Goal: Task Accomplishment & Management: Manage account settings

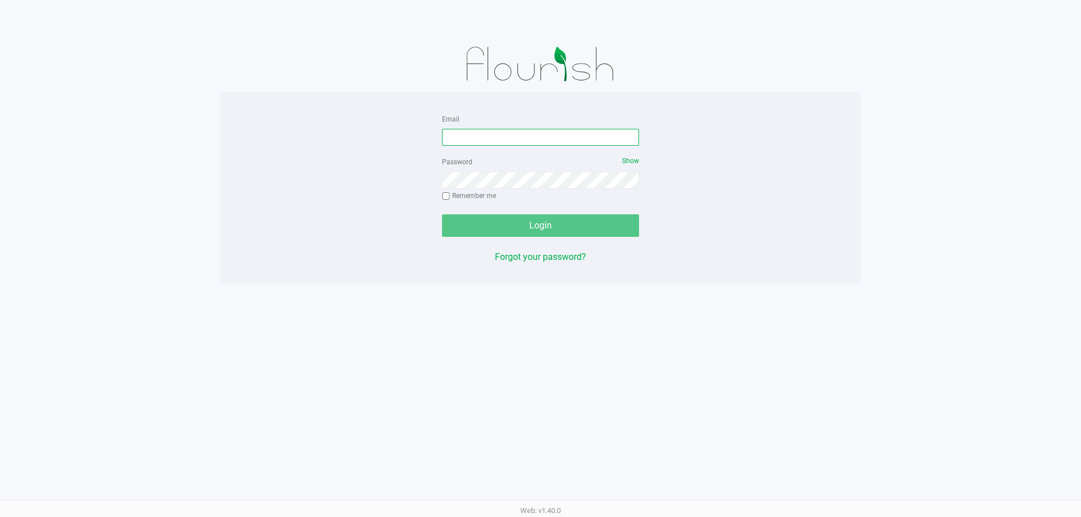
click at [525, 138] on input "Email" at bounding box center [540, 137] width 197 height 17
type input "S"
type input "[PERSON_NAME][EMAIL_ADDRESS][DOMAIN_NAME]"
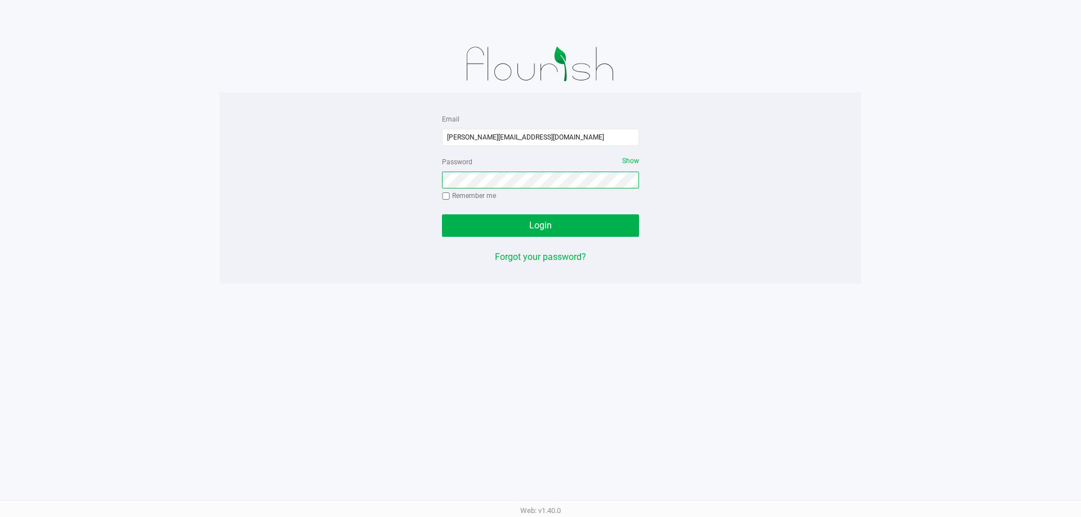
click at [442, 215] on button "Login" at bounding box center [540, 226] width 197 height 23
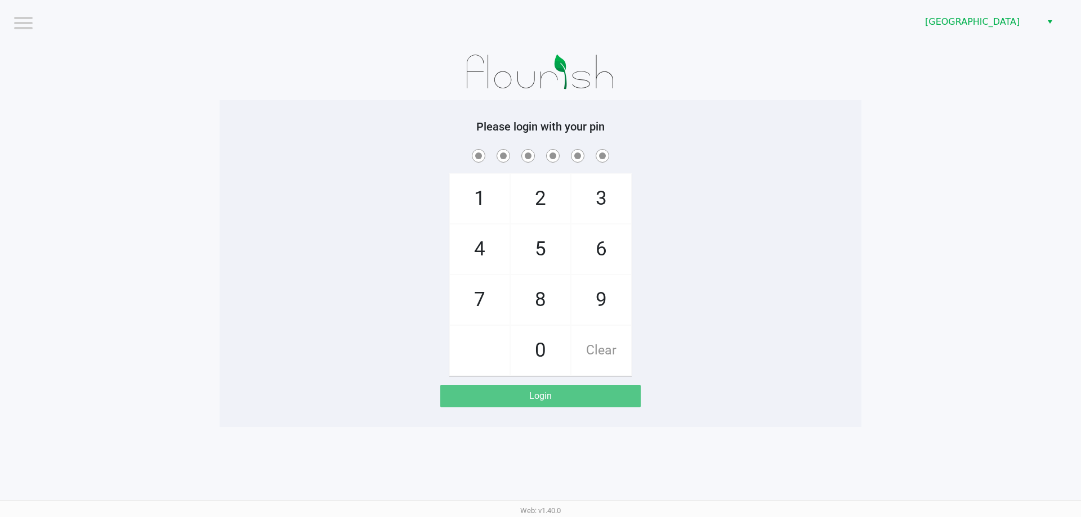
click at [560, 198] on div "1 4 7 2 5 8 0 3 6 9 Clear" at bounding box center [541, 261] width 642 height 229
checkbox input "true"
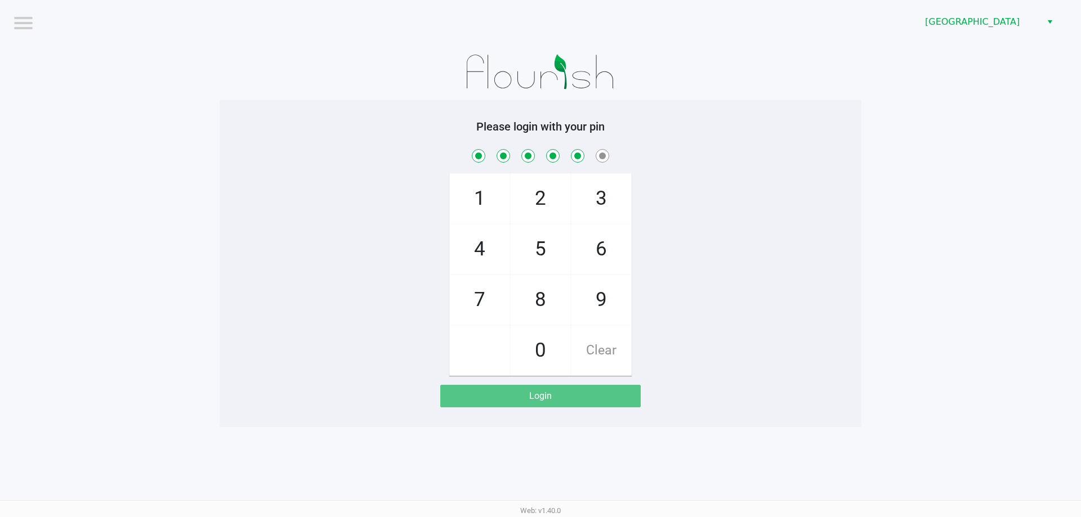
checkbox input "true"
checkbox input "false"
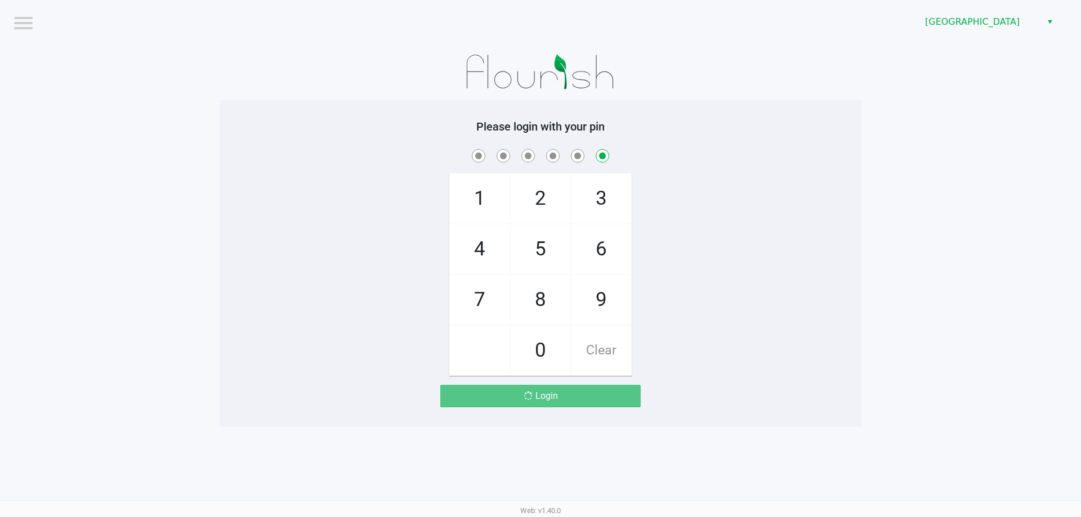
checkbox input "false"
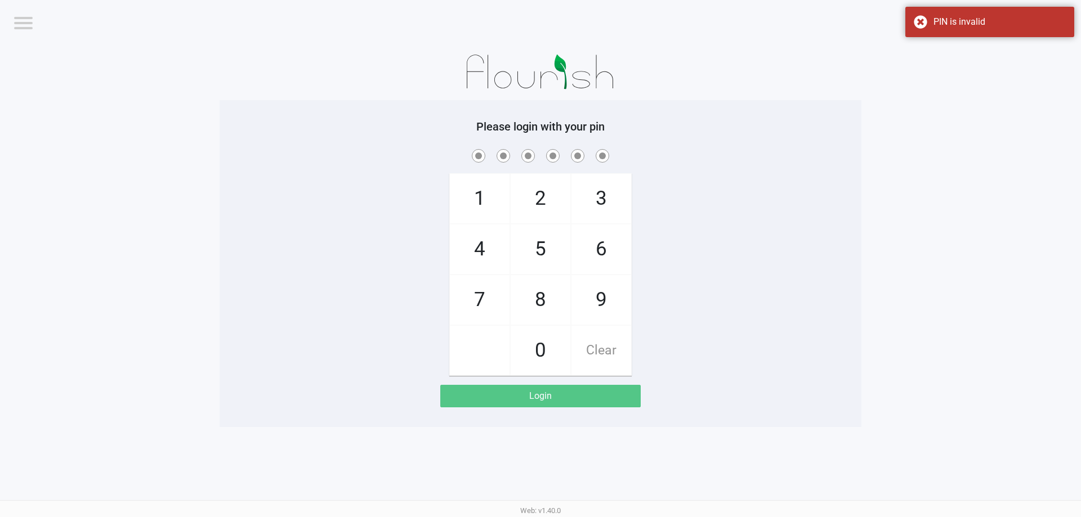
checkbox input "true"
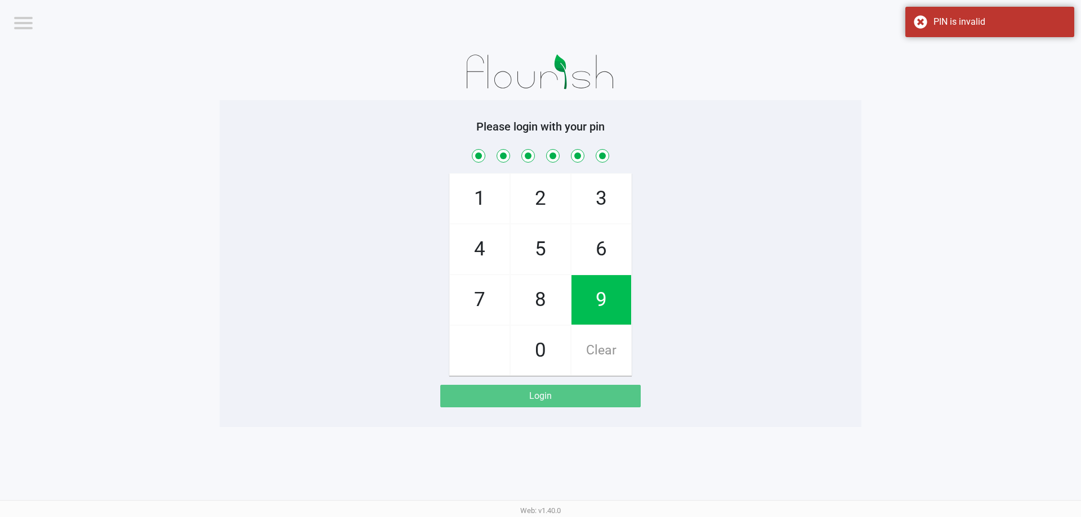
checkbox input "true"
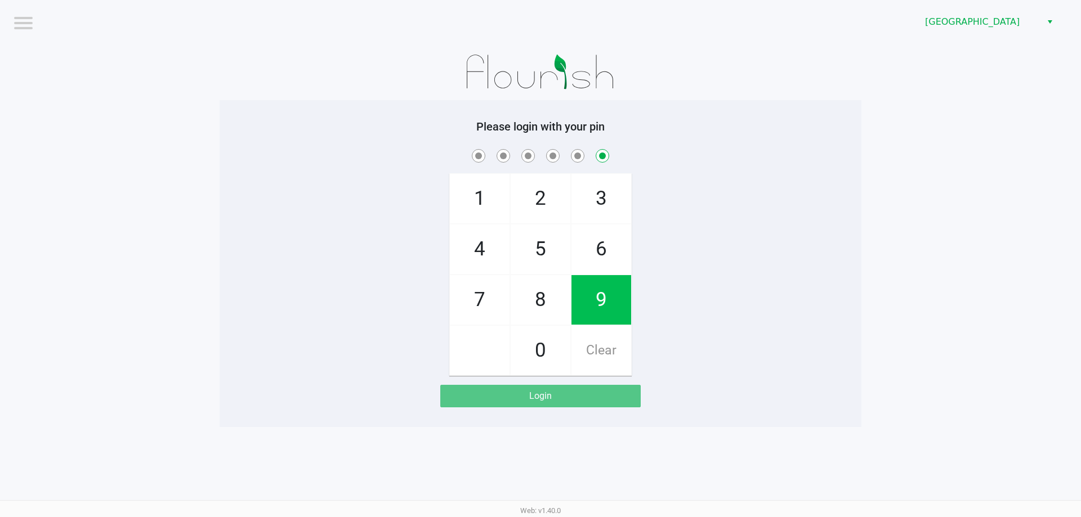
checkbox input "false"
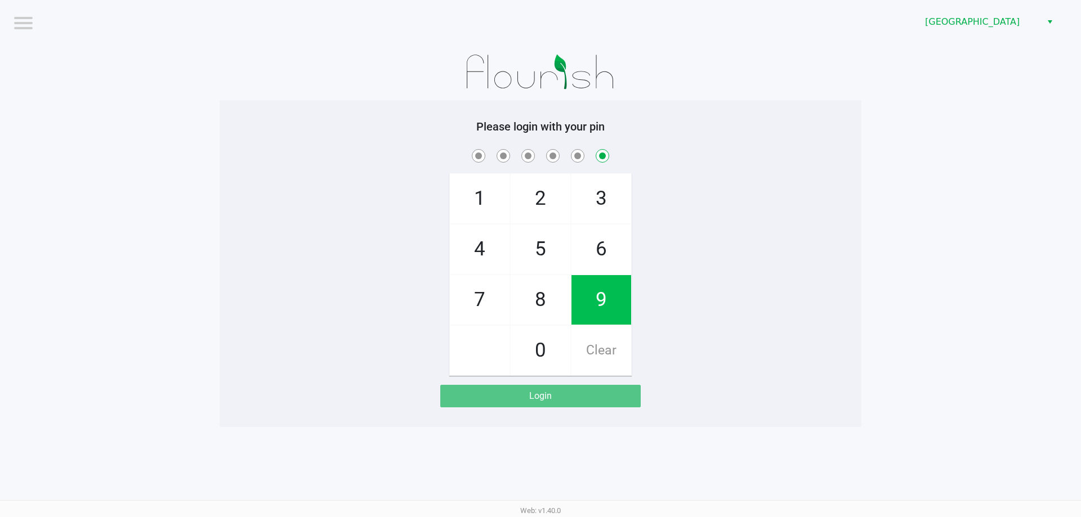
checkbox input "false"
checkbox input "true"
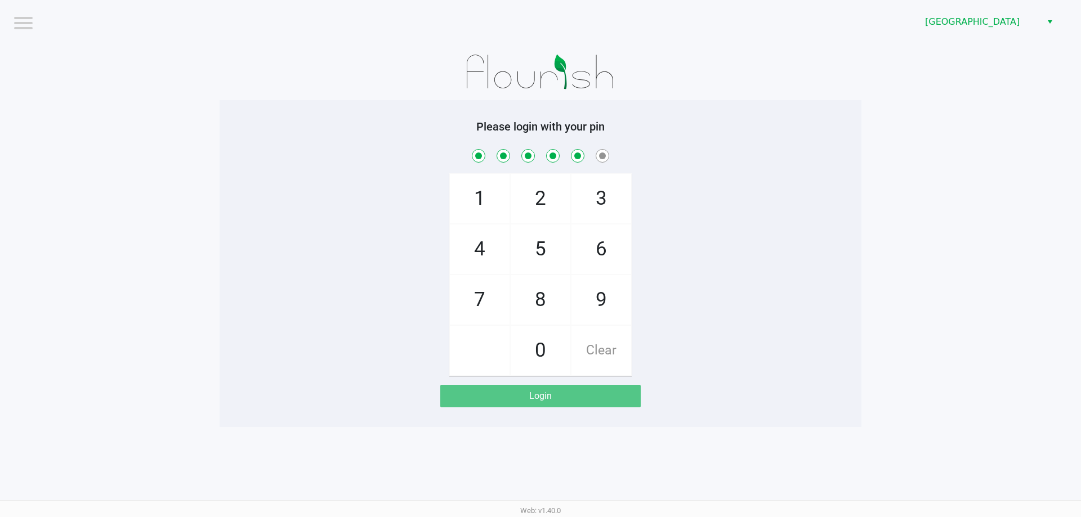
checkbox input "true"
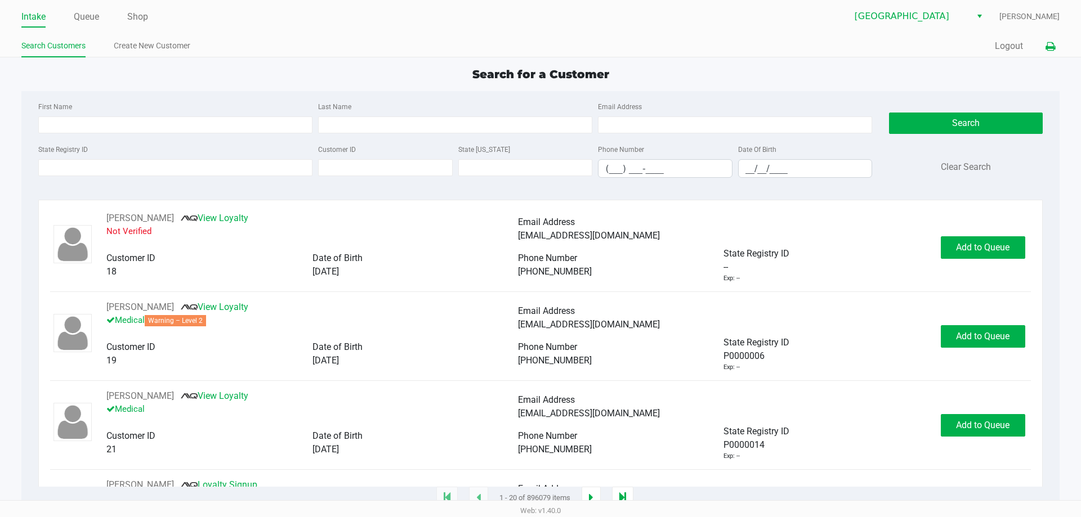
click at [560, 51] on icon at bounding box center [1051, 47] width 10 height 8
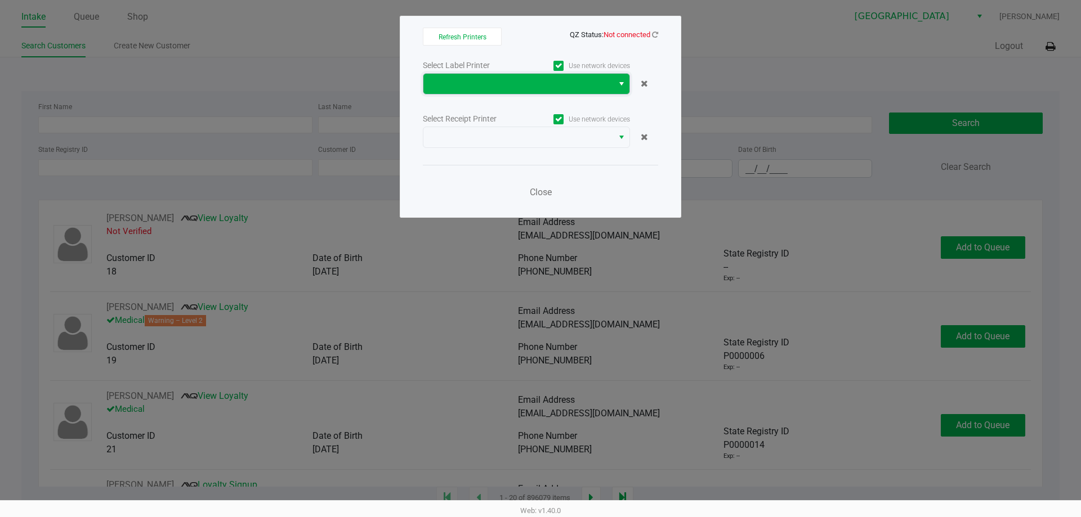
click at [449, 83] on span at bounding box center [518, 84] width 176 height 14
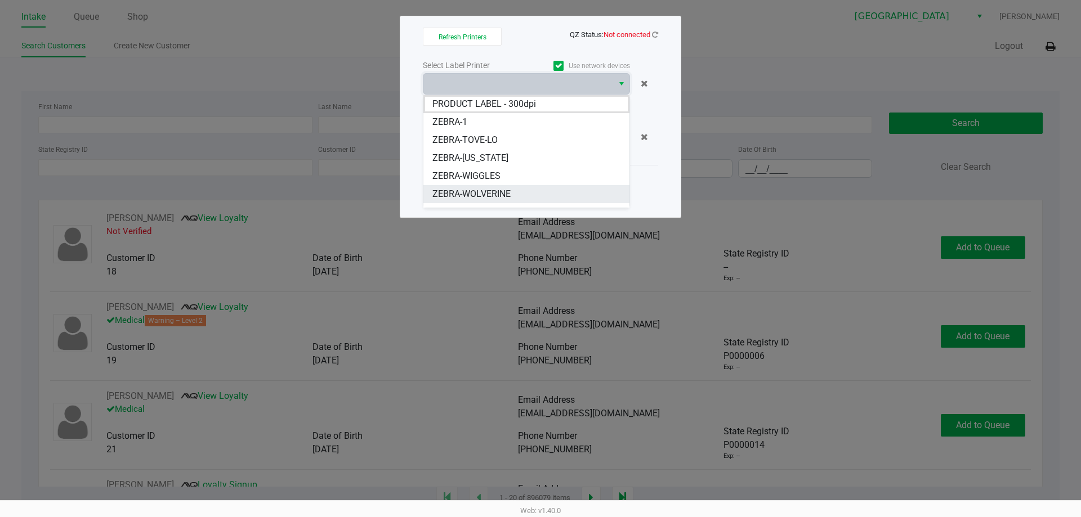
click at [523, 196] on li "ZEBRA-WOLVERINE" at bounding box center [526, 194] width 206 height 18
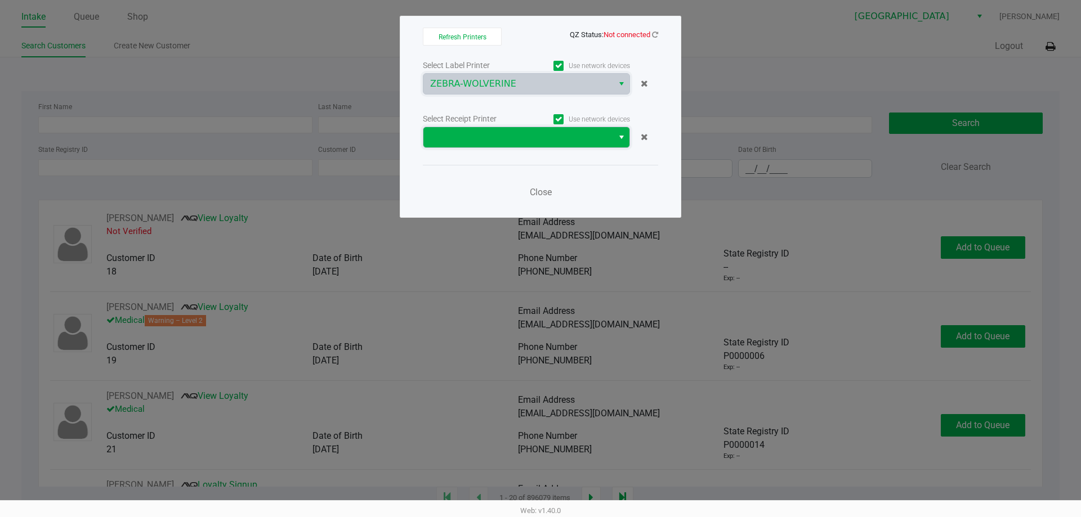
click at [525, 141] on span at bounding box center [518, 138] width 176 height 14
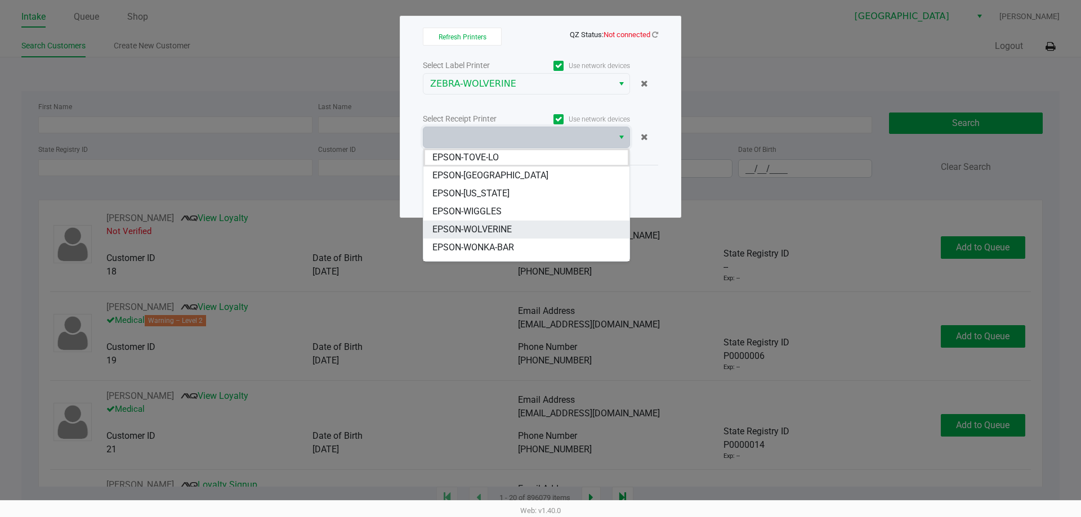
click at [528, 229] on li "EPSON-WOLVERINE" at bounding box center [526, 230] width 206 height 18
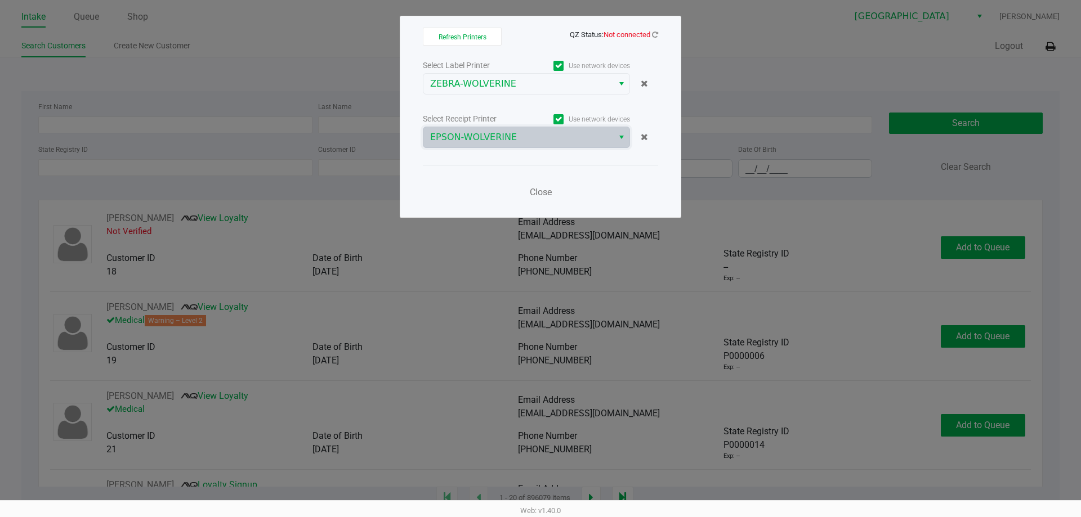
click at [560, 34] on span "Not connected" at bounding box center [627, 34] width 47 height 8
click at [560, 32] on icon at bounding box center [655, 34] width 6 height 7
click at [560, 37] on icon at bounding box center [655, 34] width 6 height 7
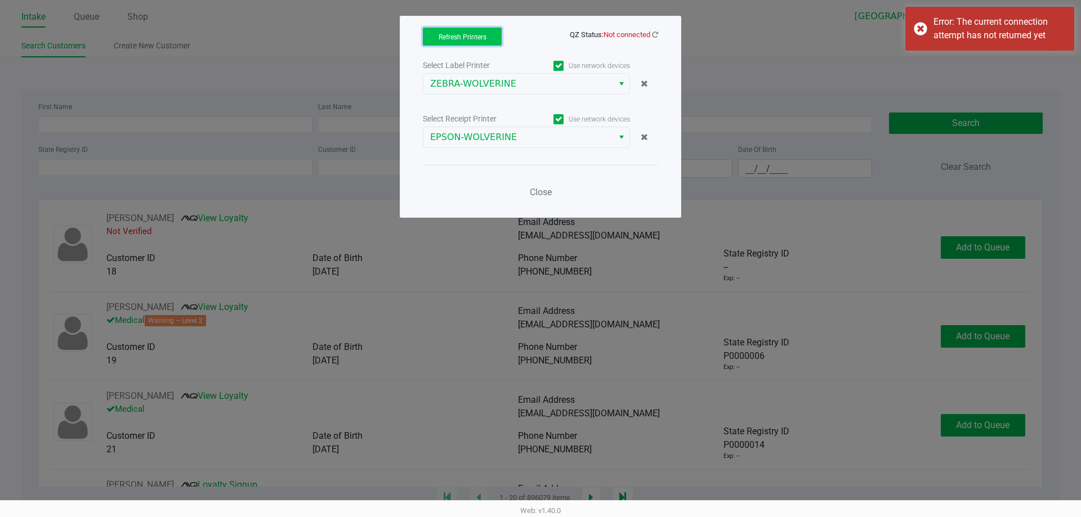
click at [477, 29] on button "Refresh Printers" at bounding box center [462, 37] width 79 height 18
click at [482, 38] on span "Refresh Printers" at bounding box center [463, 37] width 48 height 8
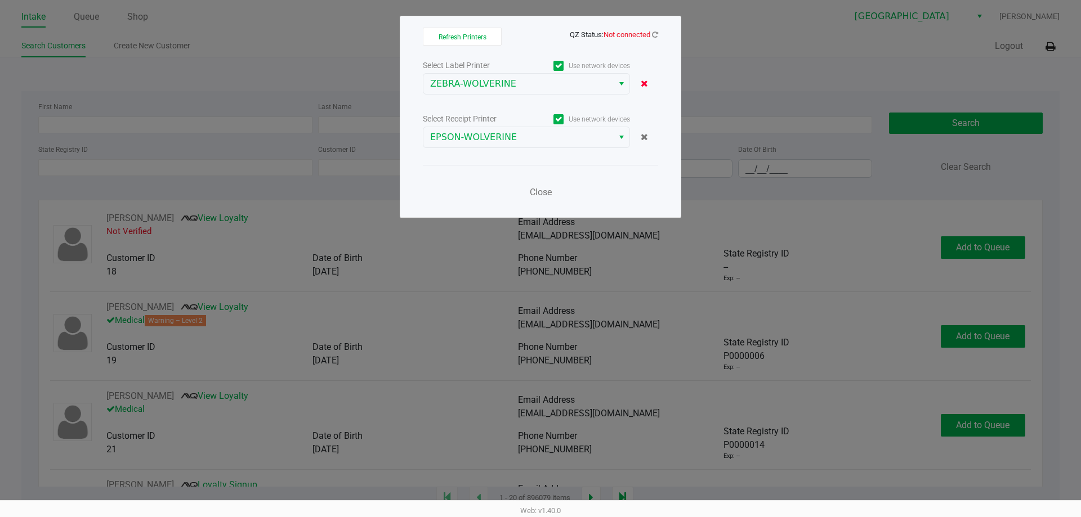
click at [560, 88] on span at bounding box center [644, 83] width 7 height 11
click at [560, 142] on span at bounding box center [644, 137] width 7 height 11
click at [544, 193] on span "Close" at bounding box center [541, 192] width 22 height 11
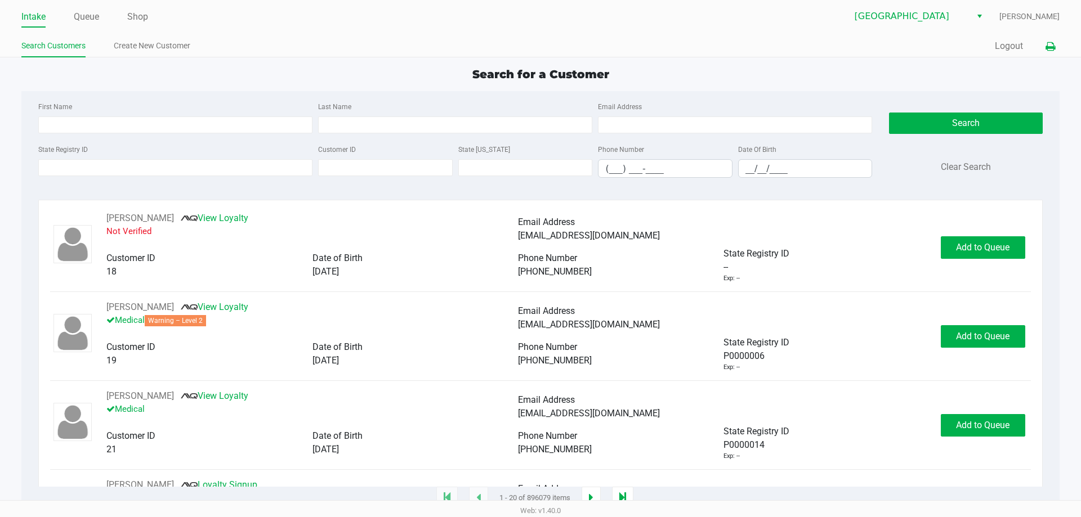
click at [560, 46] on button at bounding box center [1050, 46] width 19 height 21
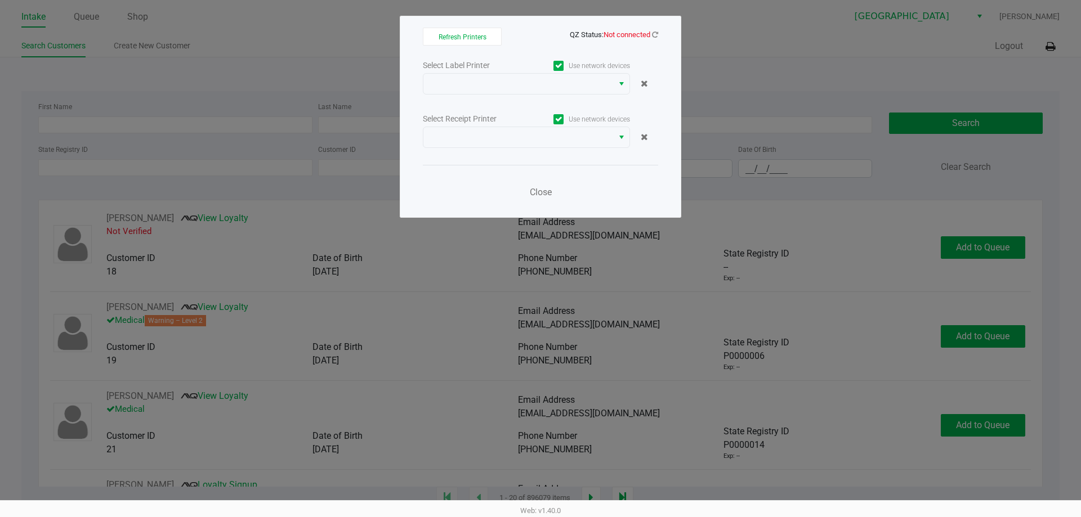
click at [560, 98] on div "Select Label Printer Use network devices Select Receipt Printer Use network dev…" at bounding box center [540, 132] width 235 height 148
click at [560, 87] on span at bounding box center [518, 84] width 176 height 14
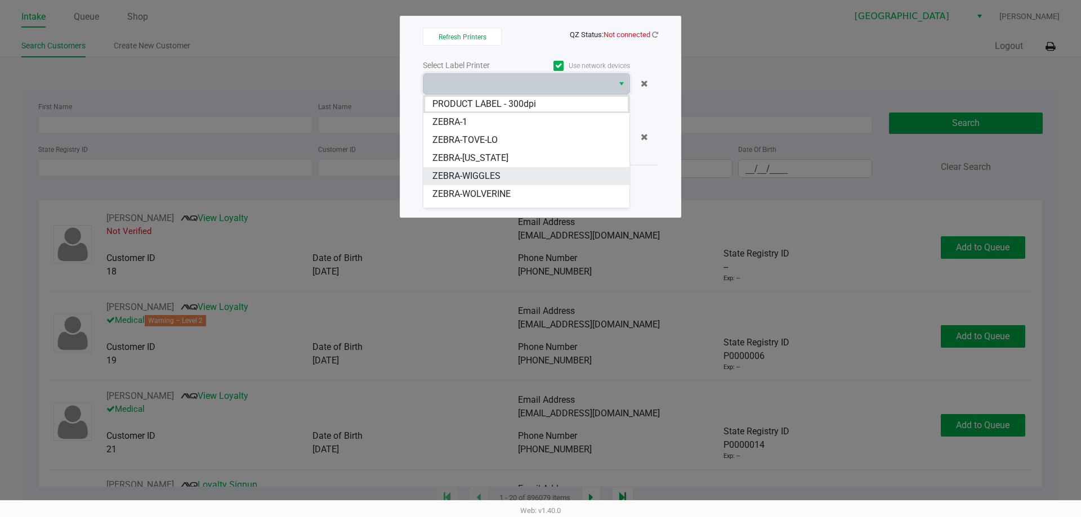
click at [516, 176] on li "ZEBRA-WIGGLES" at bounding box center [526, 176] width 206 height 18
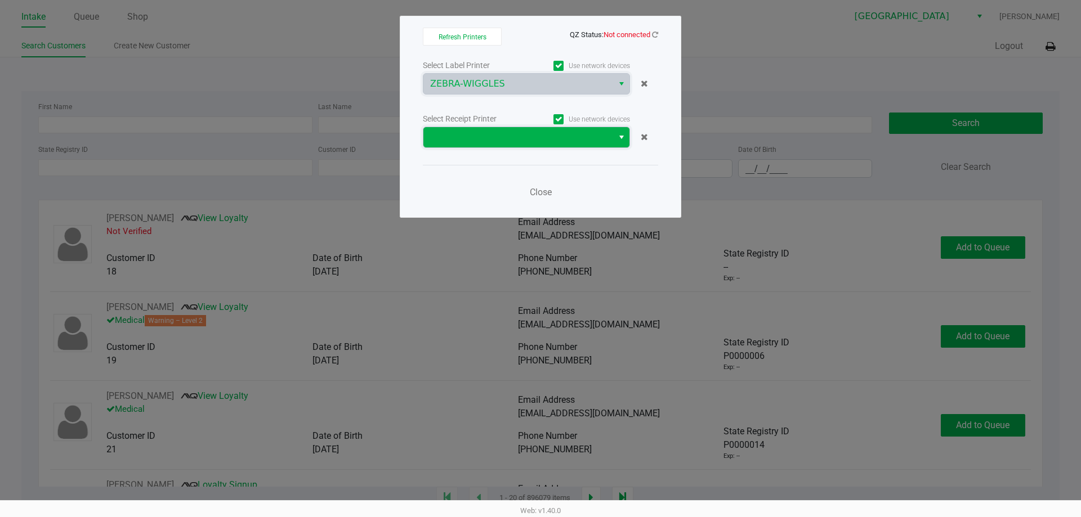
click at [499, 137] on span at bounding box center [518, 138] width 176 height 14
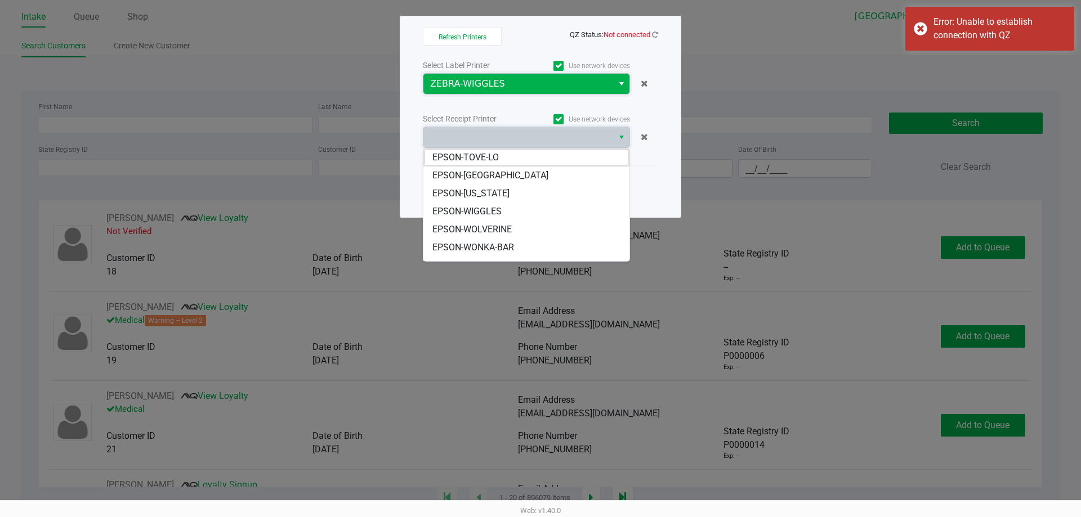
click at [498, 84] on span "ZEBRA-WIGGLES" at bounding box center [518, 84] width 176 height 14
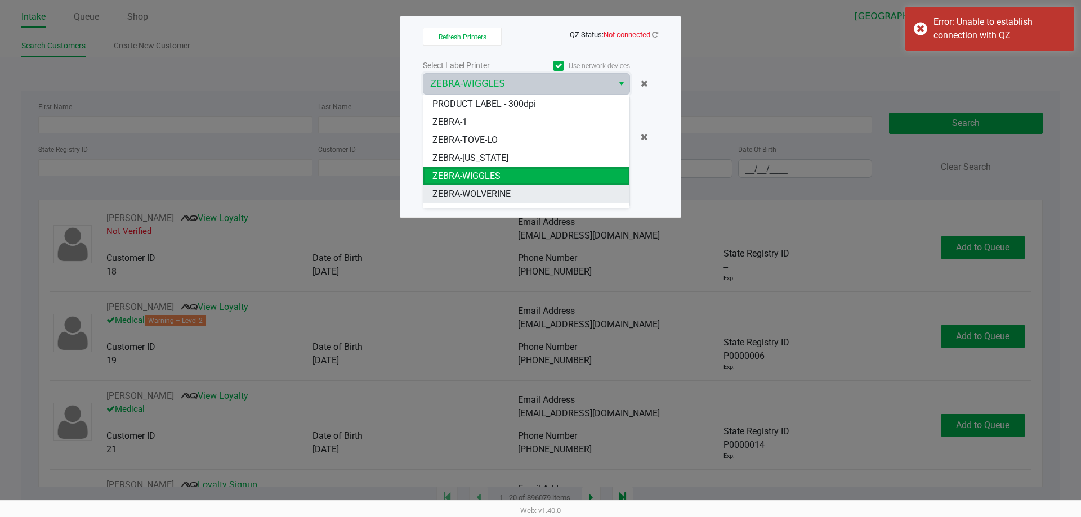
click at [509, 193] on span "ZEBRA-WOLVERINE" at bounding box center [471, 195] width 78 height 14
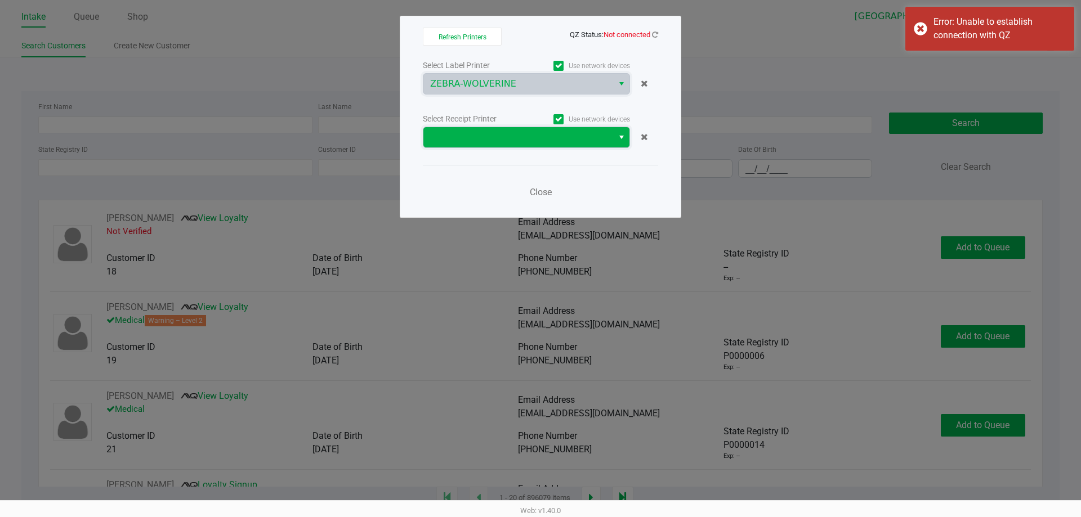
click at [519, 133] on span at bounding box center [518, 138] width 176 height 14
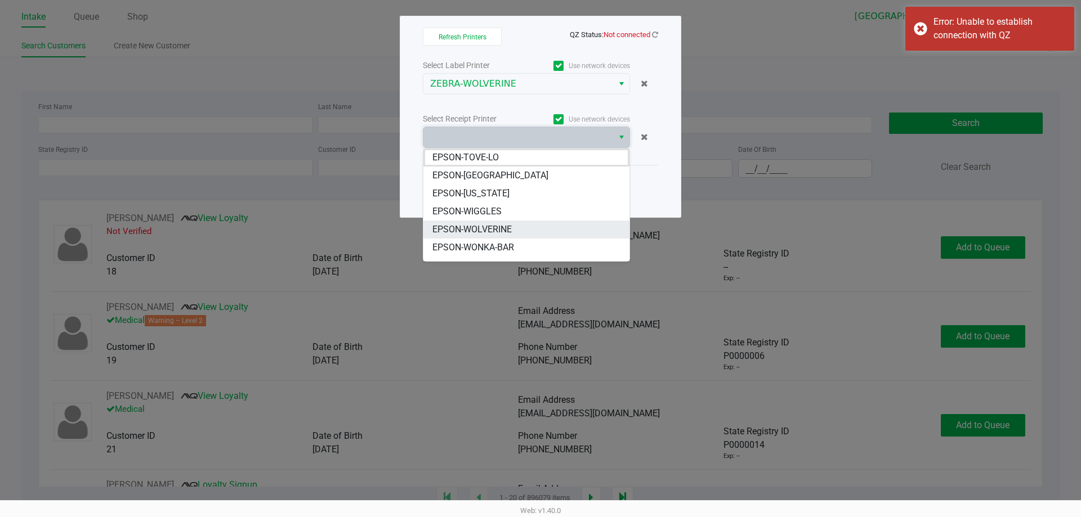
click at [517, 226] on li "EPSON-WOLVERINE" at bounding box center [526, 230] width 206 height 18
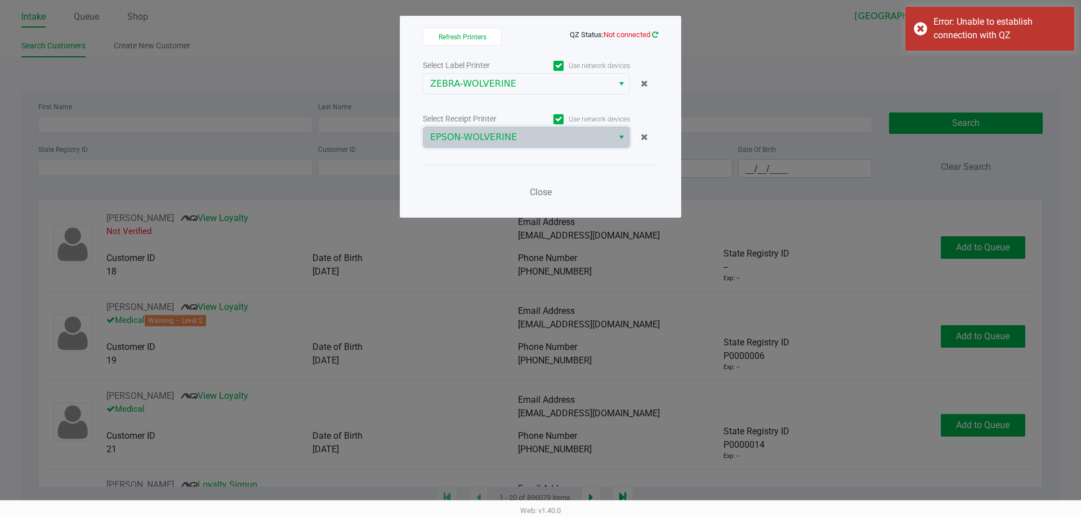
click at [560, 34] on icon at bounding box center [655, 34] width 6 height 7
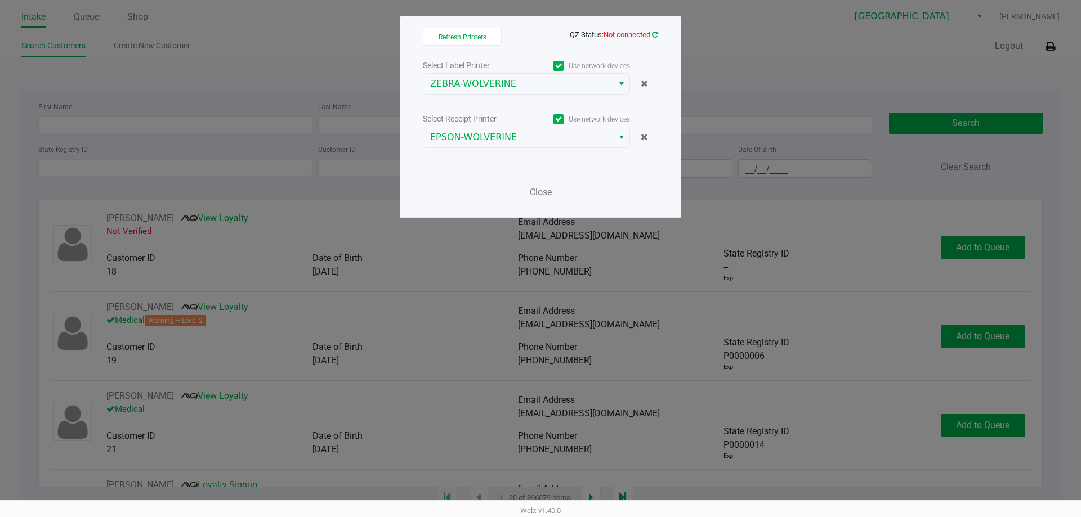
click at [560, 35] on icon at bounding box center [655, 34] width 6 height 7
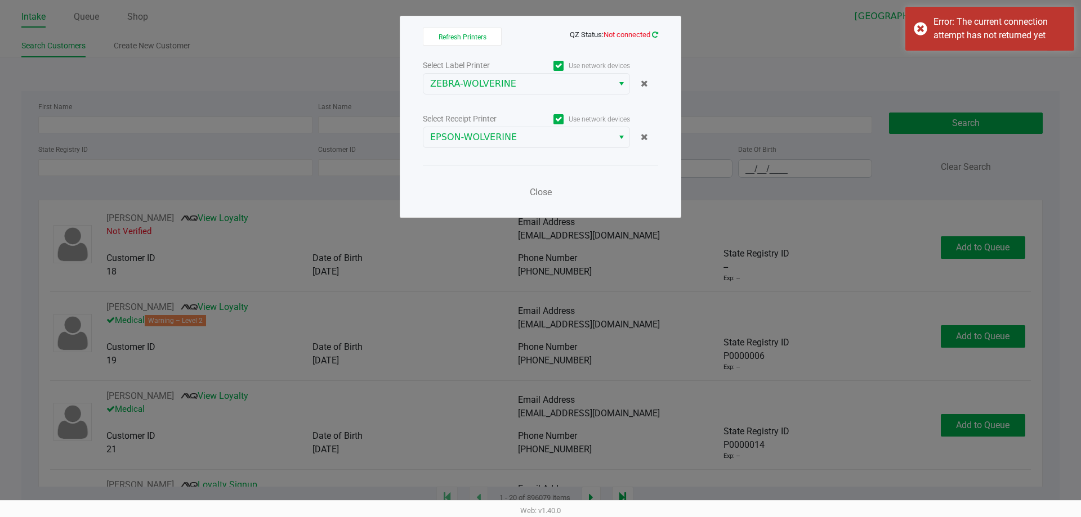
click at [560, 35] on icon at bounding box center [655, 34] width 6 height 7
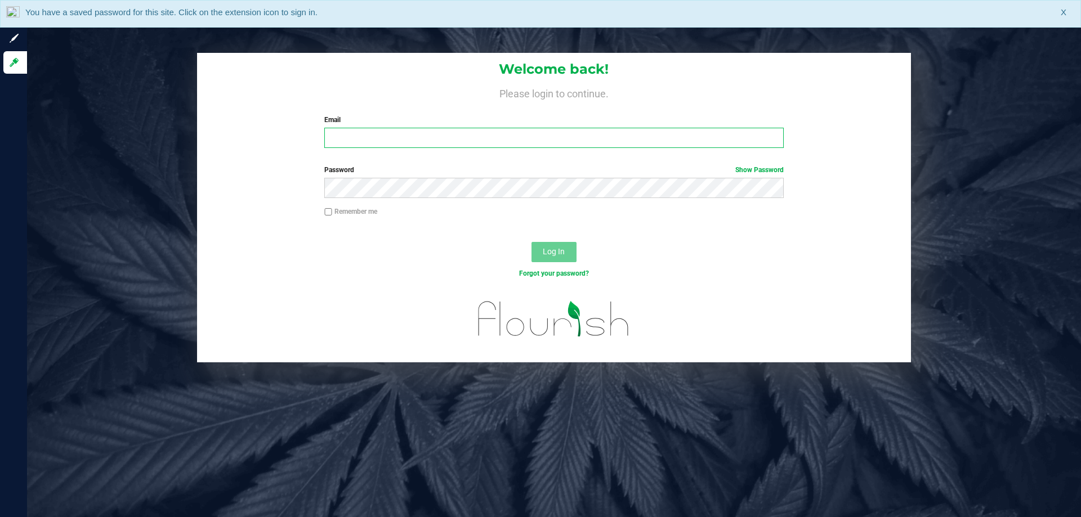
click at [601, 134] on input "Email" at bounding box center [553, 138] width 459 height 20
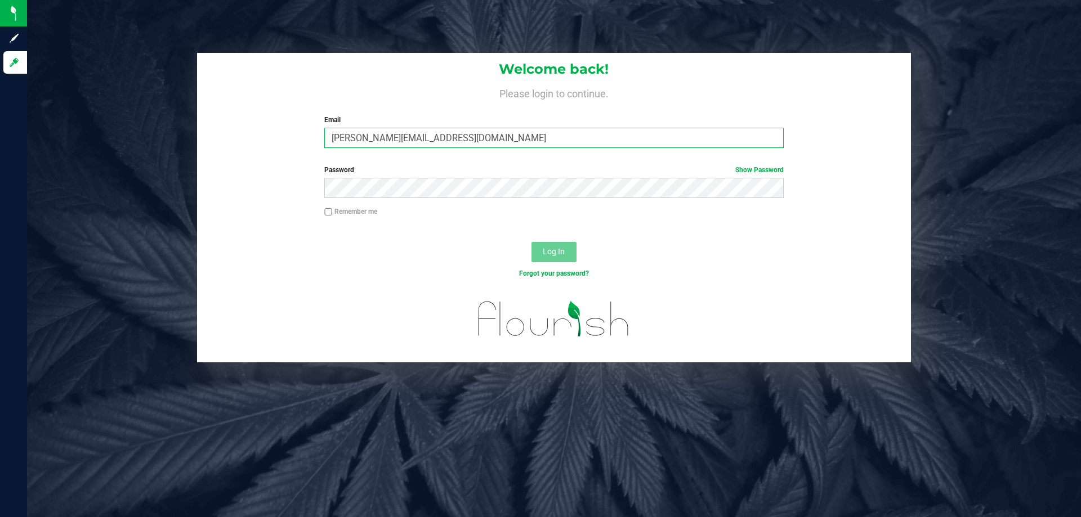
type input "[PERSON_NAME][EMAIL_ADDRESS][DOMAIN_NAME]"
click at [532, 242] on button "Log In" at bounding box center [554, 252] width 45 height 20
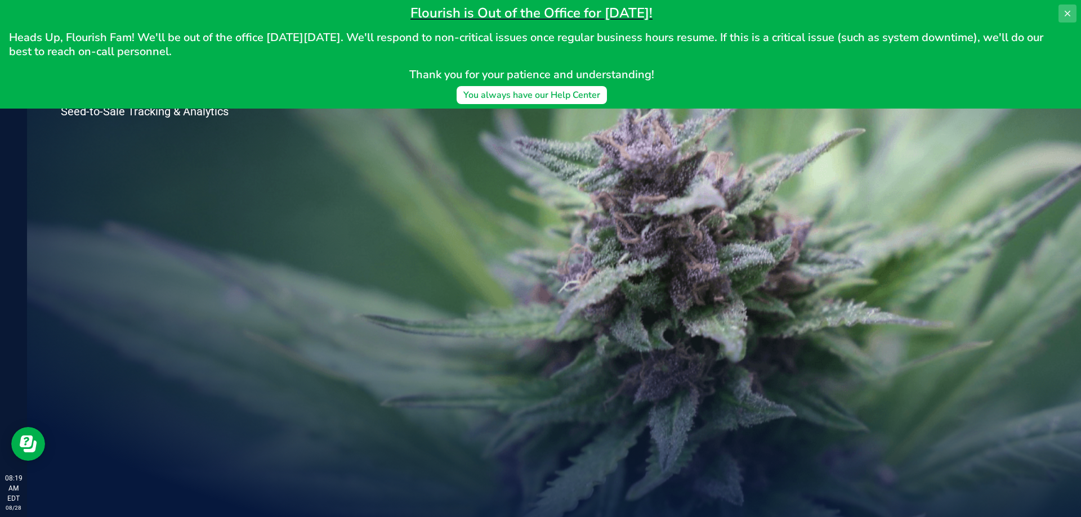
click at [1071, 16] on icon at bounding box center [1067, 13] width 9 height 9
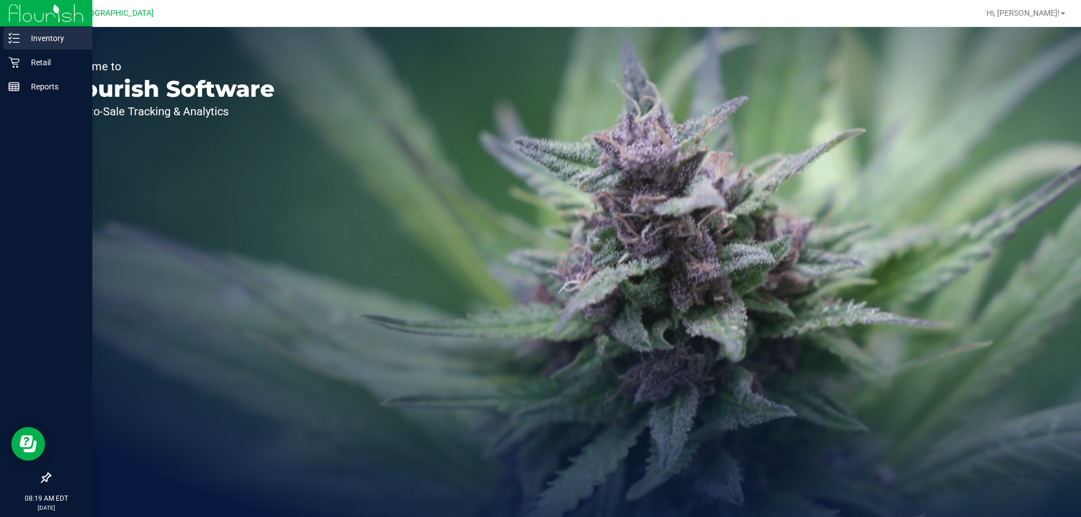
click at [68, 34] on p "Inventory" at bounding box center [54, 39] width 68 height 14
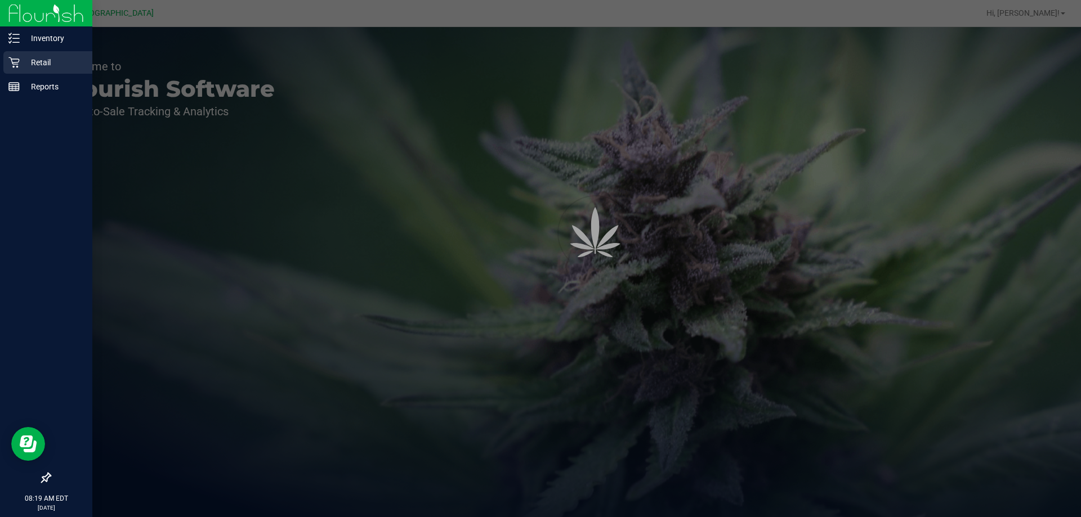
click at [43, 62] on p "Retail" at bounding box center [54, 63] width 68 height 14
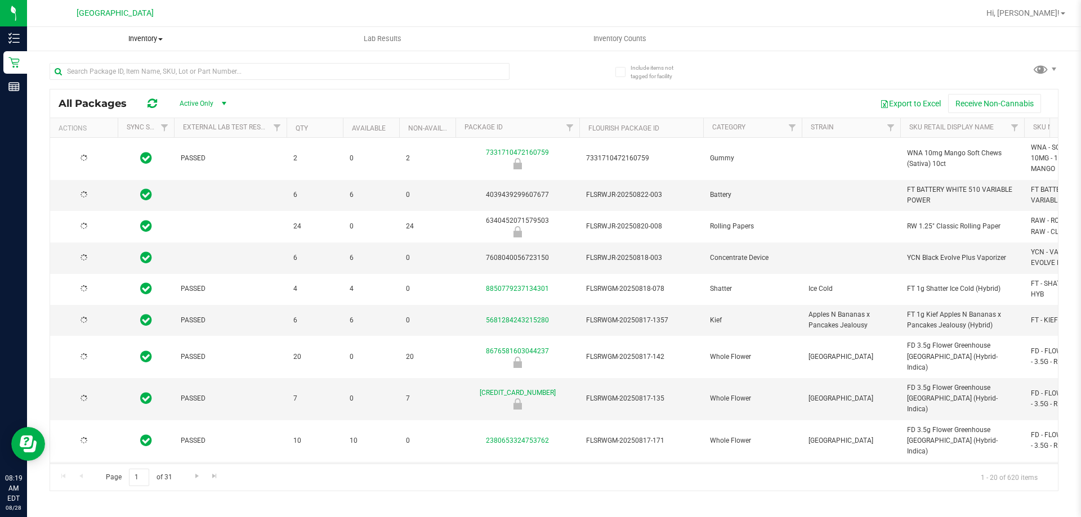
type input "[DATE]"
click at [145, 35] on span "Inventory" at bounding box center [145, 39] width 237 height 10
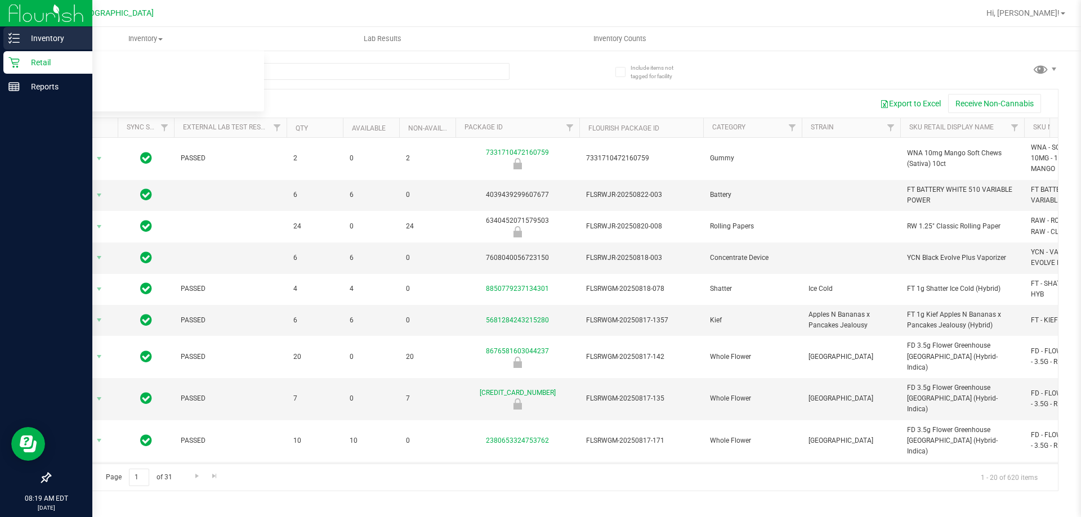
click at [14, 41] on icon at bounding box center [13, 38] width 11 height 11
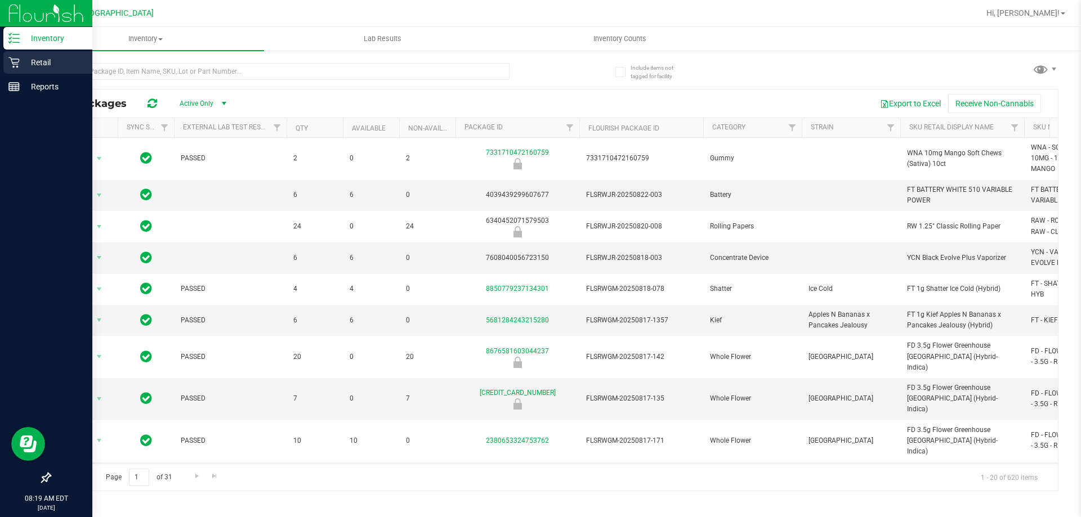
click at [78, 67] on p "Retail" at bounding box center [54, 63] width 68 height 14
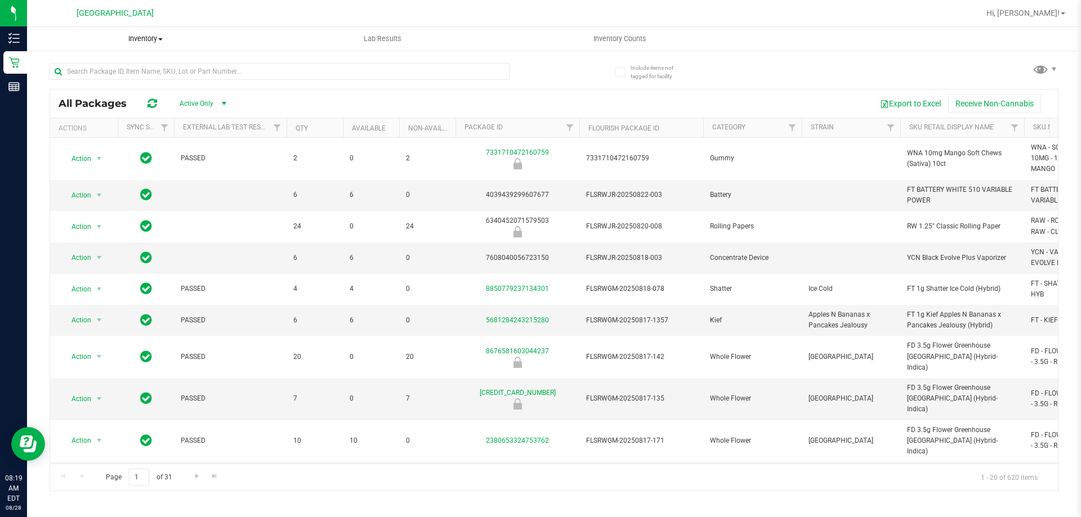
click at [154, 38] on span "Inventory" at bounding box center [145, 39] width 237 height 10
click at [319, 41] on uib-tab-heading "Lab Results" at bounding box center [383, 39] width 236 height 23
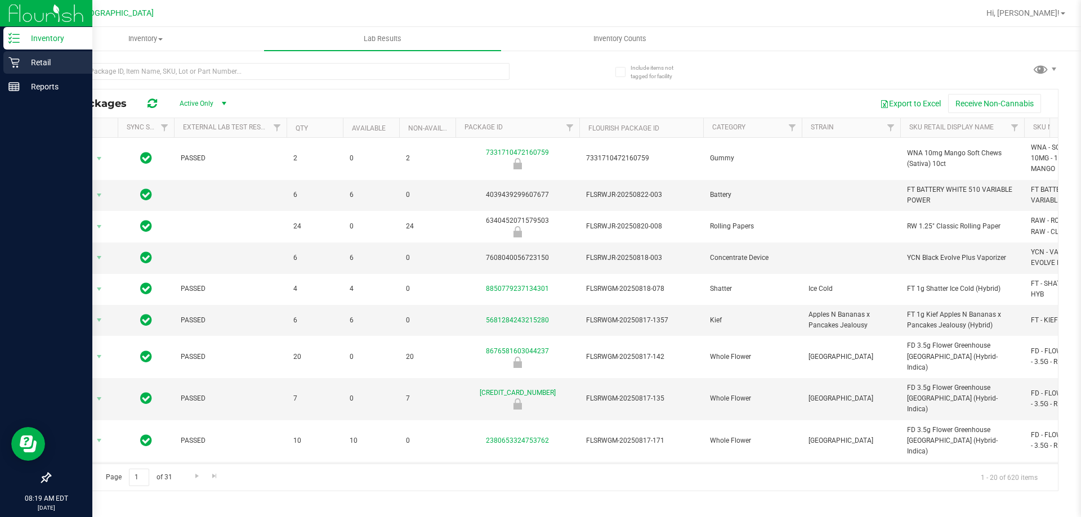
click at [35, 63] on p "Retail" at bounding box center [54, 63] width 68 height 14
click at [61, 29] on div "Inventory" at bounding box center [47, 38] width 89 height 23
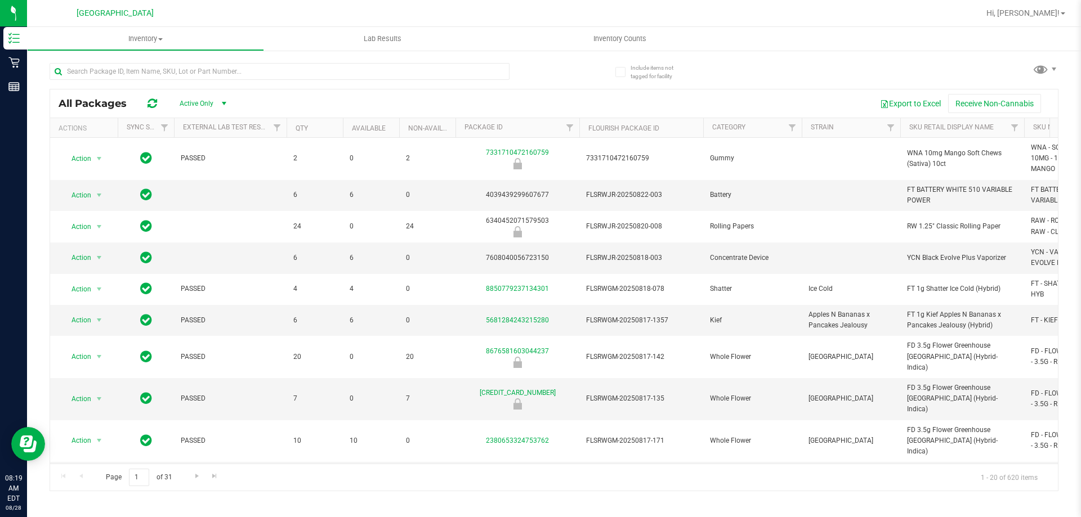
click at [103, 14] on span "[GEOGRAPHIC_DATA]" at bounding box center [115, 13] width 77 height 10
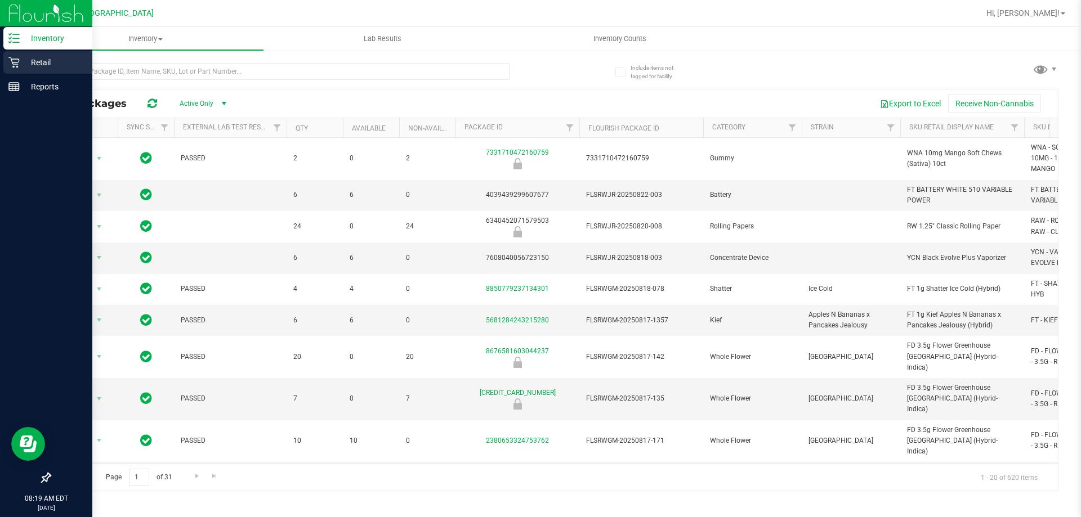
click at [48, 61] on p "Retail" at bounding box center [54, 63] width 68 height 14
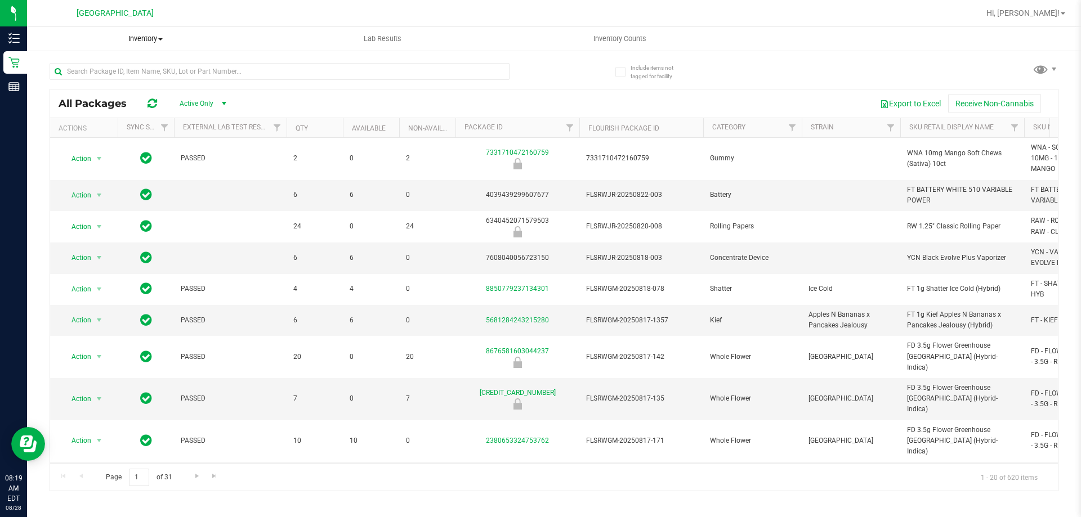
click at [150, 33] on uib-tab-heading "Inventory All packages All inventory Waste log" at bounding box center [146, 39] width 236 height 23
click at [329, 17] on div at bounding box center [591, 13] width 778 height 22
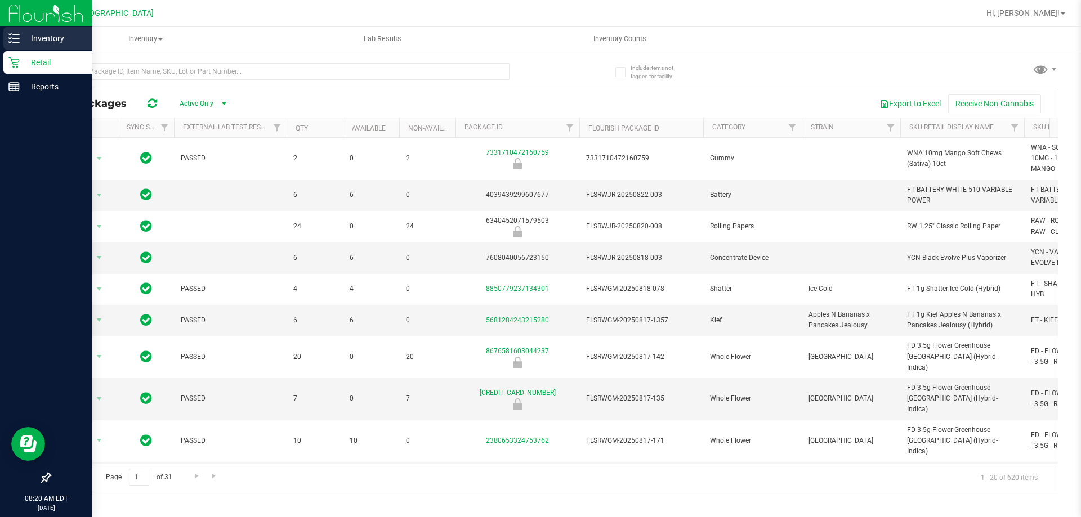
click at [8, 35] on icon at bounding box center [13, 38] width 11 height 11
click at [34, 39] on p "Inventory" at bounding box center [54, 39] width 68 height 14
click at [41, 39] on p "Inventory" at bounding box center [54, 39] width 68 height 14
click at [33, 66] on p "Retail" at bounding box center [54, 63] width 68 height 14
click at [31, 66] on p "Retail" at bounding box center [54, 63] width 68 height 14
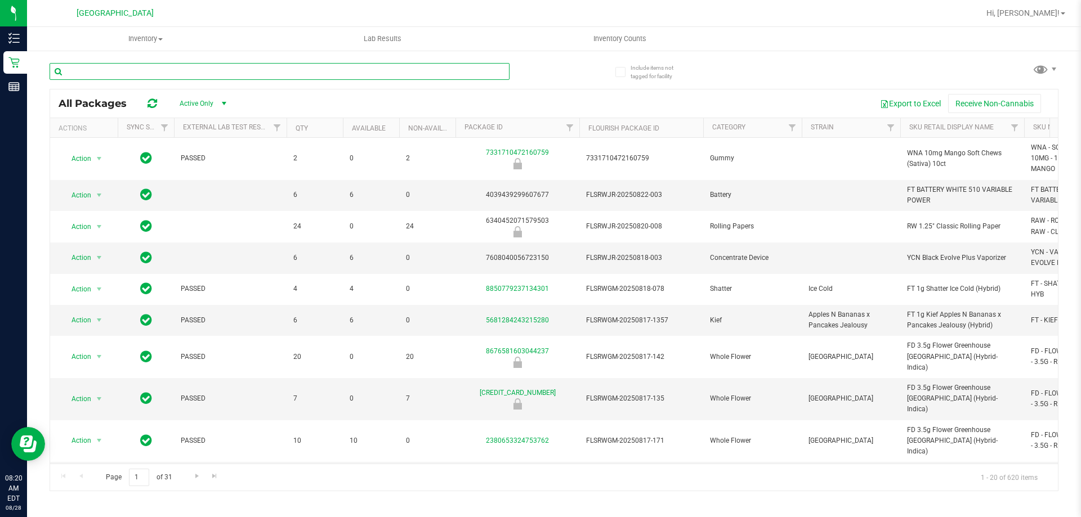
click at [133, 72] on input "text" at bounding box center [280, 71] width 460 height 17
click at [143, 38] on span "Inventory" at bounding box center [145, 39] width 237 height 10
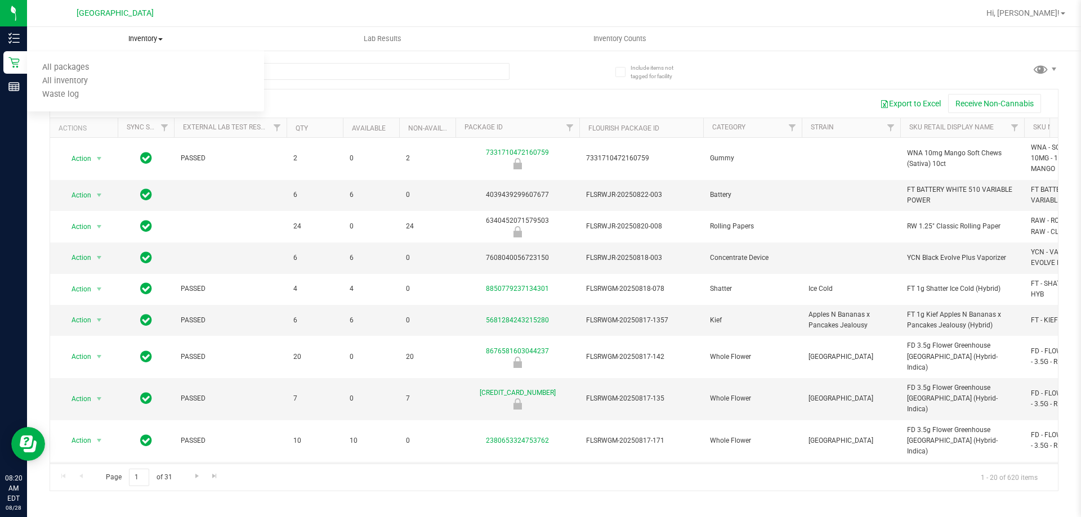
click at [114, 41] on span "Inventory" at bounding box center [145, 39] width 237 height 10
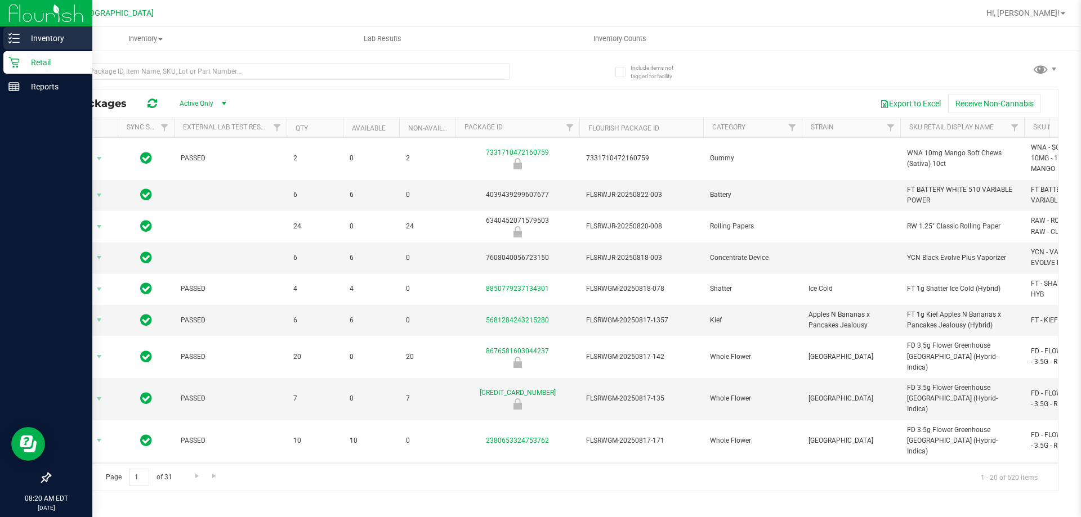
click at [14, 42] on line at bounding box center [16, 42] width 6 height 0
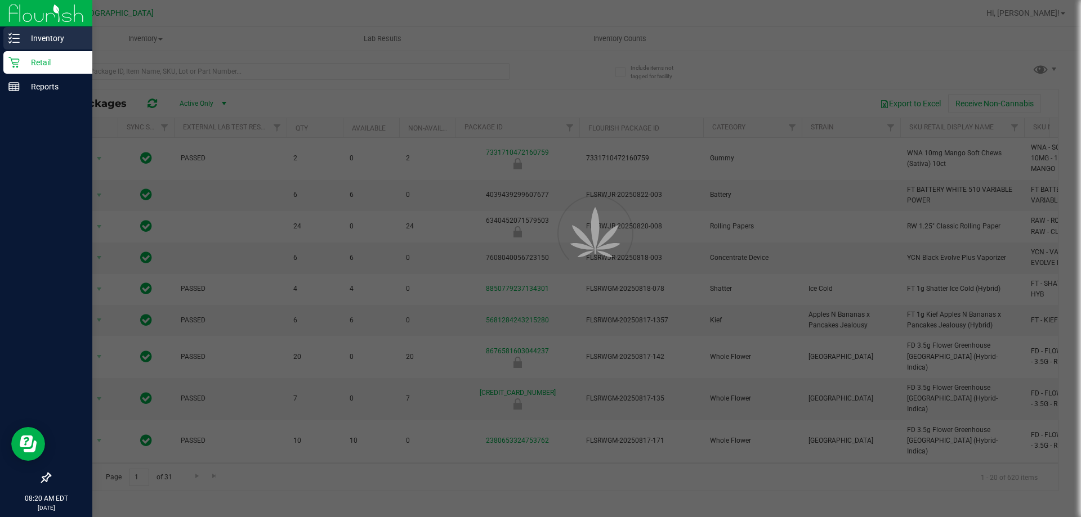
click at [25, 37] on p "Inventory" at bounding box center [54, 39] width 68 height 14
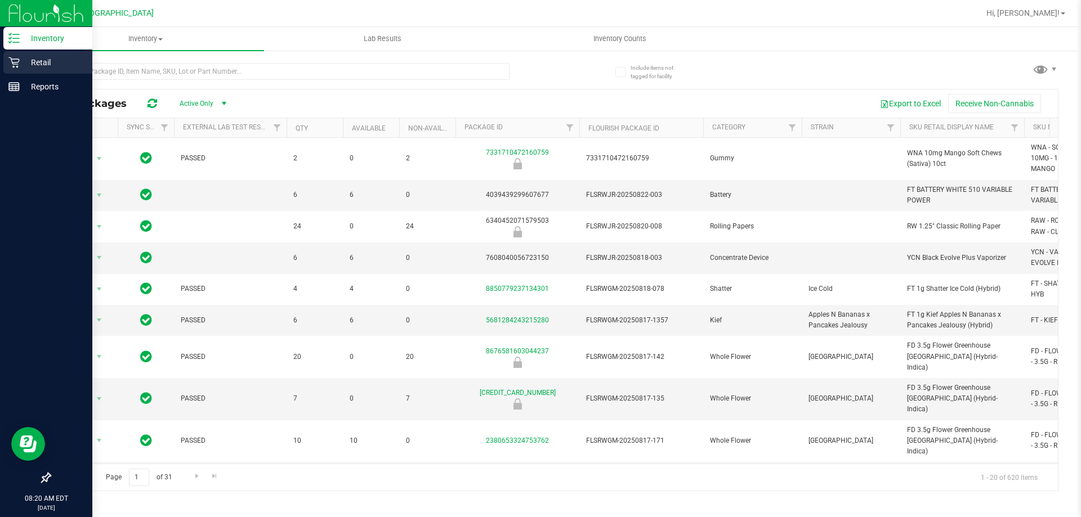
click at [27, 64] on p "Retail" at bounding box center [54, 63] width 68 height 14
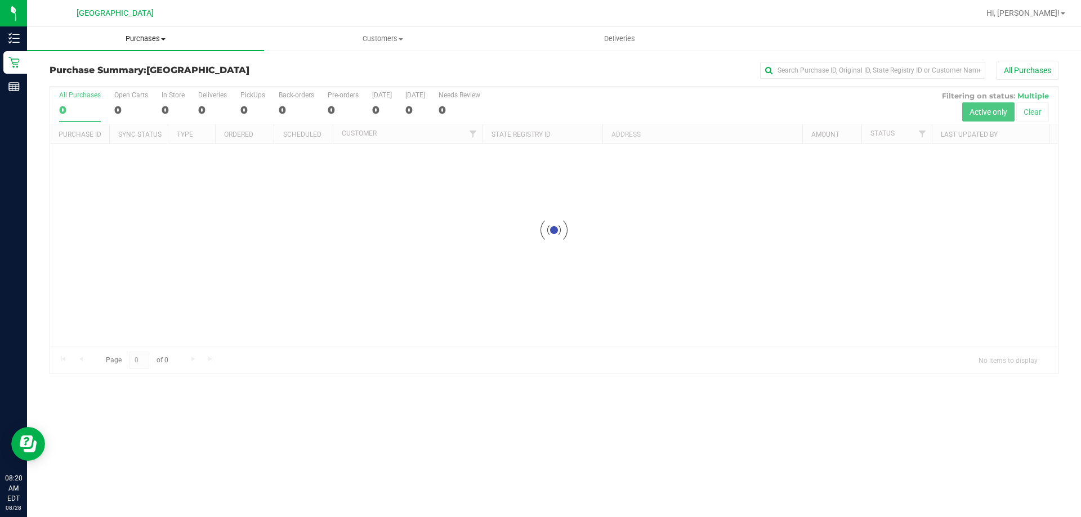
click at [164, 37] on span "Purchases" at bounding box center [145, 39] width 237 height 10
click at [139, 82] on li "Fulfillment" at bounding box center [145, 82] width 237 height 14
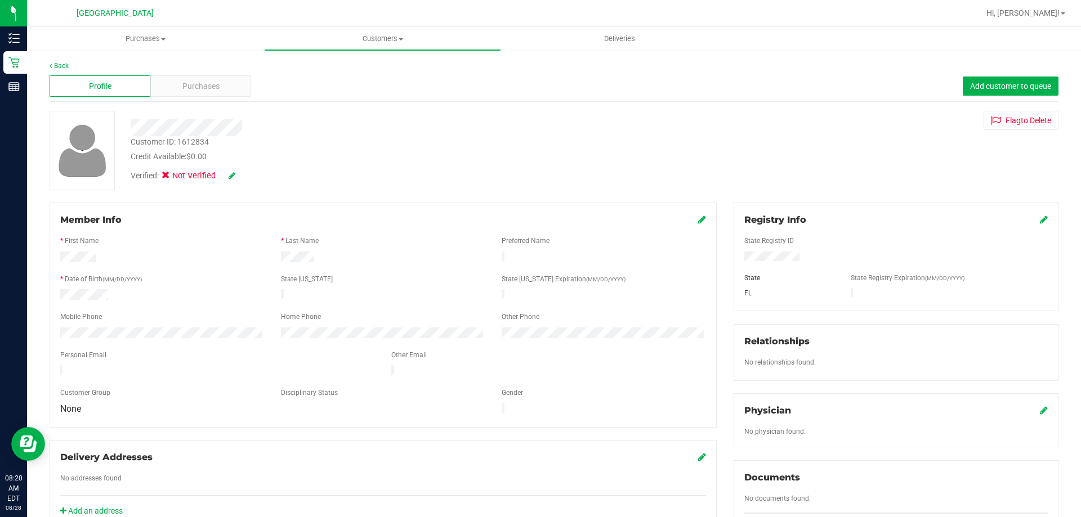
click at [63, 60] on div "Back Profile Purchases Add customer to queue Customer ID: 1612834 Credit Availa…" at bounding box center [554, 432] width 1054 height 764
click at [62, 60] on div "Back Profile Purchases Add customer to queue Customer ID: 1612834 Credit Availa…" at bounding box center [554, 432] width 1054 height 764
click at [63, 68] on link "Back" at bounding box center [59, 66] width 19 height 8
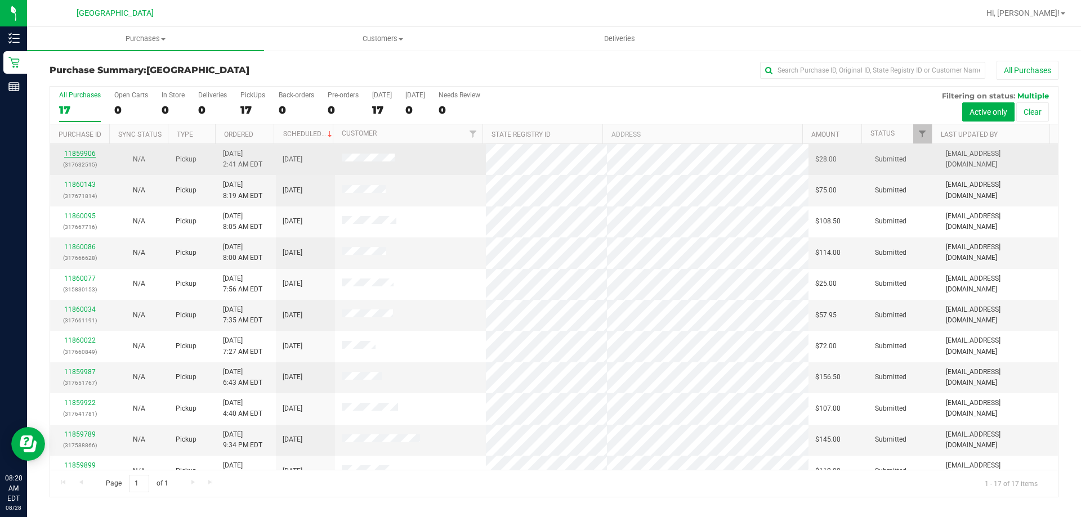
click at [78, 155] on link "11859906" at bounding box center [80, 154] width 32 height 8
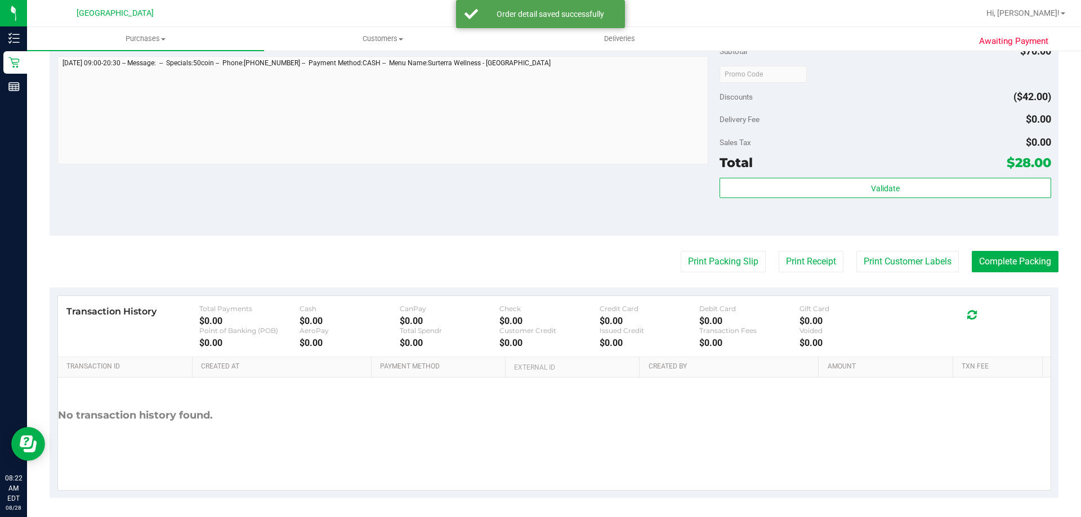
scroll to position [403, 0]
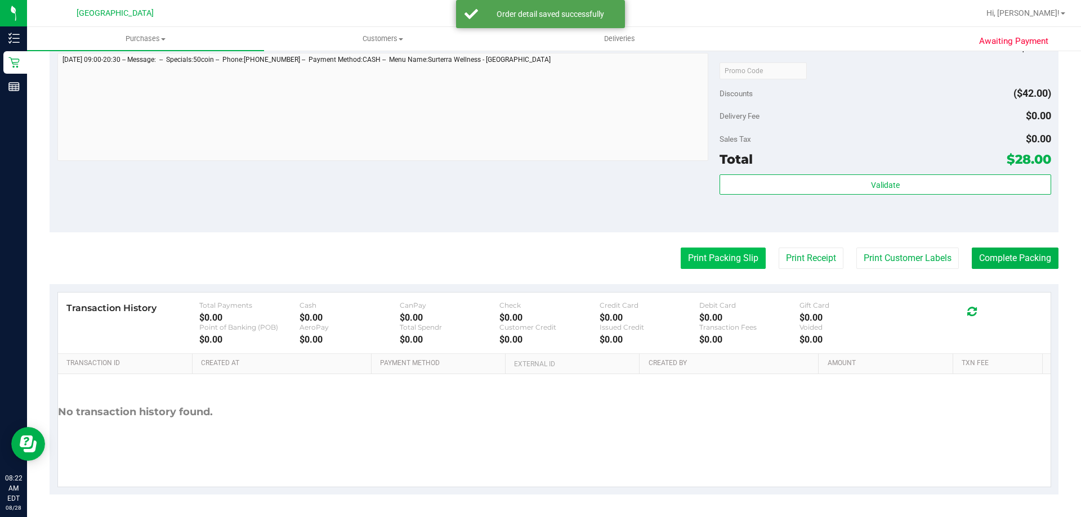
click at [727, 261] on button "Print Packing Slip" at bounding box center [723, 258] width 85 height 21
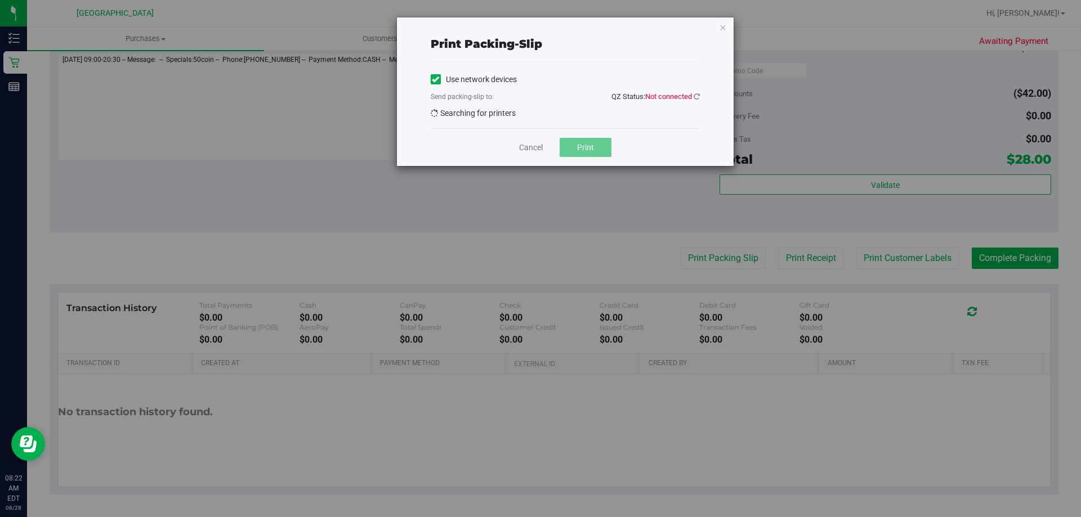
click at [680, 96] on span "Not connected" at bounding box center [668, 96] width 47 height 8
click at [695, 97] on icon at bounding box center [697, 96] width 6 height 7
click at [526, 146] on link "Cancel" at bounding box center [531, 148] width 24 height 12
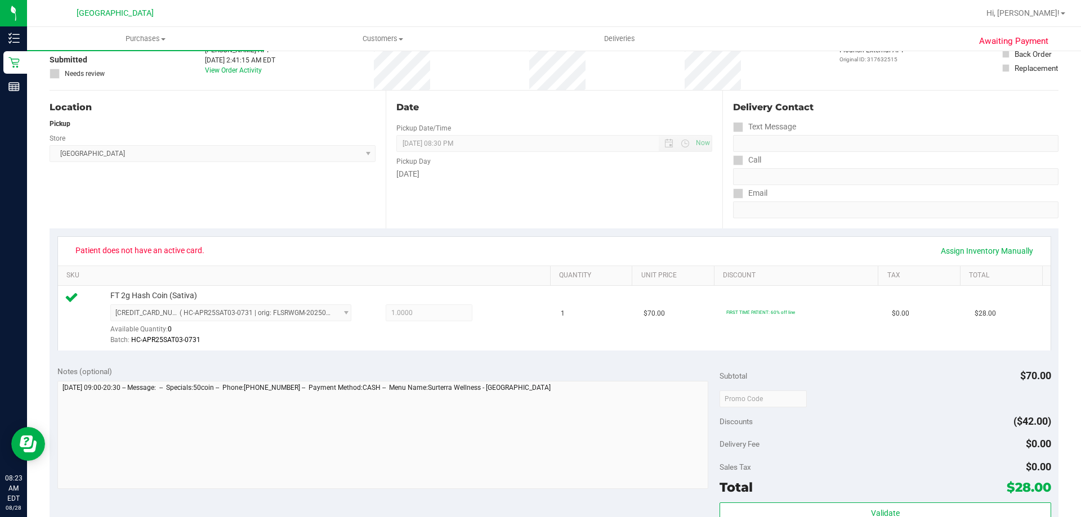
scroll to position [225, 0]
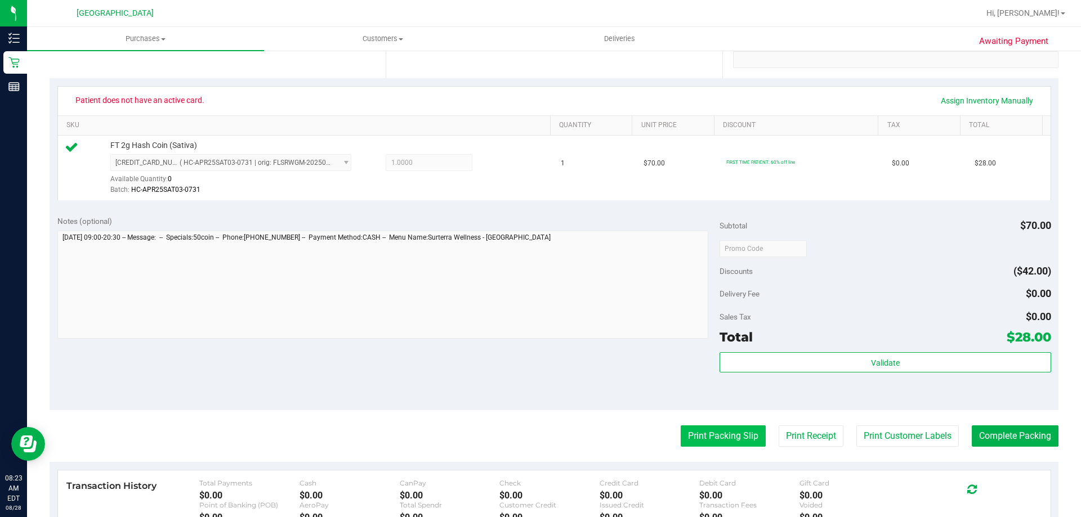
click at [726, 440] on button "Print Packing Slip" at bounding box center [723, 436] width 85 height 21
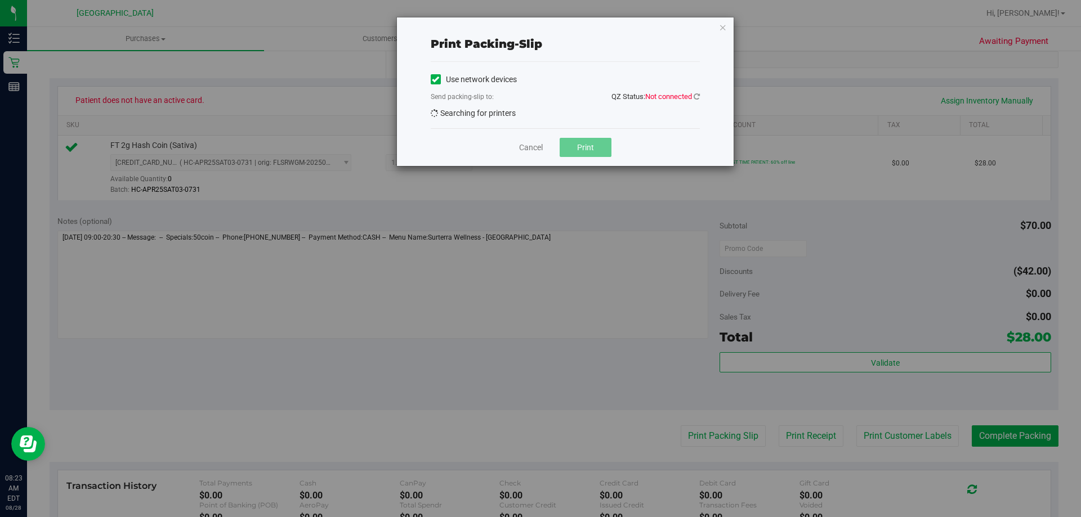
drag, startPoint x: 680, startPoint y: 93, endPoint x: 684, endPoint y: 99, distance: 6.1
click at [680, 95] on span "Not connected" at bounding box center [668, 96] width 47 height 8
click at [704, 93] on div "Print packing-slip Use network devices Send packing-slip to: QZ Status: Not con…" at bounding box center [565, 91] width 337 height 149
drag, startPoint x: 703, startPoint y: 89, endPoint x: 686, endPoint y: 103, distance: 22.0
click at [697, 92] on div "Print packing-slip Use network devices Send packing-slip to: QZ Status: Not con…" at bounding box center [565, 91] width 337 height 149
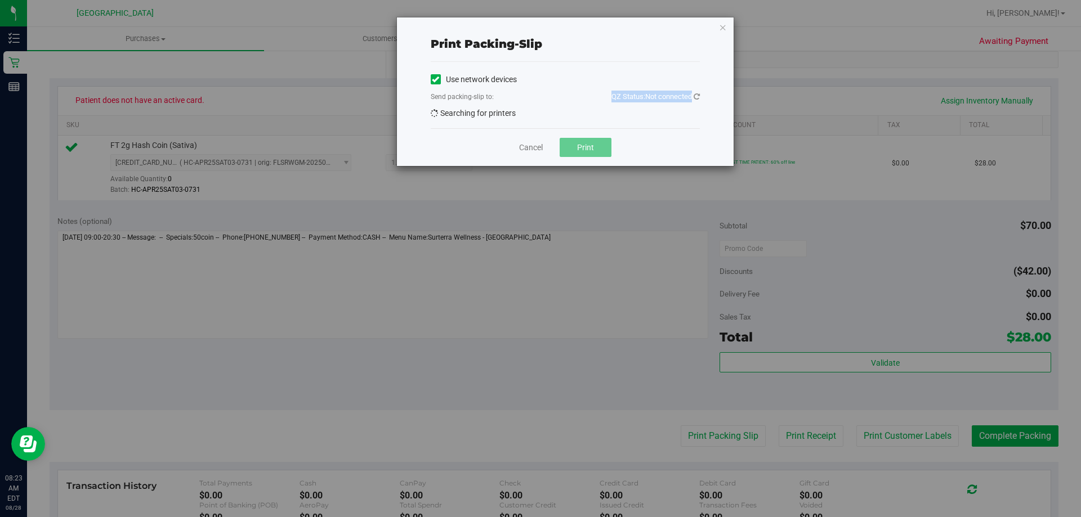
click at [686, 97] on span "Not connected" at bounding box center [668, 96] width 47 height 8
click at [533, 149] on link "Cancel" at bounding box center [531, 148] width 24 height 12
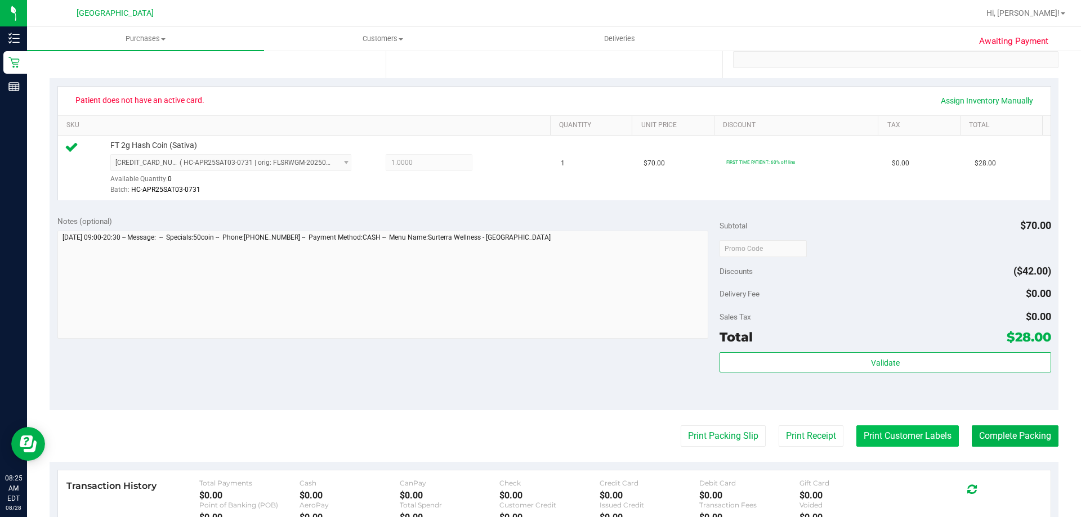
click at [897, 438] on button "Print Customer Labels" at bounding box center [907, 436] width 102 height 21
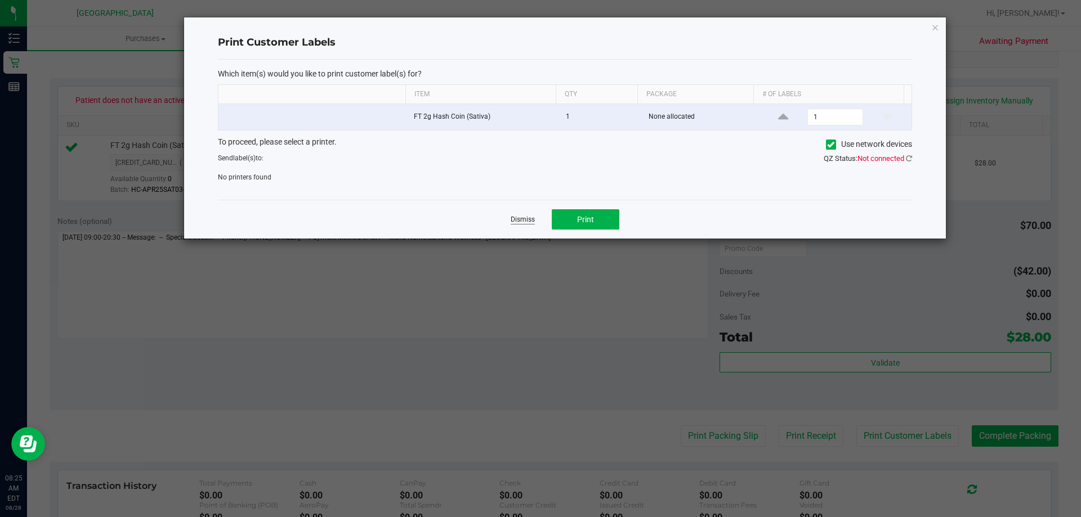
click at [528, 221] on link "Dismiss" at bounding box center [523, 220] width 24 height 10
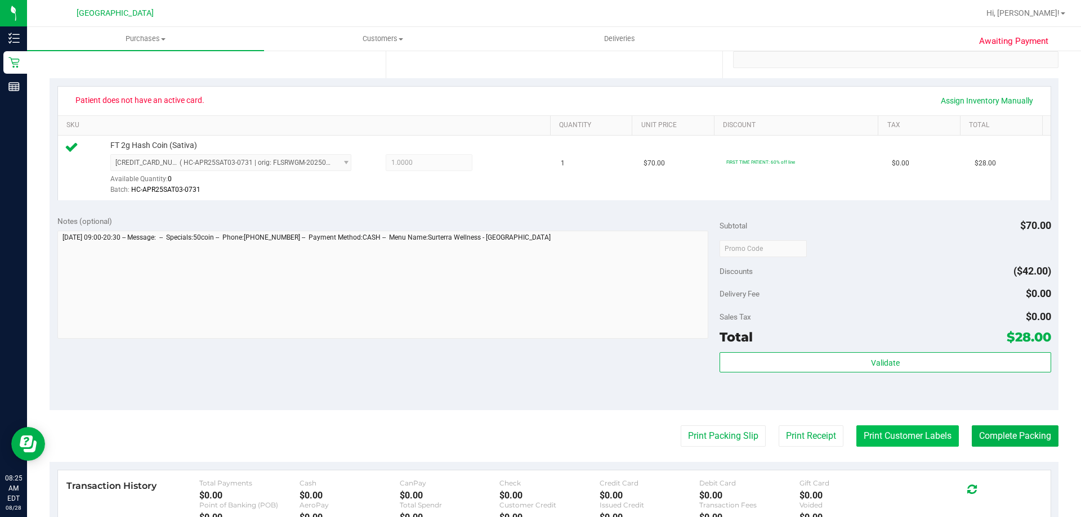
click at [891, 439] on button "Print Customer Labels" at bounding box center [907, 436] width 102 height 21
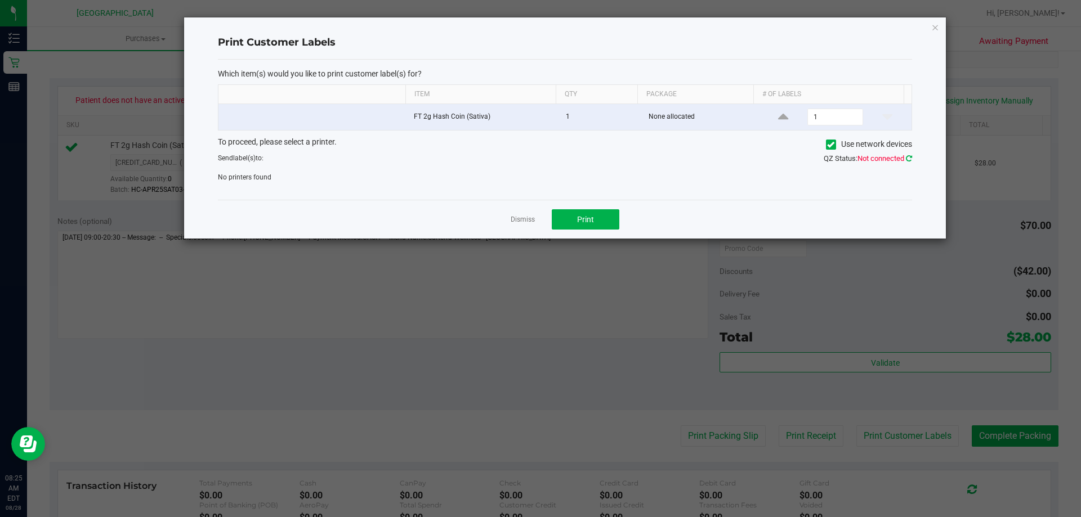
click at [908, 160] on icon at bounding box center [909, 158] width 6 height 7
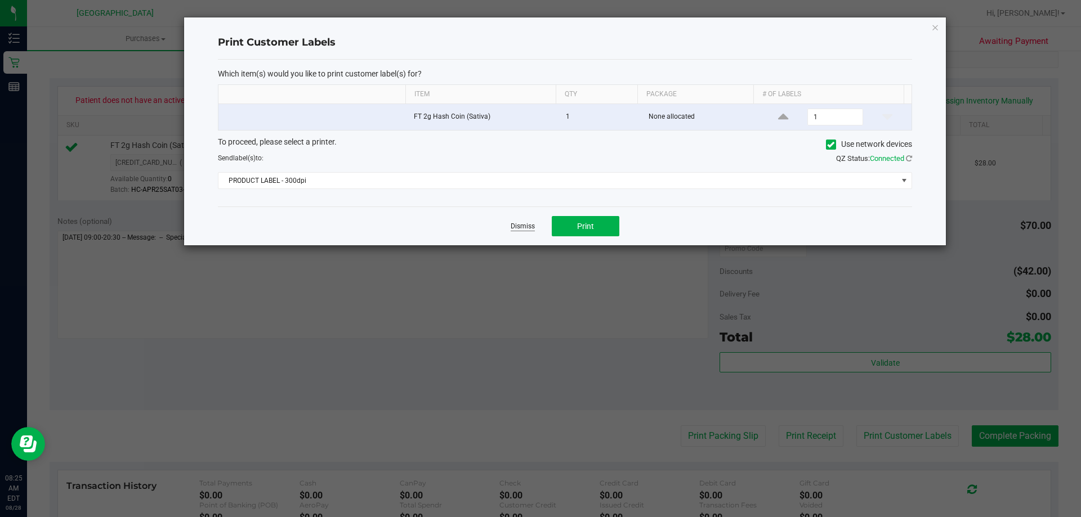
click at [532, 229] on link "Dismiss" at bounding box center [523, 227] width 24 height 10
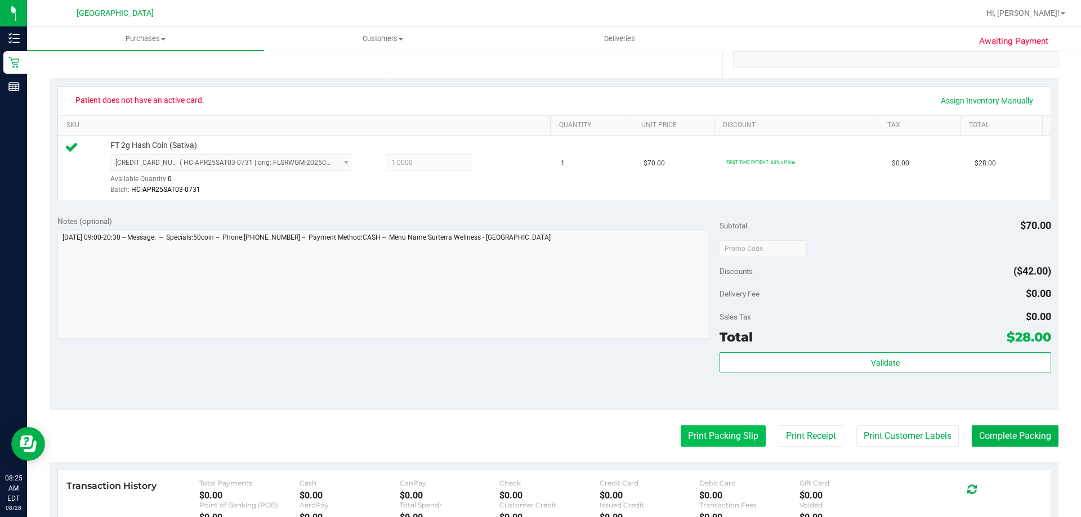
click at [743, 443] on button "Print Packing Slip" at bounding box center [723, 436] width 85 height 21
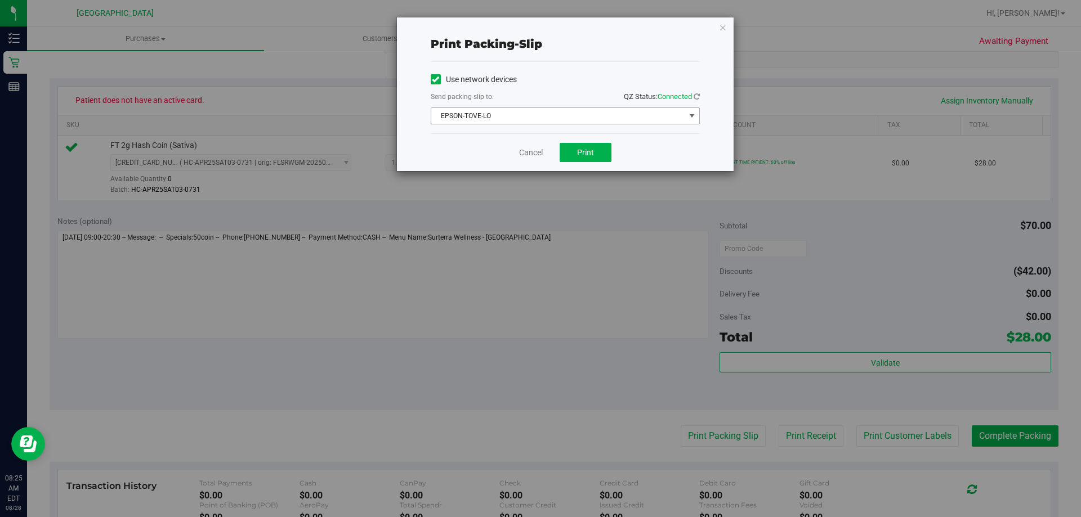
click at [587, 115] on span "EPSON-TOVE-LO" at bounding box center [558, 116] width 254 height 16
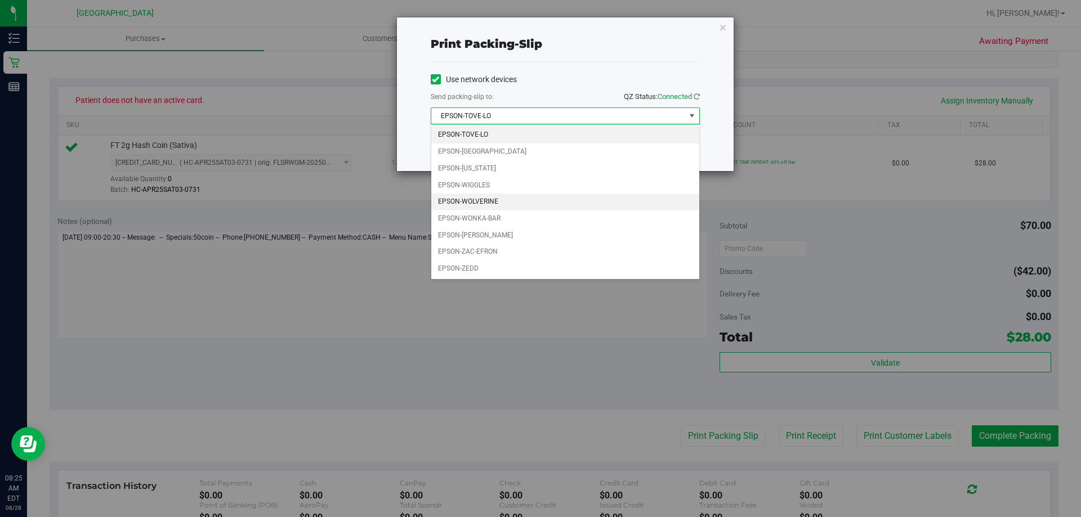
click at [516, 202] on li "EPSON-WOLVERINE" at bounding box center [565, 202] width 268 height 17
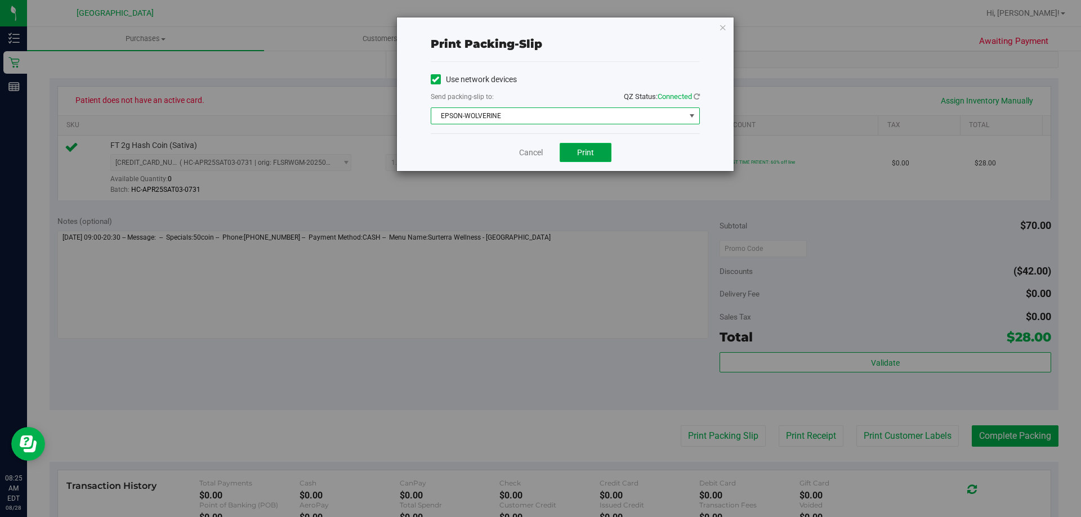
click at [593, 149] on span "Print" at bounding box center [585, 152] width 17 height 9
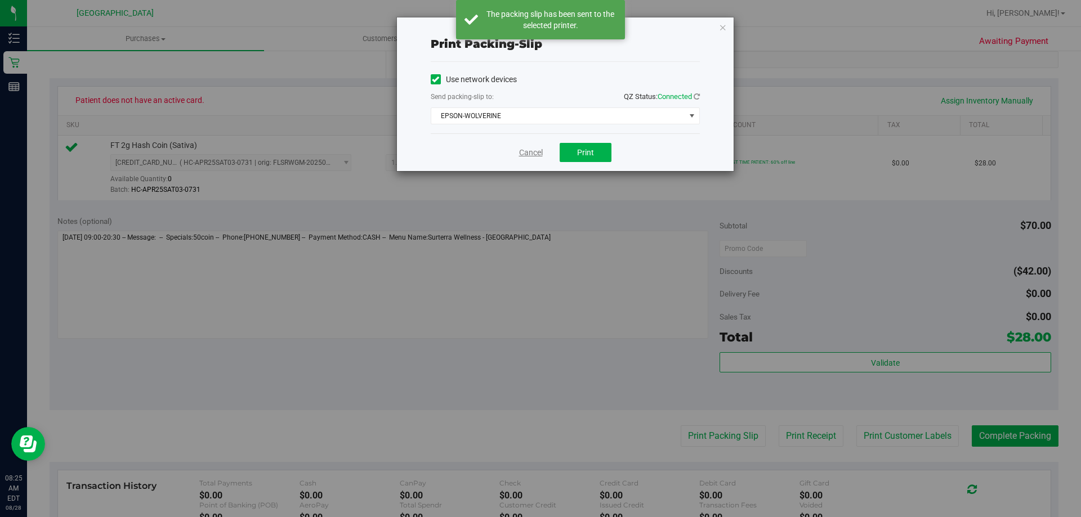
click at [529, 154] on link "Cancel" at bounding box center [531, 153] width 24 height 12
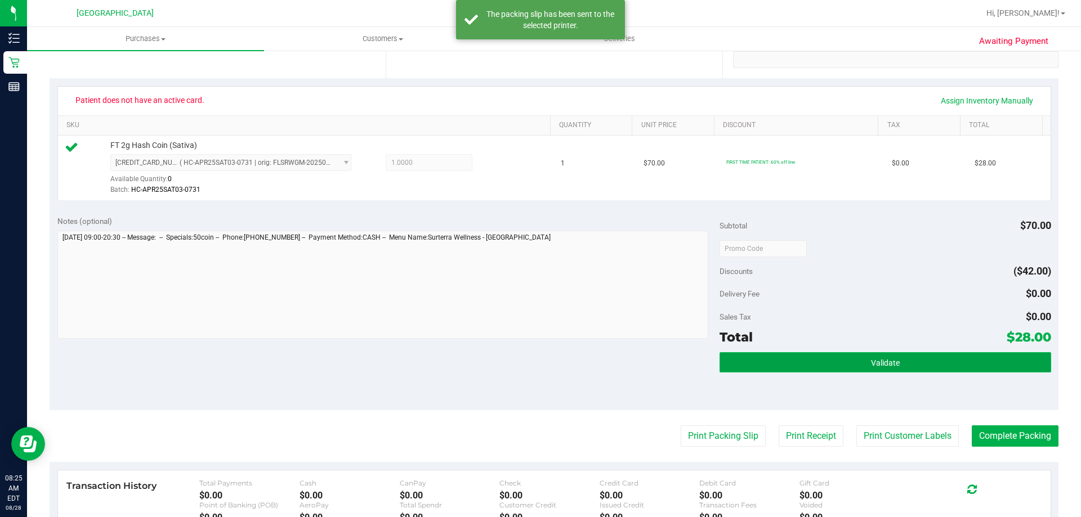
click at [858, 356] on button "Validate" at bounding box center [885, 362] width 331 height 20
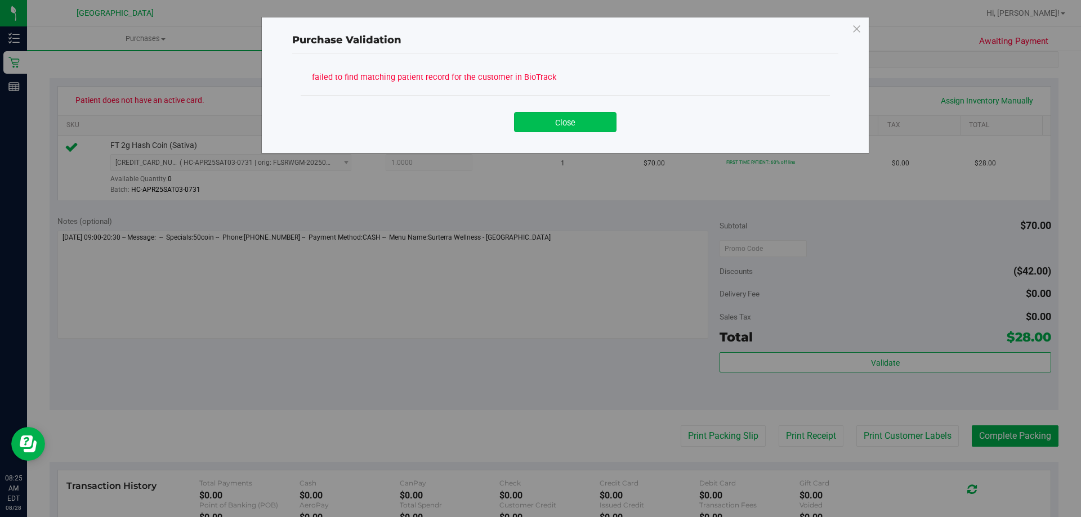
click at [570, 124] on button "Close" at bounding box center [565, 122] width 102 height 20
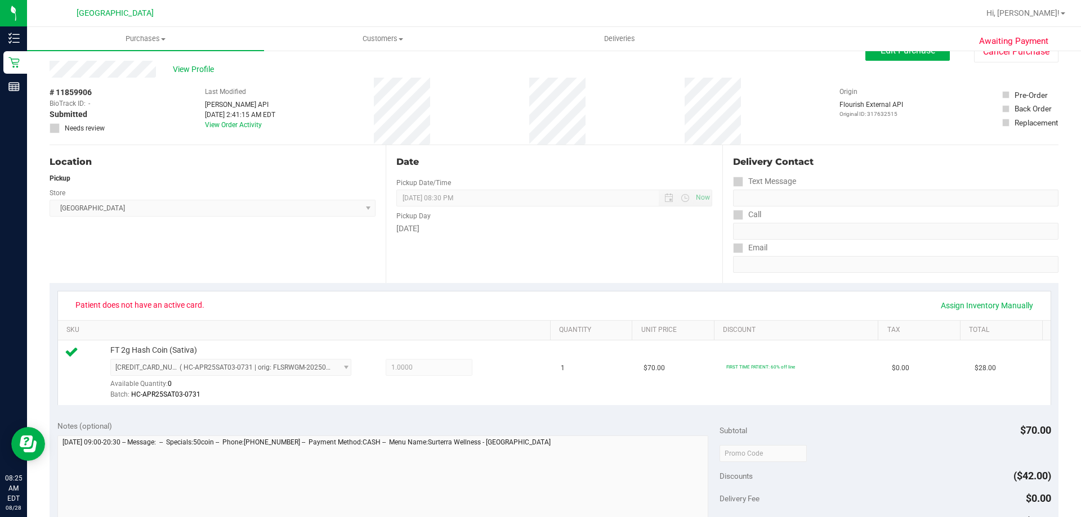
scroll to position [0, 0]
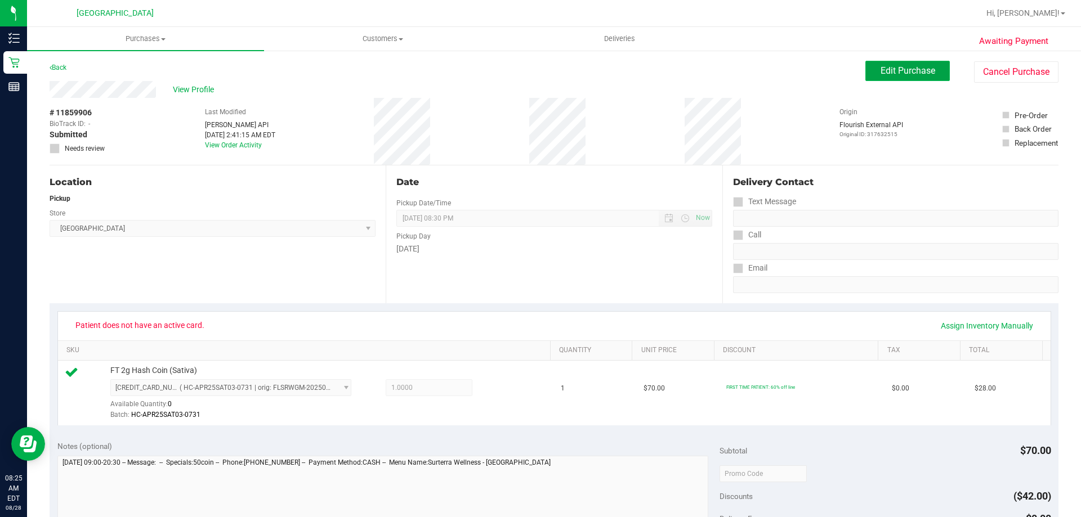
click at [909, 75] on span "Edit Purchase" at bounding box center [908, 70] width 55 height 11
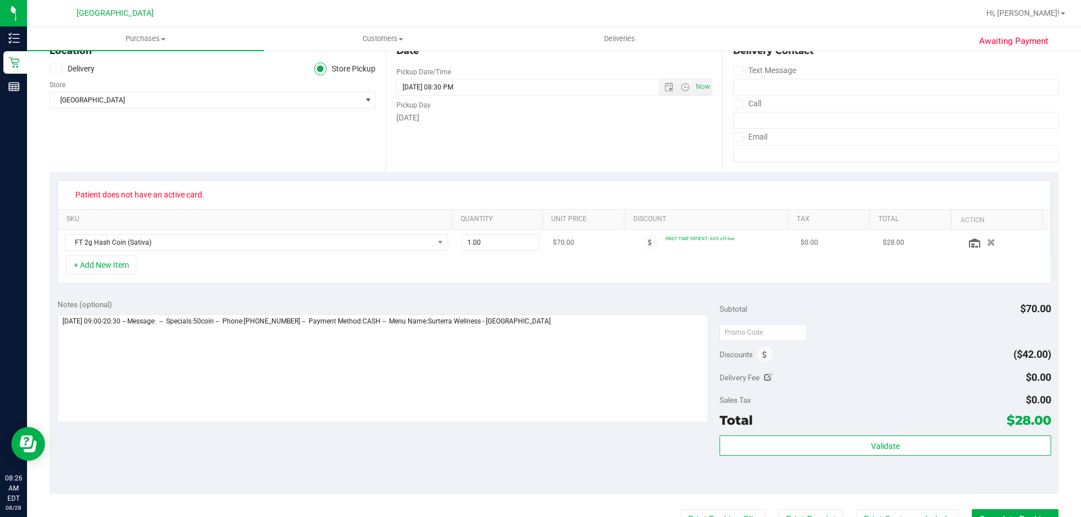
scroll to position [169, 0]
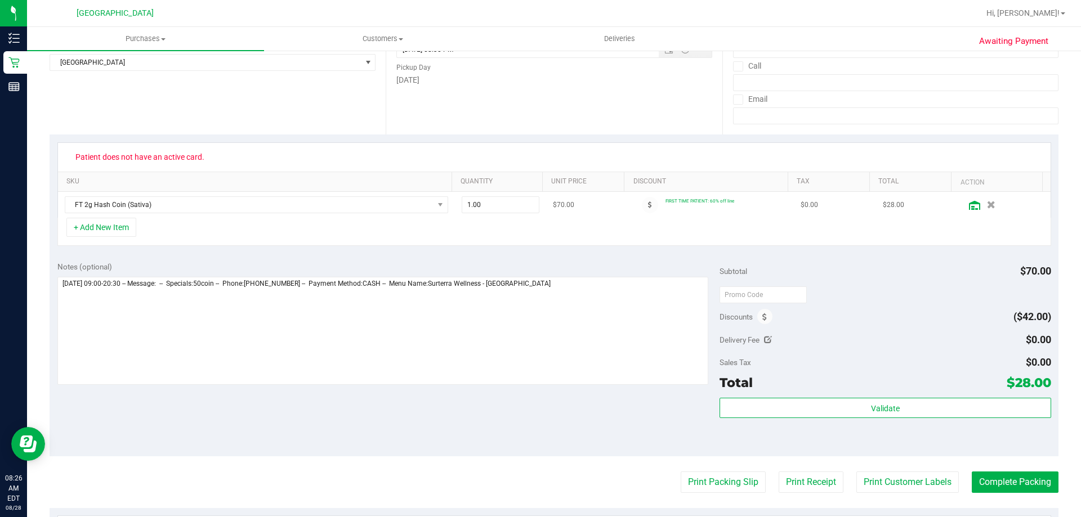
click at [969, 205] on icon at bounding box center [974, 205] width 11 height 9
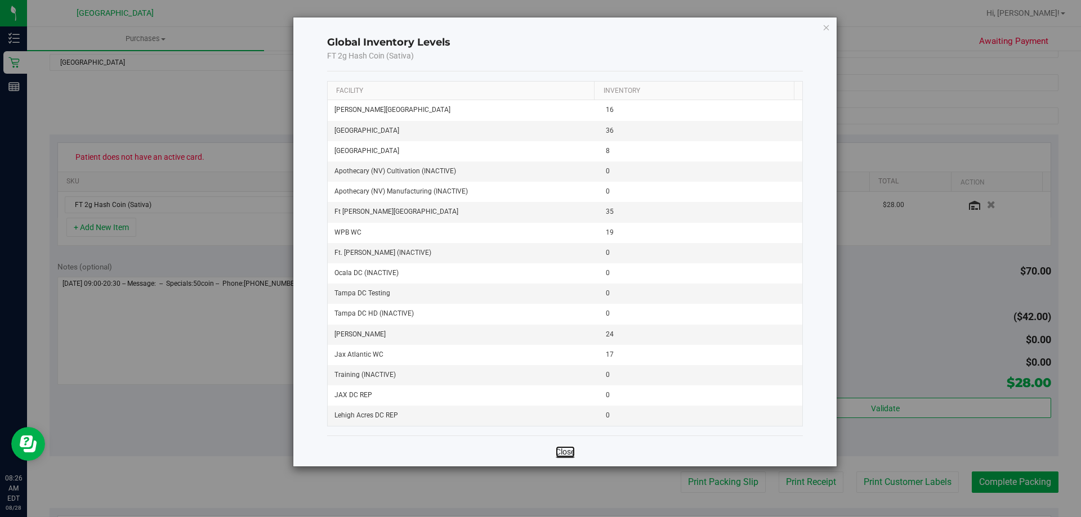
click at [564, 457] on link "Close" at bounding box center [565, 452] width 19 height 11
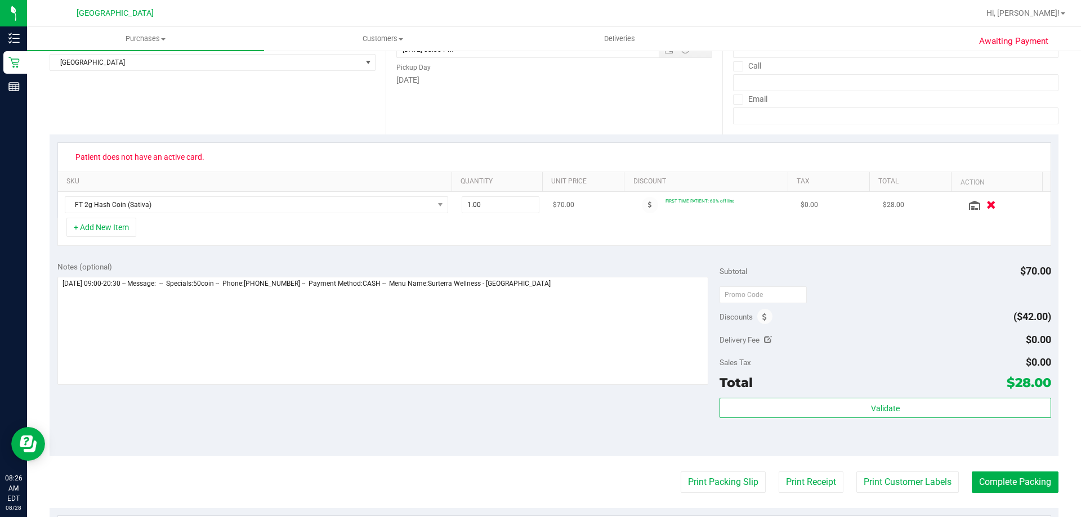
click at [987, 205] on icon "button" at bounding box center [992, 205] width 10 height 8
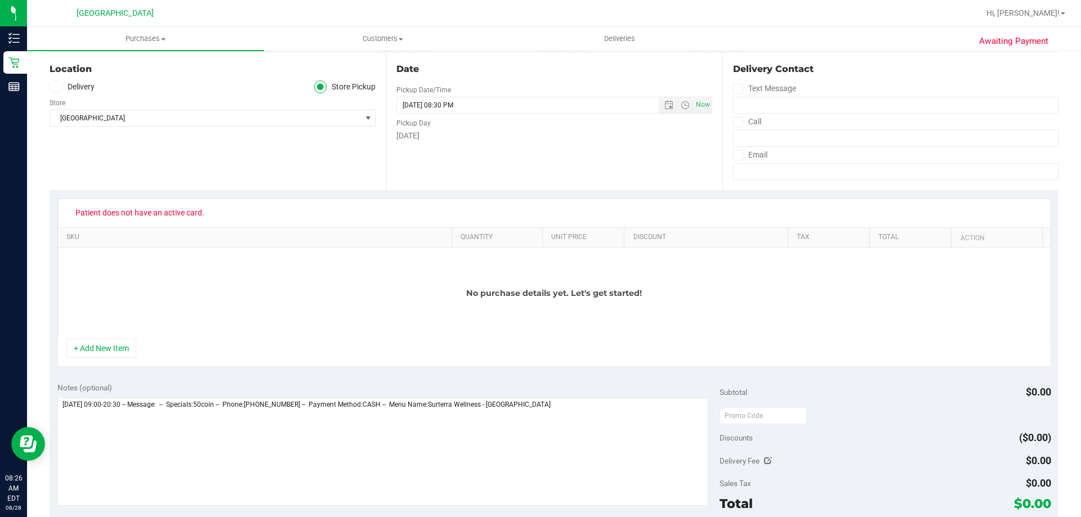
scroll to position [0, 0]
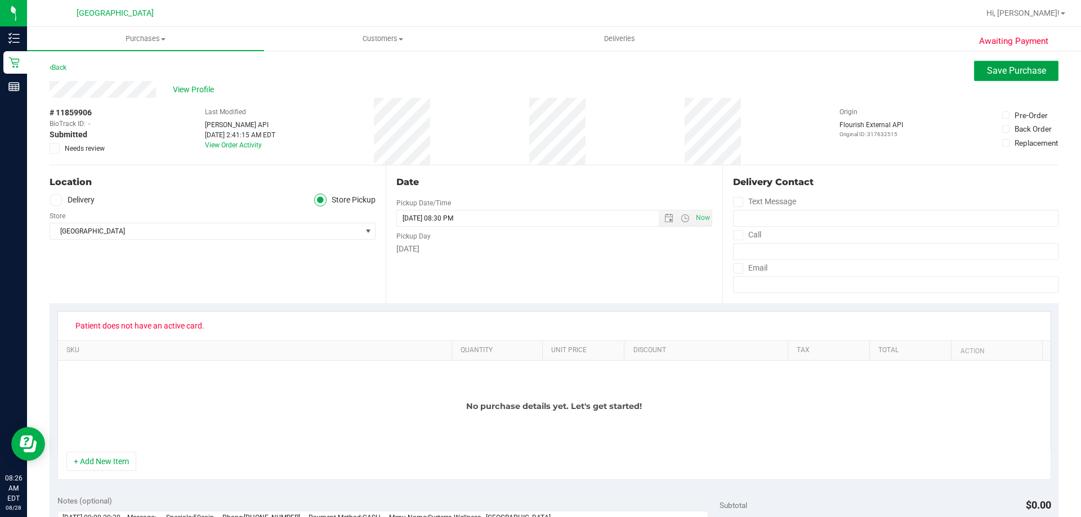
click at [1032, 68] on span "Save Purchase" at bounding box center [1016, 70] width 59 height 11
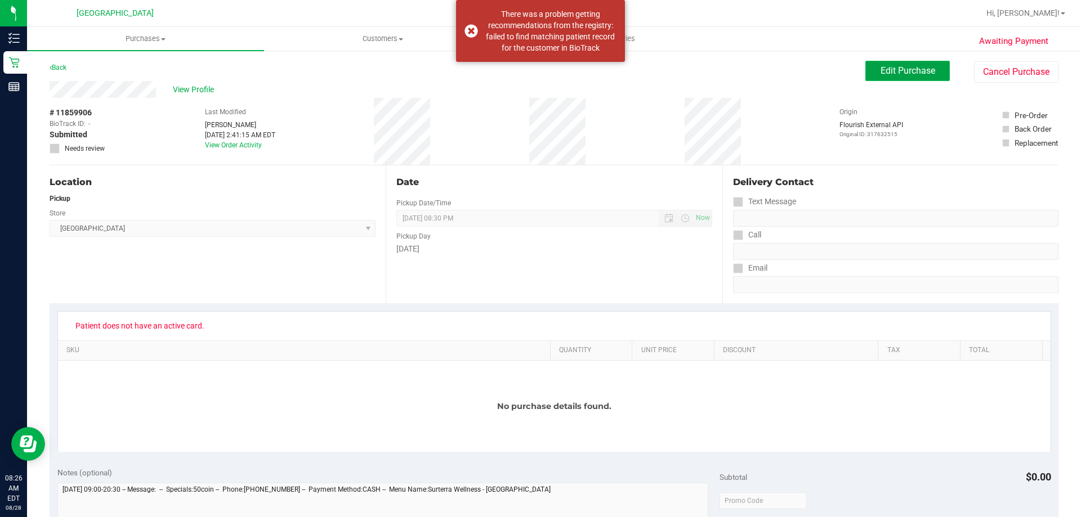
click at [903, 66] on span "Edit Purchase" at bounding box center [908, 70] width 55 height 11
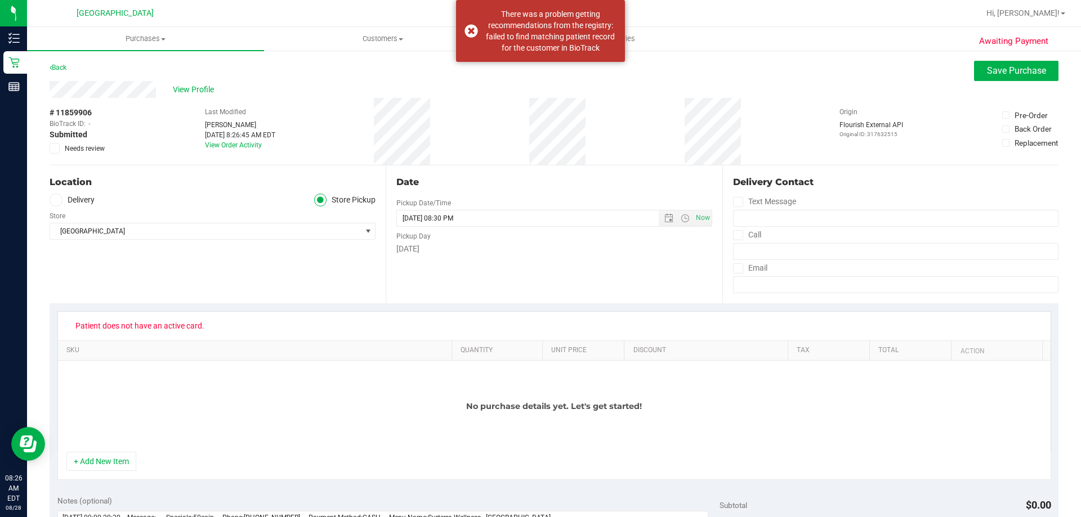
click at [77, 148] on span "Needs review" at bounding box center [85, 149] width 40 height 10
click at [0, 0] on input "Needs review" at bounding box center [0, 0] width 0 height 0
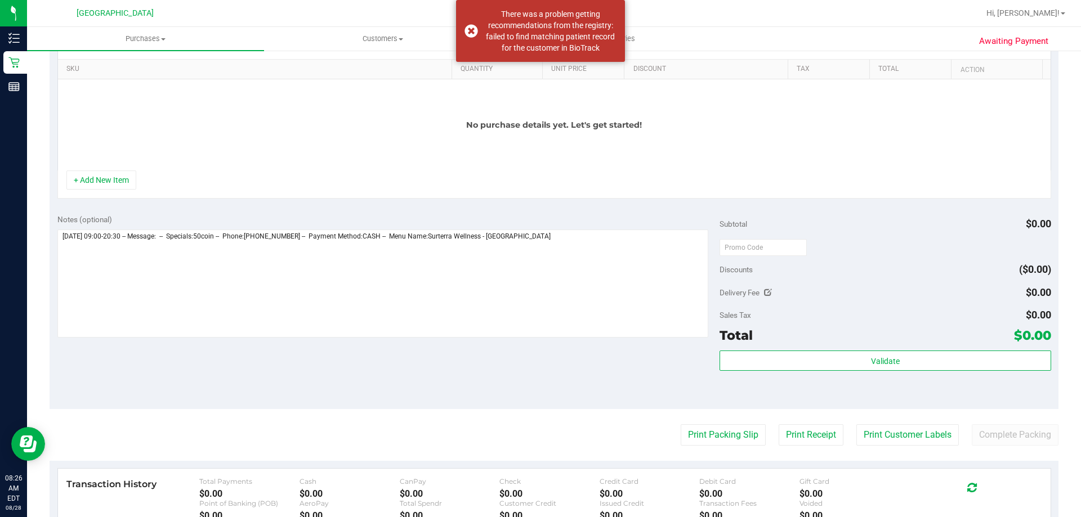
scroll to position [394, 0]
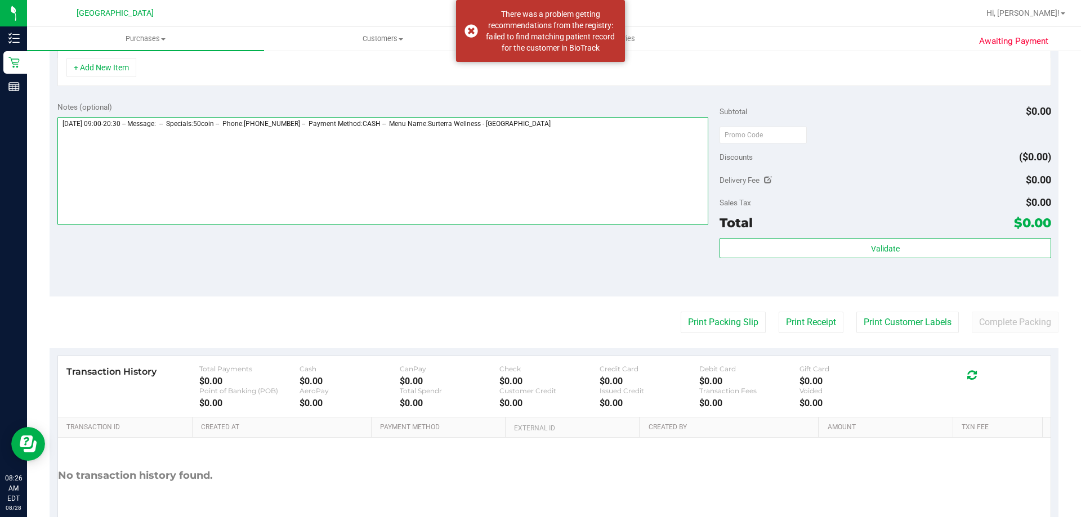
click at [605, 169] on textarea at bounding box center [382, 171] width 651 height 108
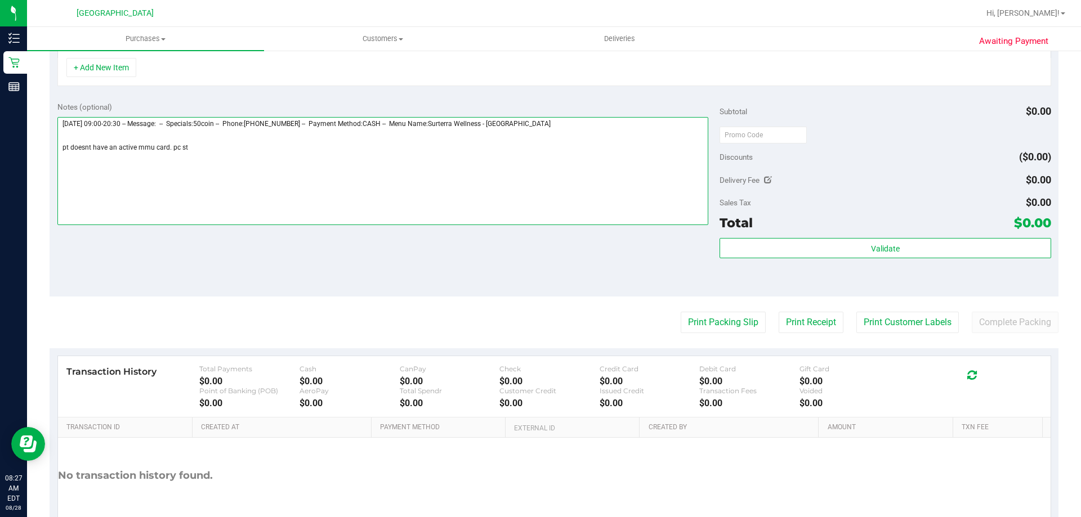
click at [171, 148] on textarea at bounding box center [382, 171] width 651 height 108
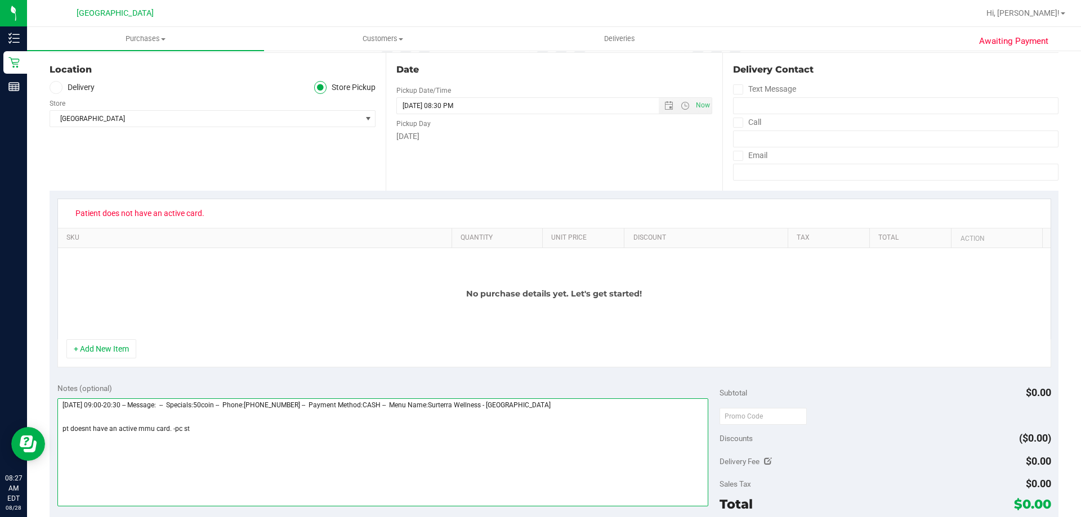
scroll to position [0, 0]
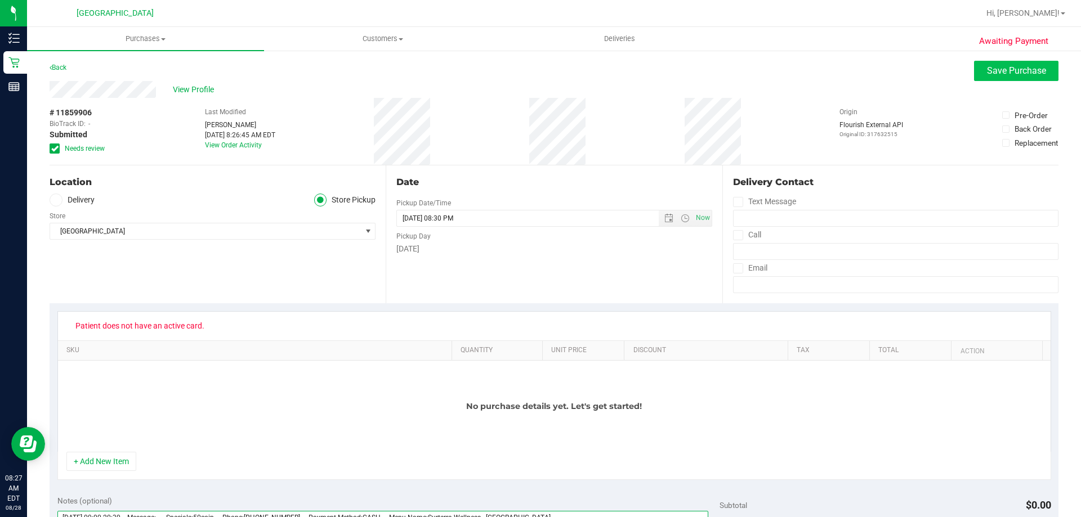
type textarea "Thursday 08/28/2025 09:00-20:30 -- Message: -- Specials:50coin -- Phone:9048882…"
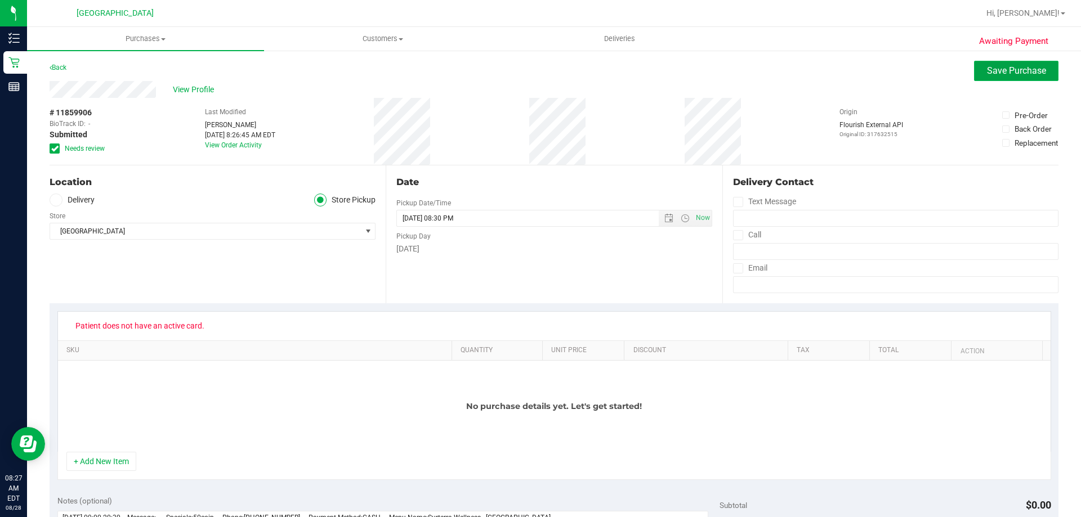
click at [1017, 72] on span "Save Purchase" at bounding box center [1016, 70] width 59 height 11
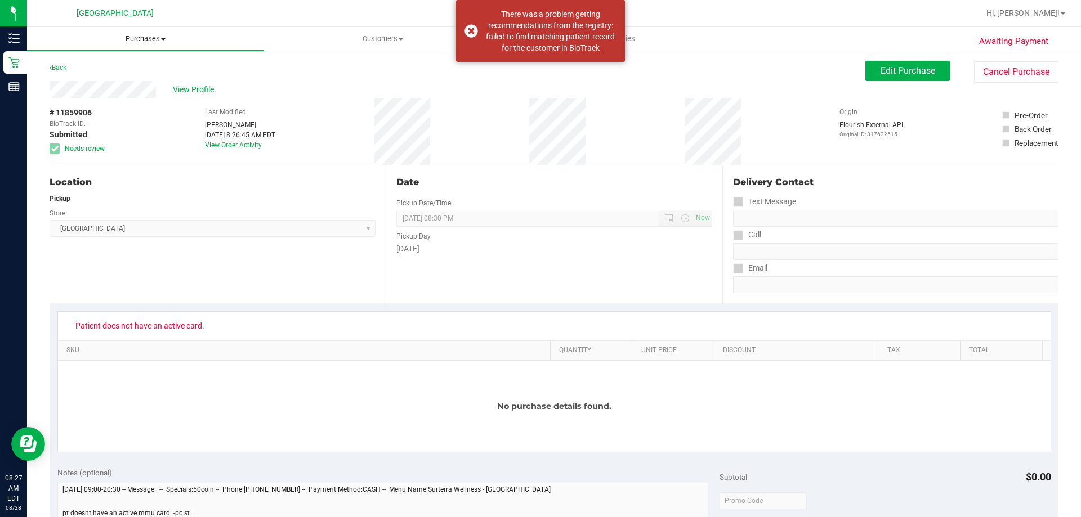
click at [137, 34] on span "Purchases" at bounding box center [145, 39] width 237 height 10
click at [79, 87] on li "Fulfillment" at bounding box center [145, 82] width 237 height 14
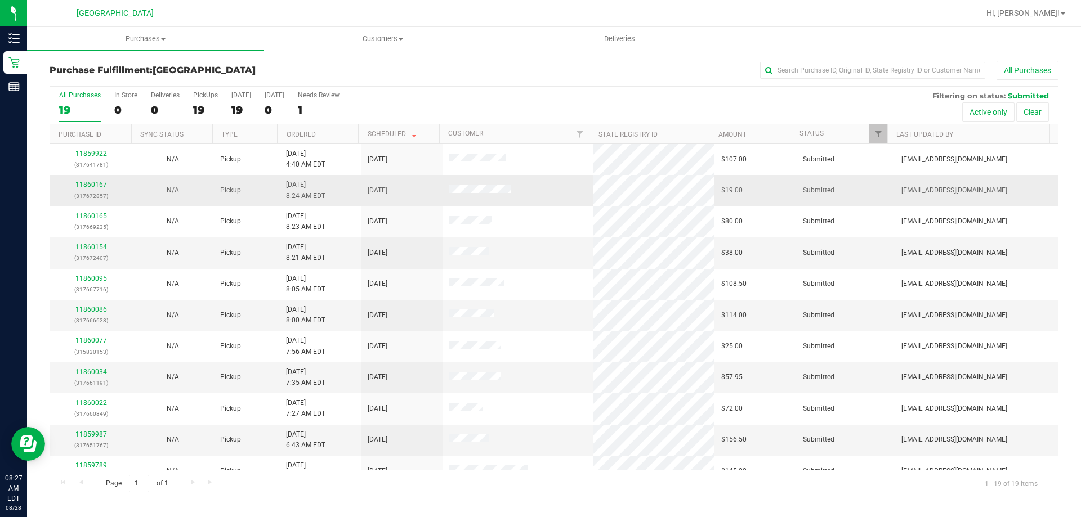
click at [95, 185] on link "11860167" at bounding box center [91, 185] width 32 height 8
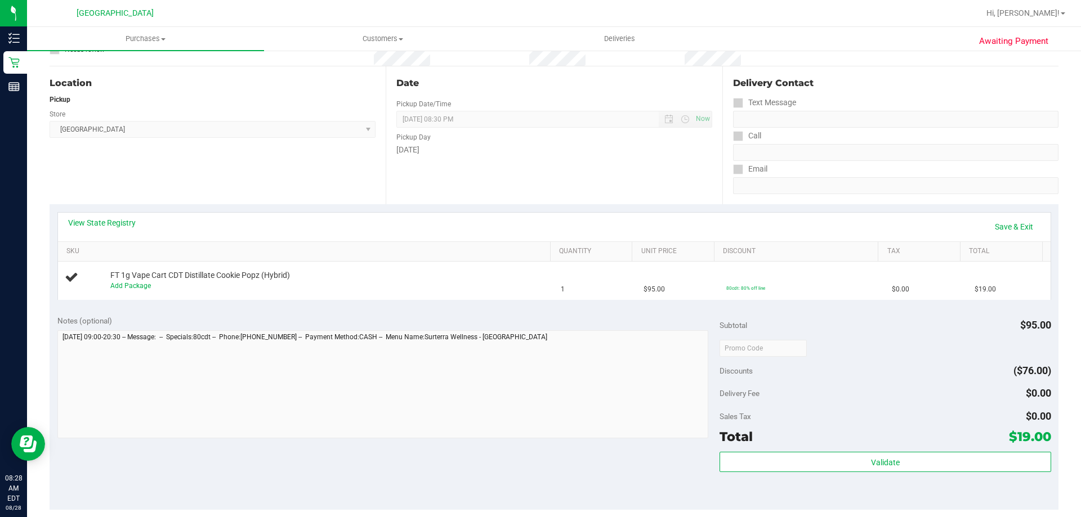
scroll to position [169, 0]
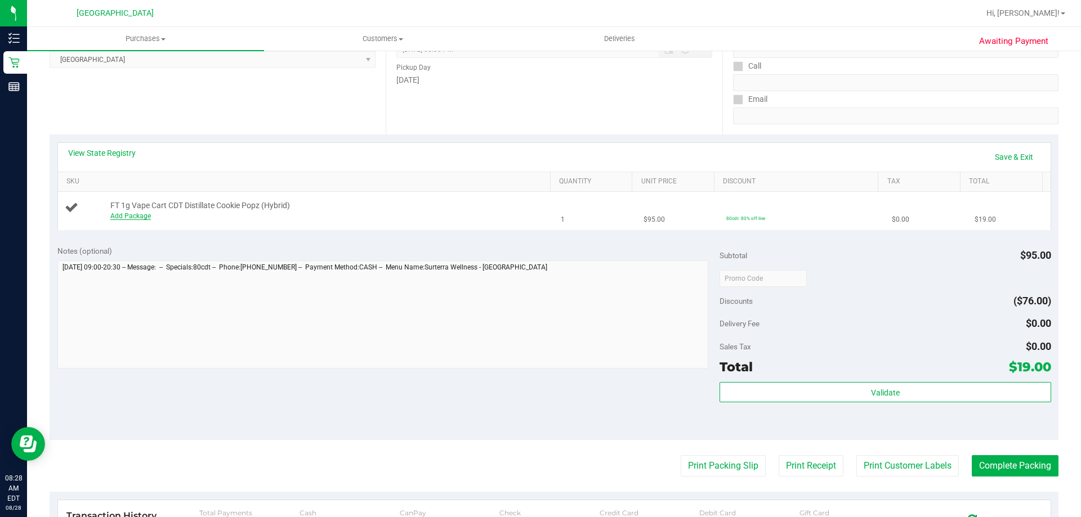
click at [133, 217] on link "Add Package" at bounding box center [130, 216] width 41 height 8
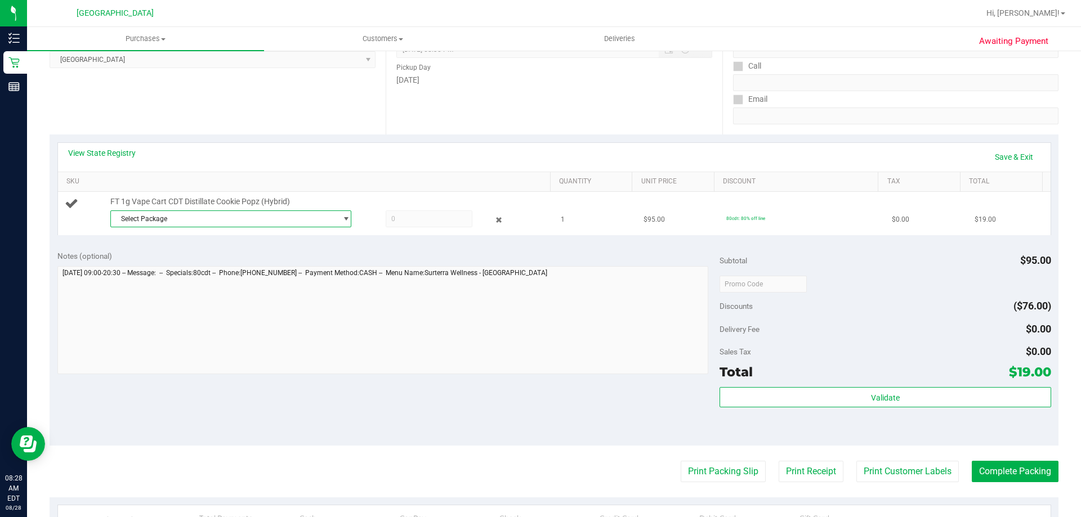
click at [175, 221] on span "Select Package" at bounding box center [224, 219] width 226 height 16
click at [217, 267] on span "( JUL25CPZ01-0715 | orig: FLSRWGM-20250721-2826 )" at bounding box center [266, 265] width 168 height 8
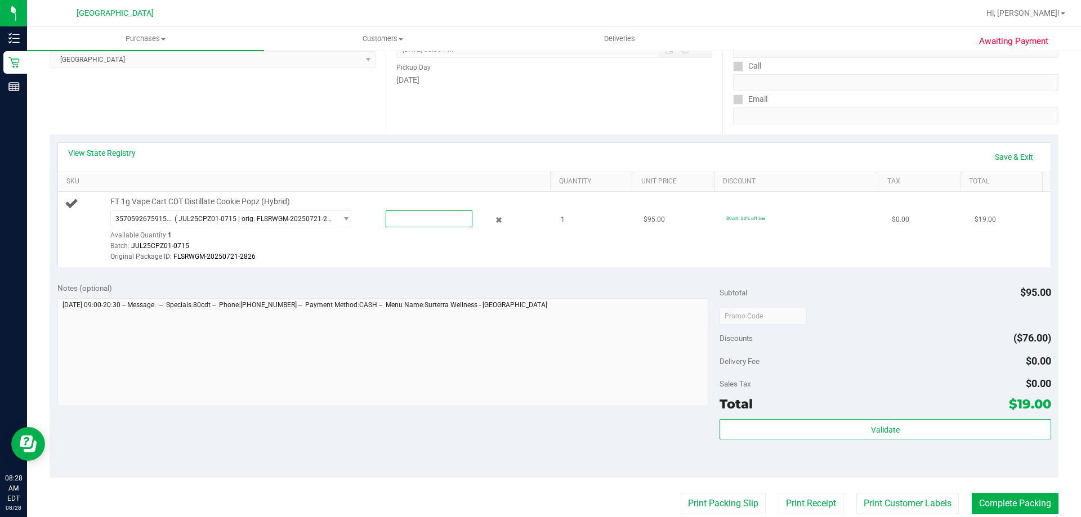
click at [432, 218] on span at bounding box center [429, 219] width 87 height 17
type input "1"
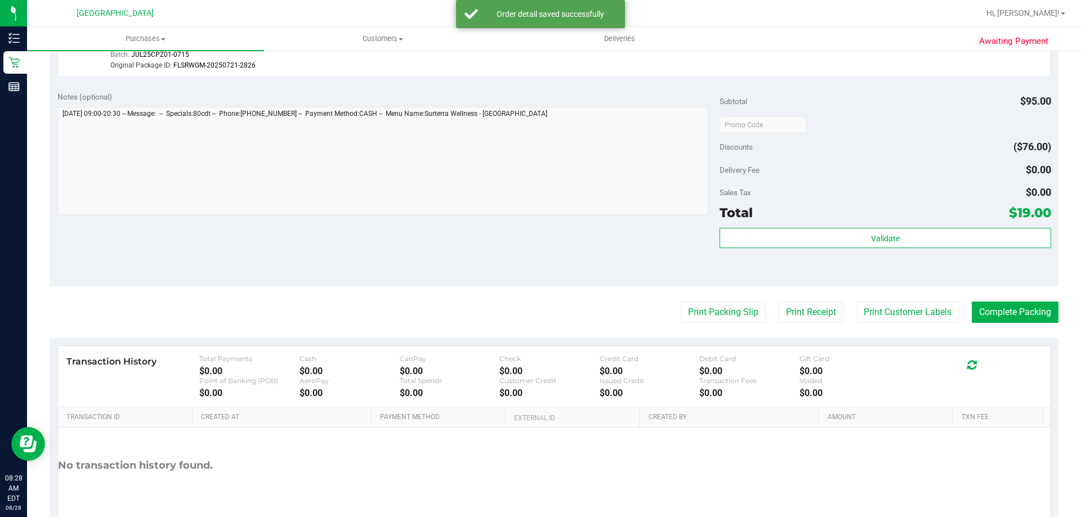
scroll to position [394, 0]
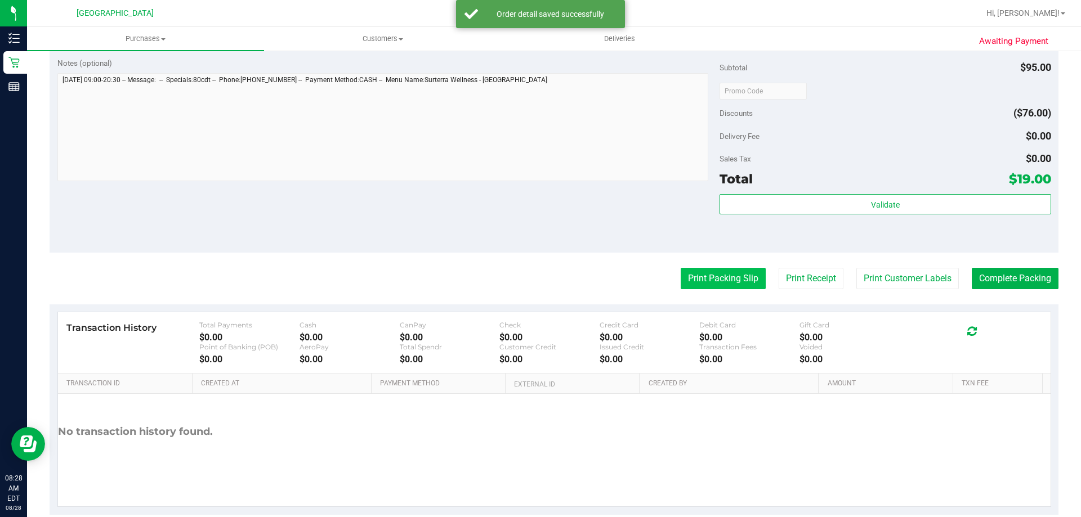
click at [694, 275] on button "Print Packing Slip" at bounding box center [723, 278] width 85 height 21
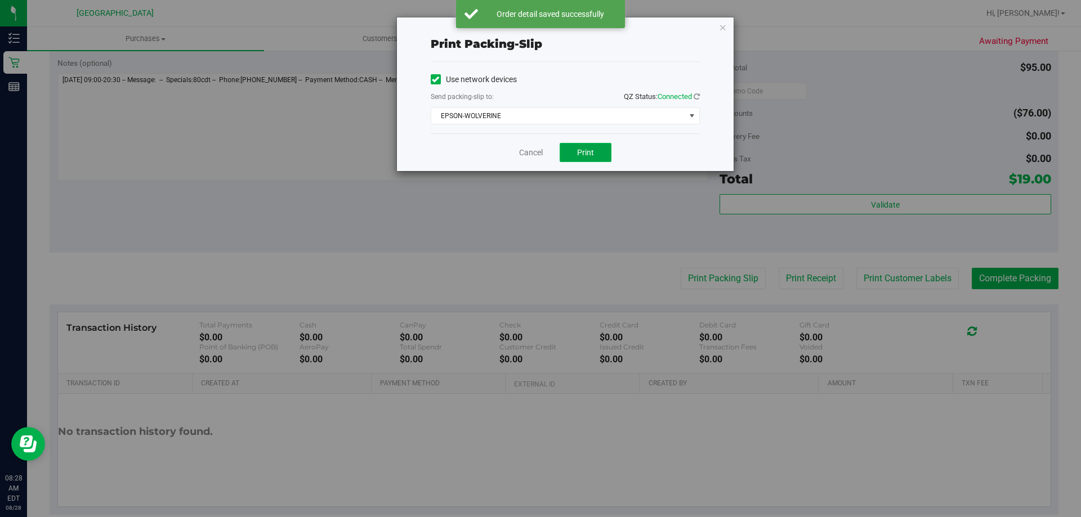
click at [584, 157] on span "Print" at bounding box center [585, 152] width 17 height 9
click at [536, 155] on link "Cancel" at bounding box center [531, 153] width 24 height 12
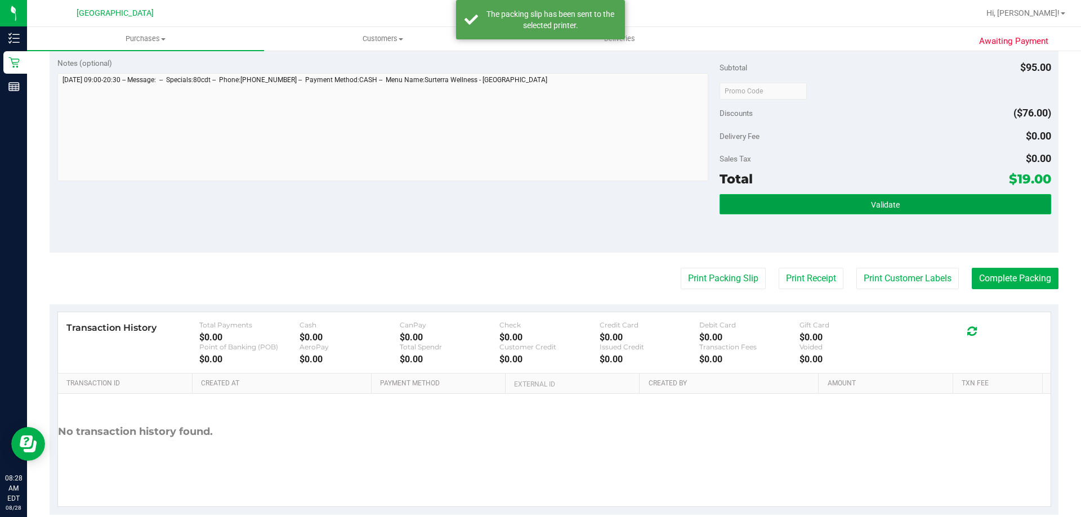
click at [933, 204] on button "Validate" at bounding box center [885, 204] width 331 height 20
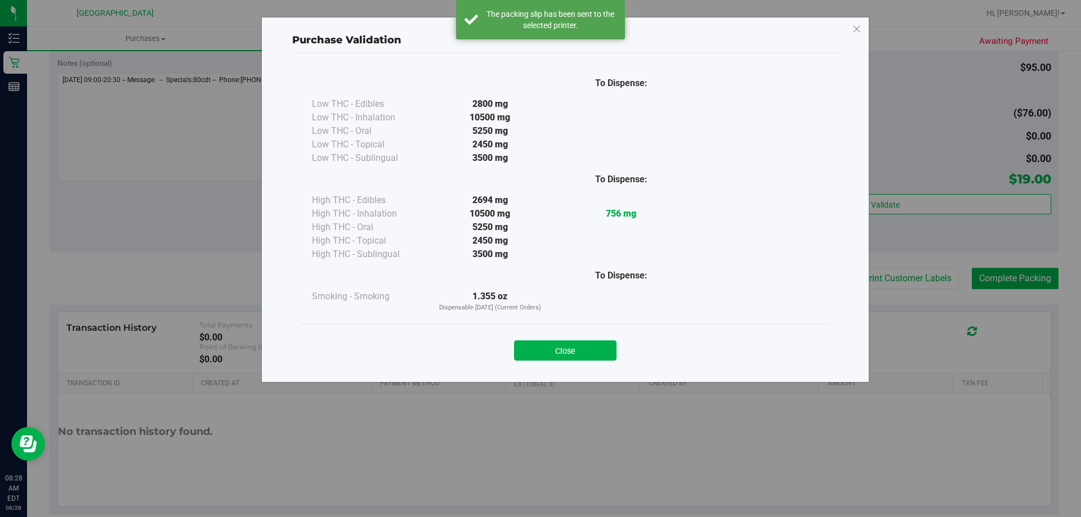
click at [602, 363] on div "Close" at bounding box center [565, 347] width 529 height 46
click at [601, 353] on button "Close" at bounding box center [565, 351] width 102 height 20
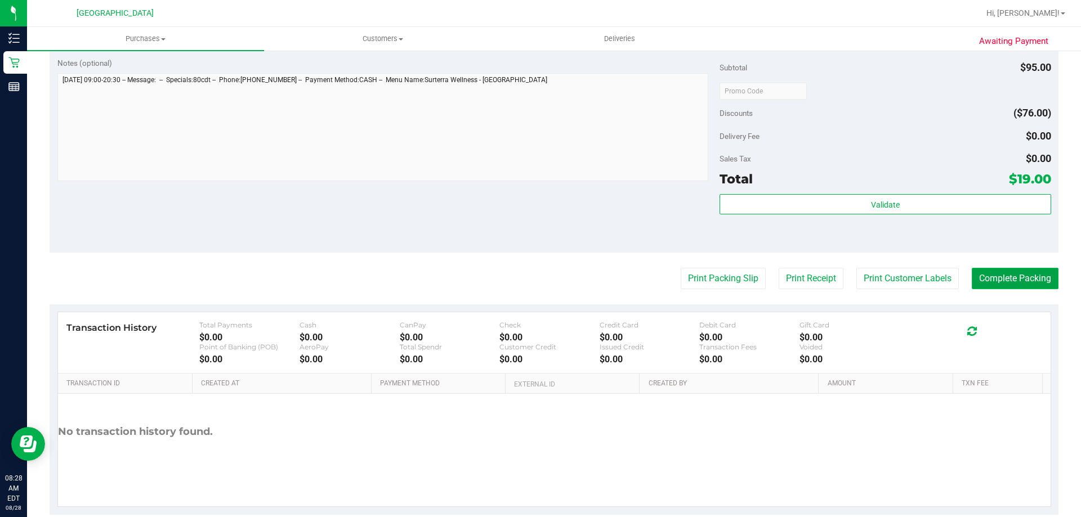
click at [1033, 274] on button "Complete Packing" at bounding box center [1015, 278] width 87 height 21
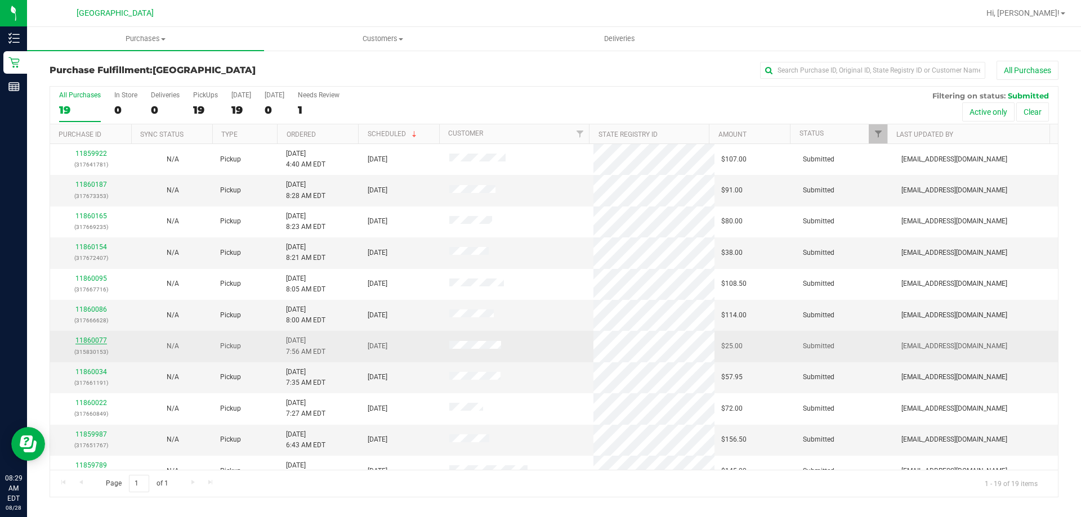
click at [93, 341] on link "11860077" at bounding box center [91, 341] width 32 height 8
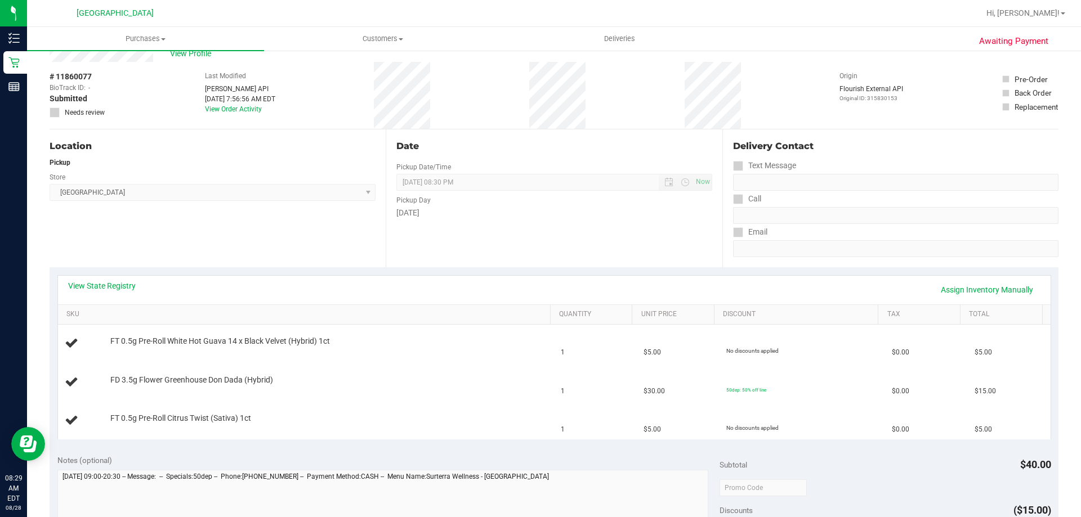
scroll to position [56, 0]
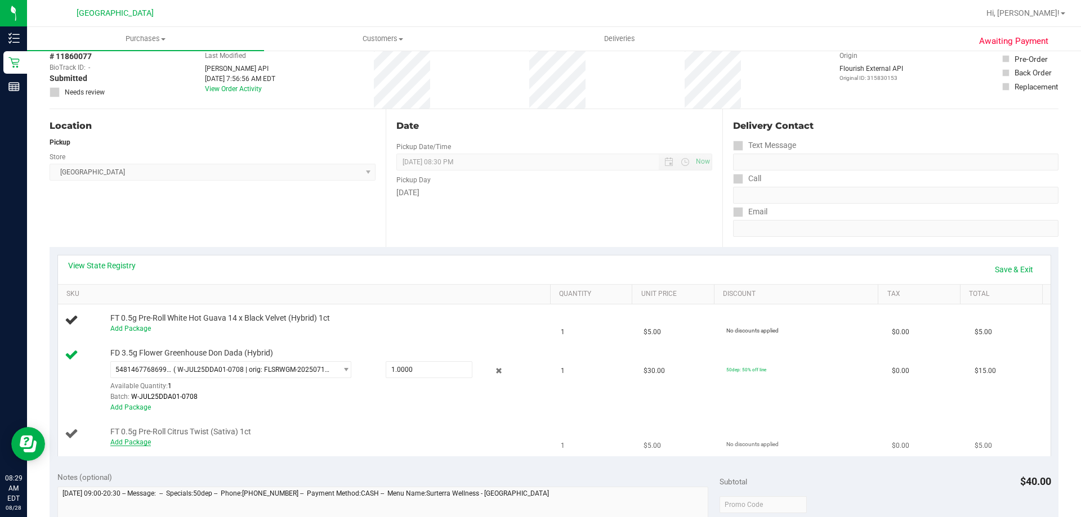
click at [135, 446] on link "Add Package" at bounding box center [130, 443] width 41 height 8
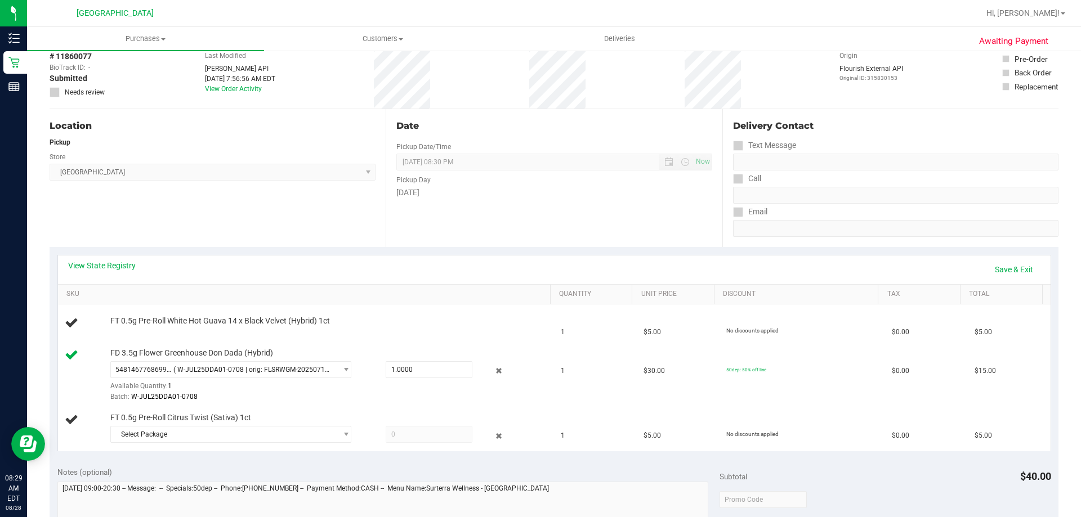
click at [157, 443] on span "Select Package" at bounding box center [230, 434] width 241 height 17
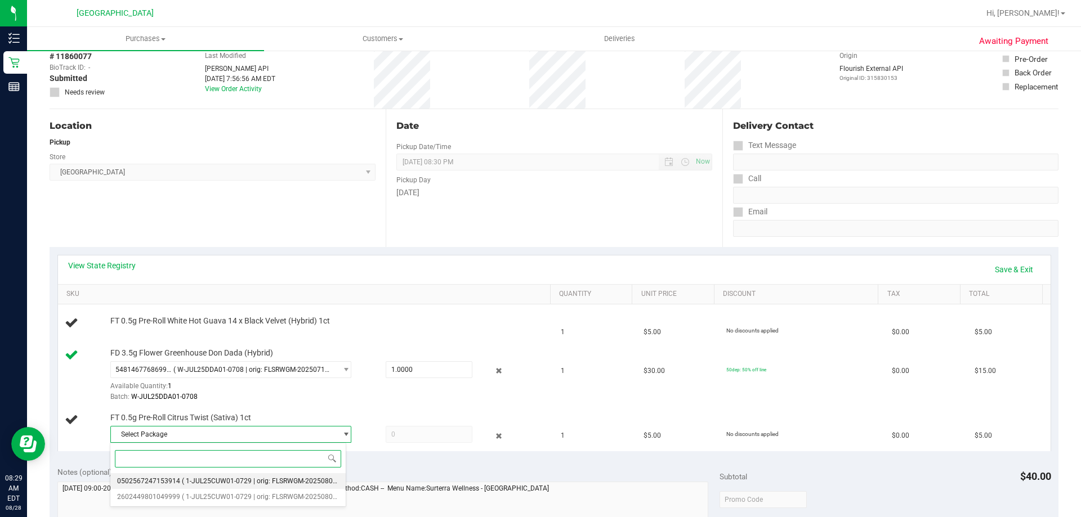
click at [279, 480] on span "( 1-JUL25CUW01-0729 | orig: FLSRWGM-20250804-1440 )" at bounding box center [270, 481] width 176 height 8
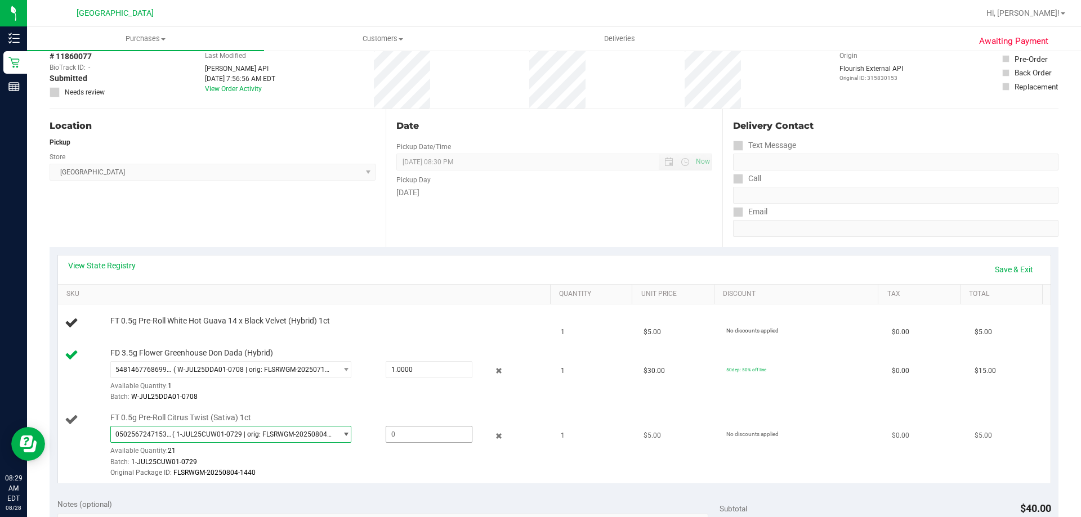
click at [426, 437] on span at bounding box center [429, 434] width 87 height 17
type input "1"
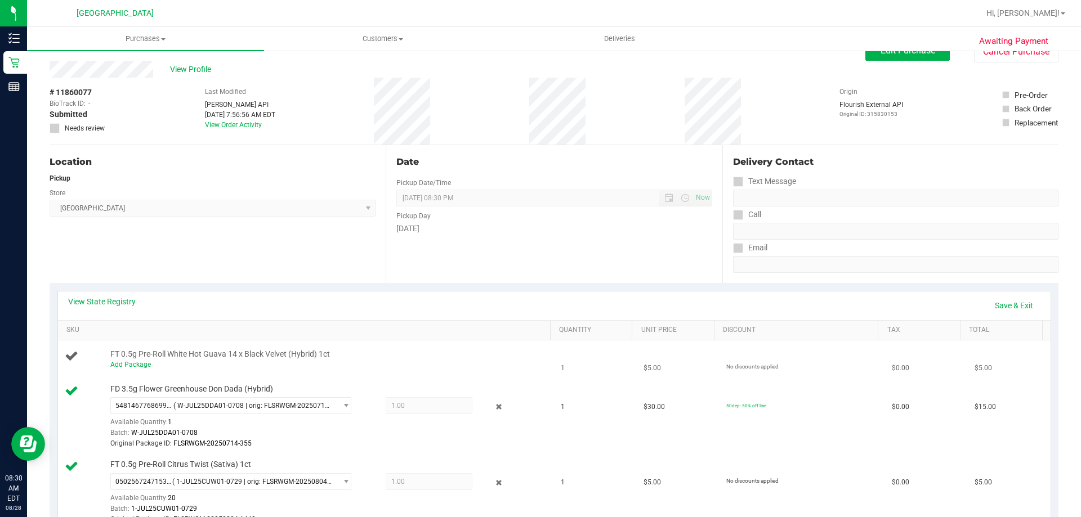
scroll to position [0, 0]
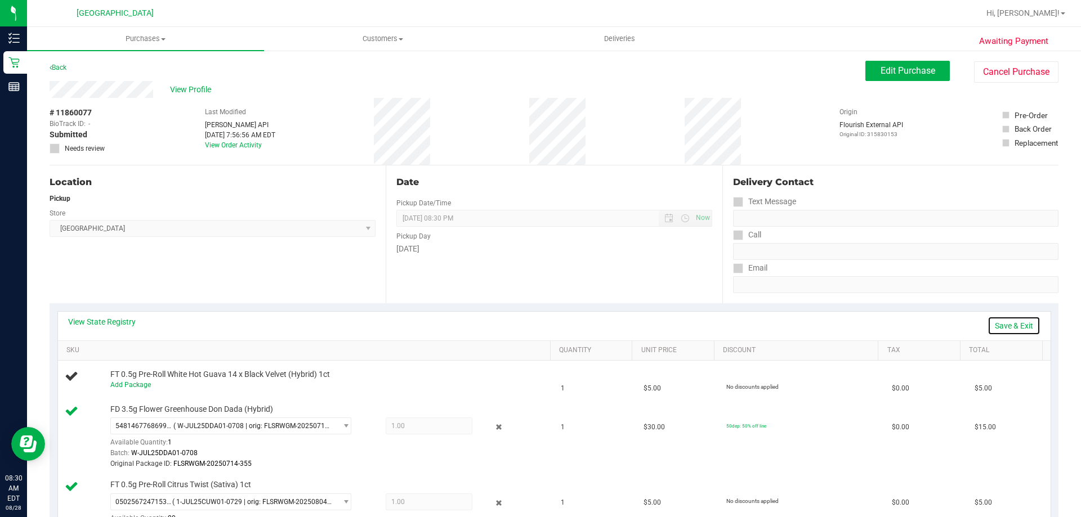
click at [1001, 329] on link "Save & Exit" at bounding box center [1014, 325] width 53 height 19
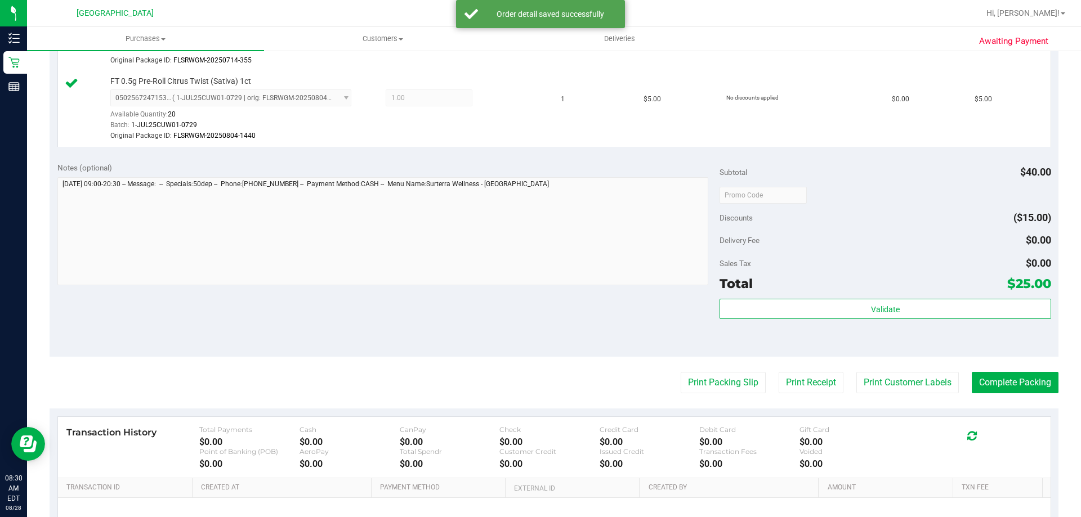
scroll to position [450, 0]
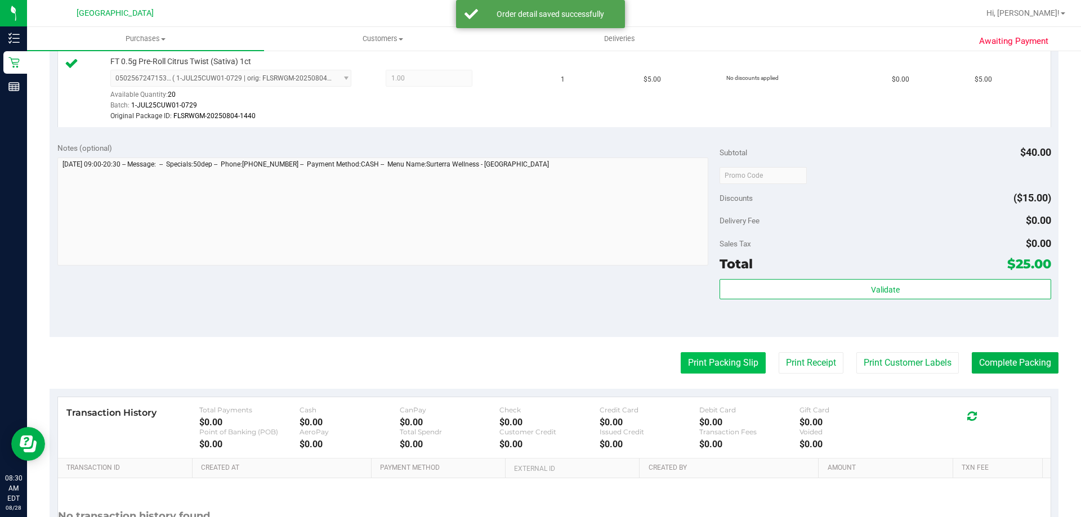
click at [688, 364] on button "Print Packing Slip" at bounding box center [723, 362] width 85 height 21
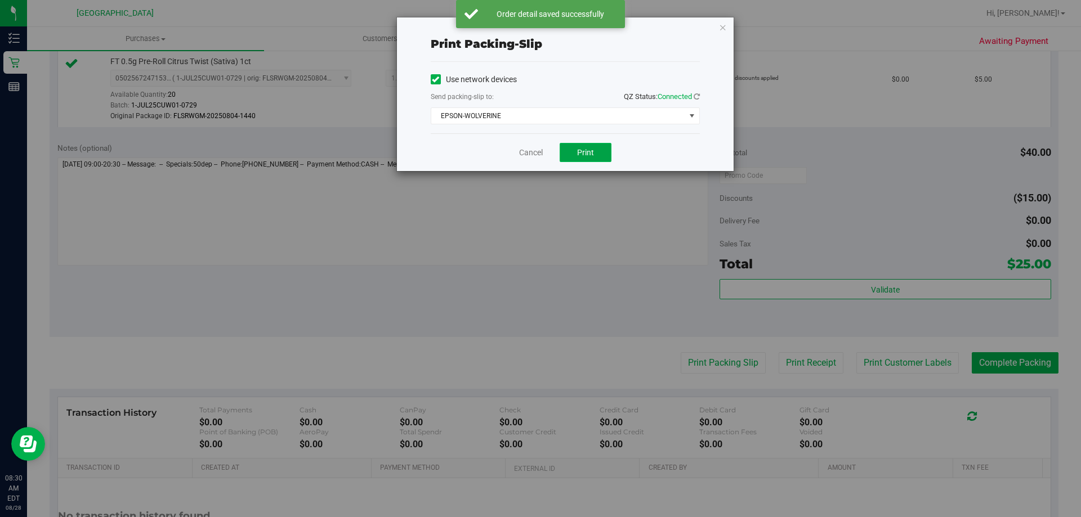
click at [588, 154] on span "Print" at bounding box center [585, 152] width 17 height 9
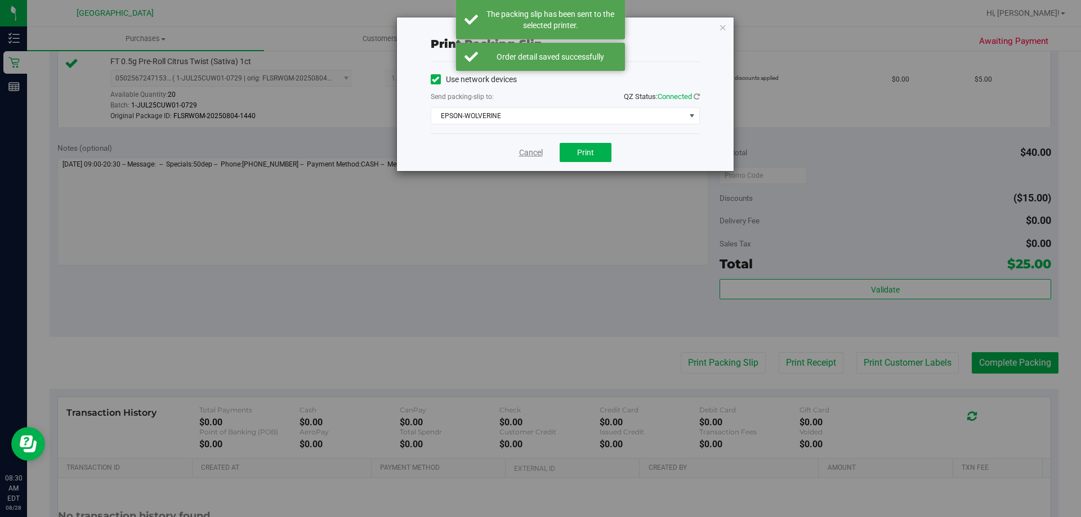
click at [530, 149] on link "Cancel" at bounding box center [531, 153] width 24 height 12
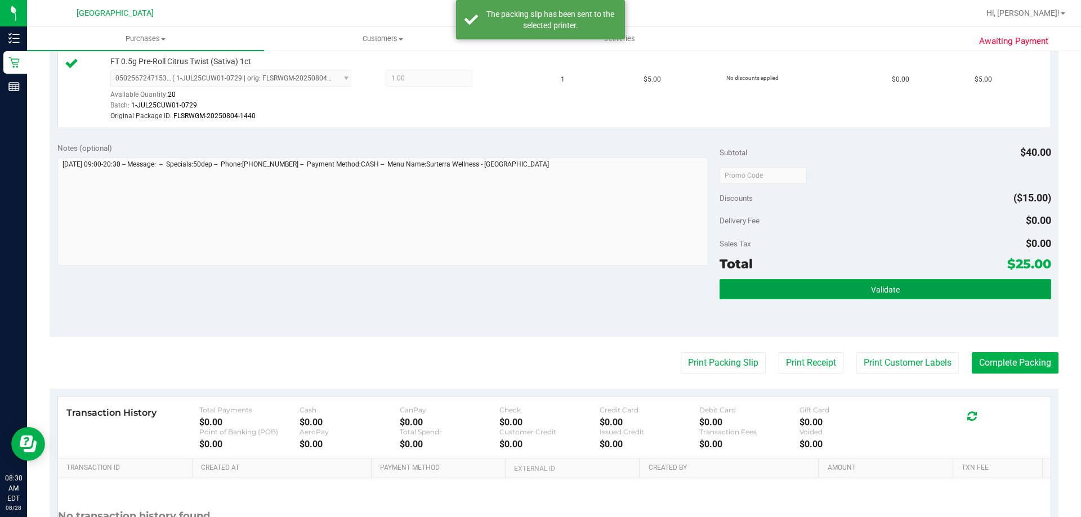
click at [903, 289] on button "Validate" at bounding box center [885, 289] width 331 height 20
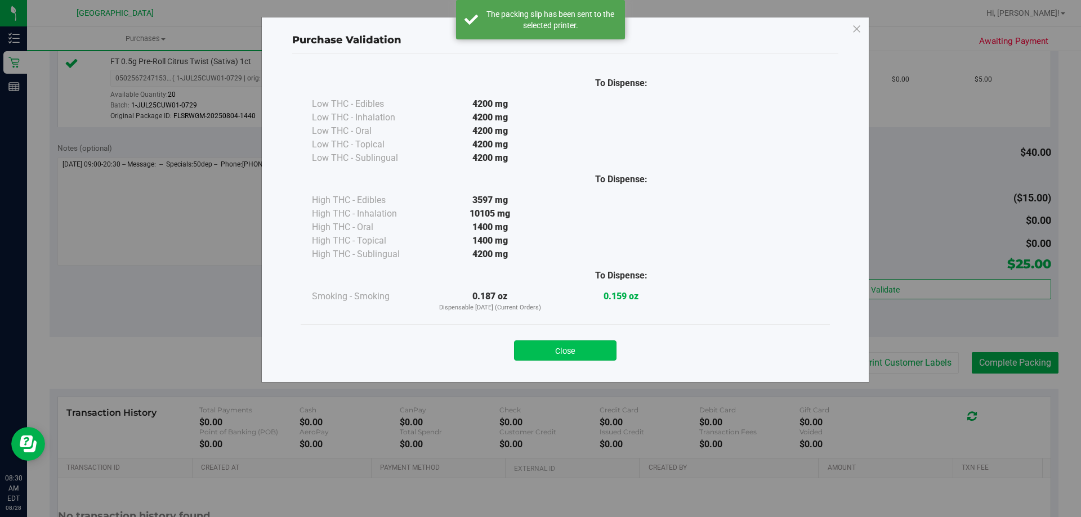
click at [548, 341] on button "Close" at bounding box center [565, 351] width 102 height 20
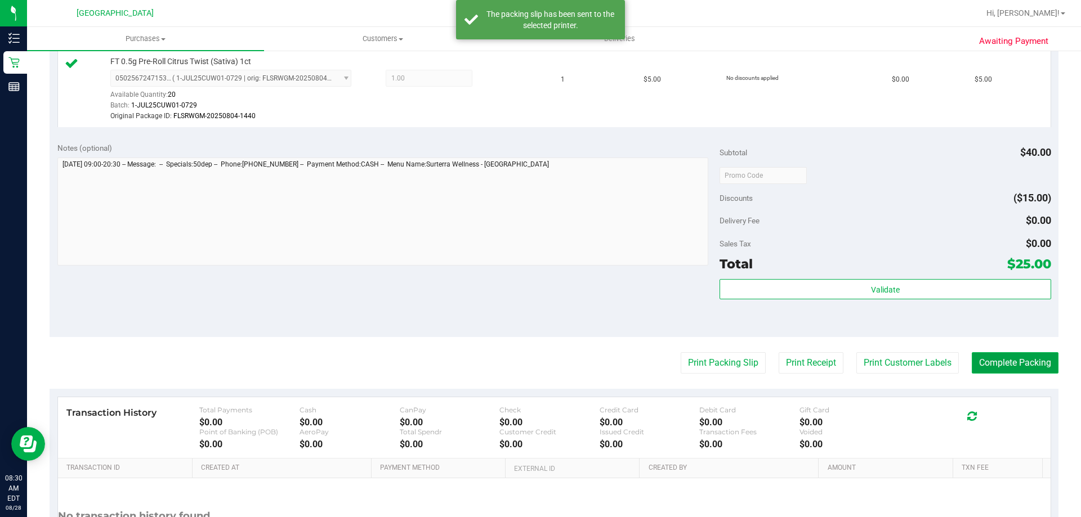
click at [1016, 368] on button "Complete Packing" at bounding box center [1015, 362] width 87 height 21
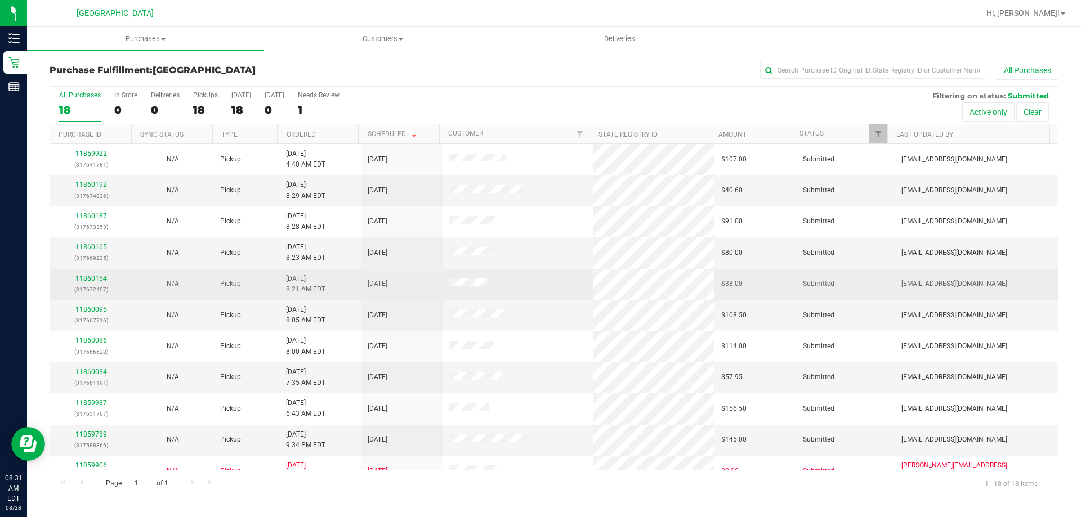
click at [96, 281] on link "11860154" at bounding box center [91, 279] width 32 height 8
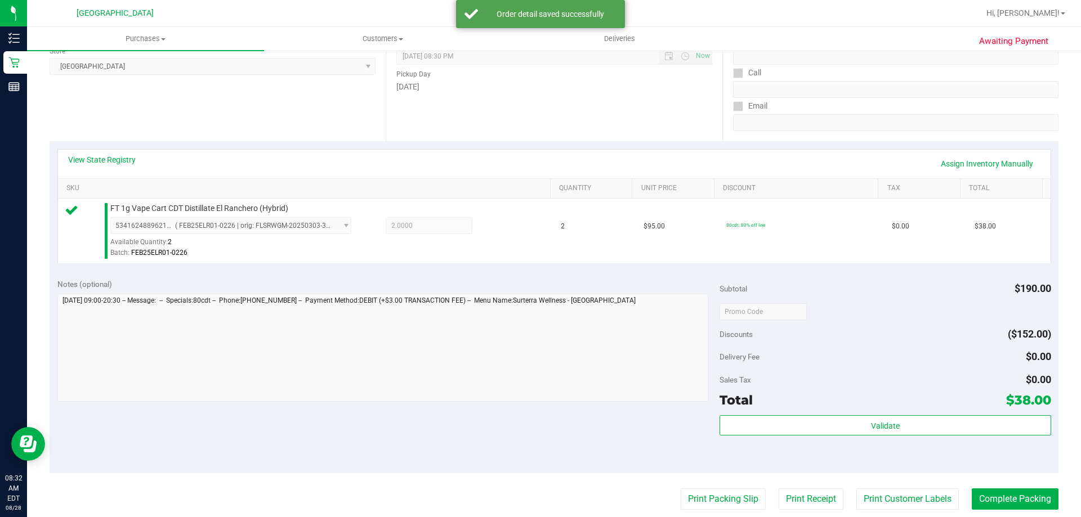
scroll to position [338, 0]
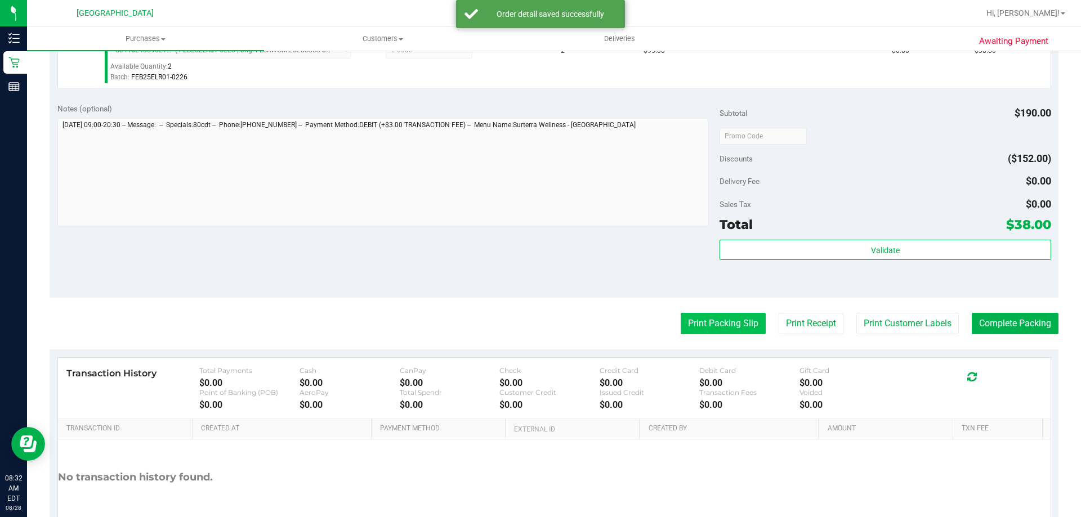
click at [681, 319] on button "Print Packing Slip" at bounding box center [723, 323] width 85 height 21
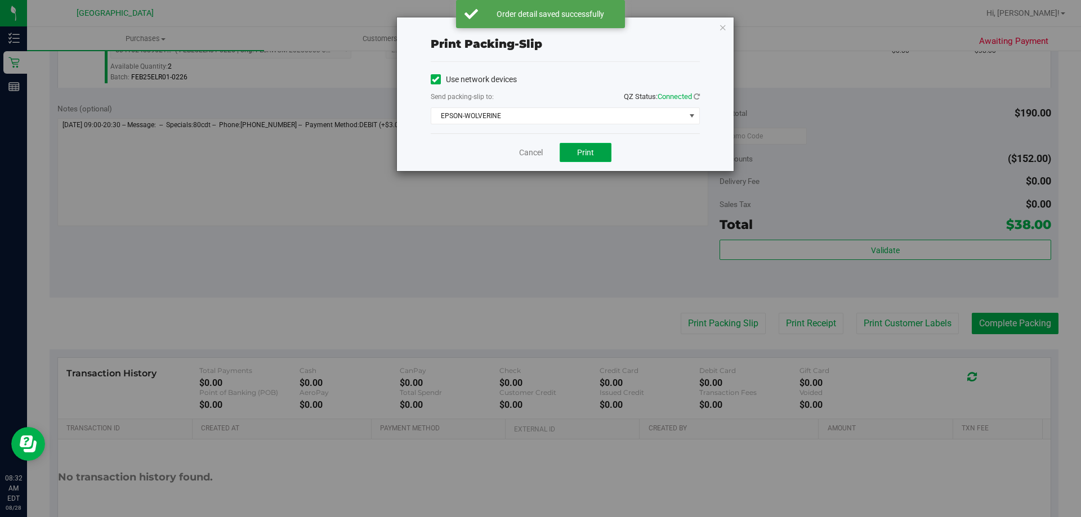
click at [573, 151] on button "Print" at bounding box center [586, 152] width 52 height 19
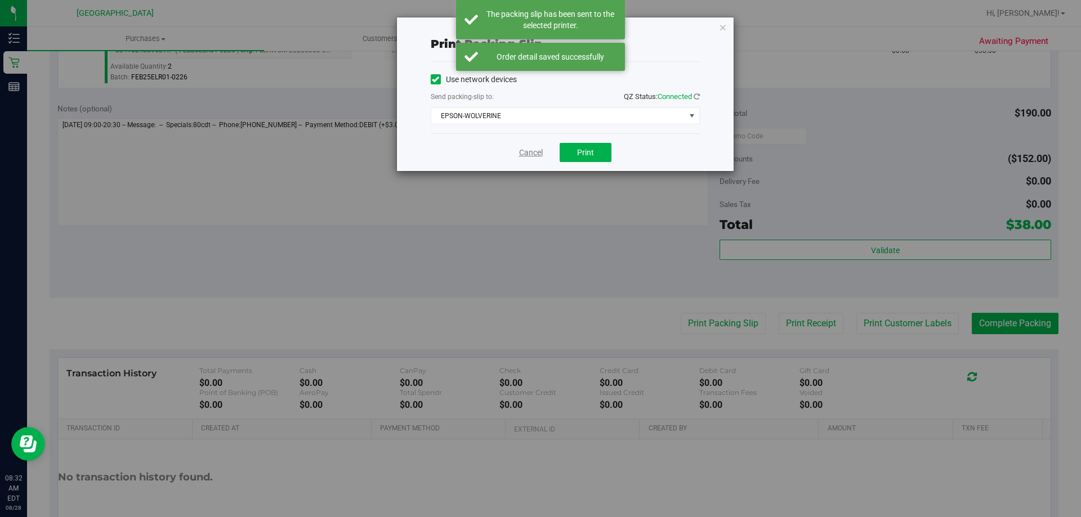
click at [523, 154] on link "Cancel" at bounding box center [531, 153] width 24 height 12
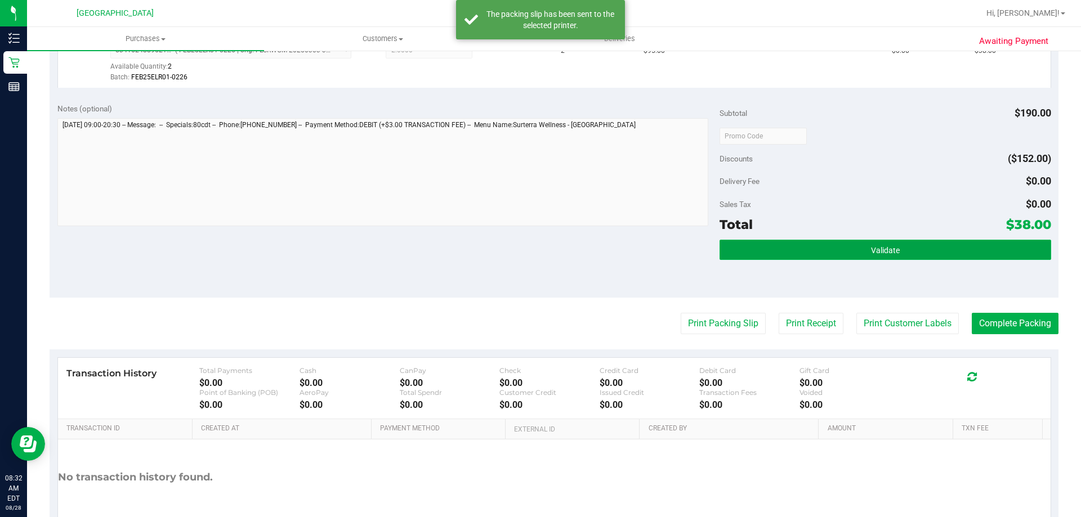
click at [868, 244] on button "Validate" at bounding box center [885, 250] width 331 height 20
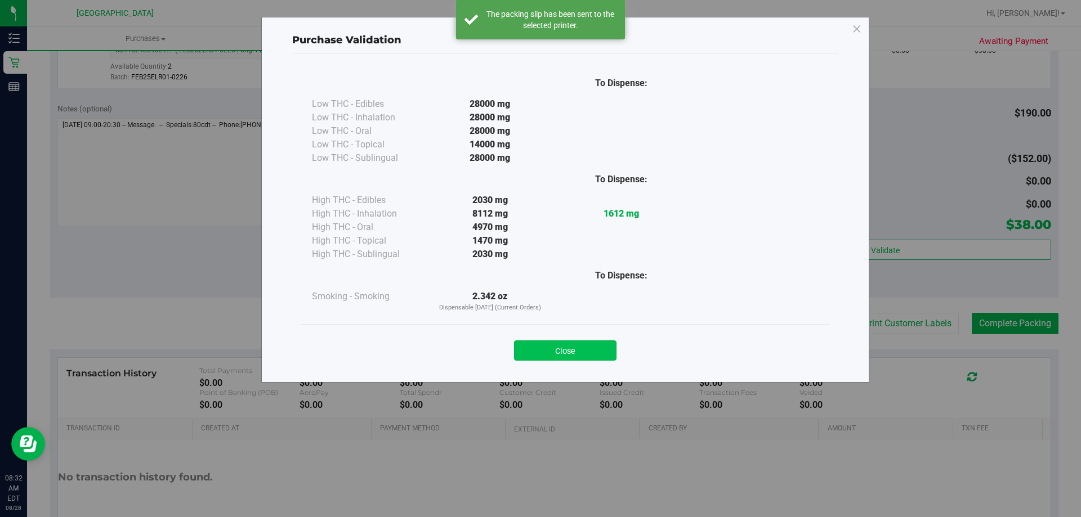
click at [551, 356] on button "Close" at bounding box center [565, 351] width 102 height 20
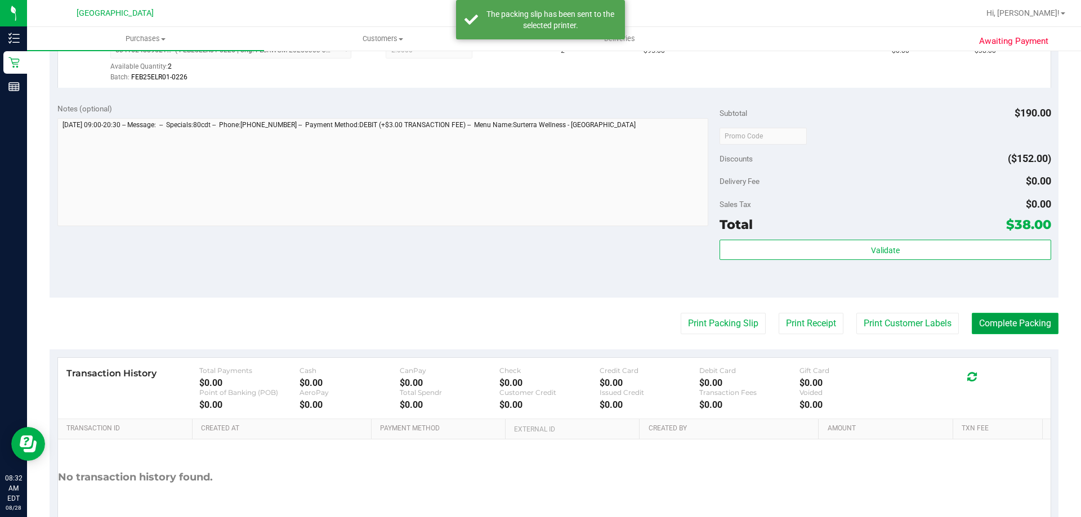
click at [1027, 322] on button "Complete Packing" at bounding box center [1015, 323] width 87 height 21
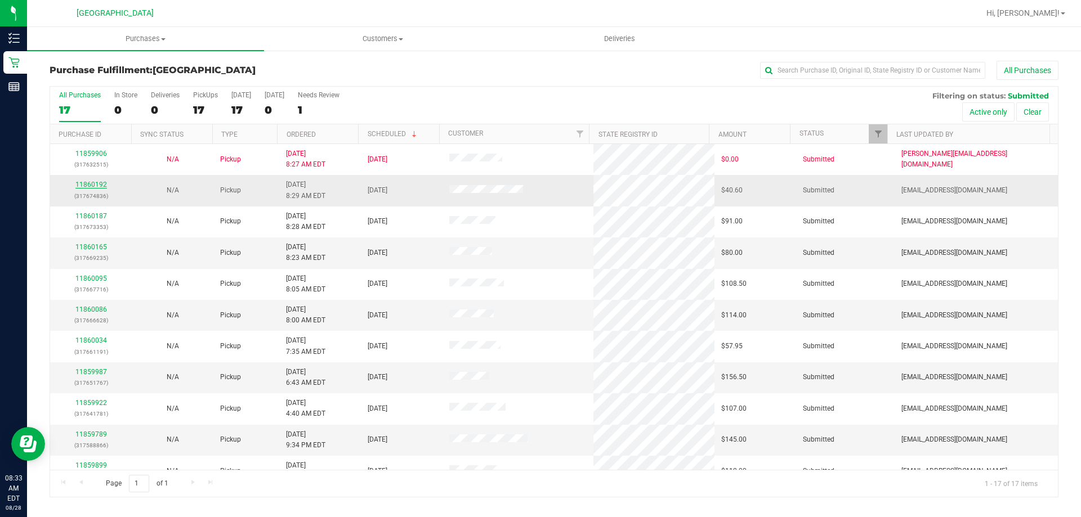
click at [90, 185] on link "11860192" at bounding box center [91, 185] width 32 height 8
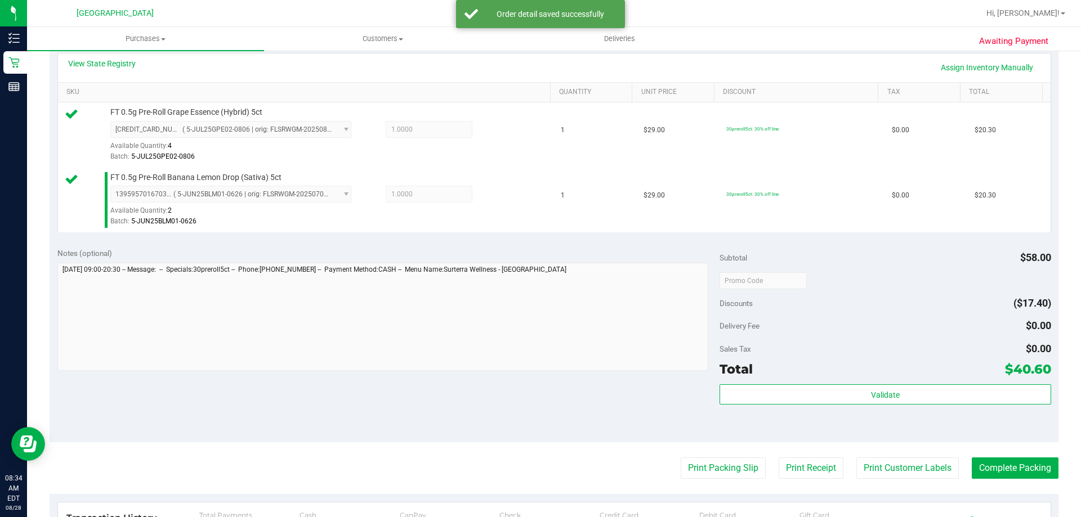
scroll to position [468, 0]
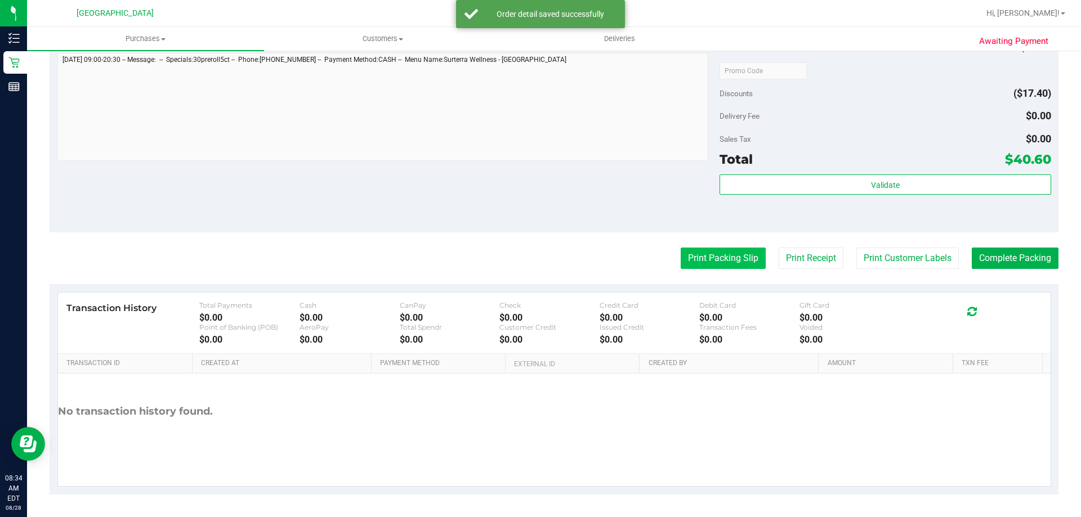
click at [704, 263] on button "Print Packing Slip" at bounding box center [723, 258] width 85 height 21
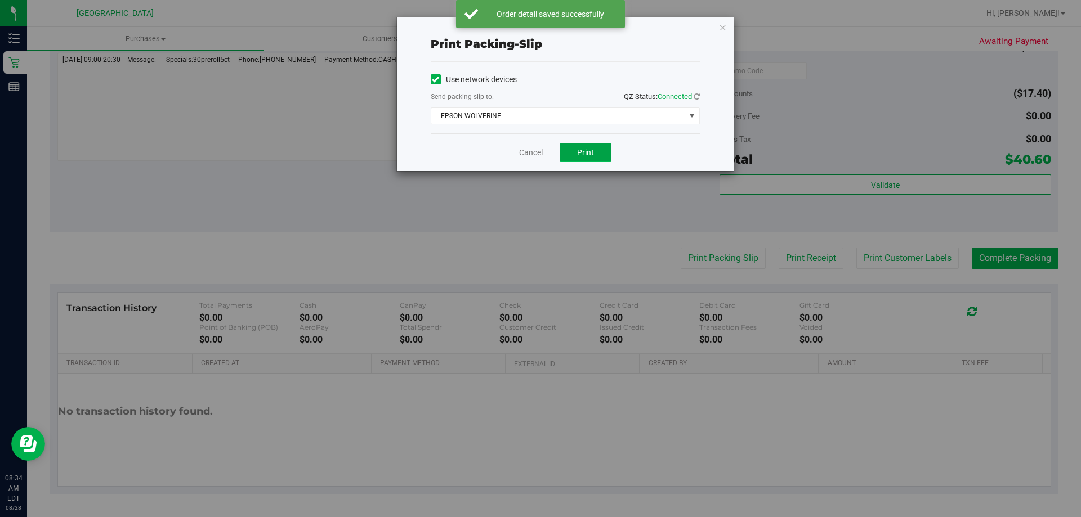
click at [578, 152] on span "Print" at bounding box center [585, 152] width 17 height 9
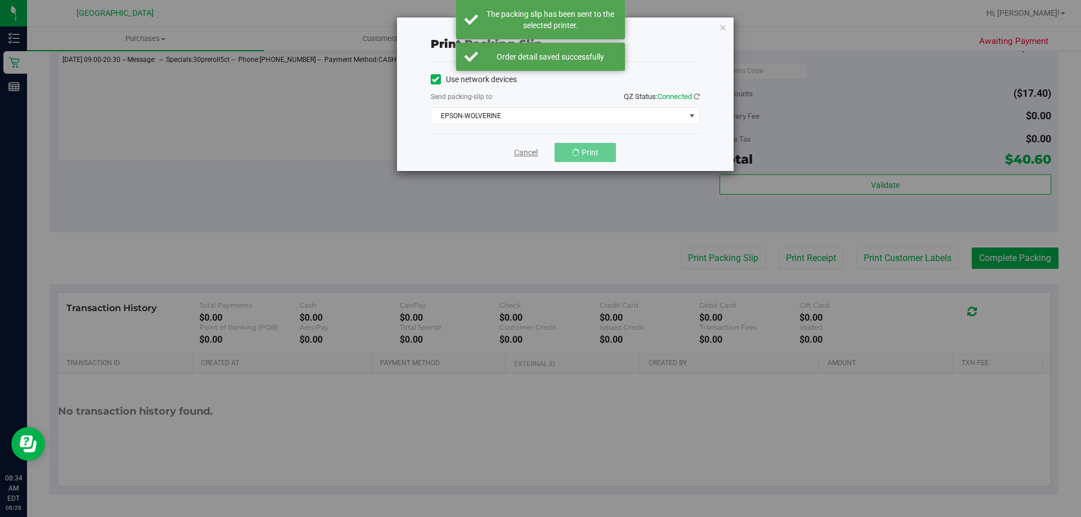
click at [528, 155] on link "Cancel" at bounding box center [526, 153] width 24 height 12
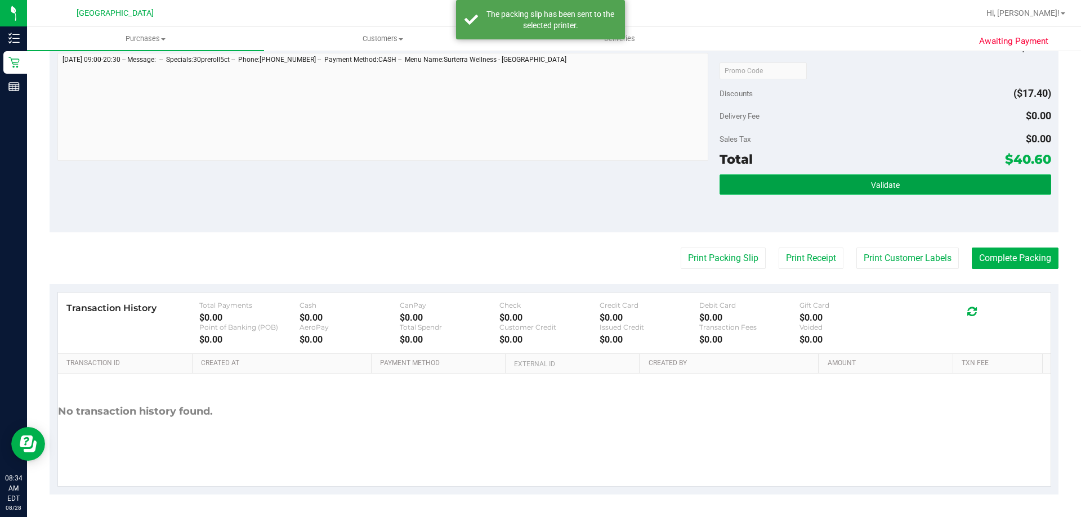
click at [726, 177] on button "Validate" at bounding box center [885, 185] width 331 height 20
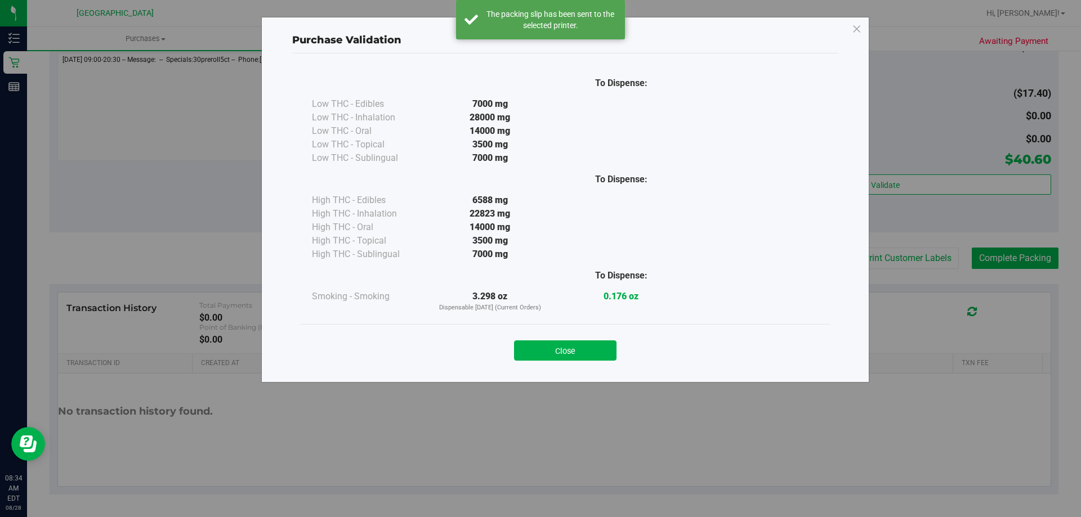
drag, startPoint x: 716, startPoint y: 200, endPoint x: 1009, endPoint y: 385, distance: 346.4
click at [1007, 382] on div "Purchase Validation To Dispense: Low THC - Edibles 7000 mg" at bounding box center [545, 258] width 1090 height 517
click at [550, 359] on button "Close" at bounding box center [565, 351] width 102 height 20
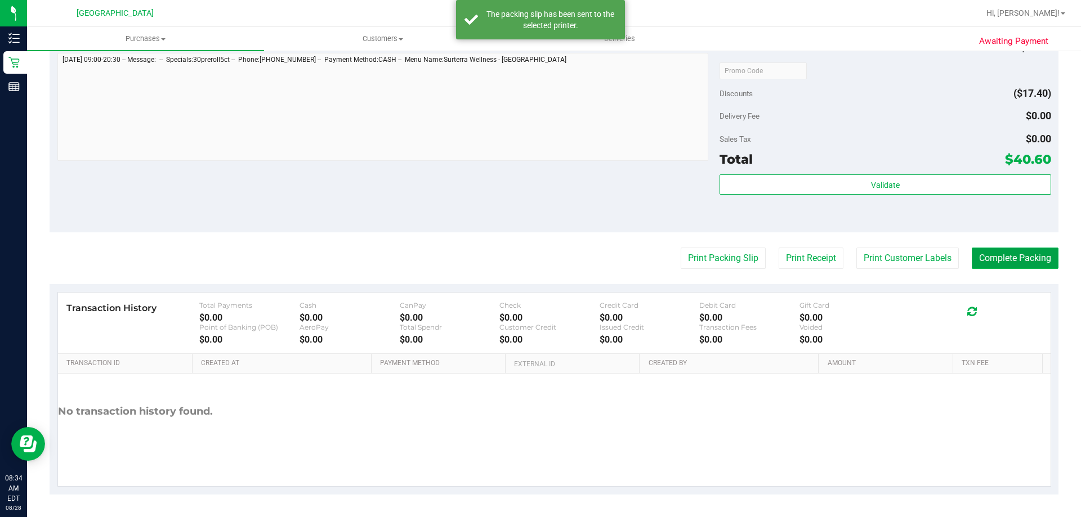
click at [1030, 255] on button "Complete Packing" at bounding box center [1015, 258] width 87 height 21
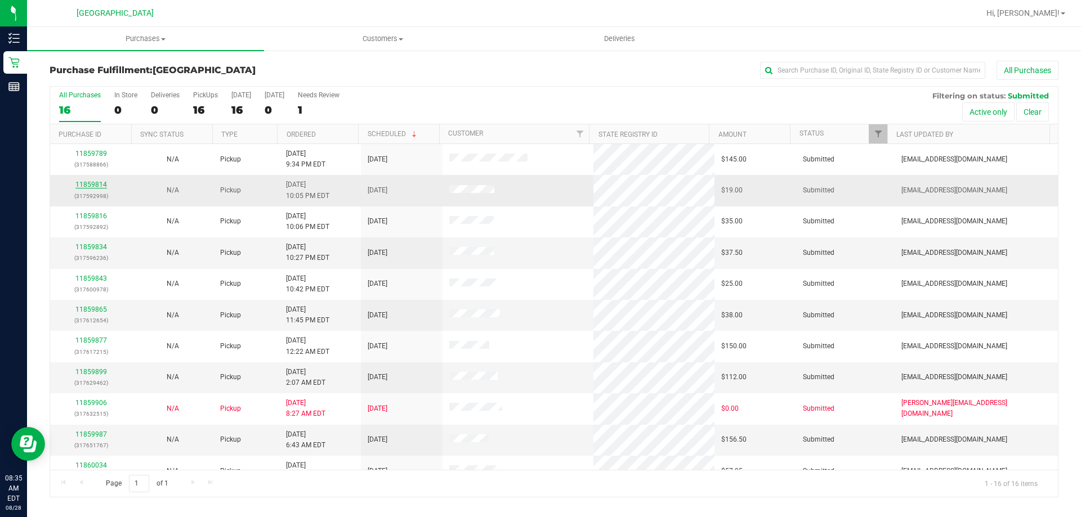
click at [101, 184] on link "11859814" at bounding box center [91, 185] width 32 height 8
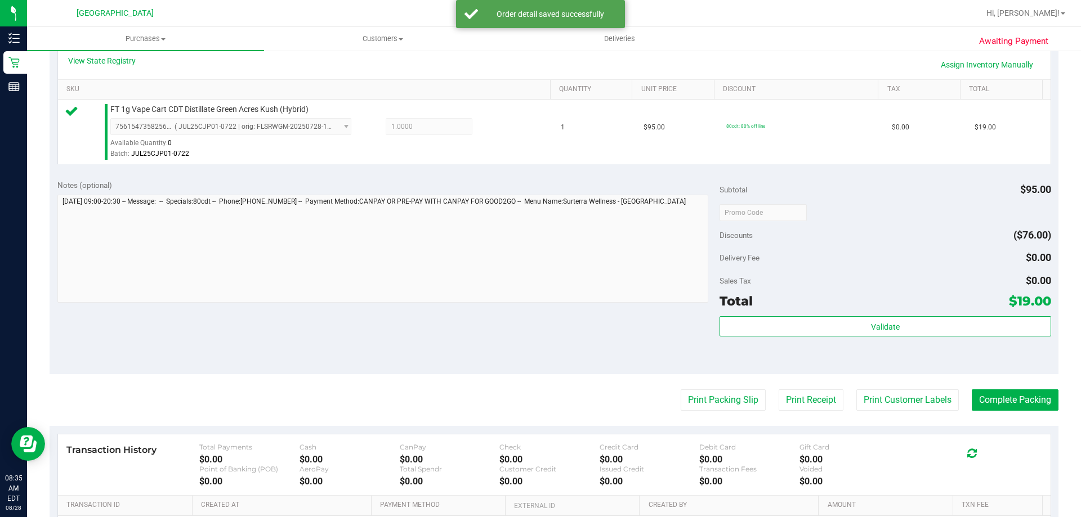
scroll to position [282, 0]
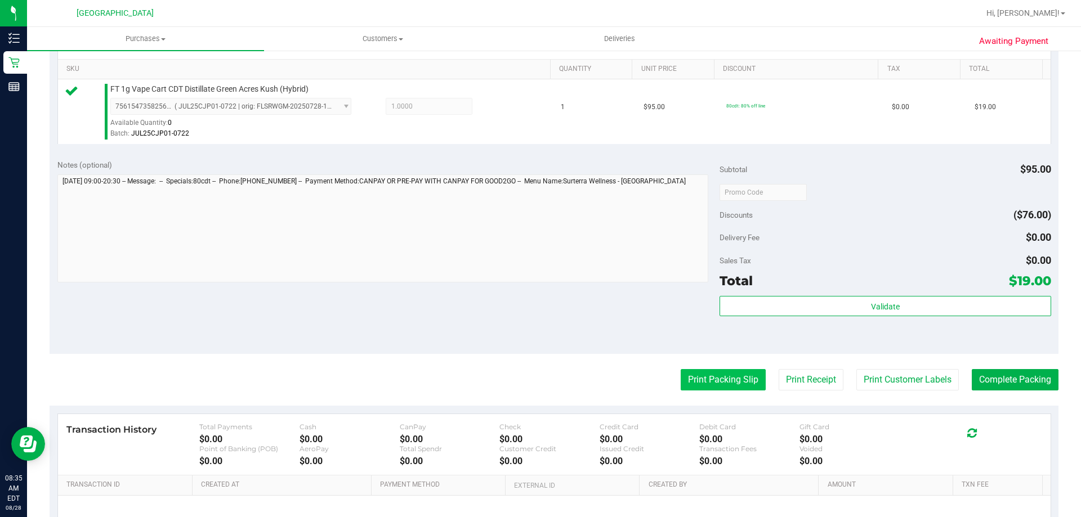
click at [706, 377] on button "Print Packing Slip" at bounding box center [723, 379] width 85 height 21
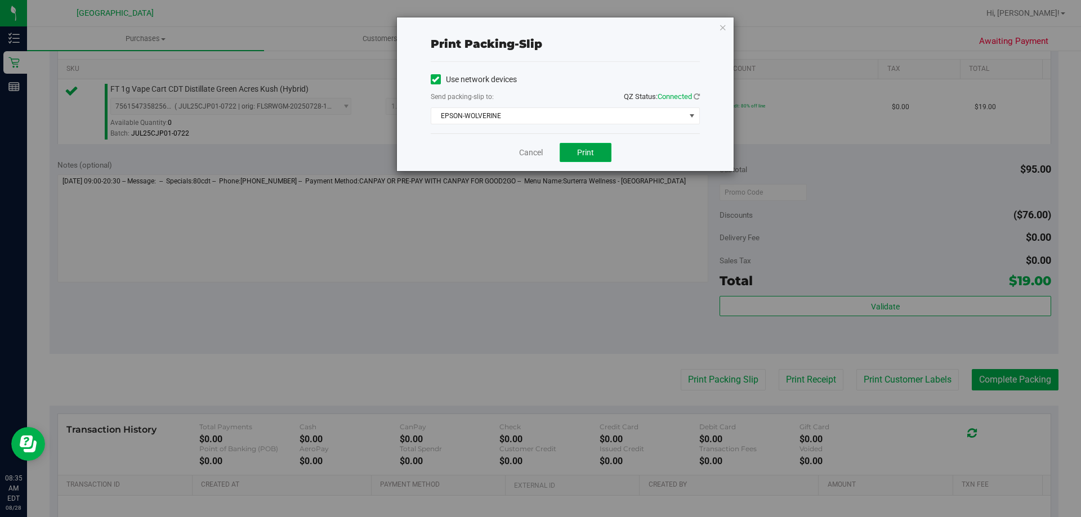
click at [590, 148] on span "Print" at bounding box center [585, 152] width 17 height 9
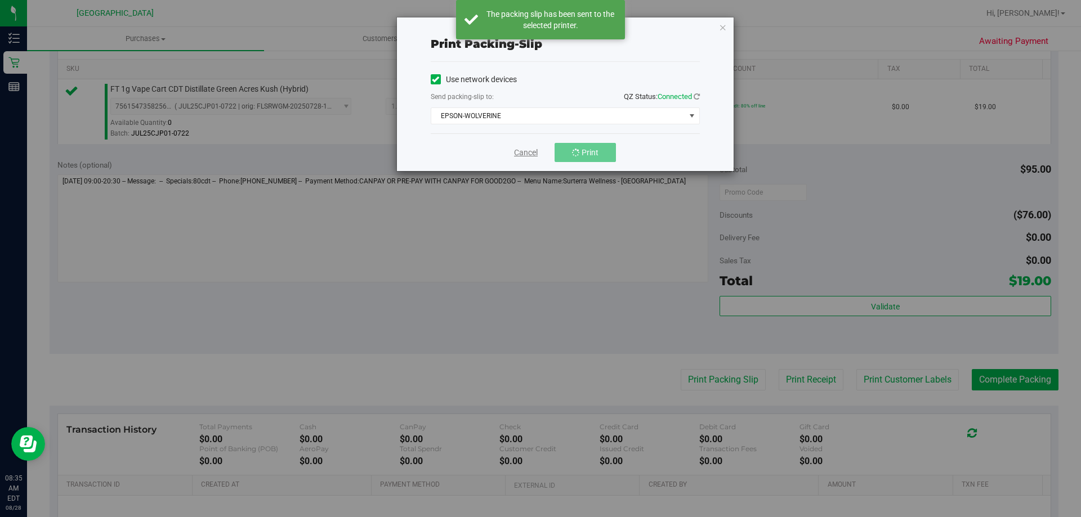
click at [515, 150] on link "Cancel" at bounding box center [526, 153] width 24 height 12
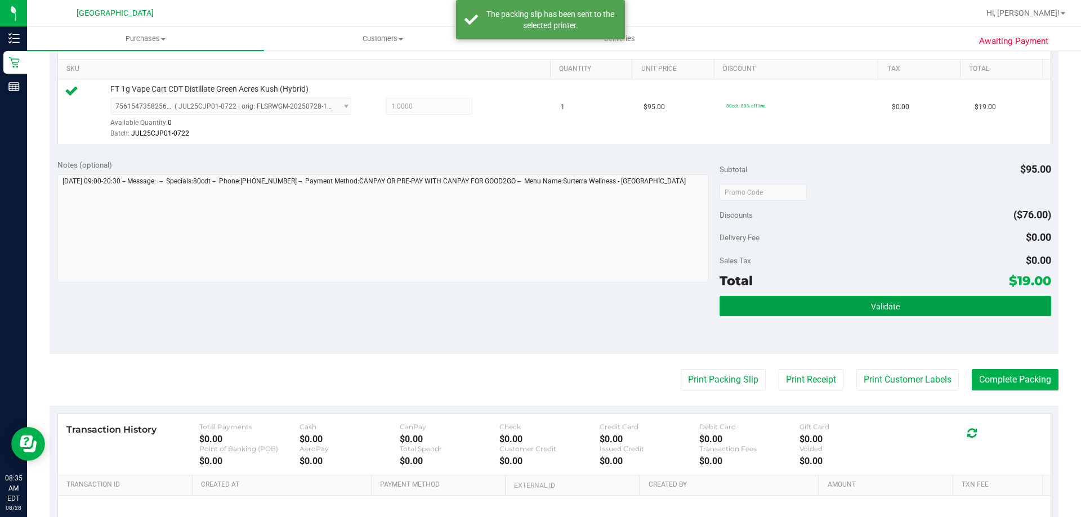
click at [953, 305] on button "Validate" at bounding box center [885, 306] width 331 height 20
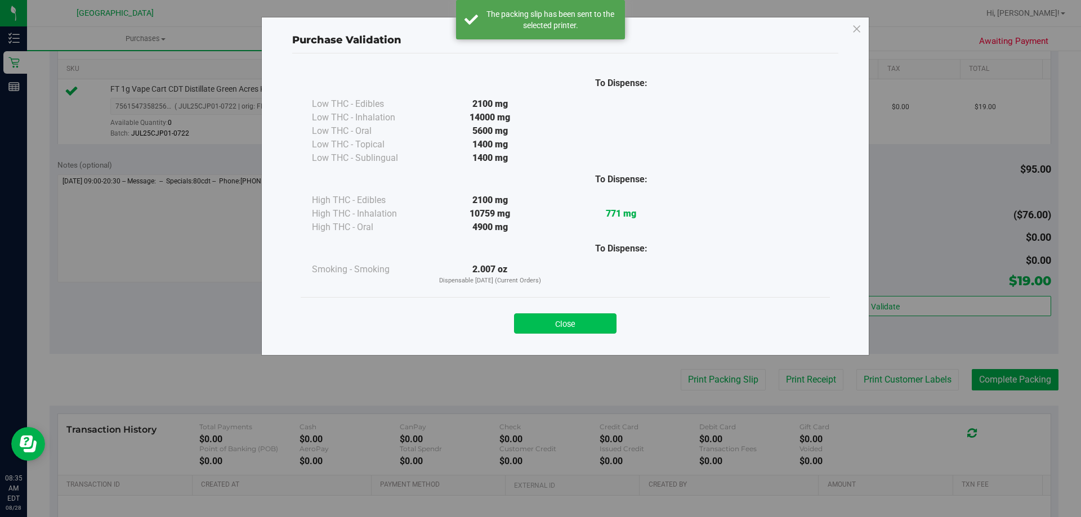
click at [574, 322] on button "Close" at bounding box center [565, 324] width 102 height 20
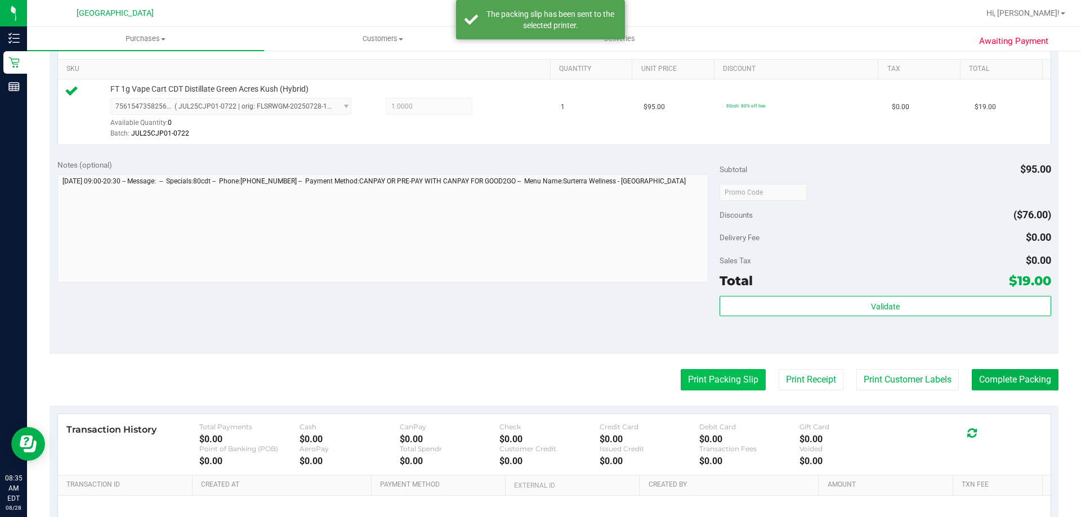
click at [724, 389] on button "Print Packing Slip" at bounding box center [723, 379] width 85 height 21
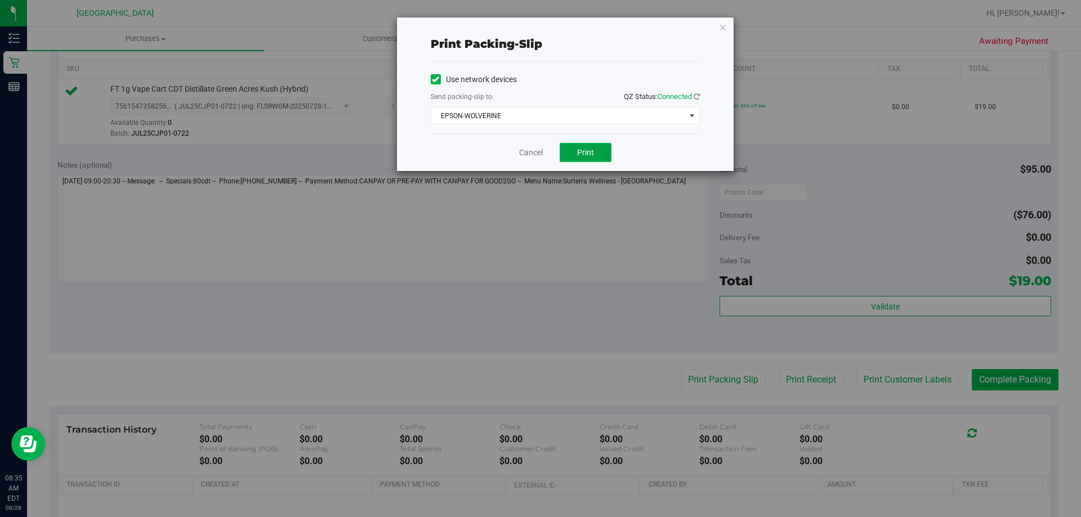
click at [591, 151] on span "Print" at bounding box center [585, 152] width 17 height 9
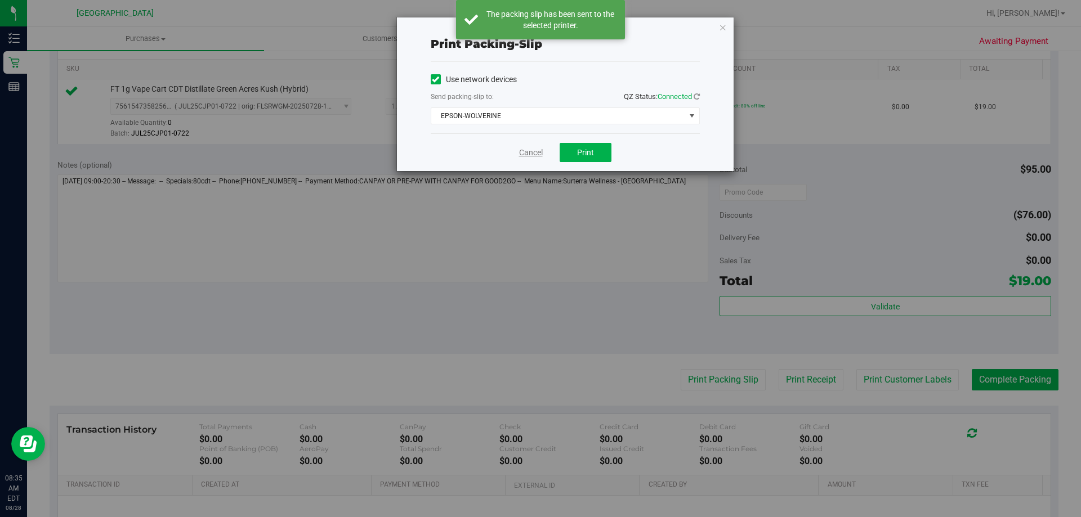
click at [526, 150] on link "Cancel" at bounding box center [531, 153] width 24 height 12
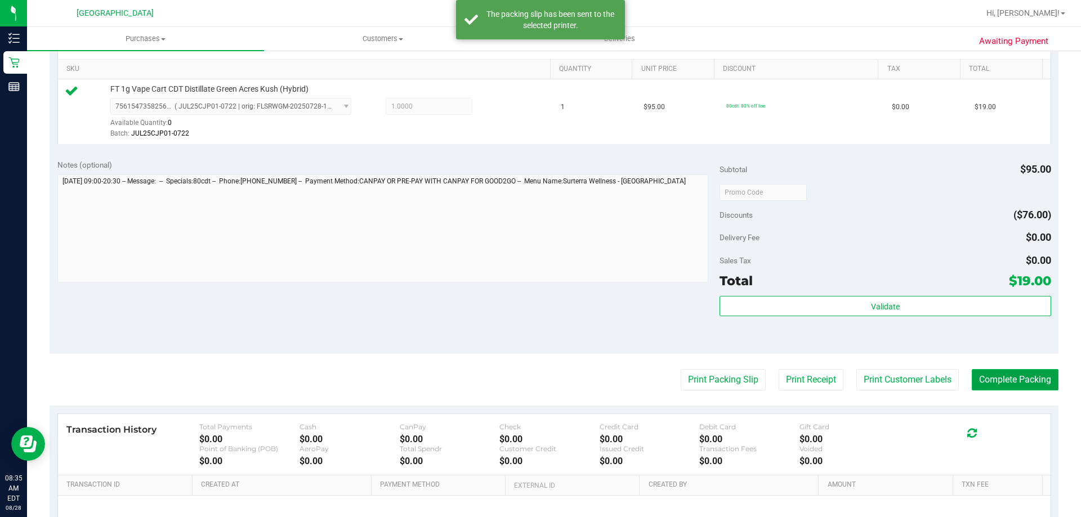
click at [988, 382] on button "Complete Packing" at bounding box center [1015, 379] width 87 height 21
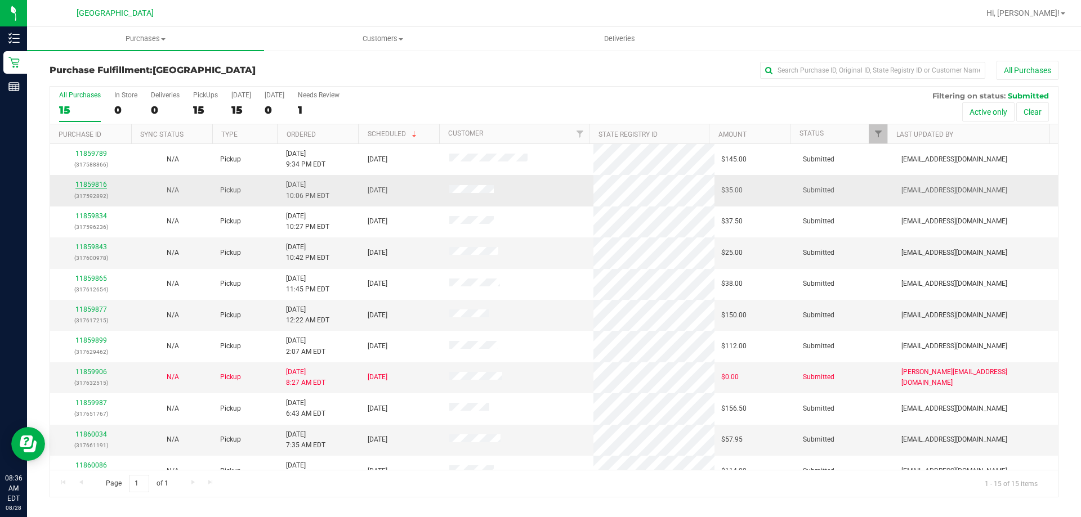
click at [105, 186] on link "11859816" at bounding box center [91, 185] width 32 height 8
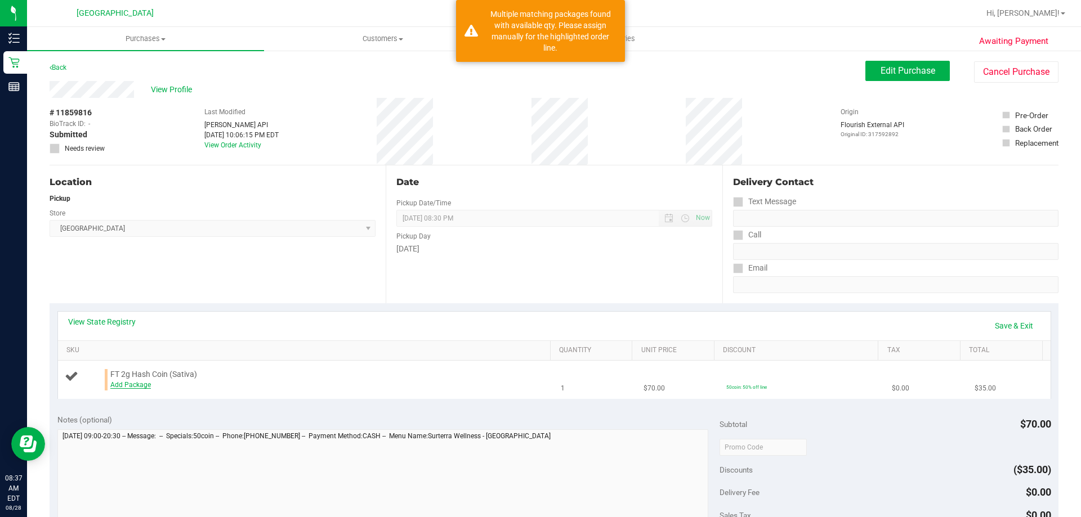
click at [149, 388] on link "Add Package" at bounding box center [130, 385] width 41 height 8
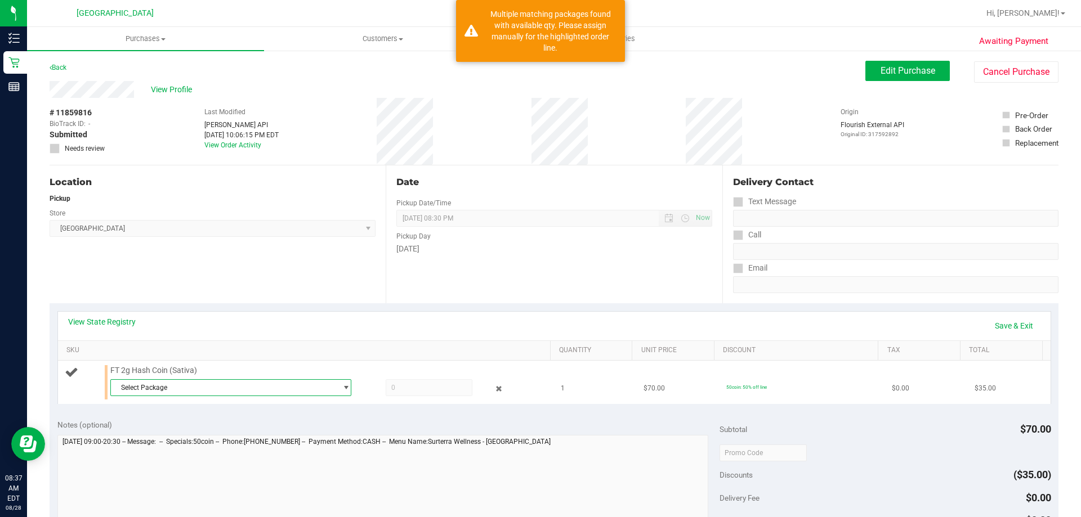
click at [173, 388] on span "Select Package" at bounding box center [224, 388] width 226 height 16
click at [207, 434] on span "( HC-APR25SAT03-0731 | orig: FLSRWGM-20250806-2874 )" at bounding box center [285, 434] width 180 height 8
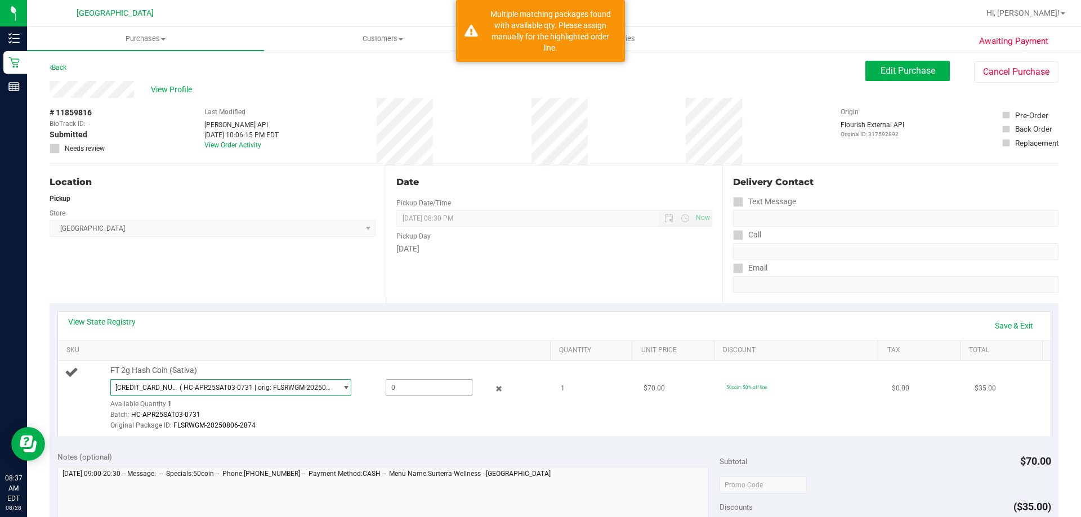
click at [400, 385] on span at bounding box center [429, 388] width 87 height 17
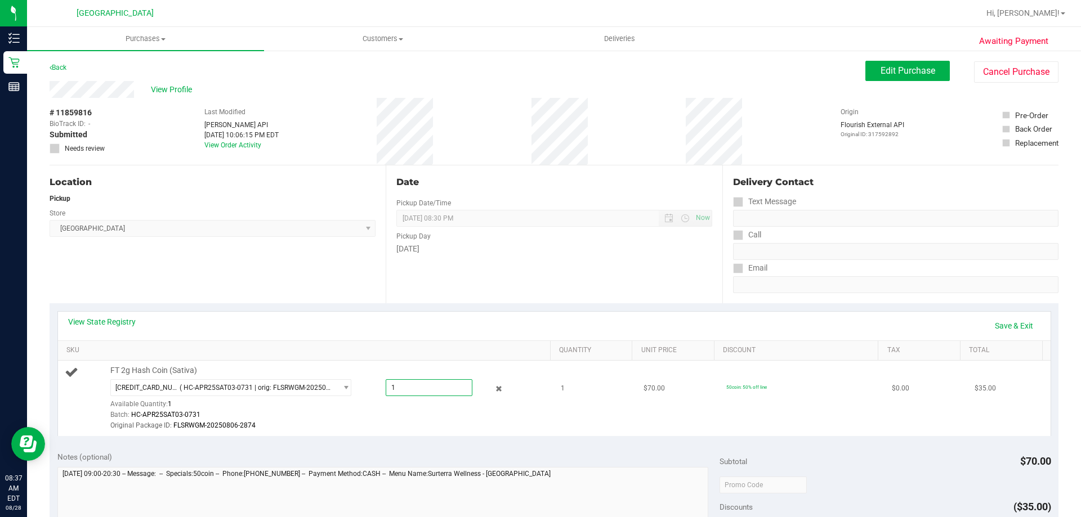
type input "1"
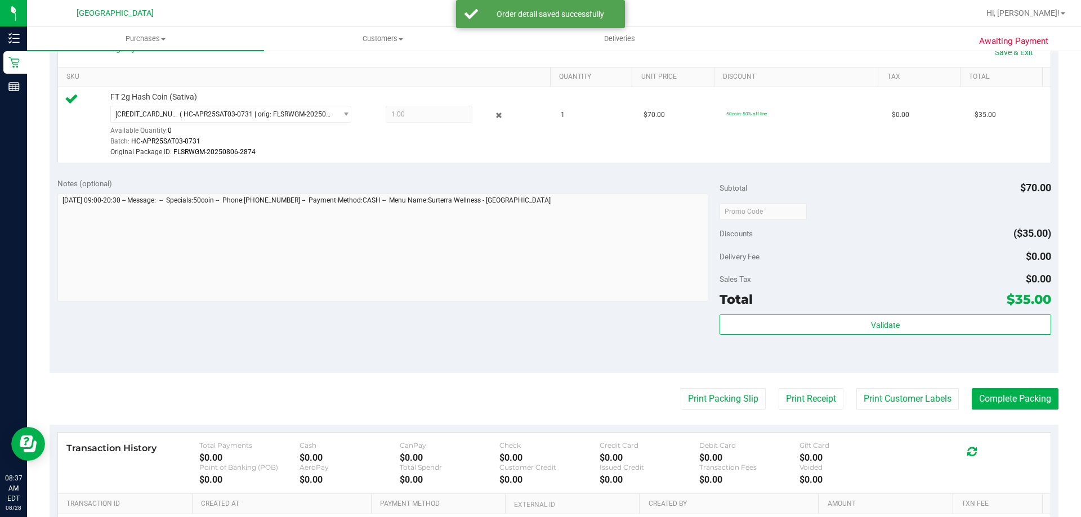
scroll to position [394, 0]
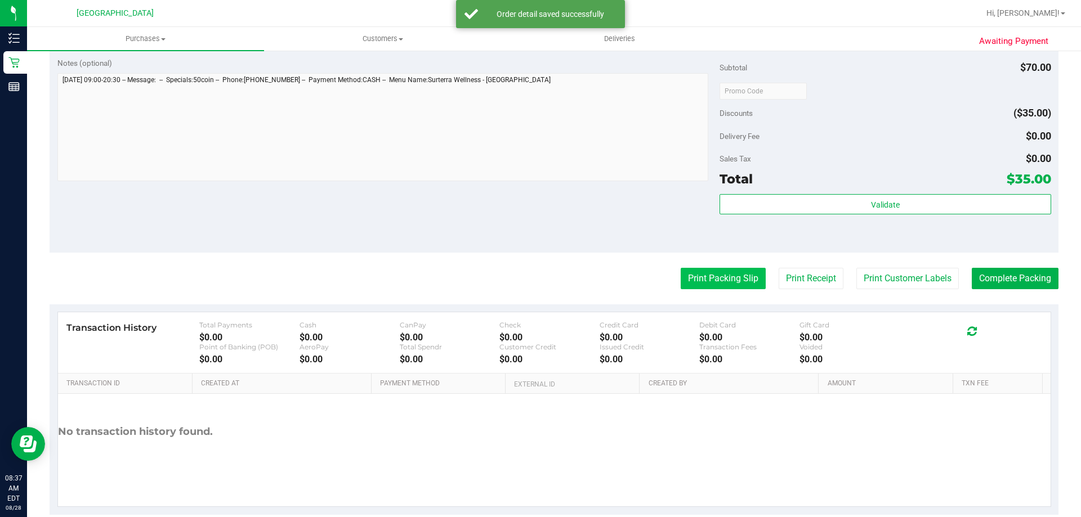
click at [717, 280] on button "Print Packing Slip" at bounding box center [723, 278] width 85 height 21
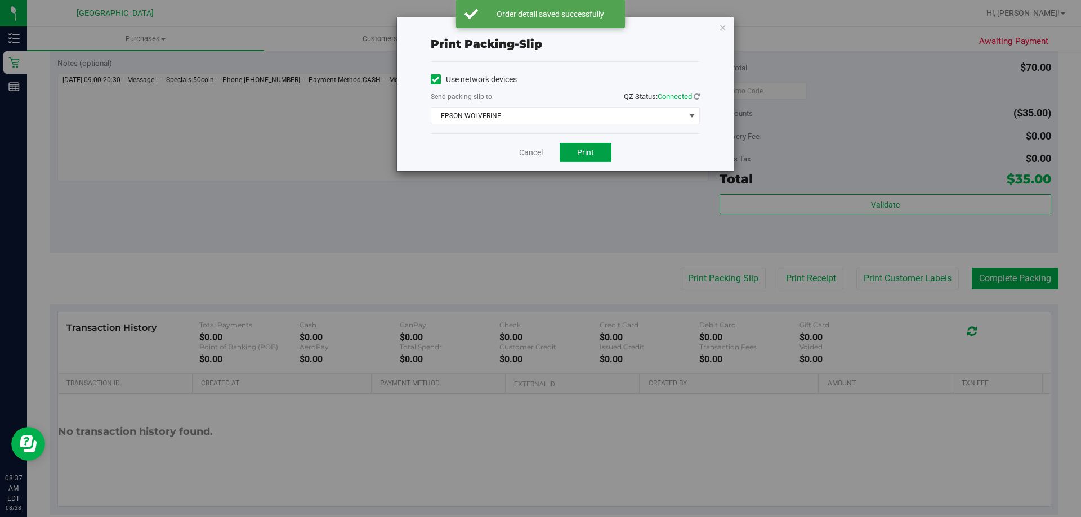
click at [599, 149] on button "Print" at bounding box center [586, 152] width 52 height 19
click at [528, 155] on link "Cancel" at bounding box center [531, 153] width 24 height 12
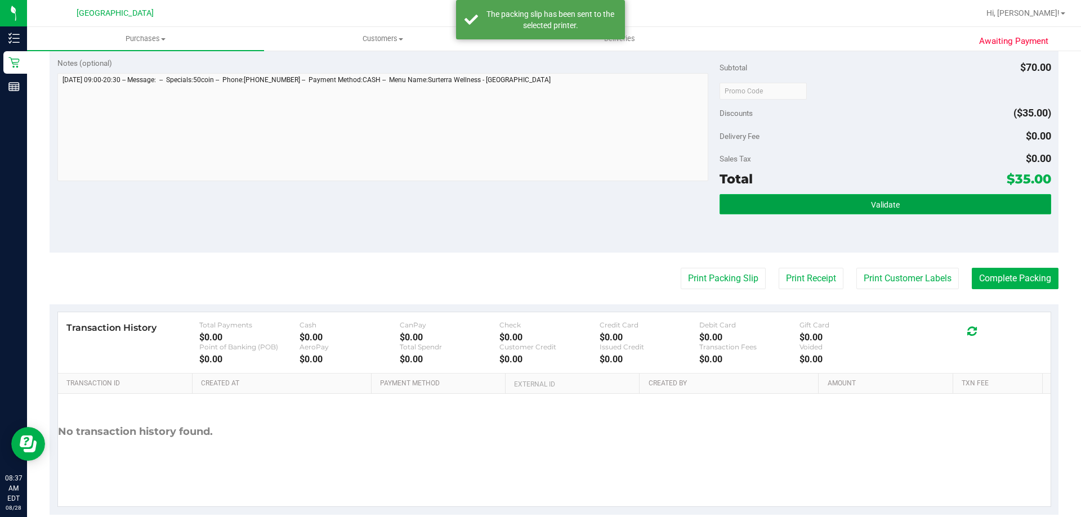
click at [885, 203] on span "Validate" at bounding box center [885, 204] width 29 height 9
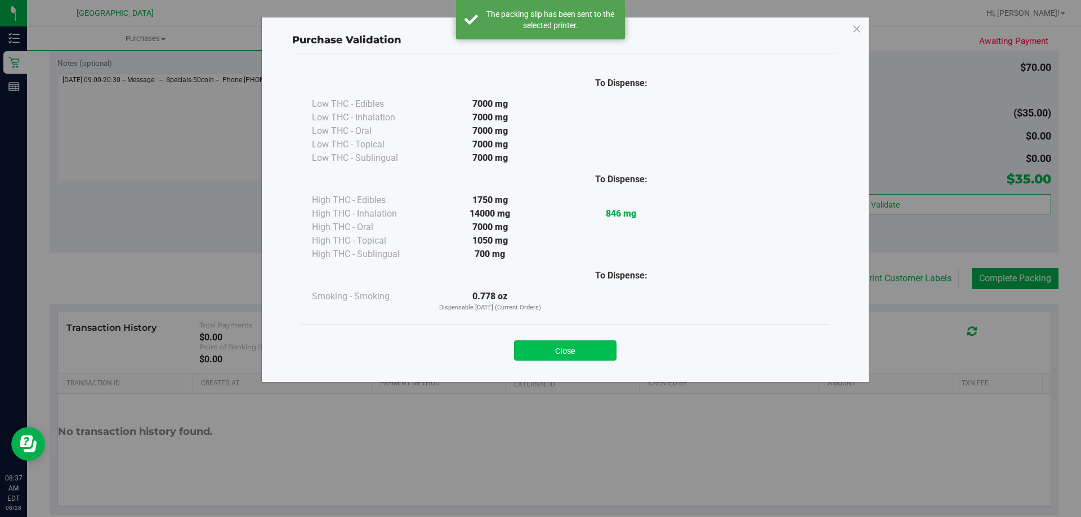
click at [574, 346] on button "Close" at bounding box center [565, 351] width 102 height 20
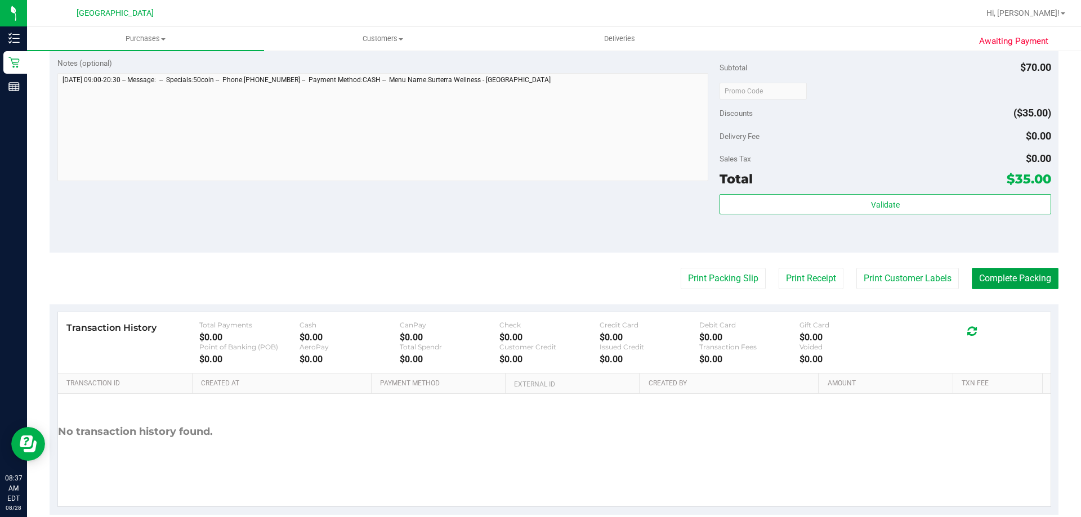
click at [993, 274] on button "Complete Packing" at bounding box center [1015, 278] width 87 height 21
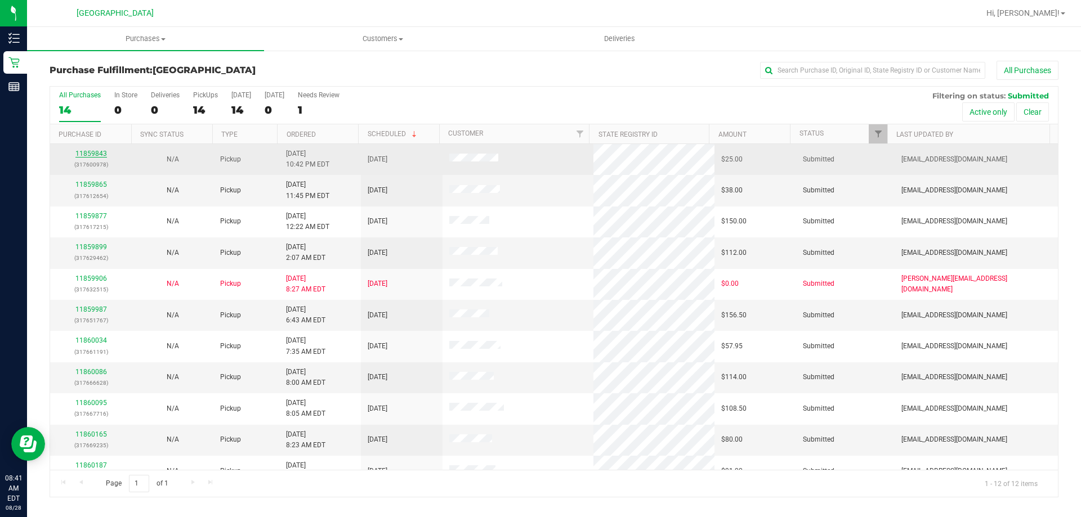
click at [88, 156] on link "11859843" at bounding box center [91, 154] width 32 height 8
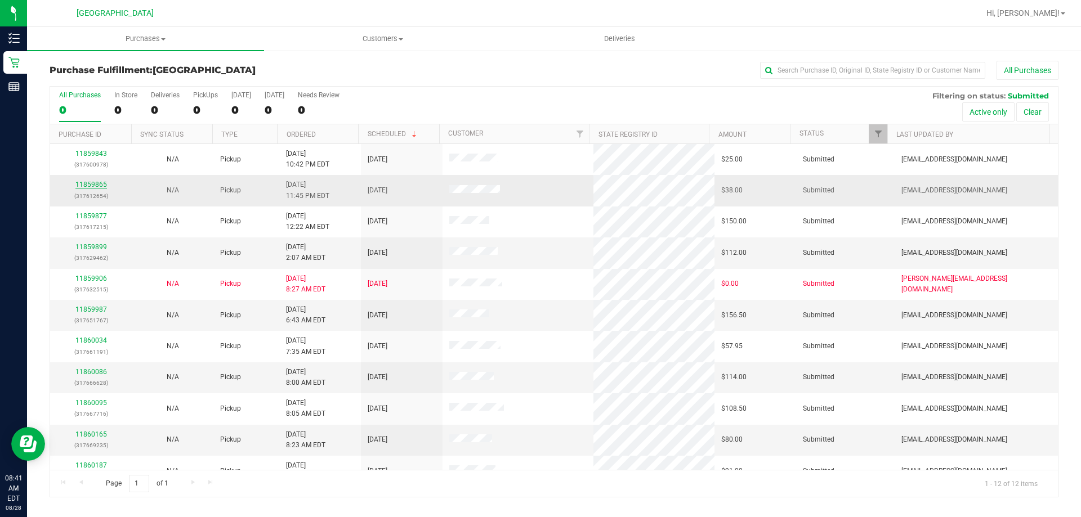
click at [100, 184] on link "11859865" at bounding box center [91, 185] width 32 height 8
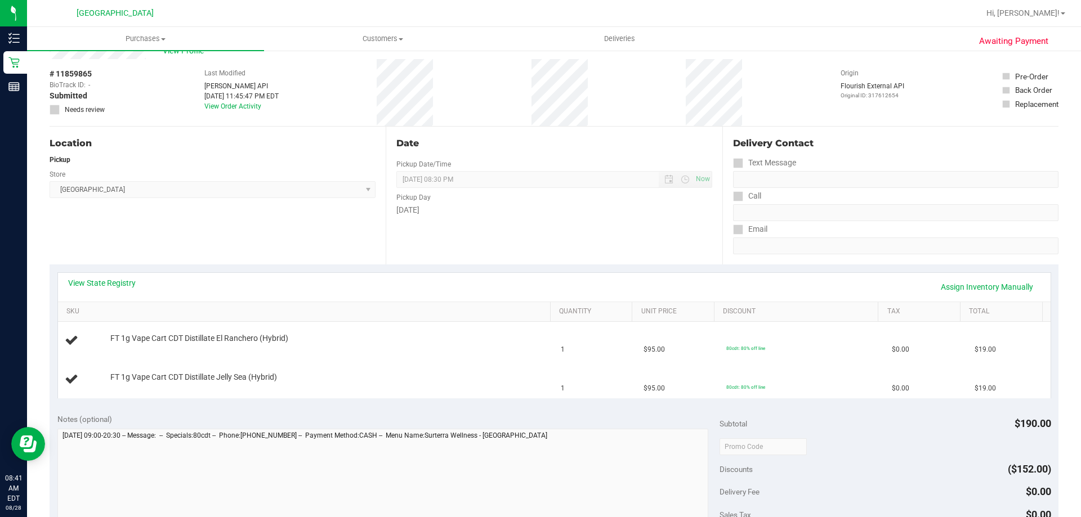
scroll to position [56, 0]
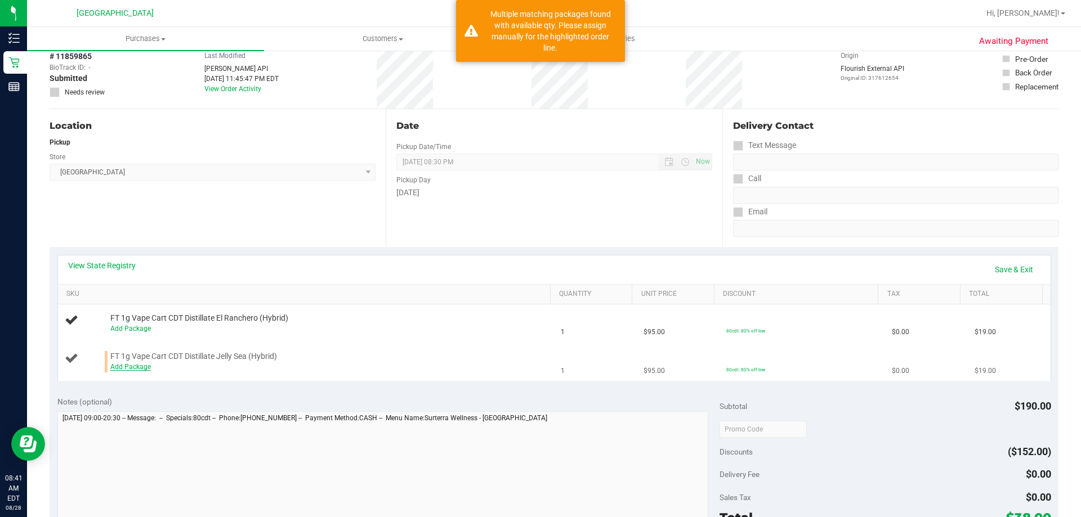
click at [128, 365] on link "Add Package" at bounding box center [130, 367] width 41 height 8
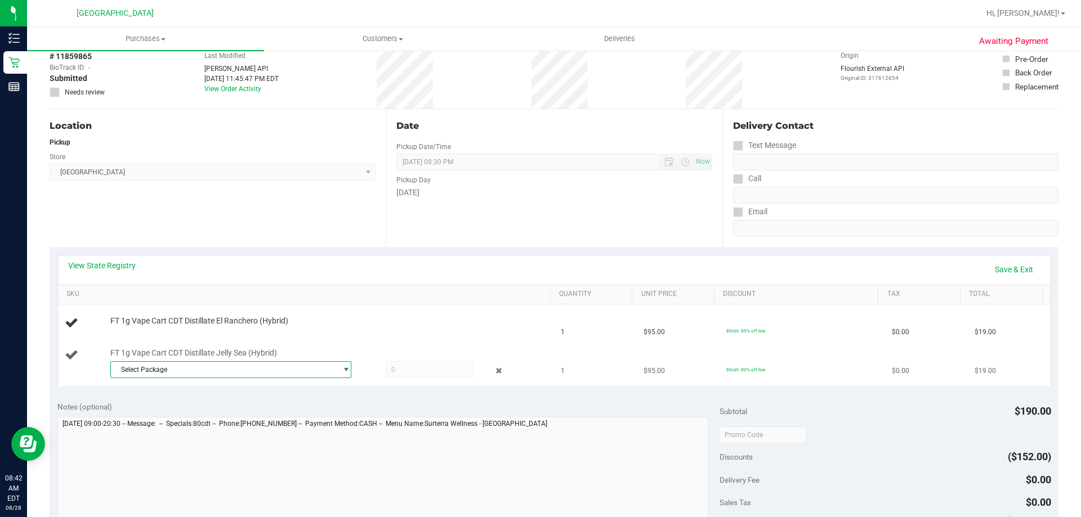
click at [184, 374] on span "Select Package" at bounding box center [224, 370] width 226 height 16
click at [238, 418] on span "( JUL25JGN01-0724 | orig: FLSRWGM-20250730-1365 )" at bounding box center [266, 416] width 169 height 8
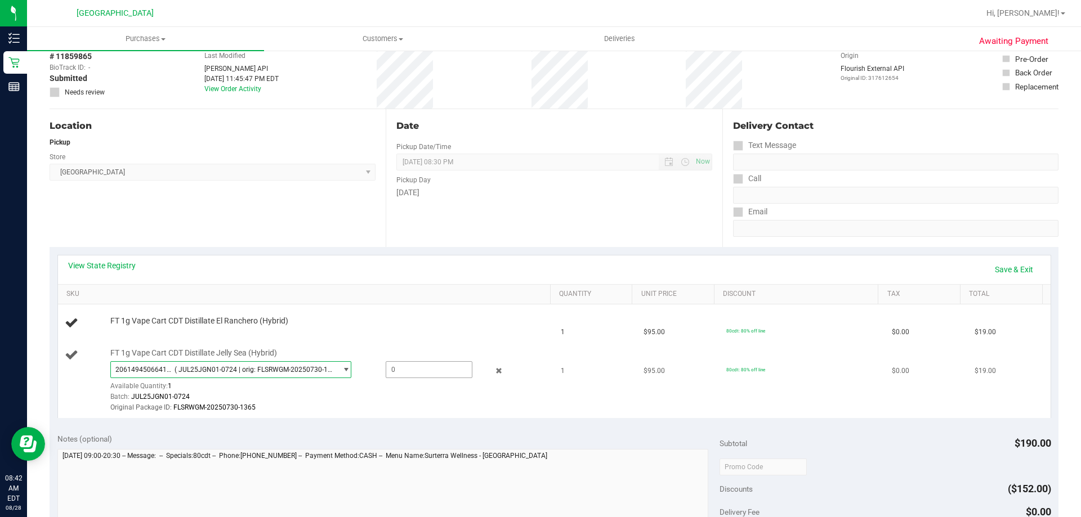
click at [413, 372] on span at bounding box center [429, 369] width 87 height 17
type input "1"
click at [1005, 269] on link "Save & Exit" at bounding box center [1014, 269] width 53 height 19
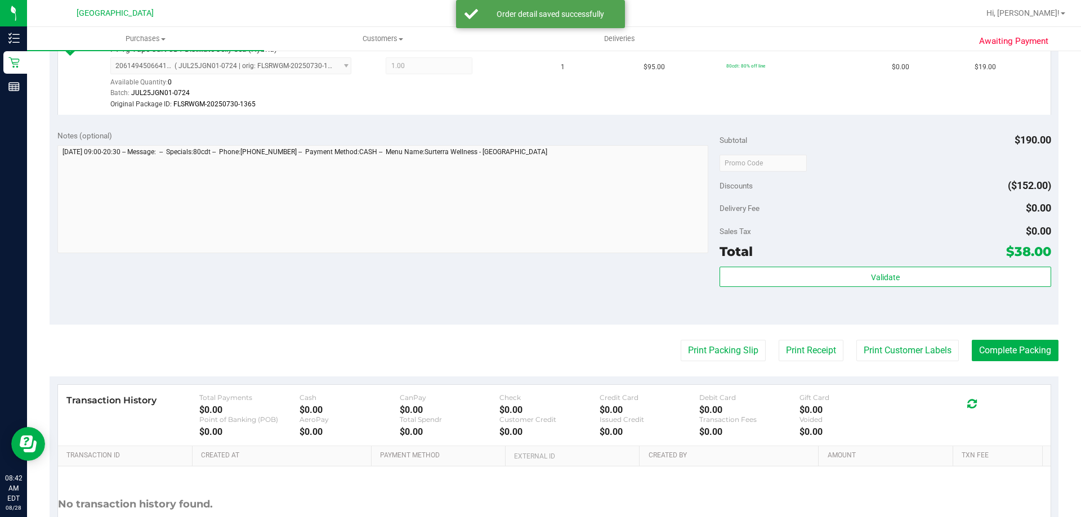
scroll to position [394, 0]
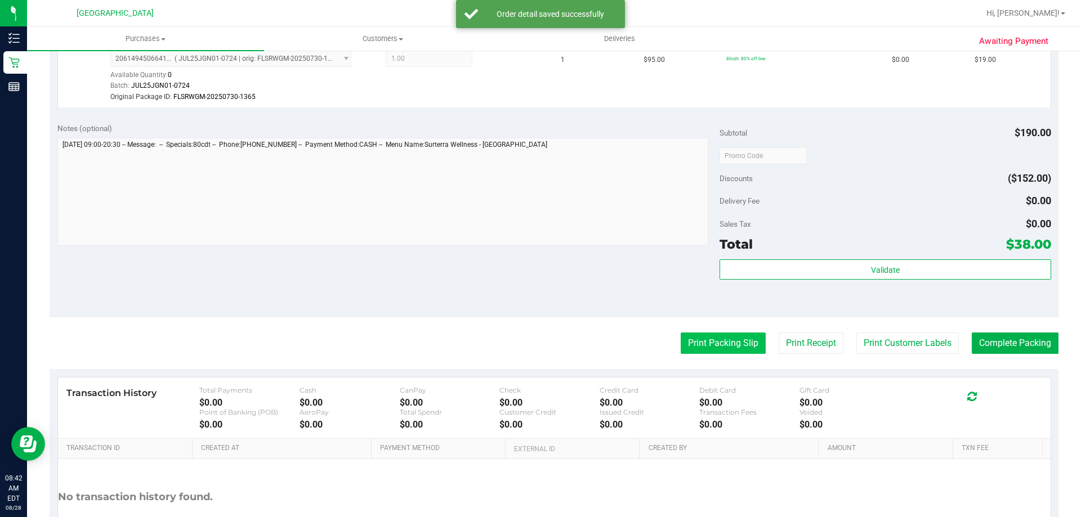
click at [720, 341] on button "Print Packing Slip" at bounding box center [723, 343] width 85 height 21
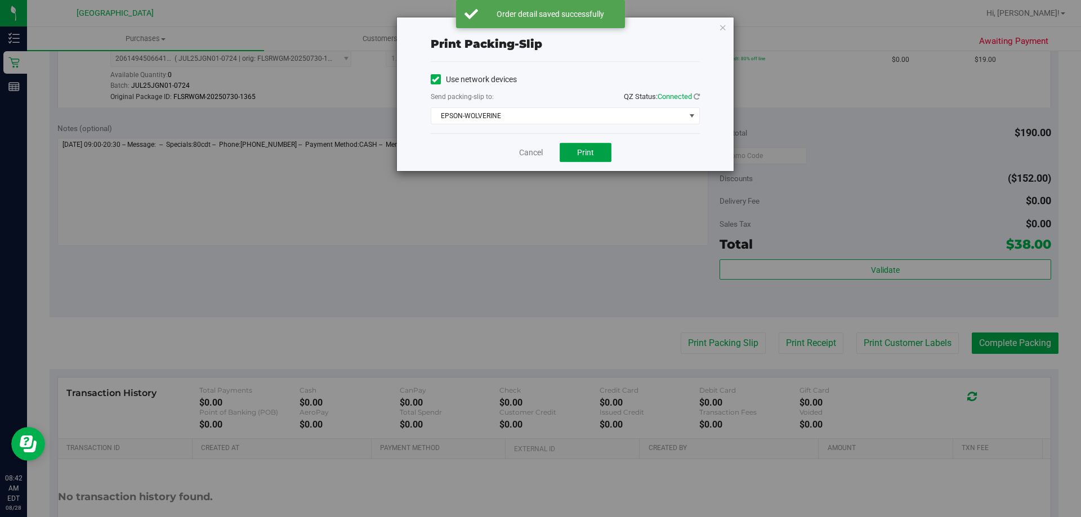
click at [588, 154] on span "Print" at bounding box center [585, 152] width 17 height 9
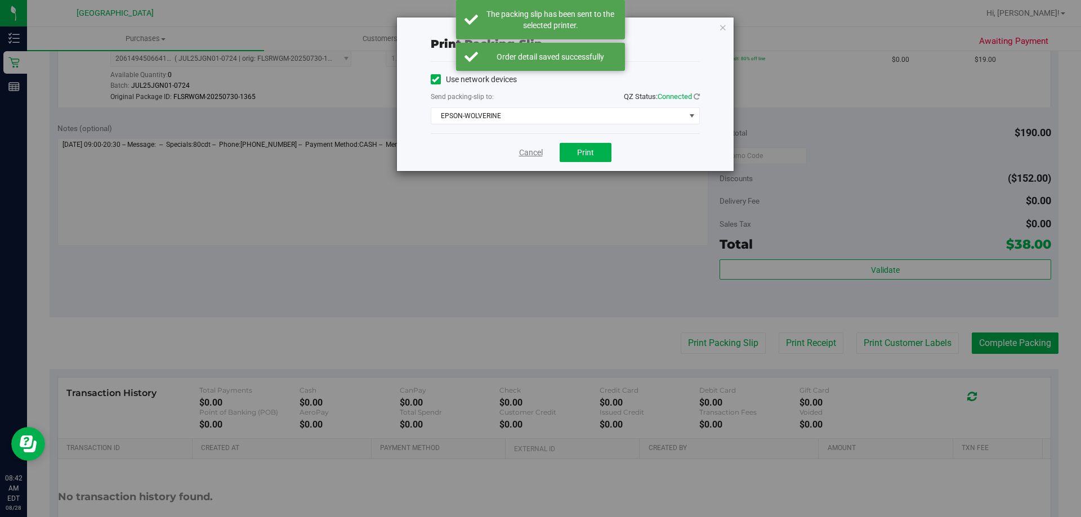
click at [523, 154] on link "Cancel" at bounding box center [531, 153] width 24 height 12
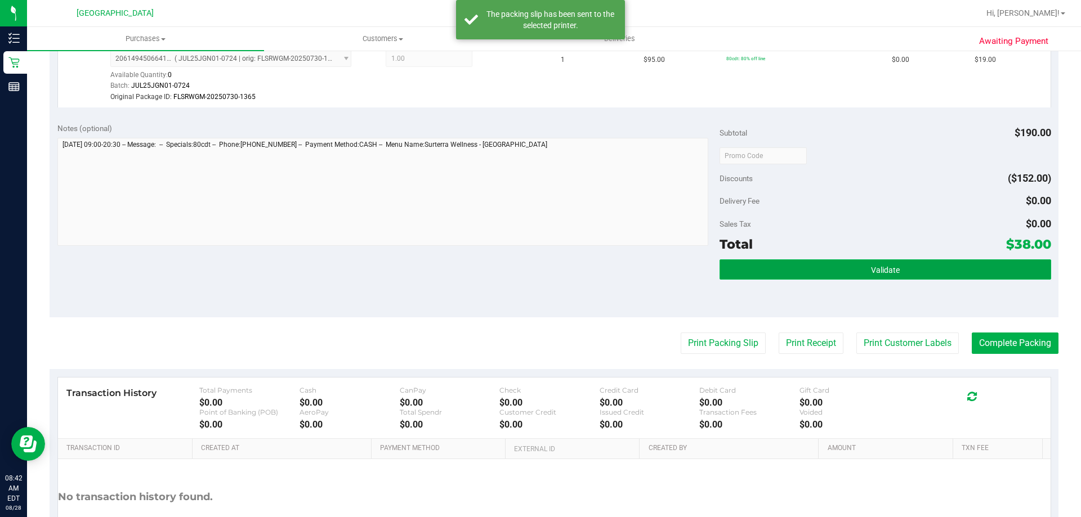
click at [906, 274] on button "Validate" at bounding box center [885, 270] width 331 height 20
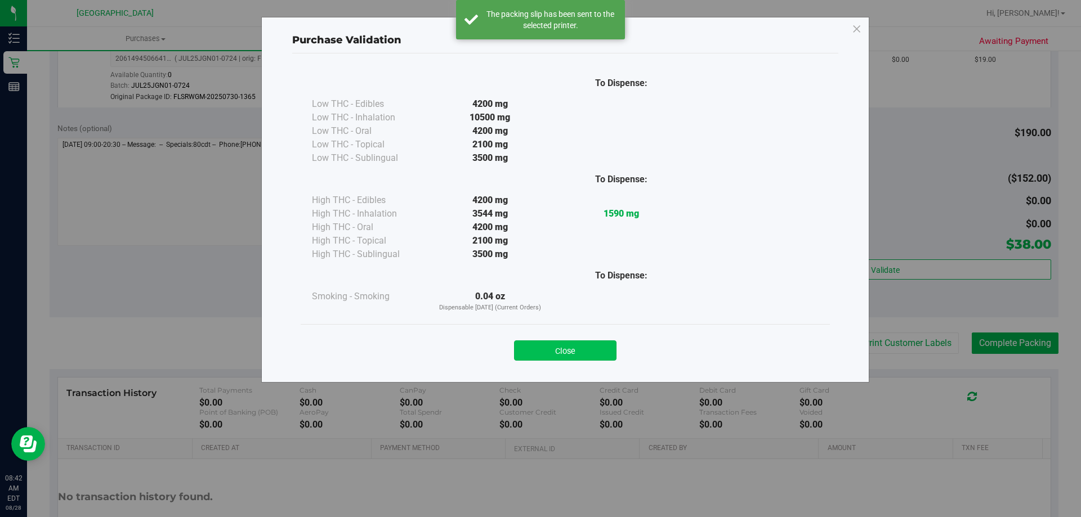
click at [561, 347] on button "Close" at bounding box center [565, 351] width 102 height 20
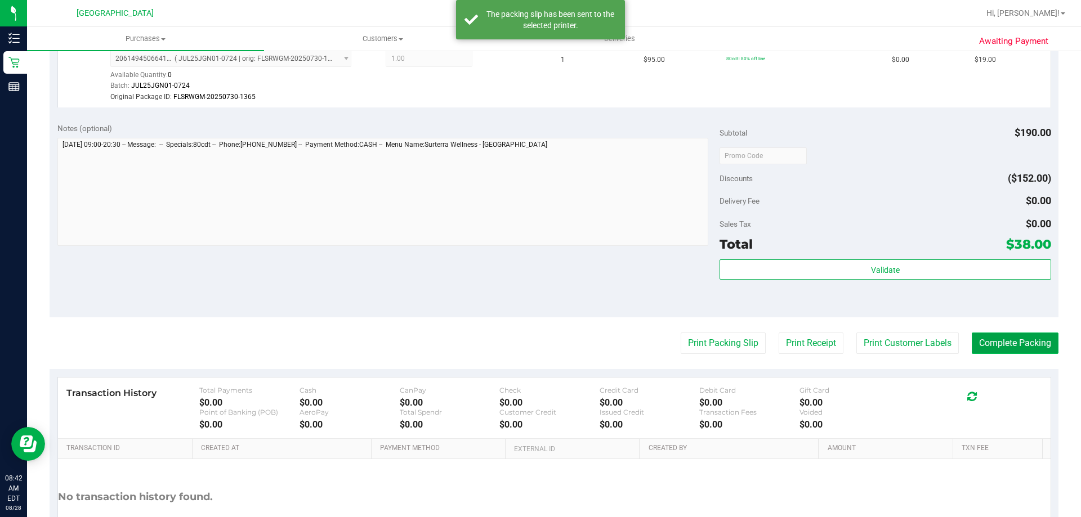
click at [1012, 336] on button "Complete Packing" at bounding box center [1015, 343] width 87 height 21
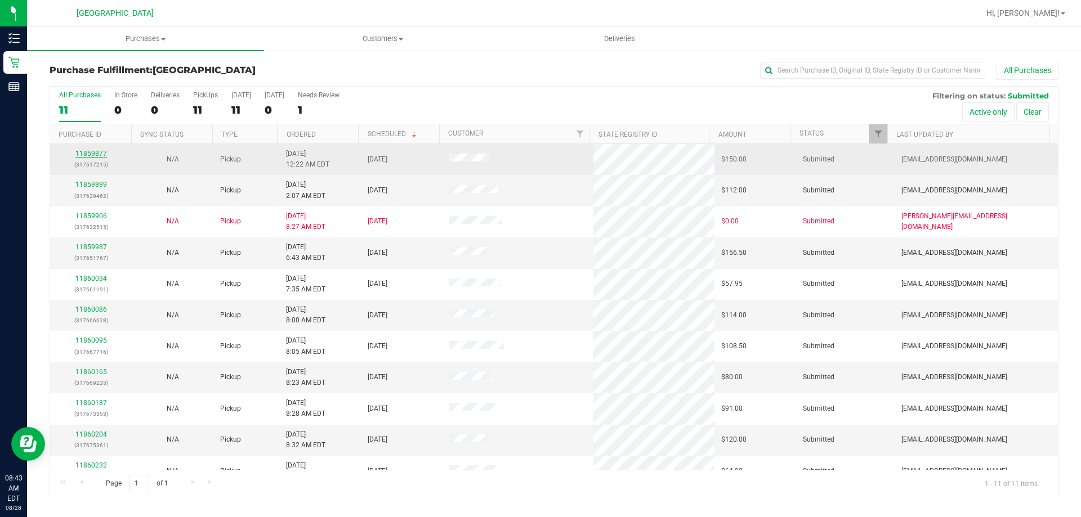
click at [101, 151] on link "11859877" at bounding box center [91, 154] width 32 height 8
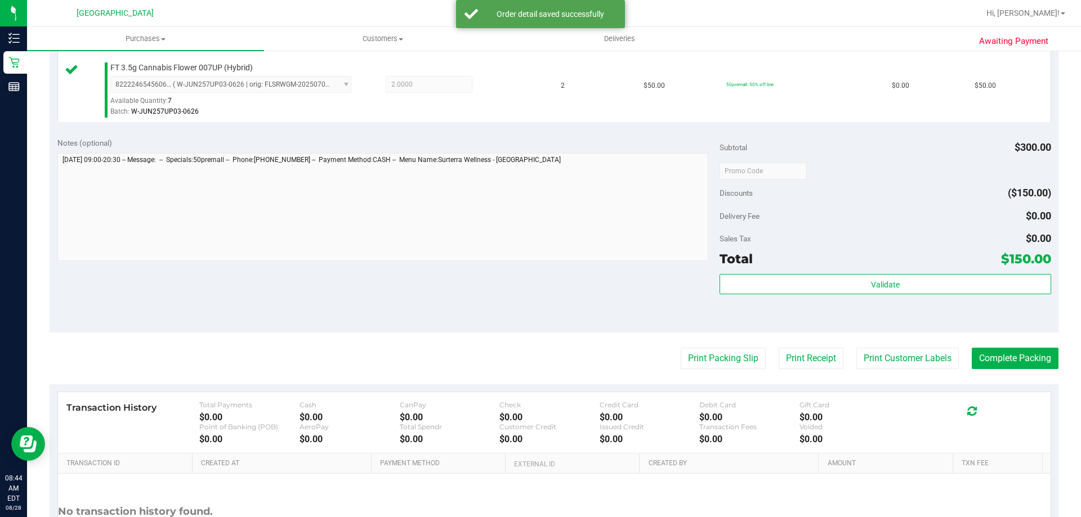
scroll to position [450, 0]
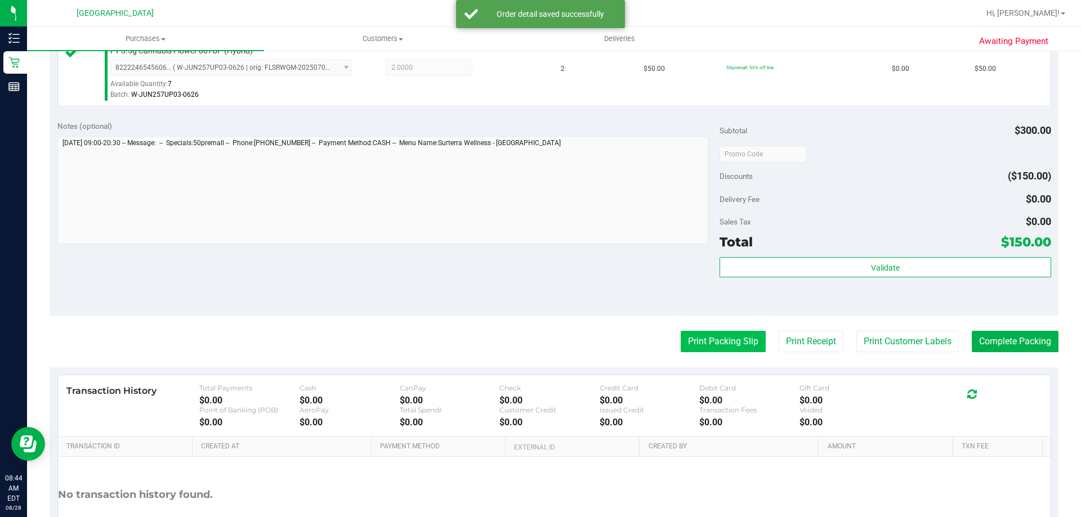
click at [696, 338] on button "Print Packing Slip" at bounding box center [723, 341] width 85 height 21
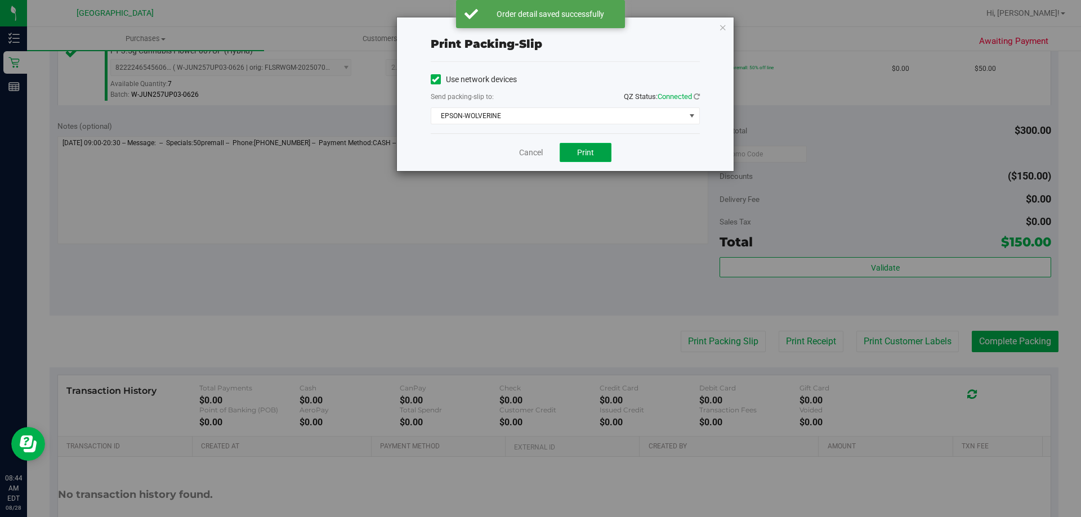
click at [588, 159] on button "Print" at bounding box center [586, 152] width 52 height 19
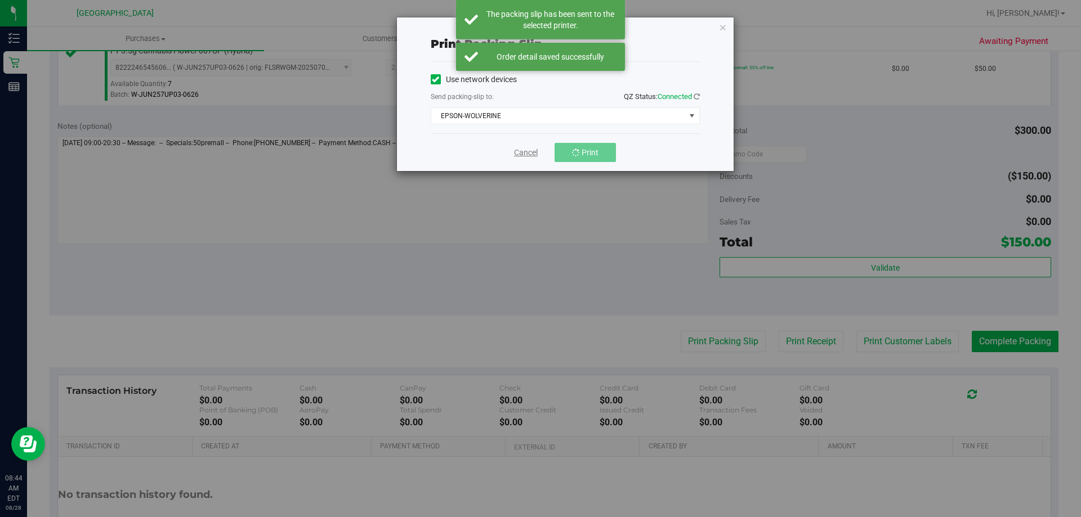
click at [525, 154] on link "Cancel" at bounding box center [526, 153] width 24 height 12
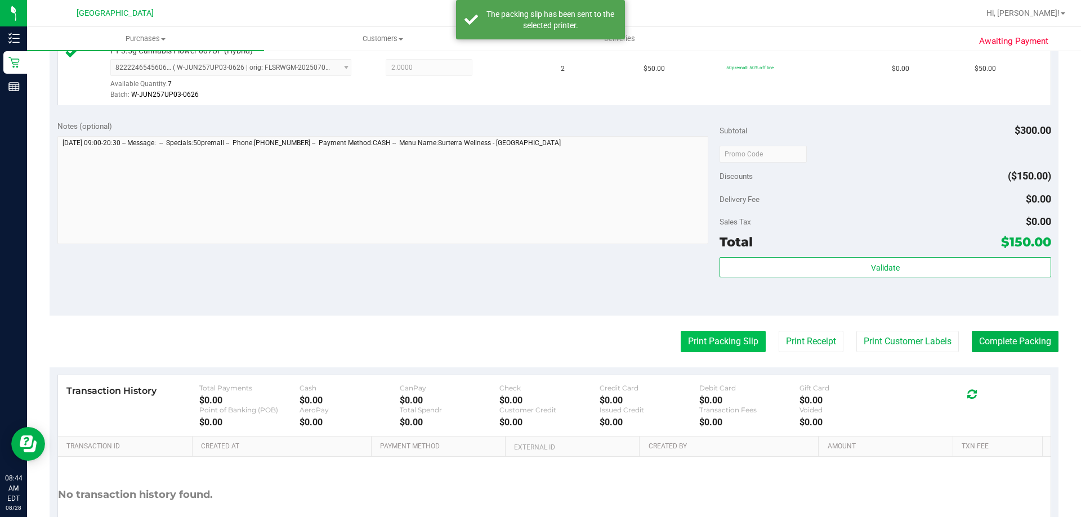
click at [720, 350] on button "Print Packing Slip" at bounding box center [723, 341] width 85 height 21
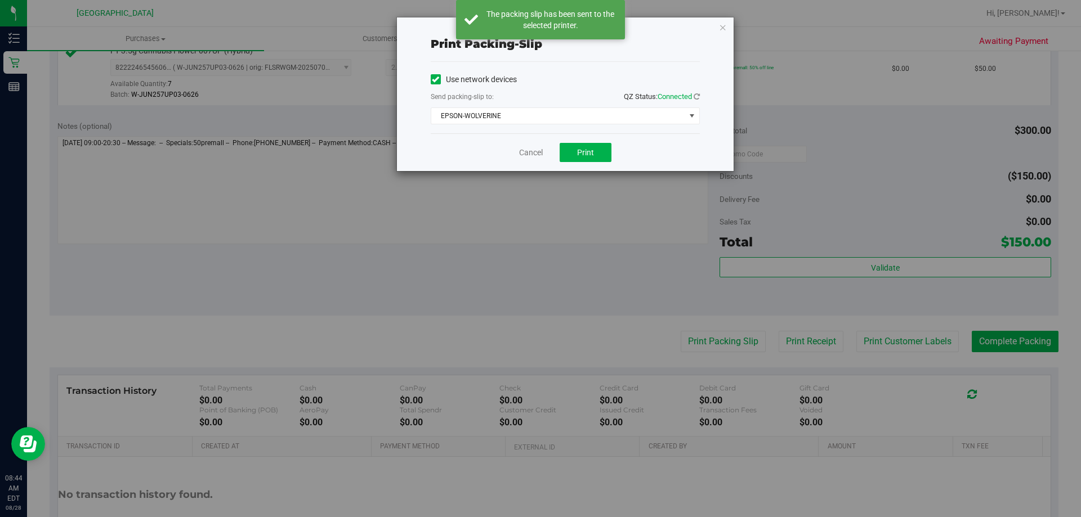
click at [587, 142] on div "Cancel Print" at bounding box center [565, 152] width 269 height 38
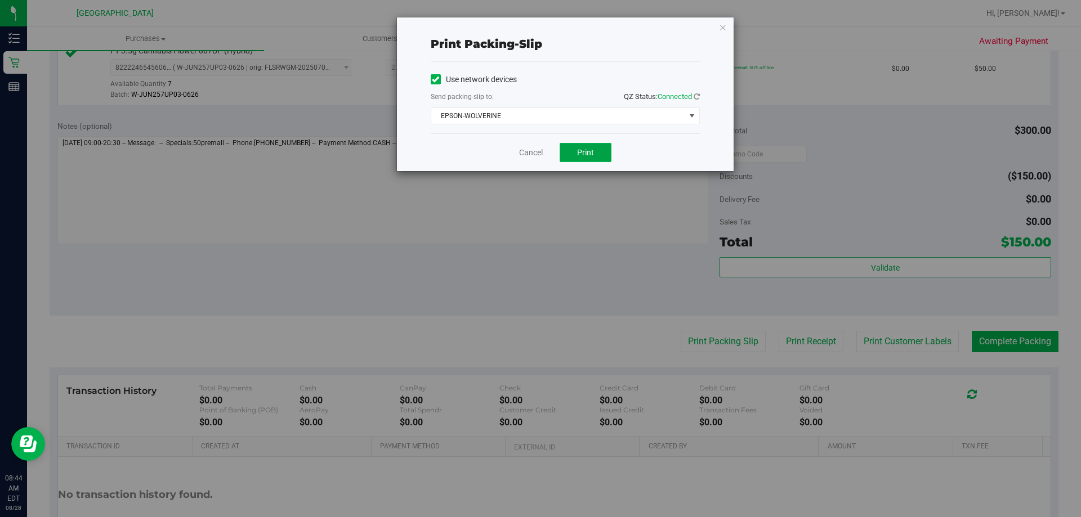
click at [587, 145] on button "Print" at bounding box center [586, 152] width 52 height 19
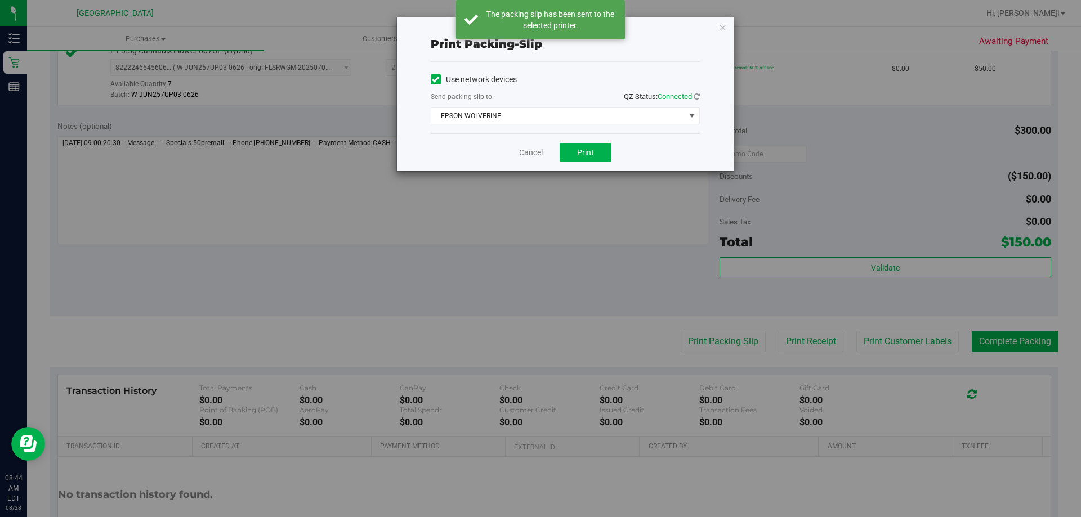
click at [528, 153] on link "Cancel" at bounding box center [531, 153] width 24 height 12
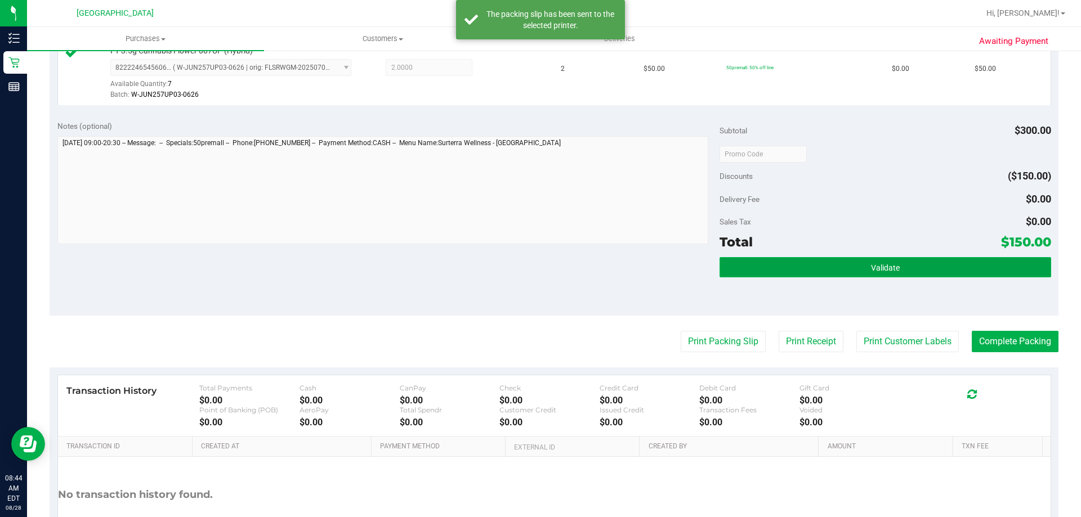
click at [904, 272] on button "Validate" at bounding box center [885, 267] width 331 height 20
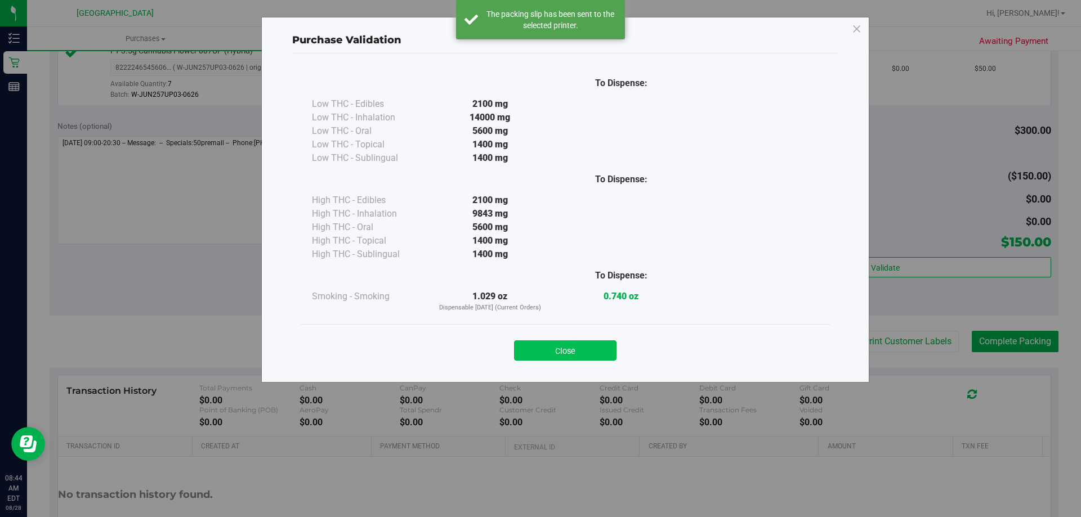
click at [566, 346] on button "Close" at bounding box center [565, 351] width 102 height 20
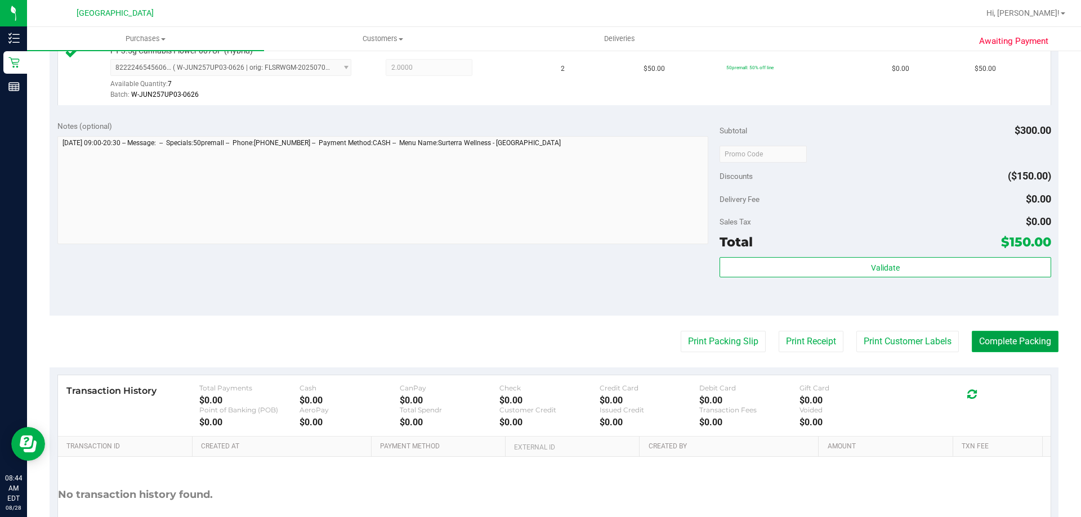
click at [1014, 332] on button "Complete Packing" at bounding box center [1015, 341] width 87 height 21
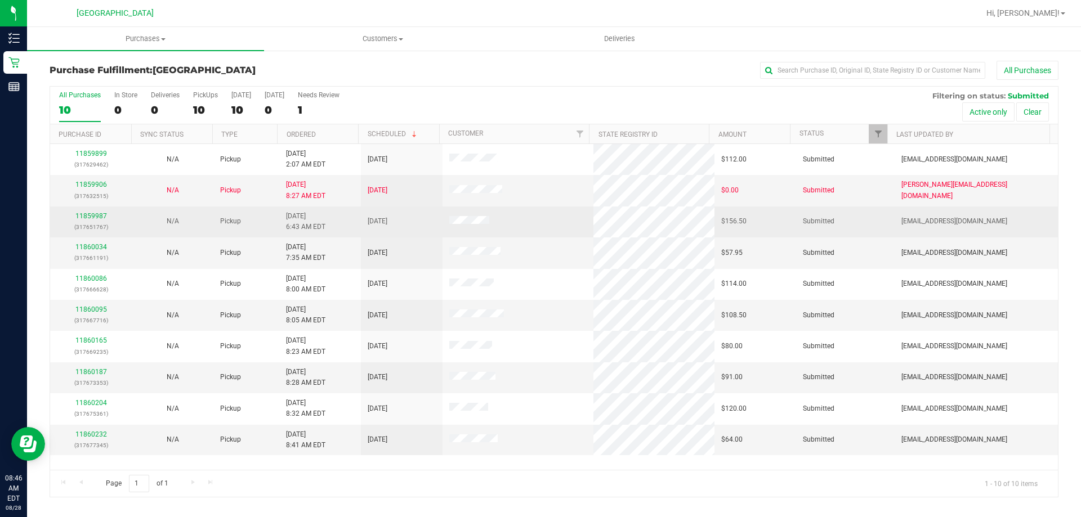
click at [88, 211] on div "11859987 (317651767)" at bounding box center [91, 221] width 68 height 21
click at [89, 216] on link "11859987" at bounding box center [91, 216] width 32 height 8
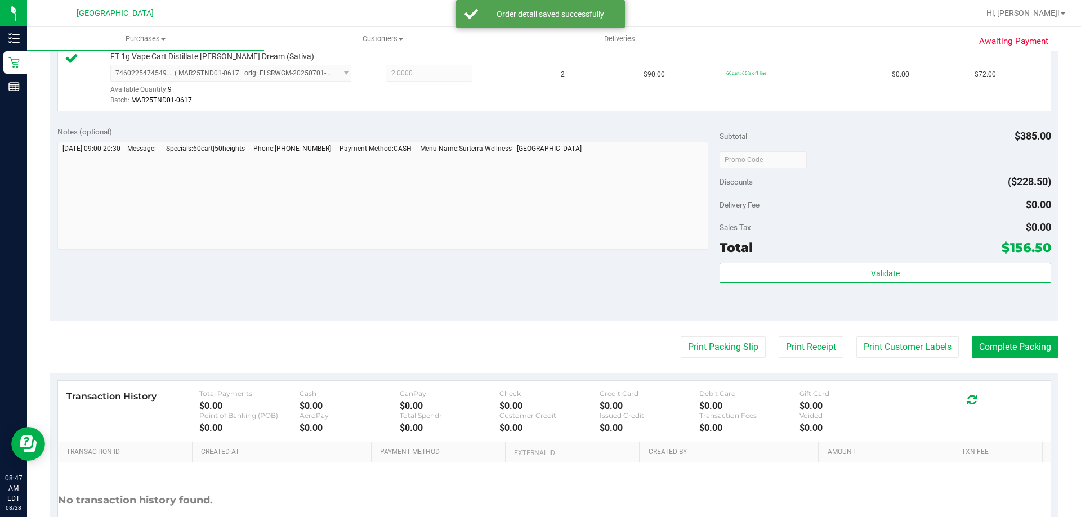
scroll to position [507, 0]
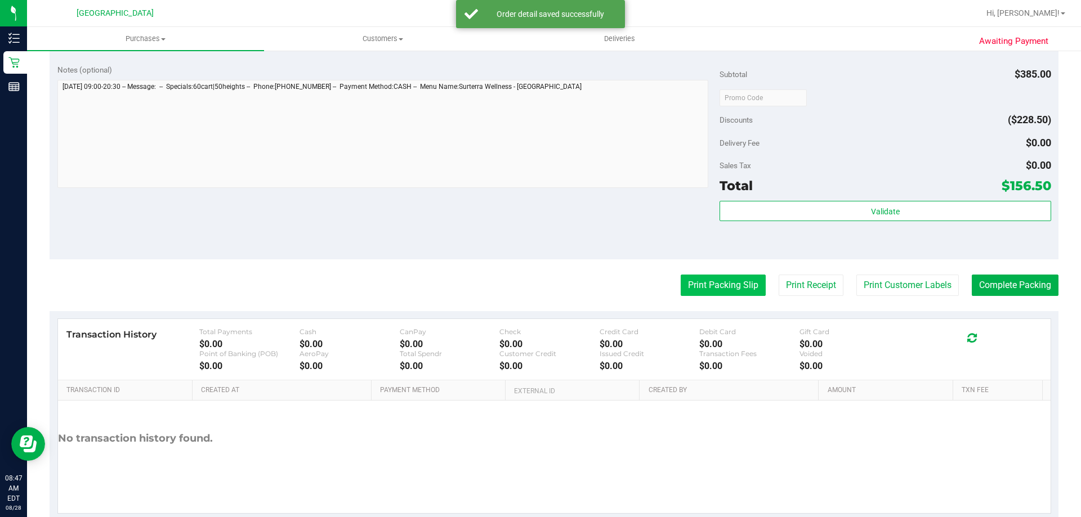
click at [709, 290] on button "Print Packing Slip" at bounding box center [723, 285] width 85 height 21
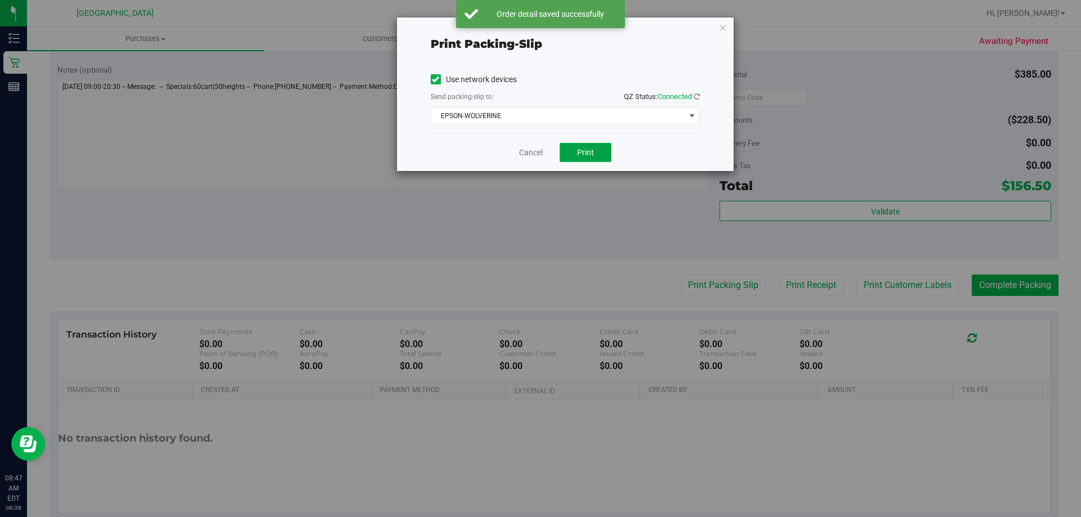
click at [593, 158] on button "Print" at bounding box center [586, 152] width 52 height 19
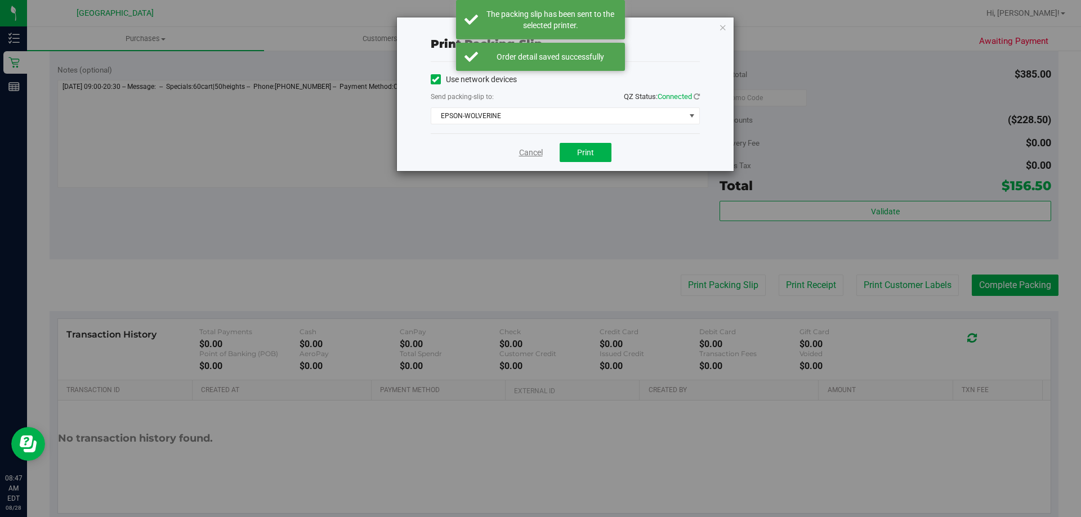
click at [527, 153] on link "Cancel" at bounding box center [531, 153] width 24 height 12
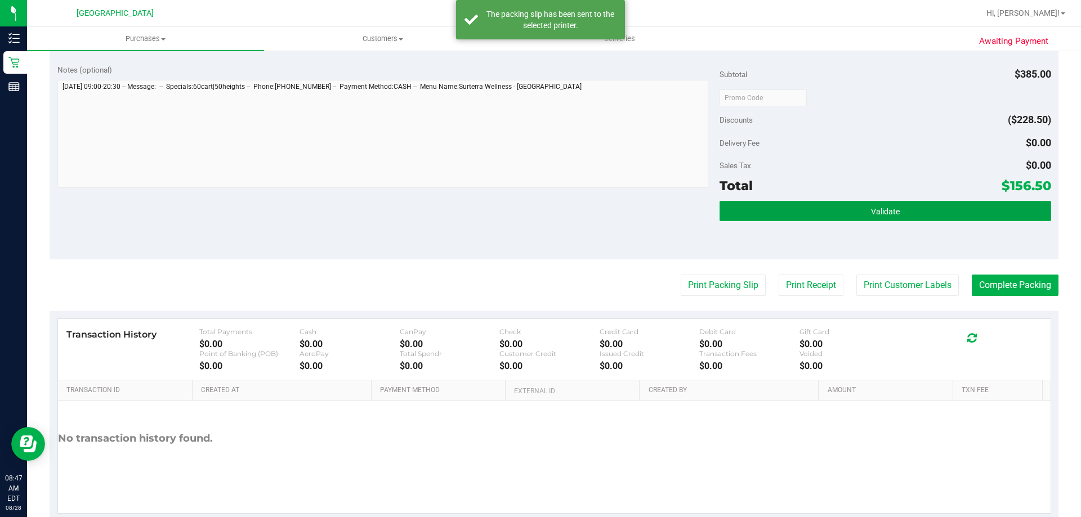
click at [834, 209] on button "Validate" at bounding box center [885, 211] width 331 height 20
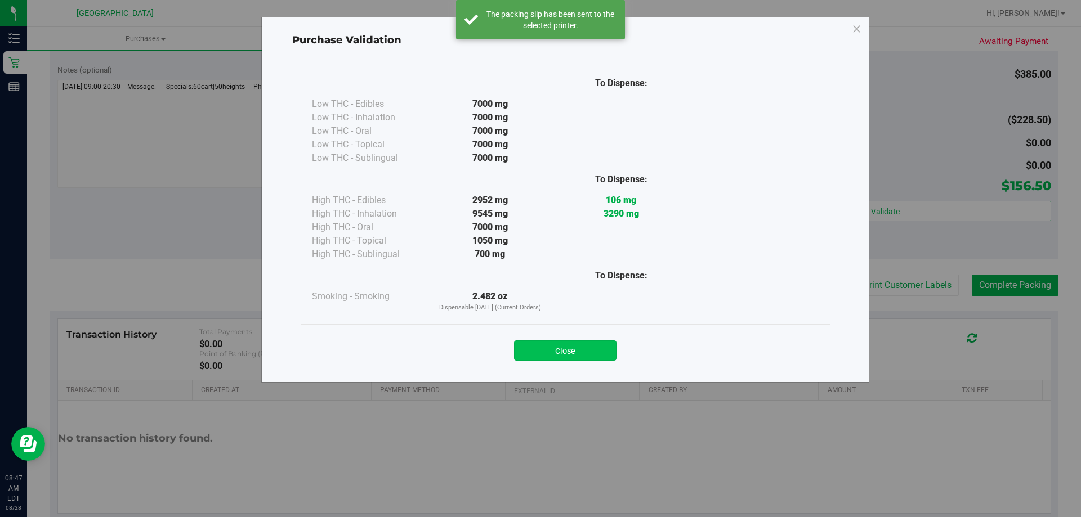
click at [583, 351] on button "Close" at bounding box center [565, 351] width 102 height 20
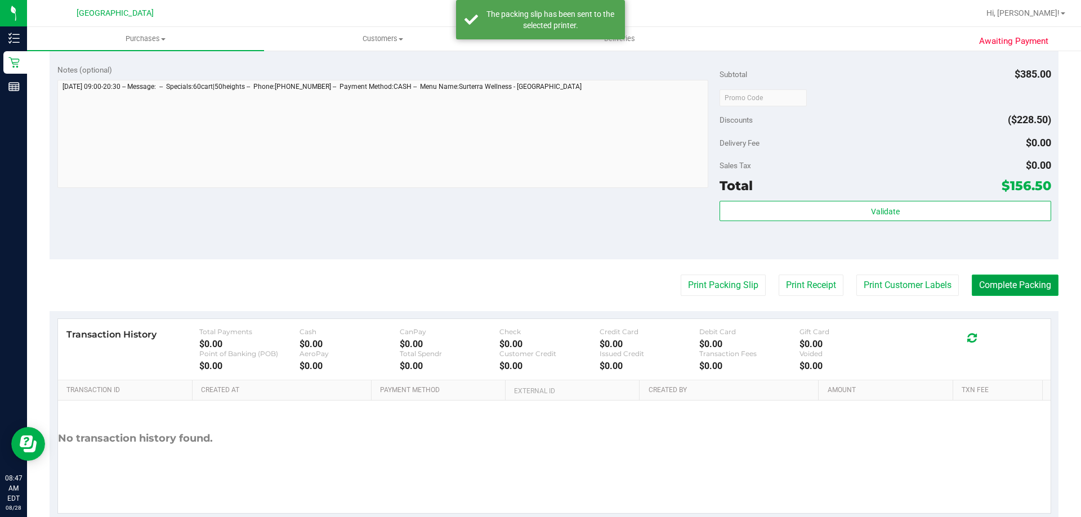
click at [1023, 282] on button "Complete Packing" at bounding box center [1015, 285] width 87 height 21
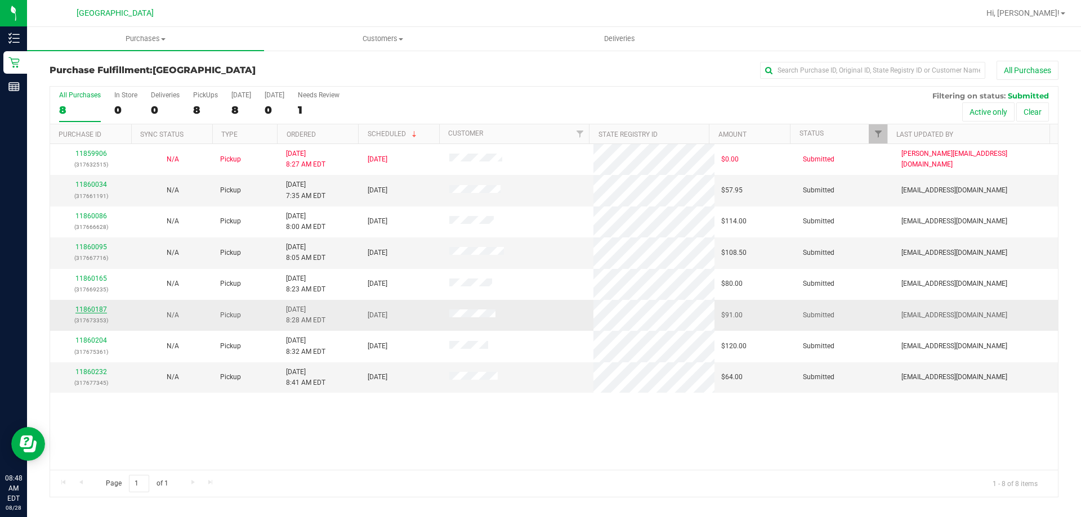
click at [82, 310] on link "11860187" at bounding box center [91, 310] width 32 height 8
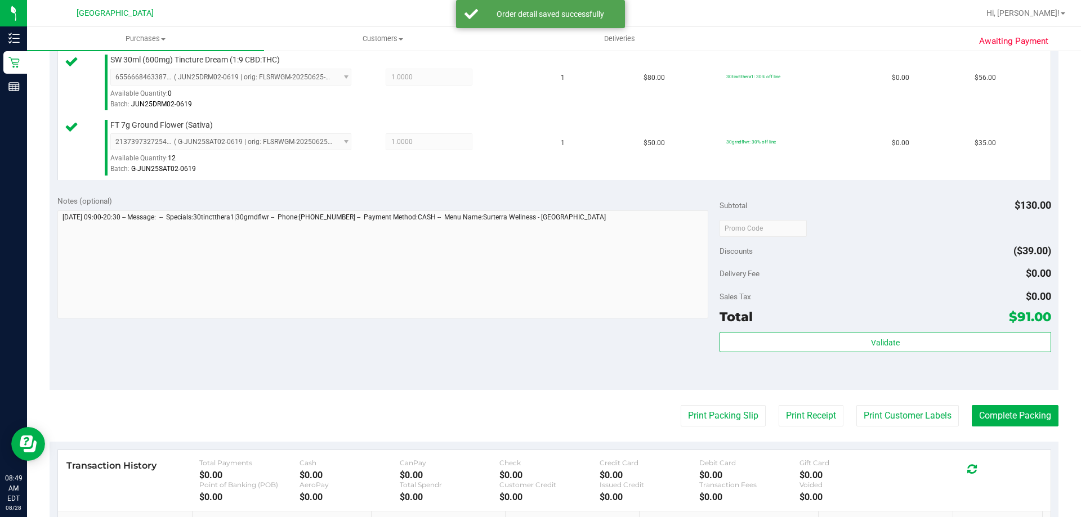
scroll to position [450, 0]
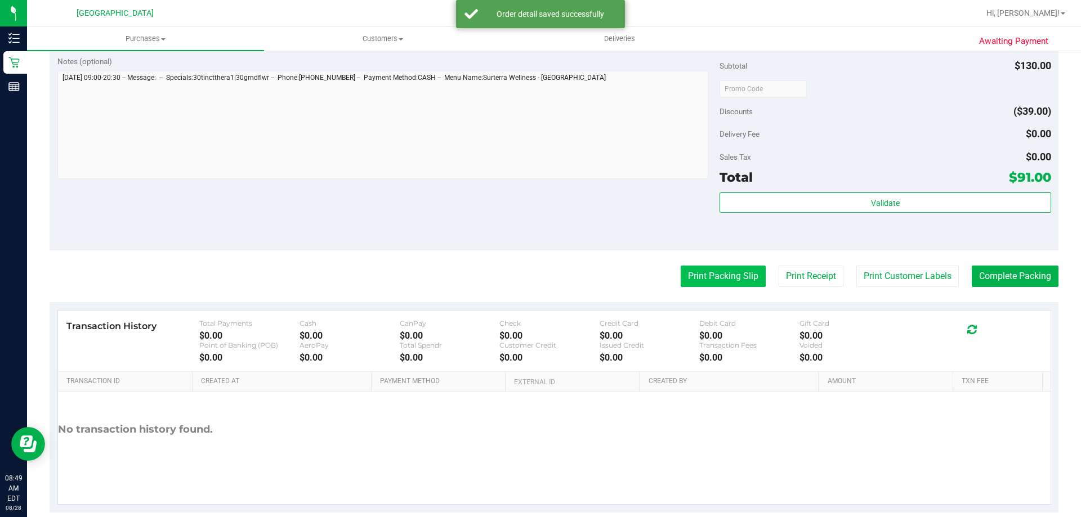
click at [722, 276] on button "Print Packing Slip" at bounding box center [723, 276] width 85 height 21
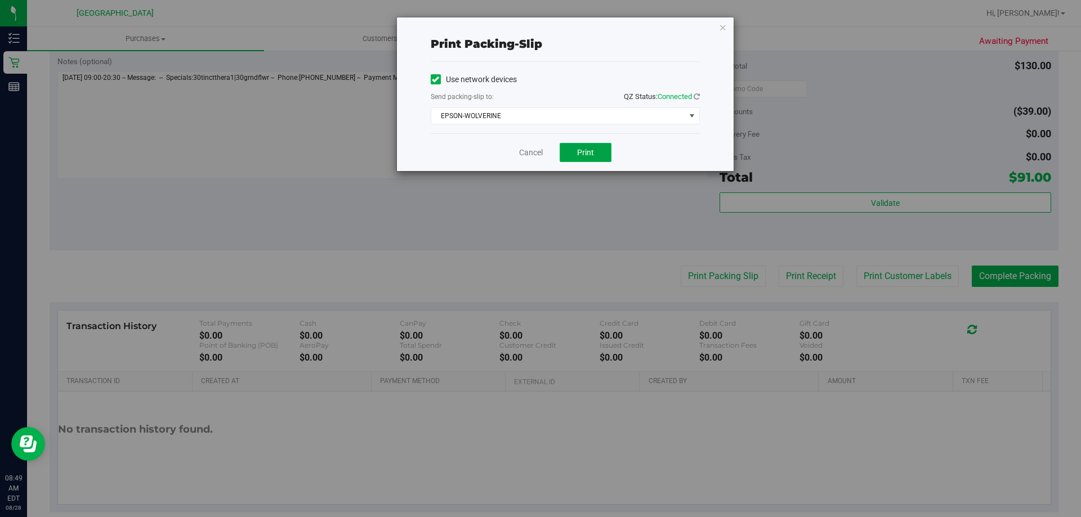
click at [578, 150] on span "Print" at bounding box center [585, 152] width 17 height 9
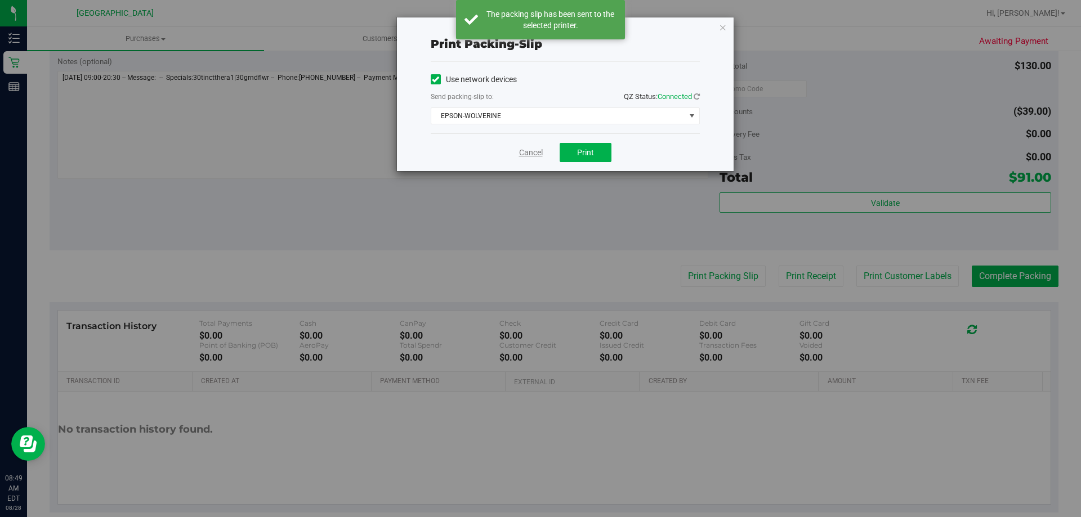
click at [525, 149] on link "Cancel" at bounding box center [531, 153] width 24 height 12
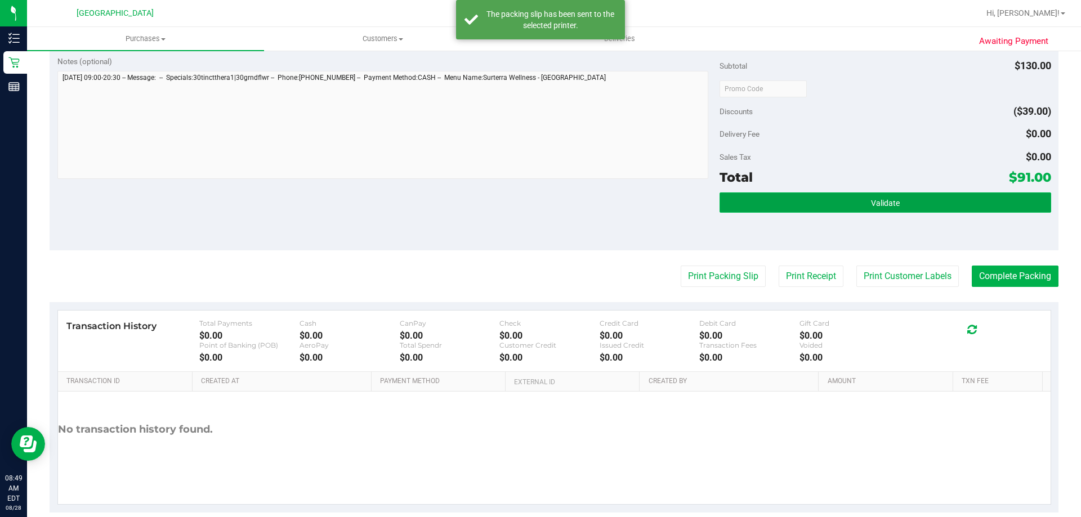
click at [862, 199] on button "Validate" at bounding box center [885, 203] width 331 height 20
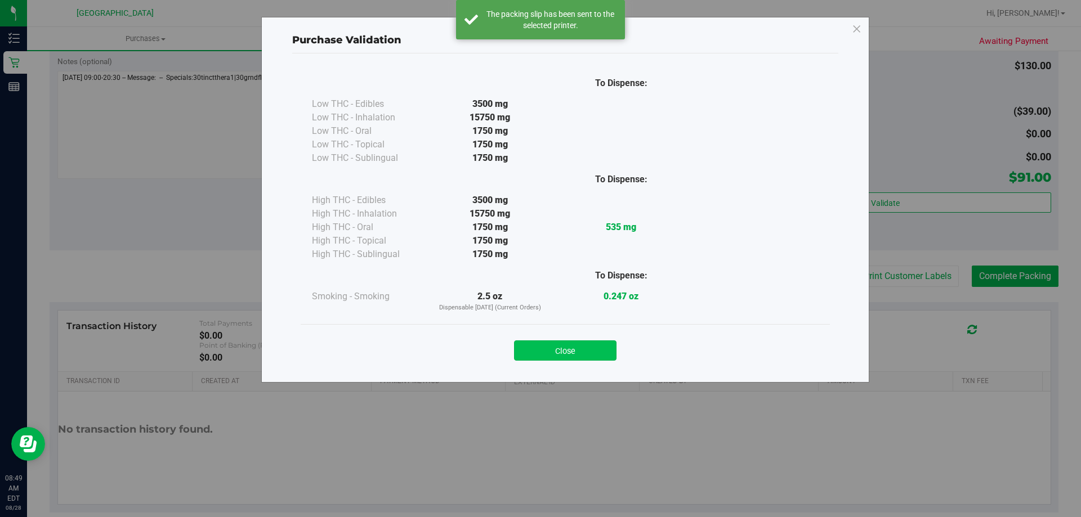
click at [586, 360] on button "Close" at bounding box center [565, 351] width 102 height 20
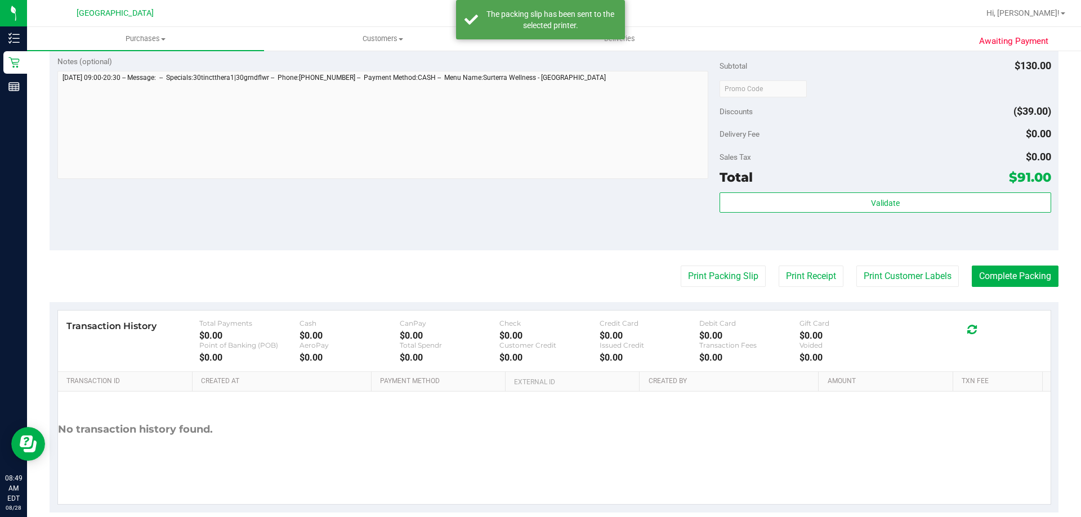
click at [1023, 265] on purchase-details "Back Edit Purchase Cancel Purchase View Profile # 11860187 BioTrack ID: - Submi…" at bounding box center [554, 61] width 1009 height 903
click at [1023, 270] on button "Complete Packing" at bounding box center [1015, 276] width 87 height 21
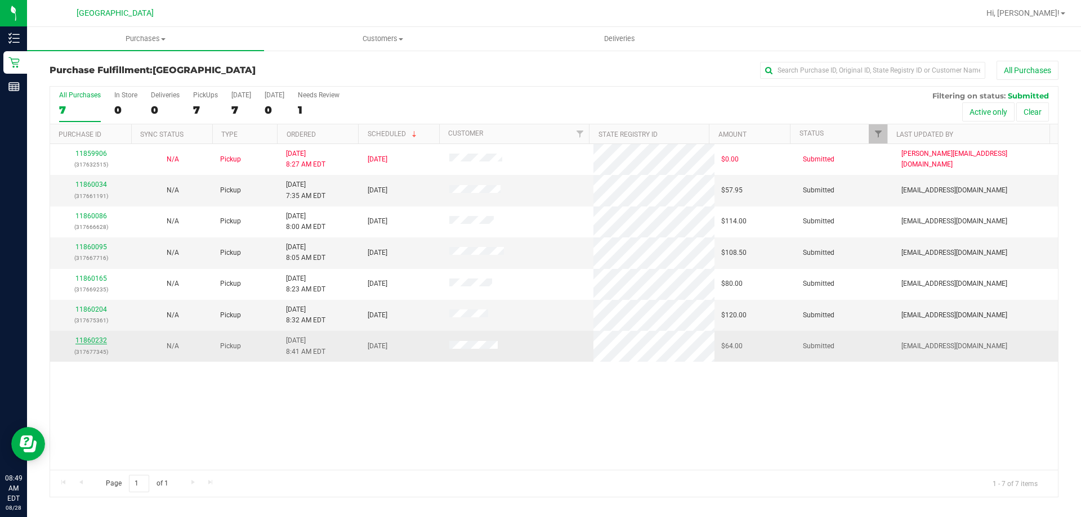
click at [86, 342] on link "11860232" at bounding box center [91, 341] width 32 height 8
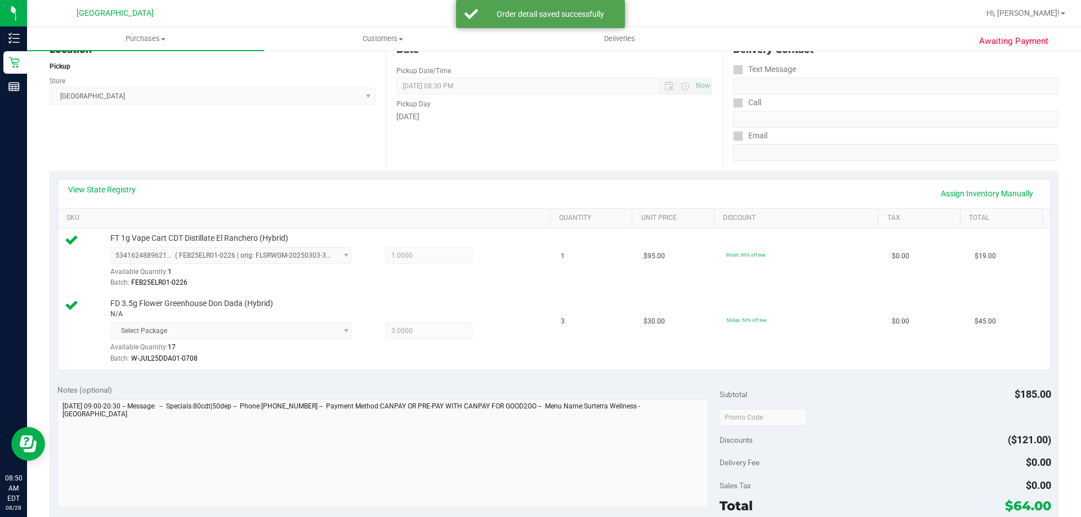
scroll to position [338, 0]
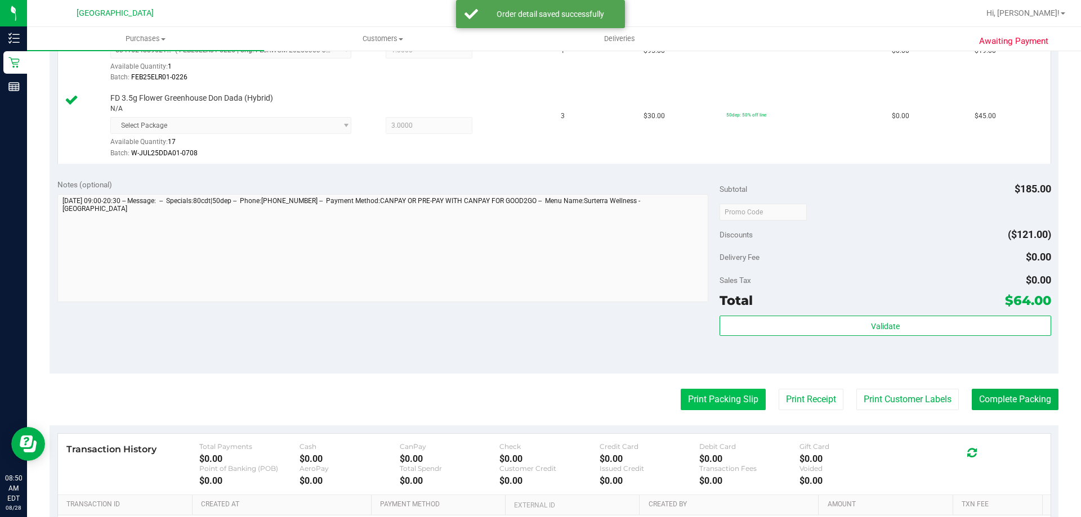
click at [732, 399] on button "Print Packing Slip" at bounding box center [723, 399] width 85 height 21
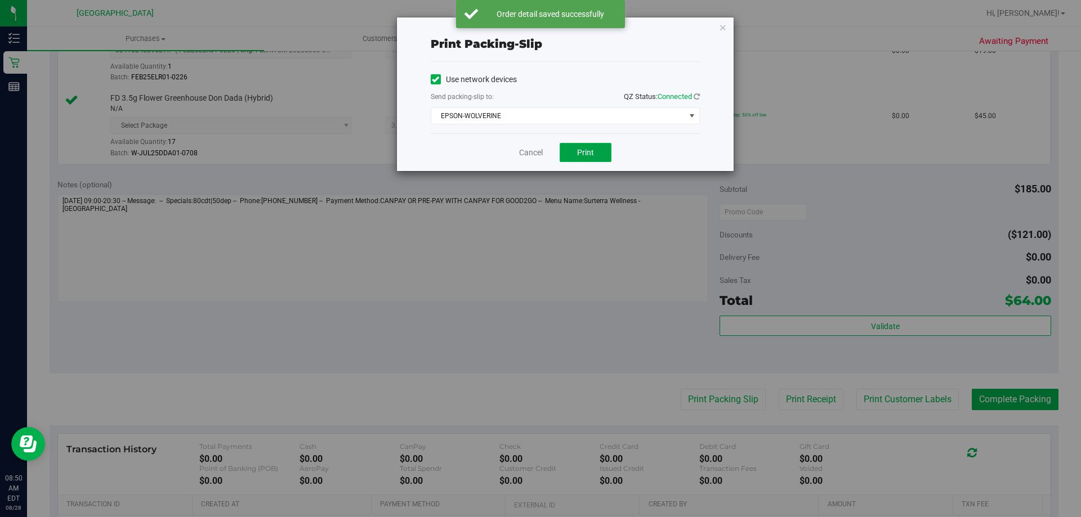
click at [587, 161] on button "Print" at bounding box center [586, 152] width 52 height 19
click at [526, 153] on link "Cancel" at bounding box center [531, 153] width 24 height 12
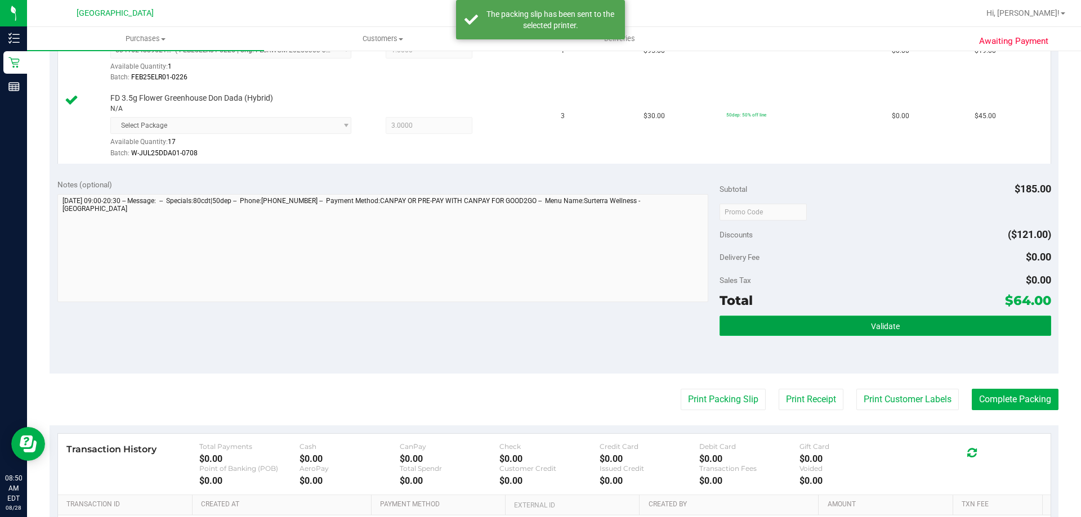
click at [878, 329] on span "Validate" at bounding box center [885, 326] width 29 height 9
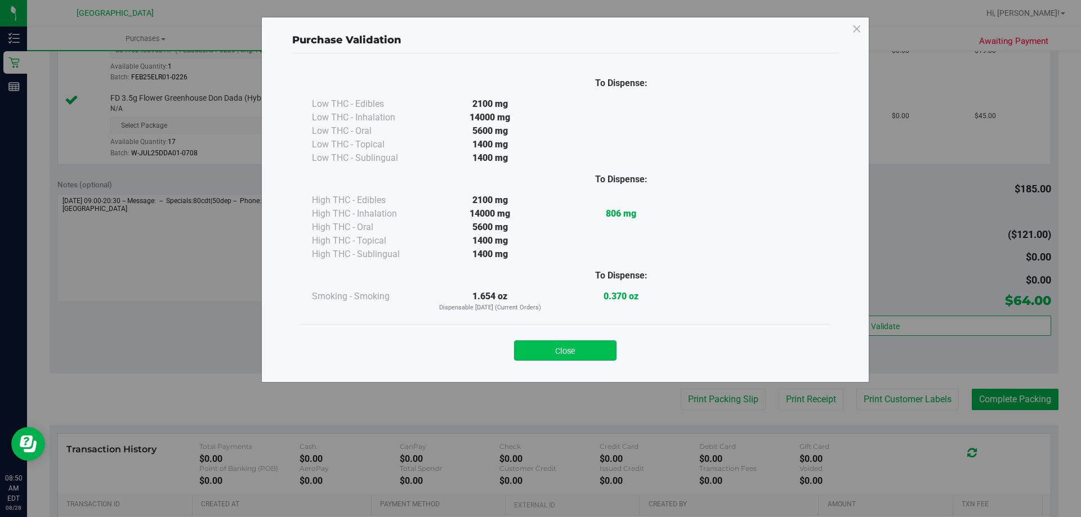
click at [596, 353] on button "Close" at bounding box center [565, 351] width 102 height 20
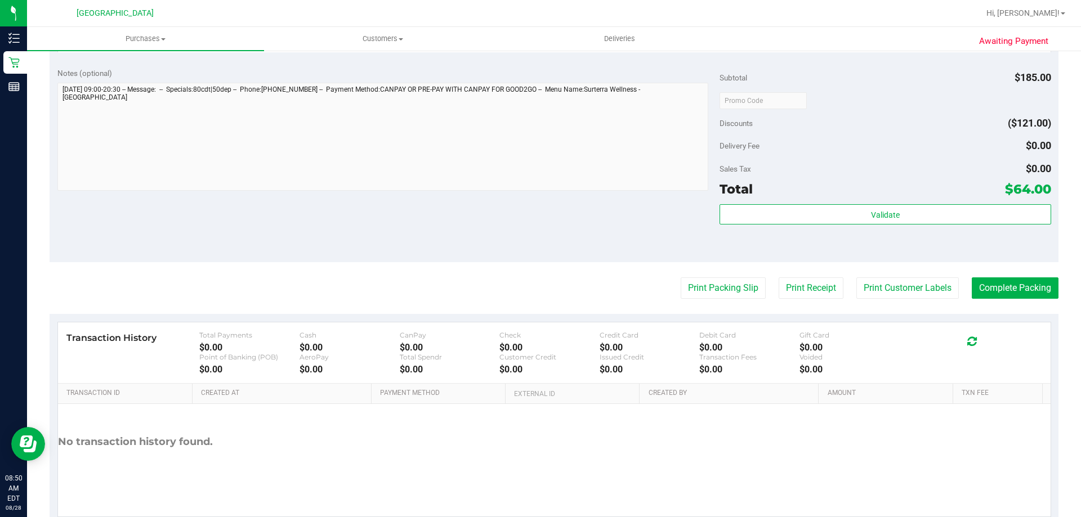
scroll to position [450, 0]
click at [997, 290] on button "Complete Packing" at bounding box center [1015, 286] width 87 height 21
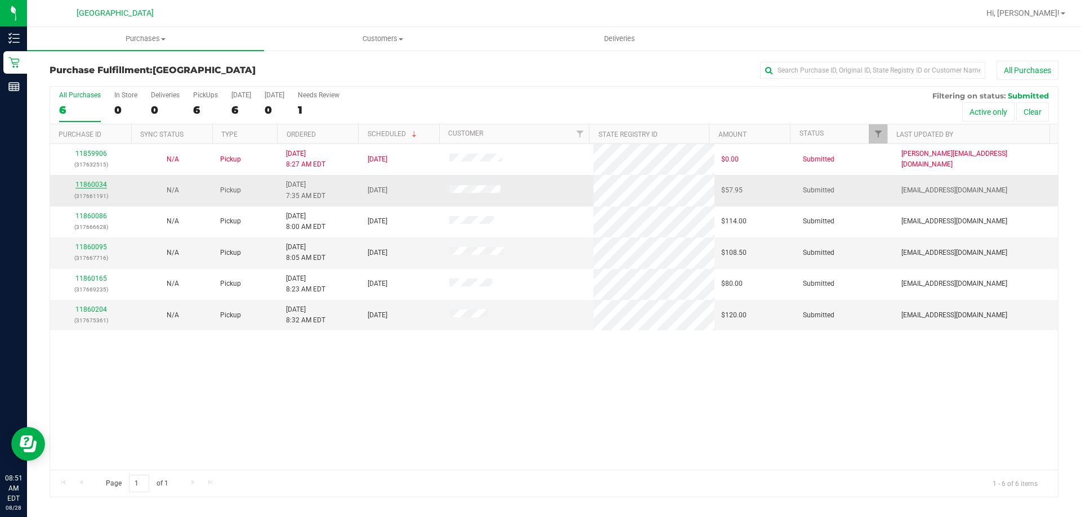
click at [81, 184] on link "11860034" at bounding box center [91, 185] width 32 height 8
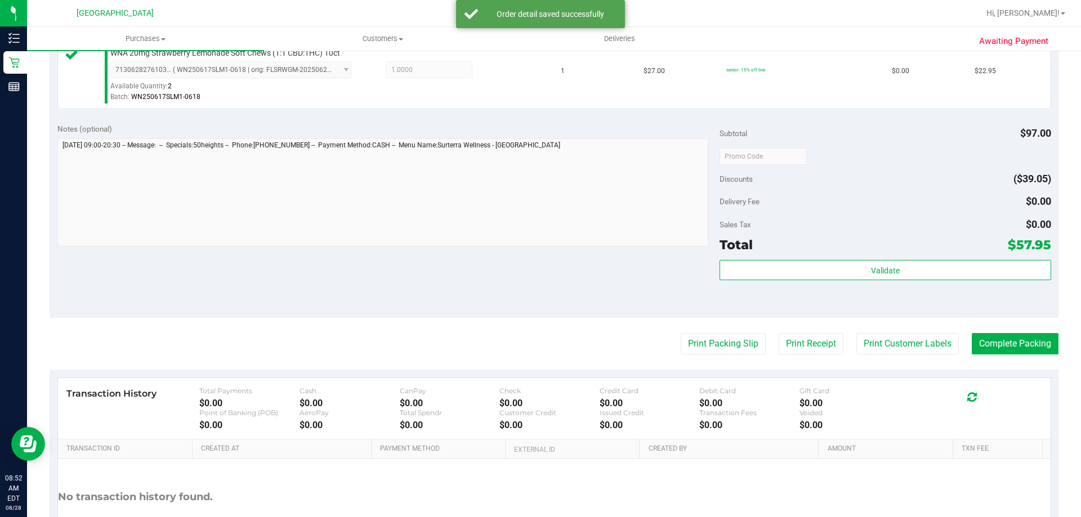
scroll to position [394, 0]
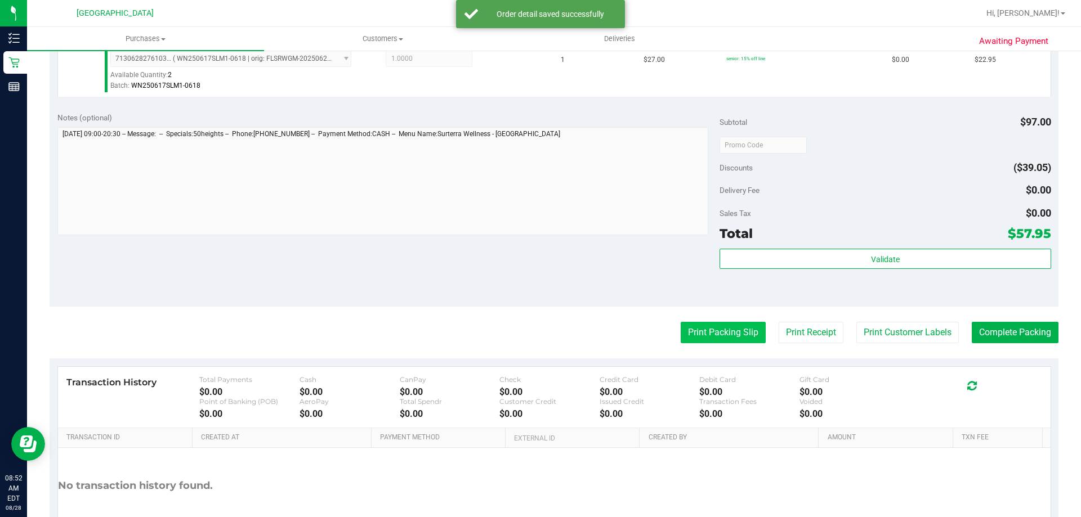
click at [715, 341] on button "Print Packing Slip" at bounding box center [723, 332] width 85 height 21
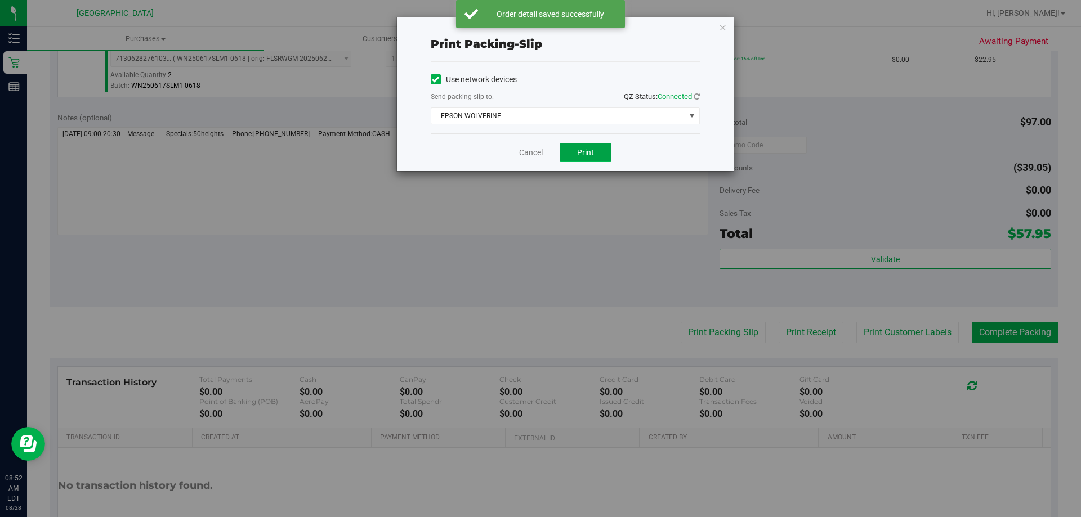
click at [584, 149] on span "Print" at bounding box center [585, 152] width 17 height 9
click at [532, 151] on link "Cancel" at bounding box center [531, 153] width 24 height 12
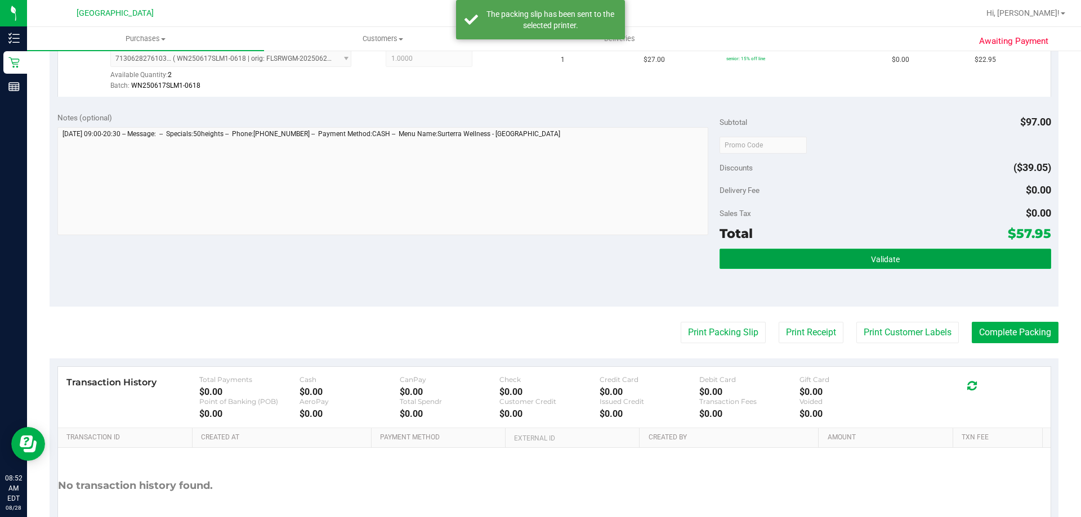
click at [882, 250] on button "Validate" at bounding box center [885, 259] width 331 height 20
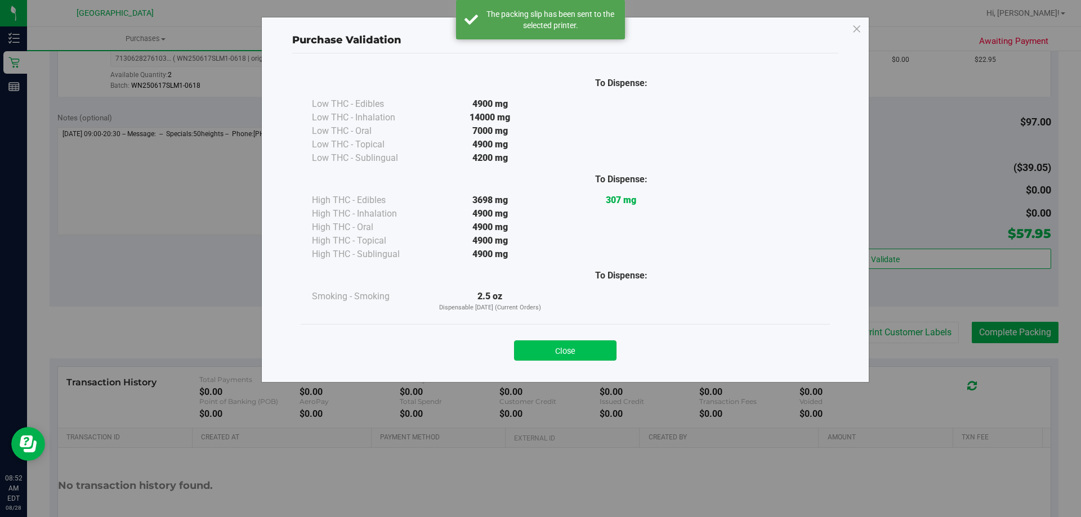
click at [591, 347] on button "Close" at bounding box center [565, 351] width 102 height 20
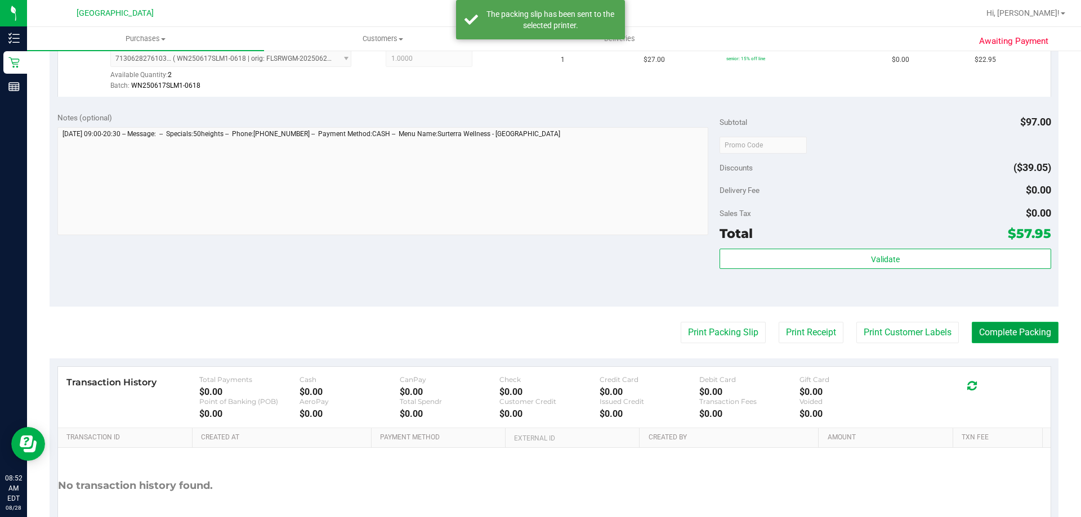
click at [1014, 329] on button "Complete Packing" at bounding box center [1015, 332] width 87 height 21
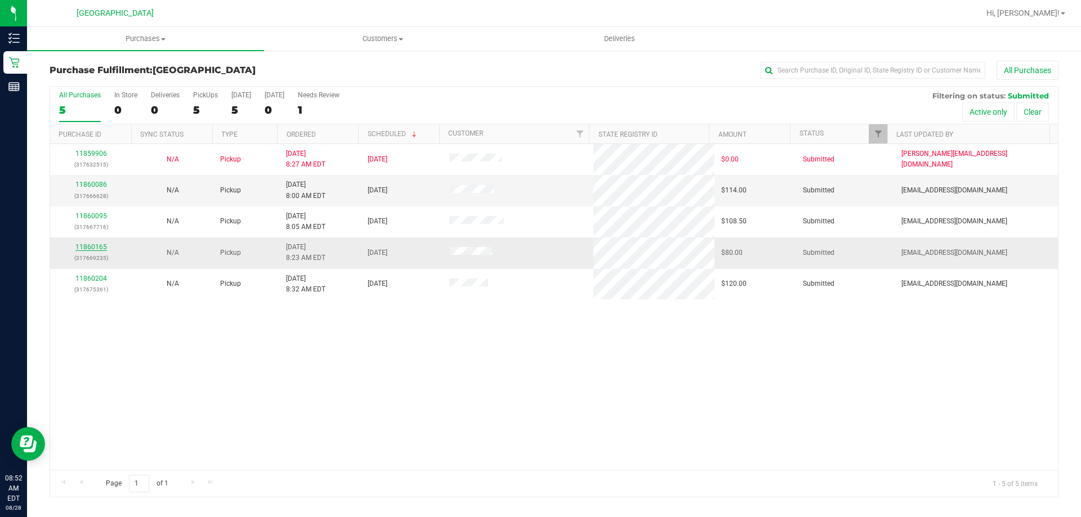
click at [91, 244] on link "11860165" at bounding box center [91, 247] width 32 height 8
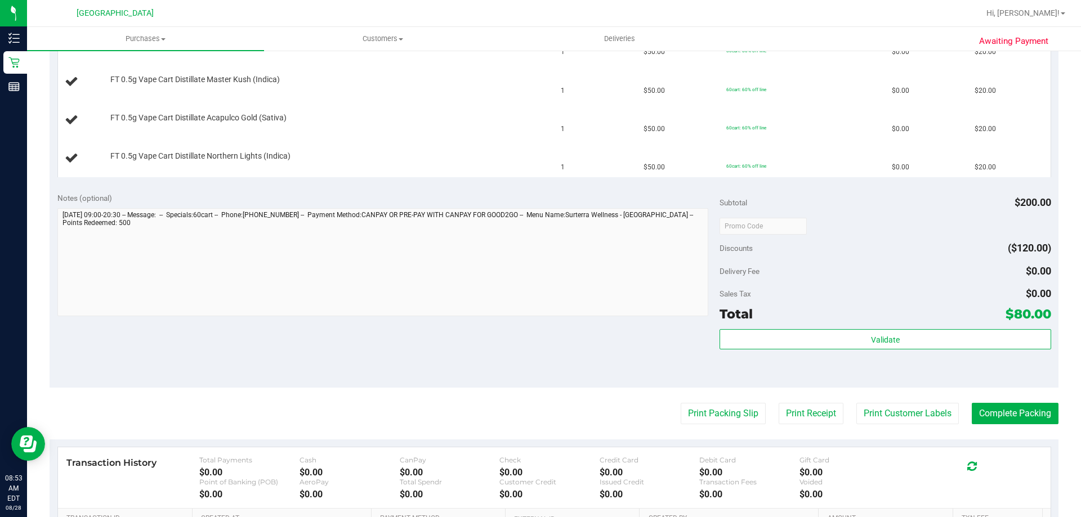
scroll to position [338, 0]
click at [720, 419] on button "Print Packing Slip" at bounding box center [723, 412] width 85 height 21
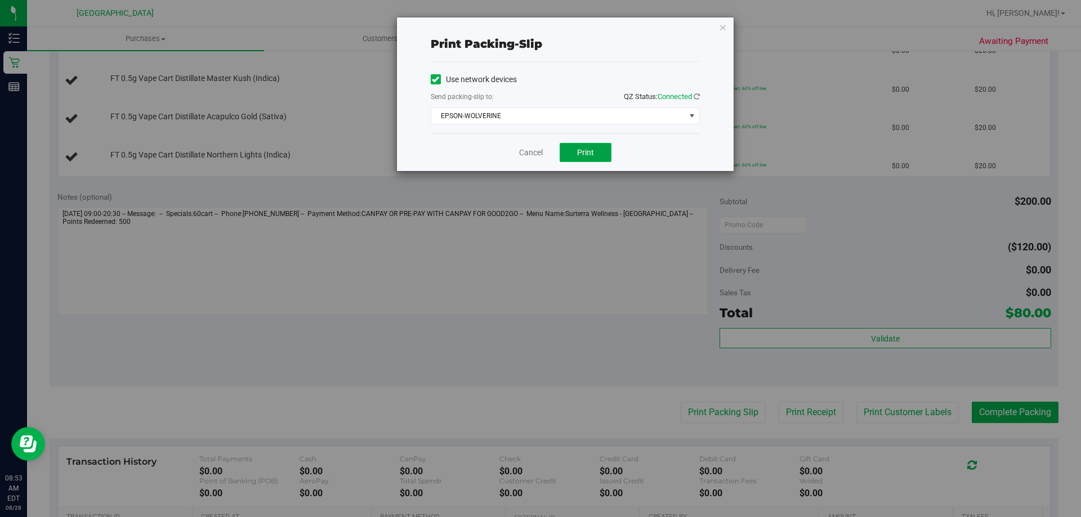
click at [601, 159] on button "Print" at bounding box center [586, 152] width 52 height 19
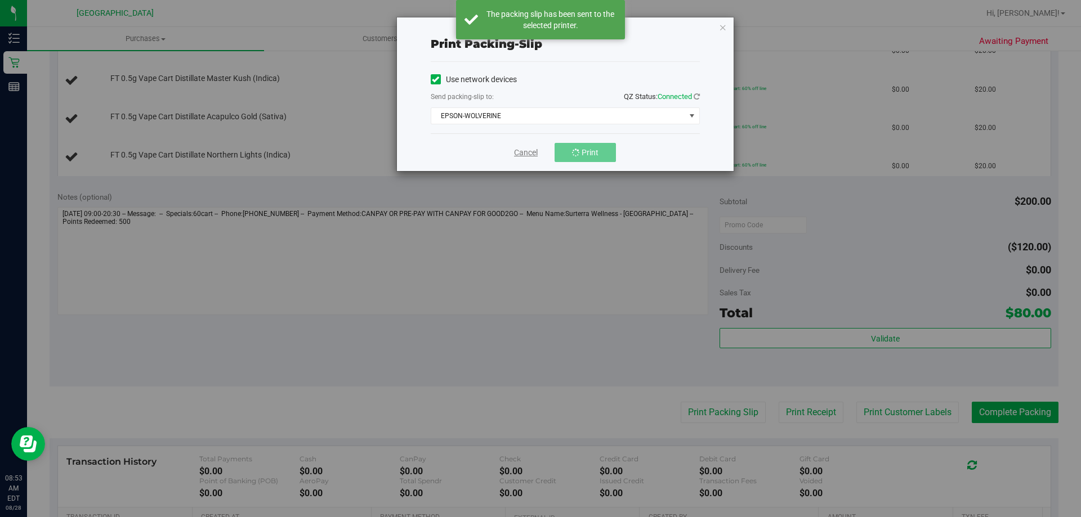
click at [529, 154] on link "Cancel" at bounding box center [526, 153] width 24 height 12
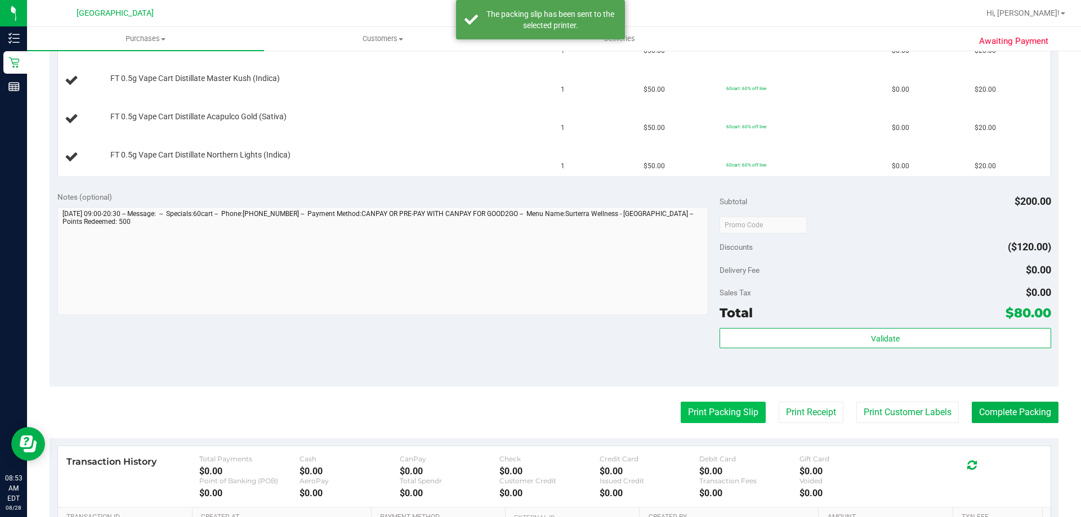
click at [734, 407] on button "Print Packing Slip" at bounding box center [723, 412] width 85 height 21
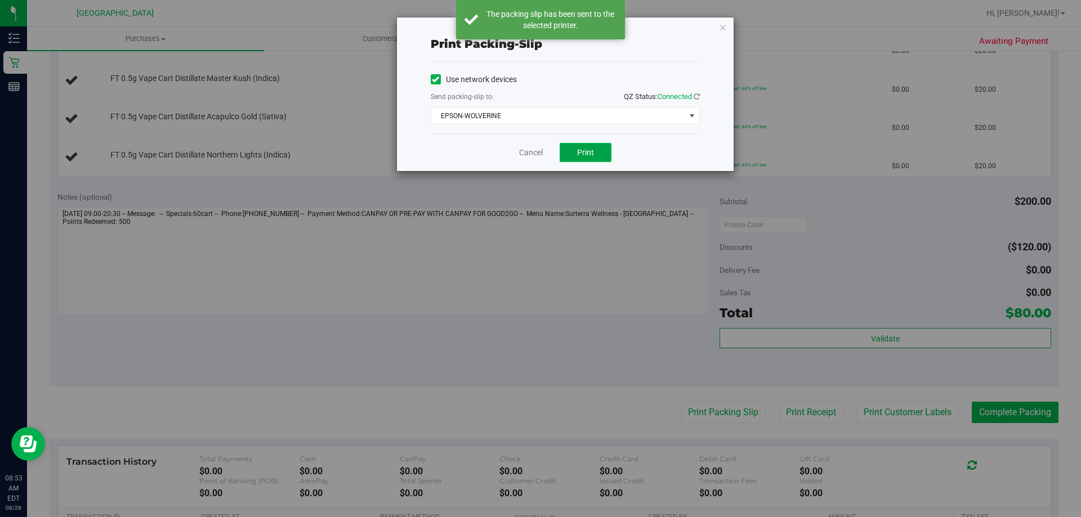
click at [579, 145] on button "Print" at bounding box center [586, 152] width 52 height 19
click at [529, 154] on link "Cancel" at bounding box center [531, 153] width 24 height 12
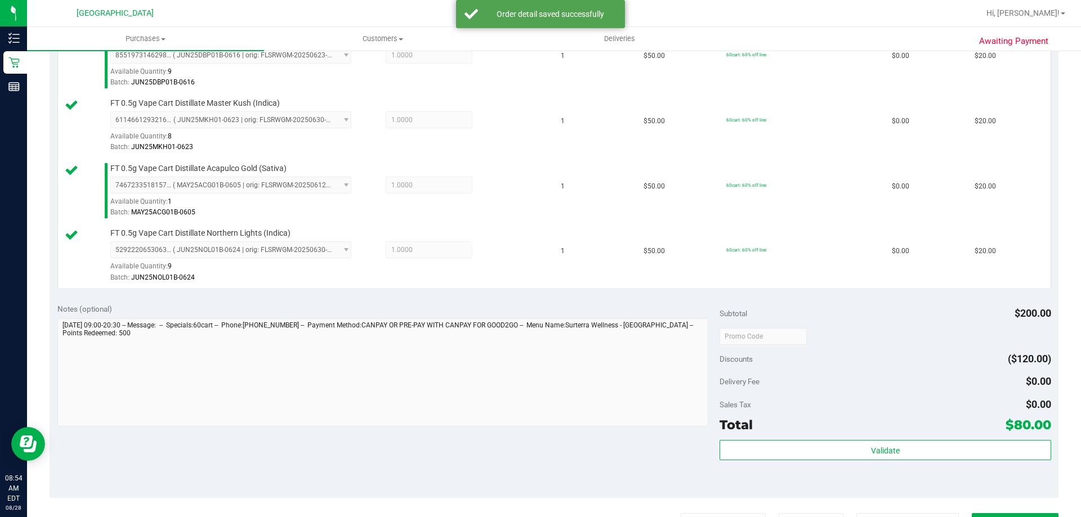
scroll to position [507, 0]
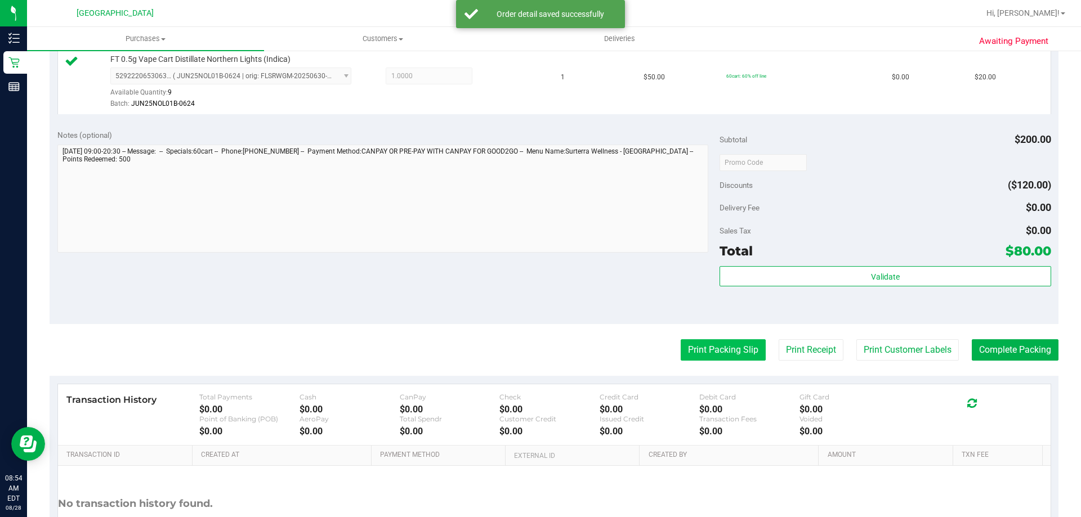
click at [706, 342] on button "Print Packing Slip" at bounding box center [723, 350] width 85 height 21
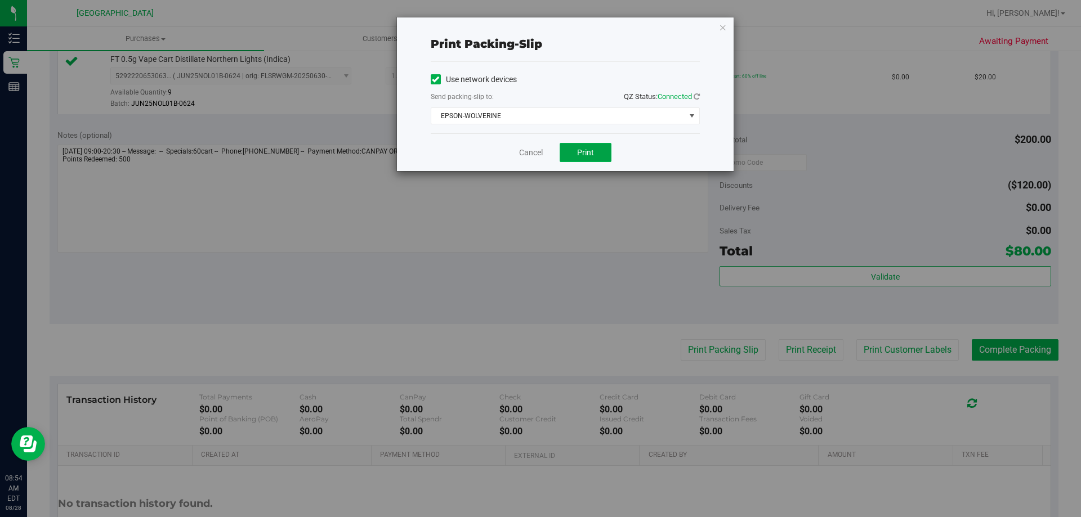
click at [590, 157] on span "Print" at bounding box center [585, 152] width 17 height 9
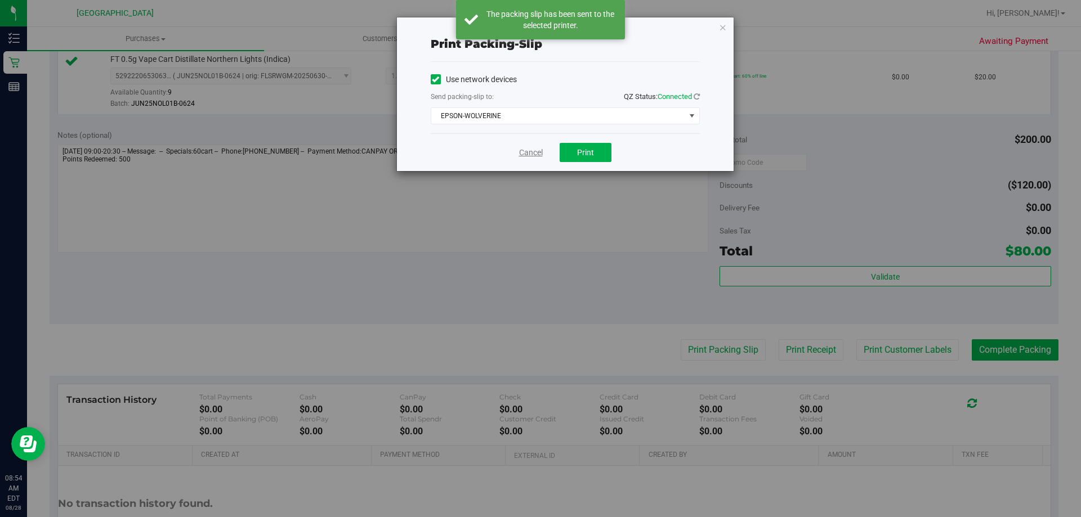
click at [531, 155] on link "Cancel" at bounding box center [531, 153] width 24 height 12
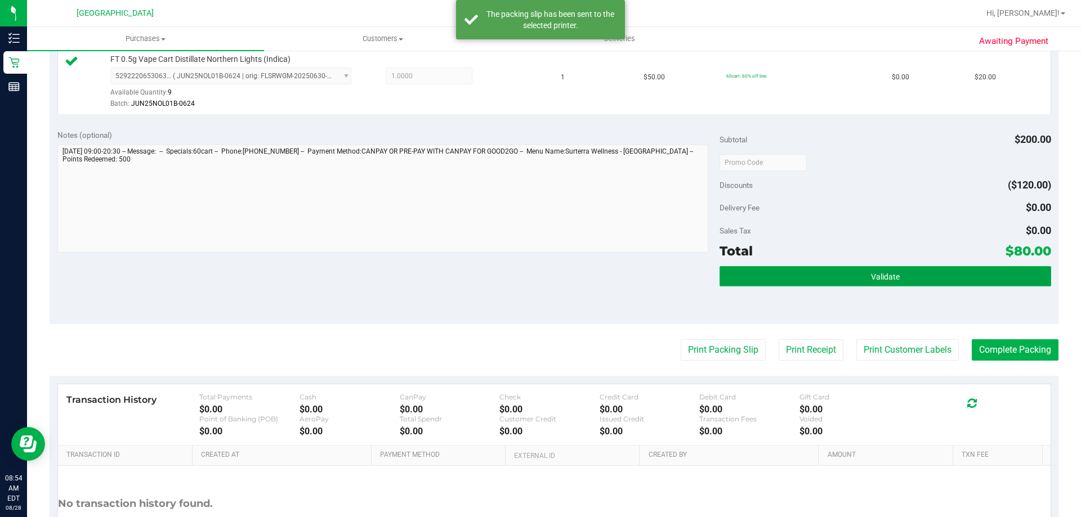
click at [871, 275] on span "Validate" at bounding box center [885, 277] width 29 height 9
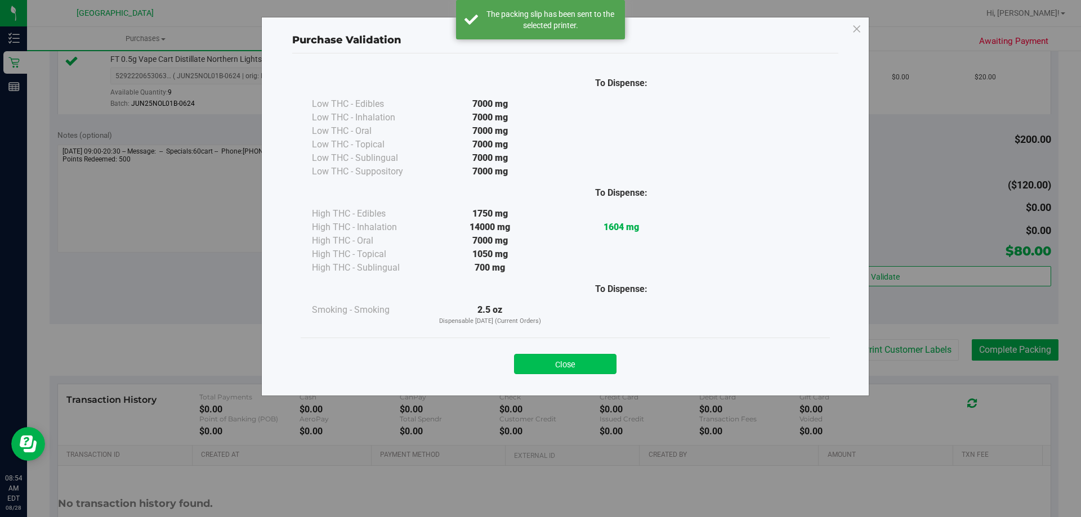
click at [562, 367] on button "Close" at bounding box center [565, 364] width 102 height 20
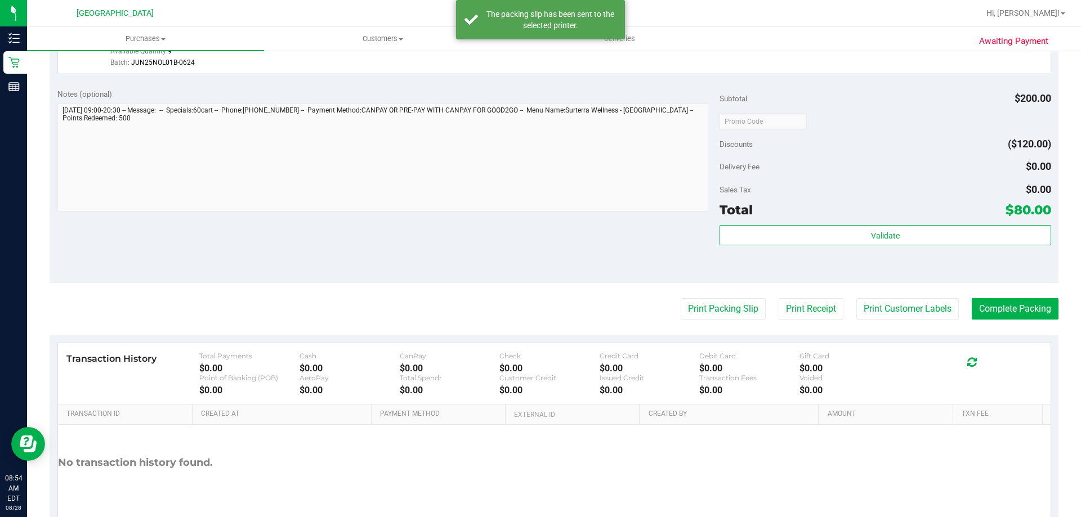
scroll to position [599, 0]
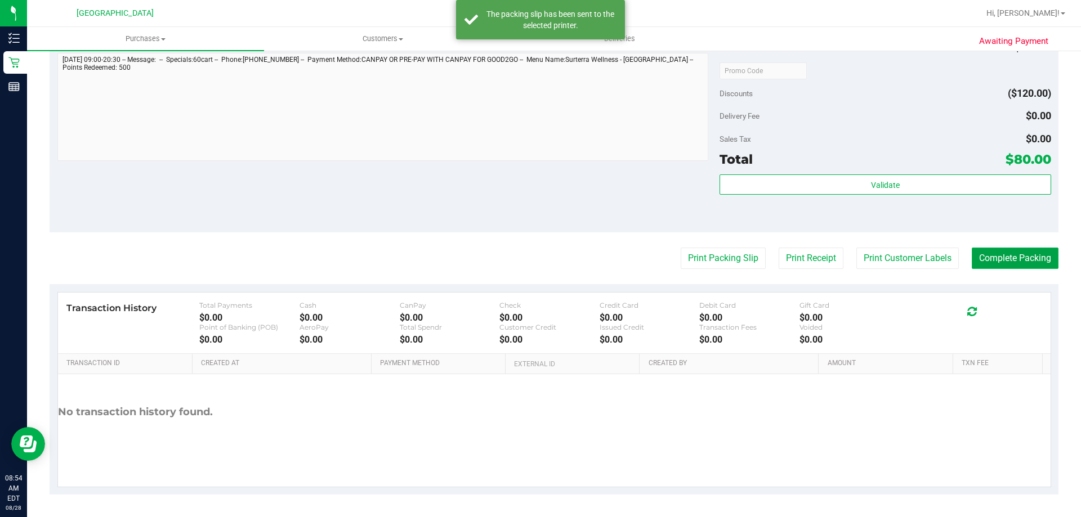
click at [993, 255] on button "Complete Packing" at bounding box center [1015, 258] width 87 height 21
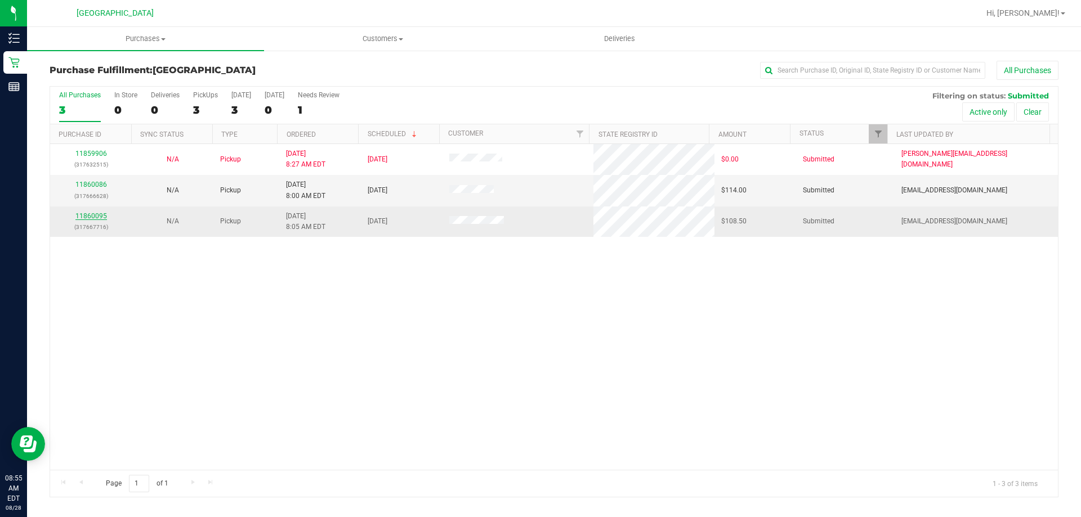
click at [95, 214] on link "11860095" at bounding box center [91, 216] width 32 height 8
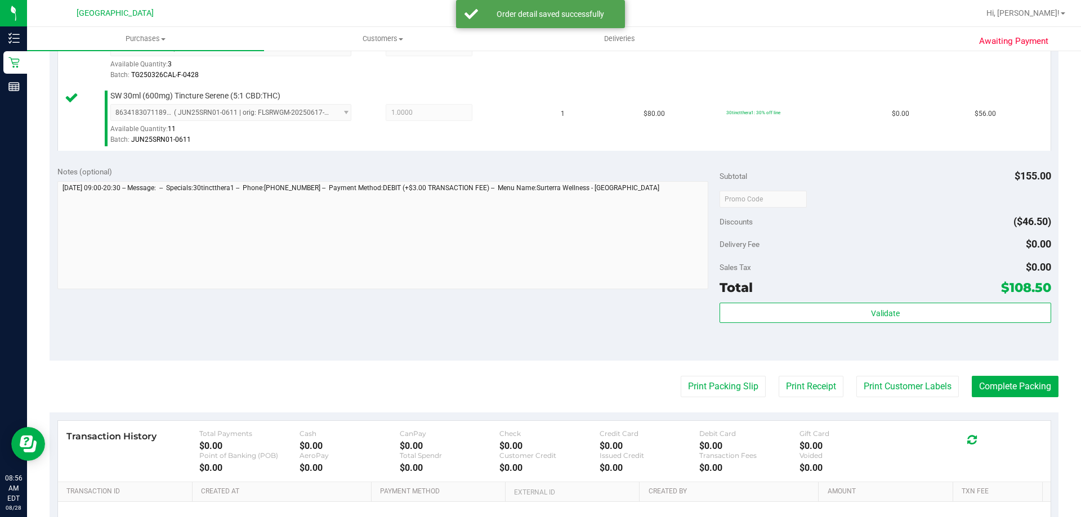
scroll to position [374, 0]
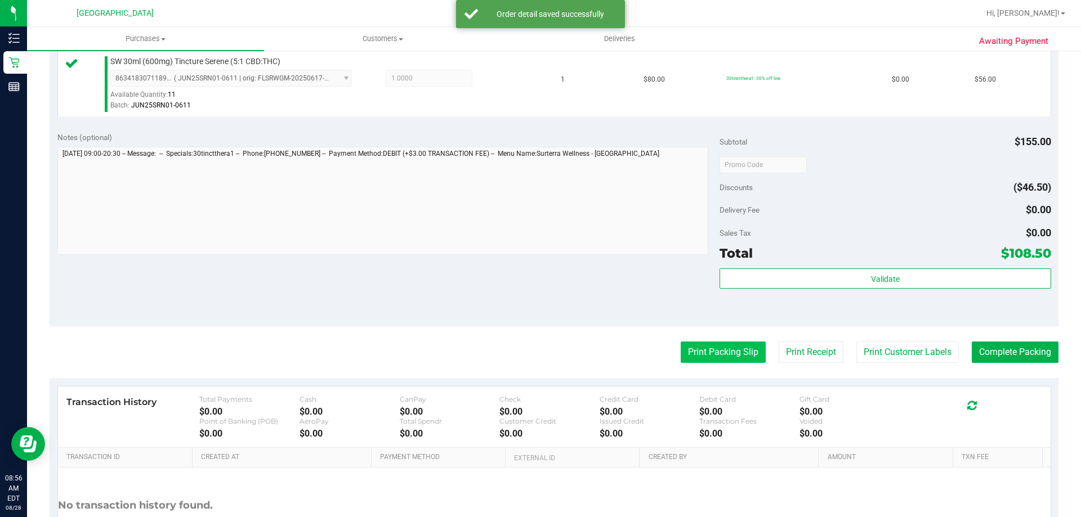
click at [711, 351] on button "Print Packing Slip" at bounding box center [723, 352] width 85 height 21
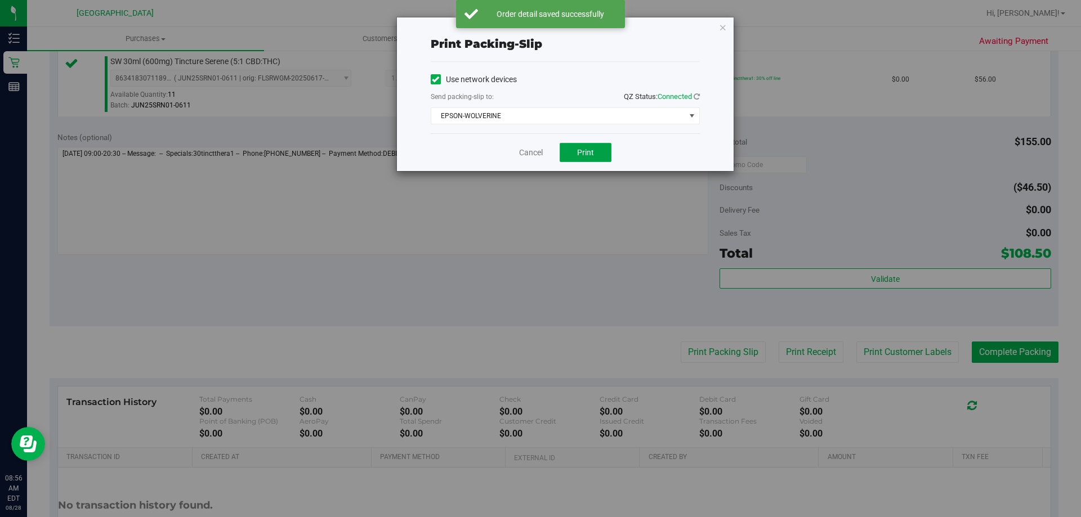
click at [606, 148] on button "Print" at bounding box center [586, 152] width 52 height 19
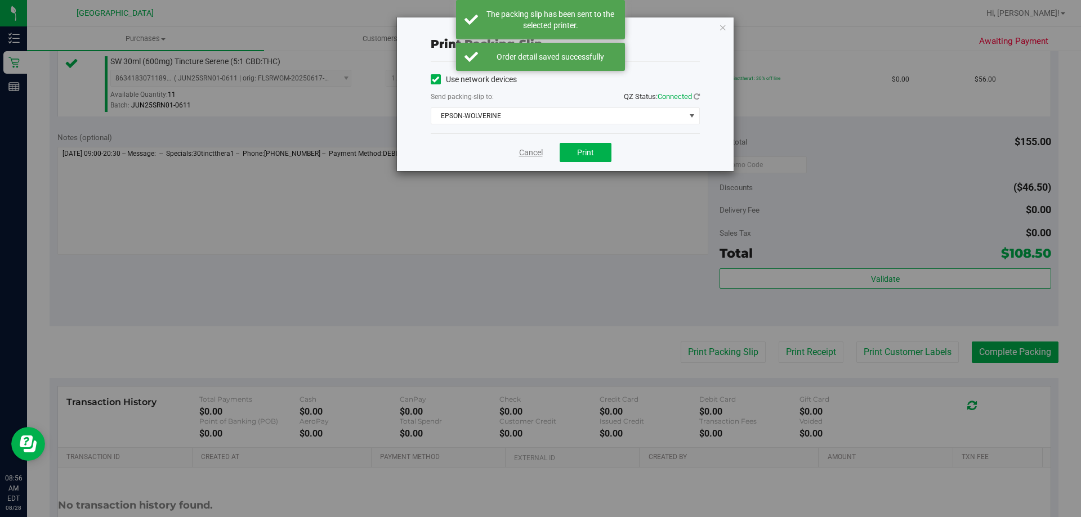
click at [530, 152] on link "Cancel" at bounding box center [531, 153] width 24 height 12
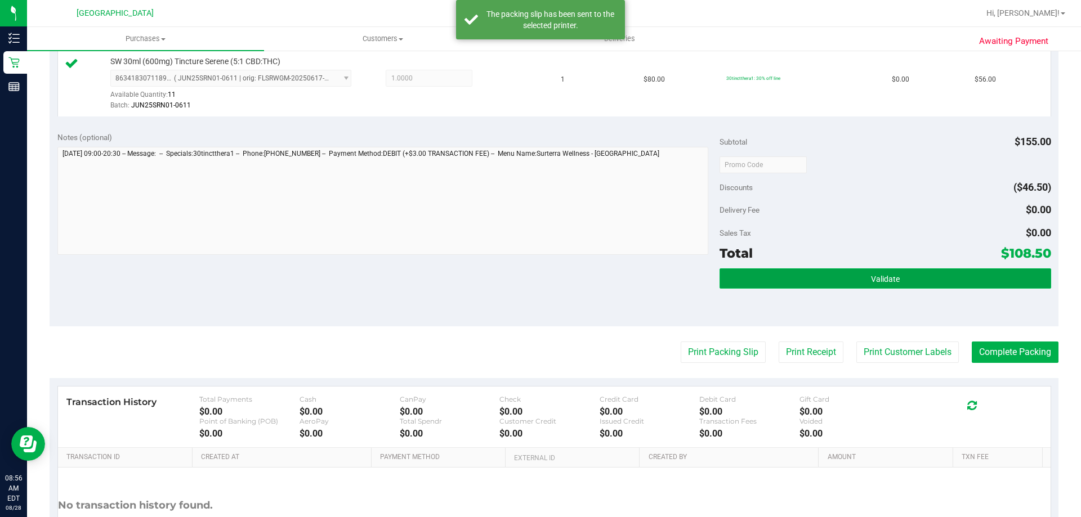
click at [893, 275] on button "Validate" at bounding box center [885, 279] width 331 height 20
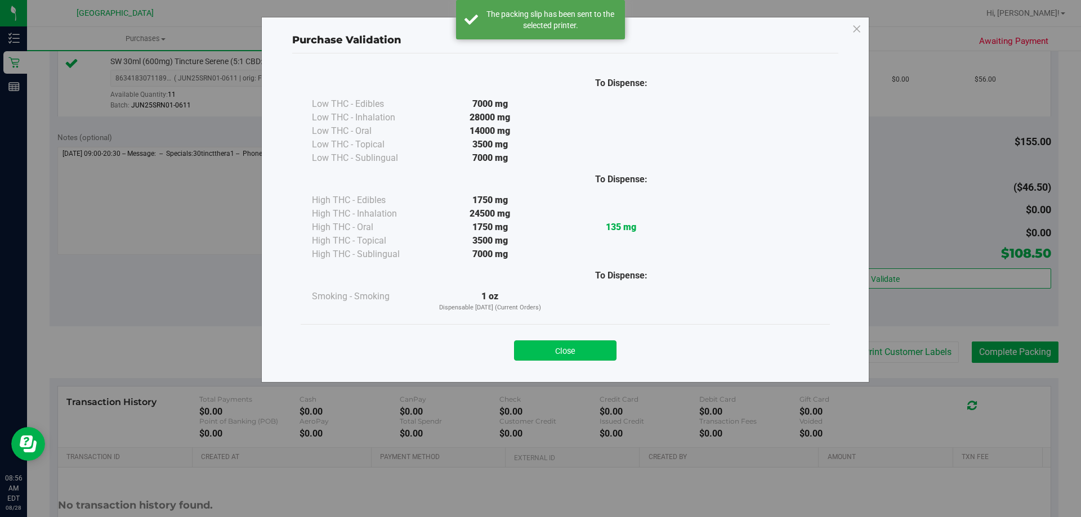
click at [560, 352] on button "Close" at bounding box center [565, 351] width 102 height 20
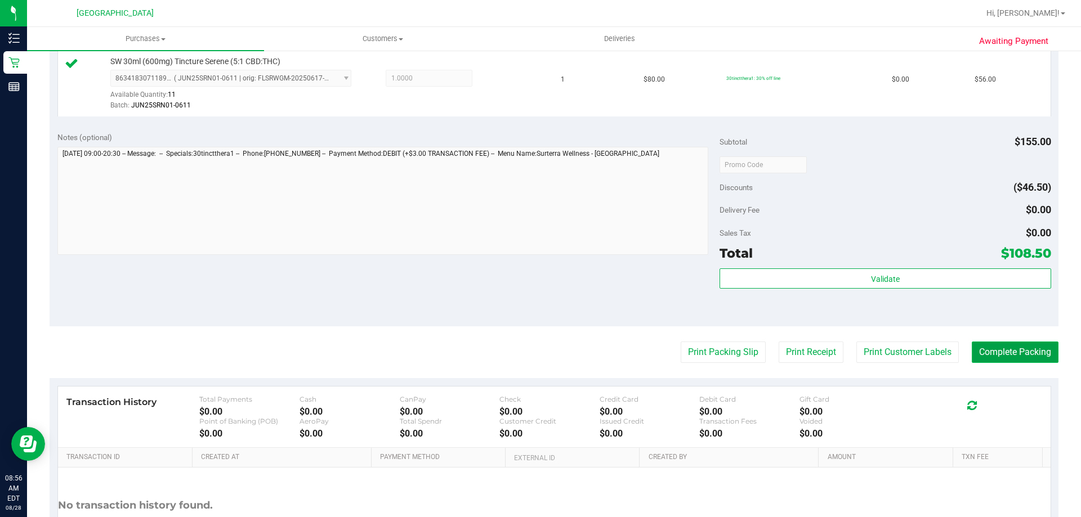
click at [1027, 354] on button "Complete Packing" at bounding box center [1015, 352] width 87 height 21
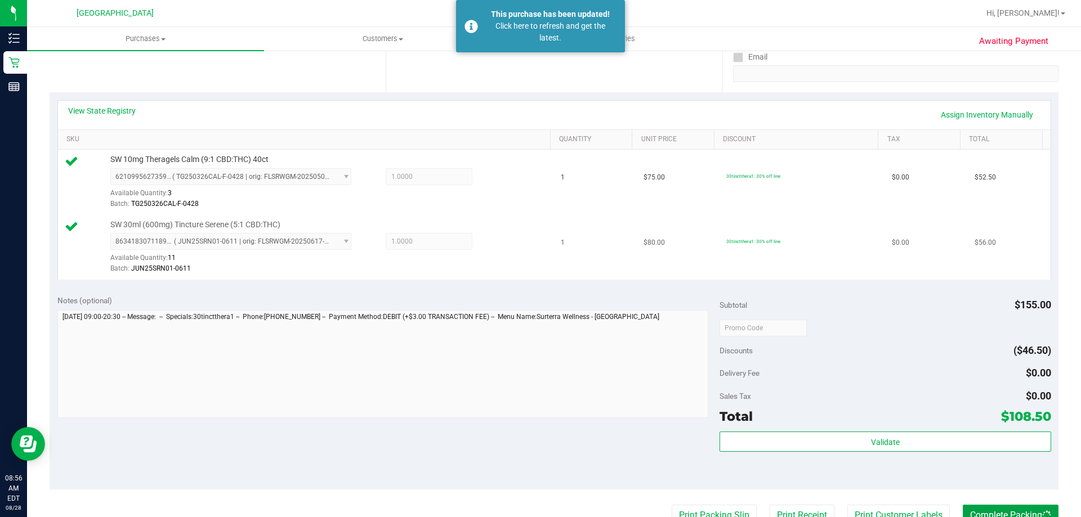
scroll to position [206, 0]
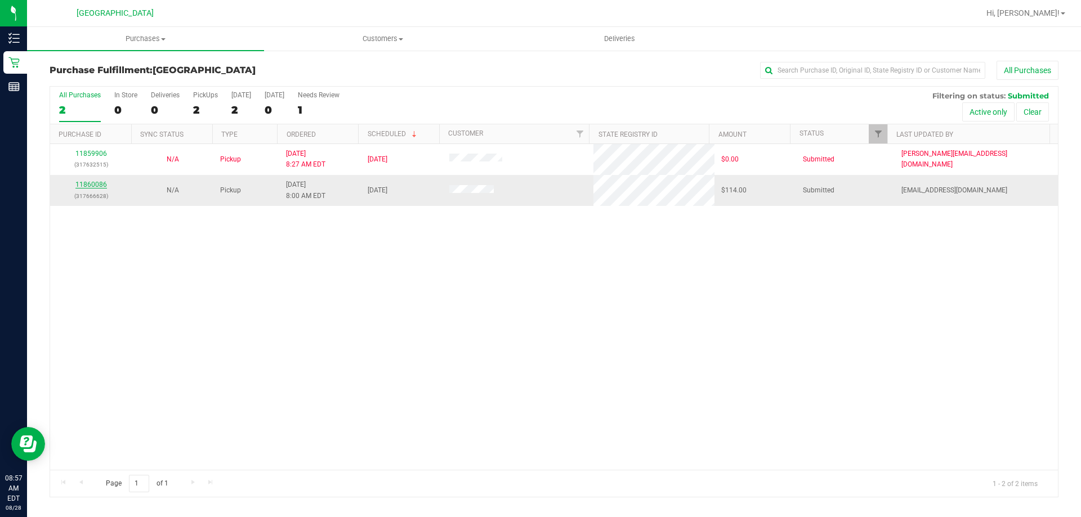
click at [87, 187] on link "11860086" at bounding box center [91, 185] width 32 height 8
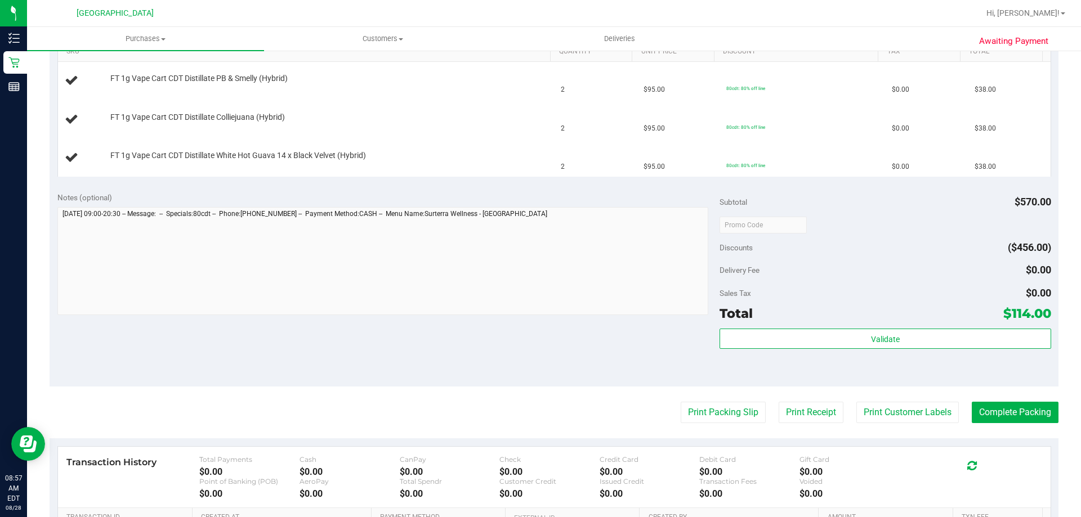
scroll to position [394, 0]
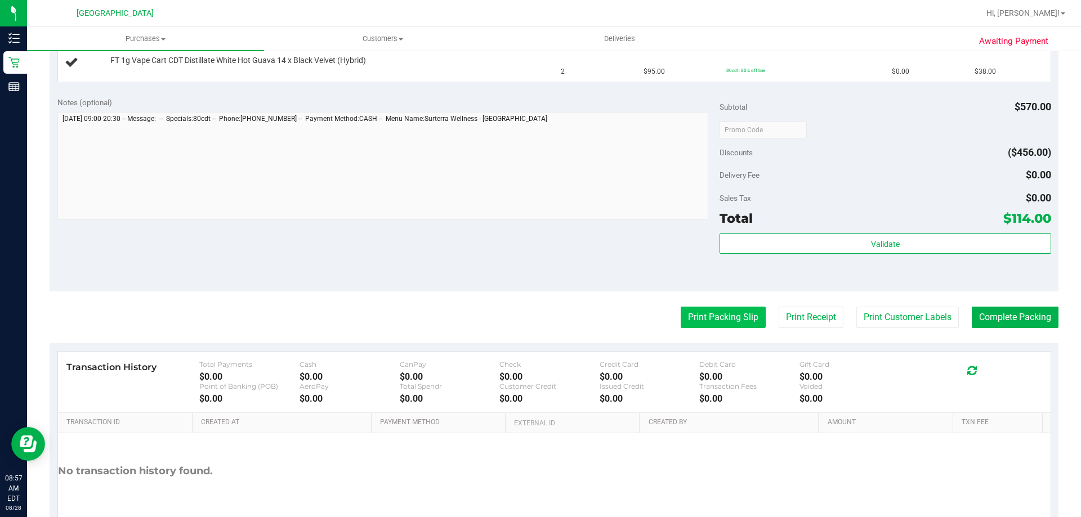
click at [696, 314] on button "Print Packing Slip" at bounding box center [723, 317] width 85 height 21
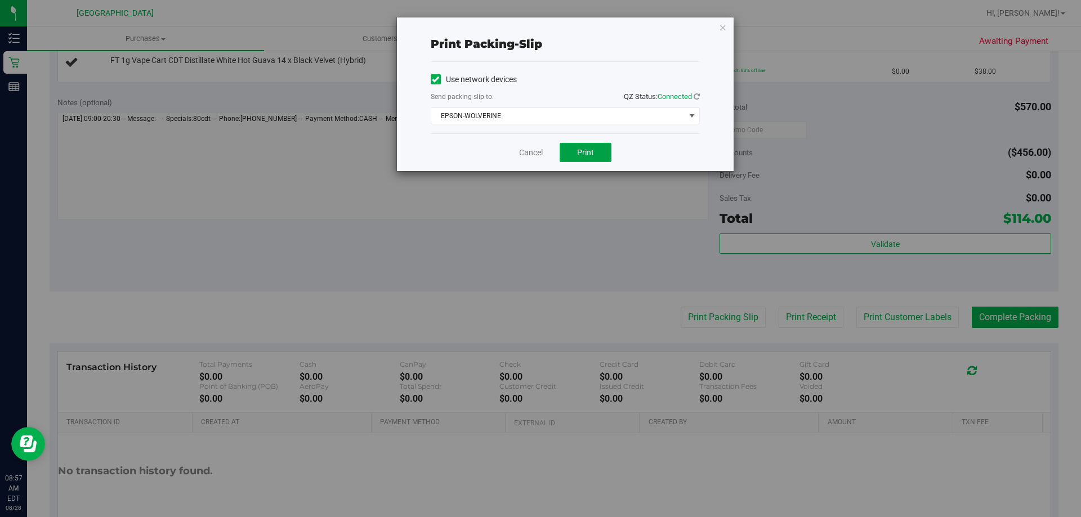
click at [605, 159] on button "Print" at bounding box center [586, 152] width 52 height 19
click at [527, 155] on link "Cancel" at bounding box center [531, 153] width 24 height 12
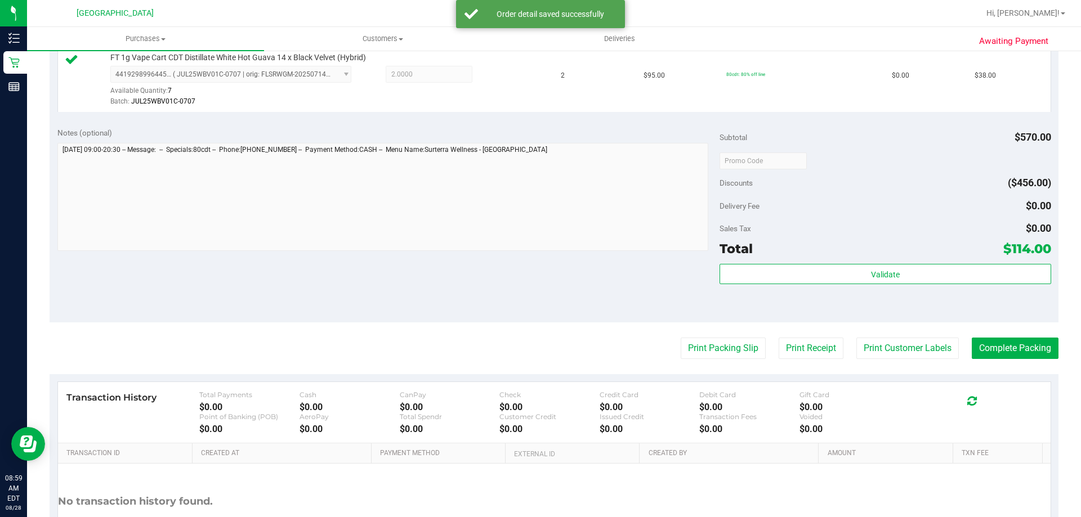
scroll to position [509, 0]
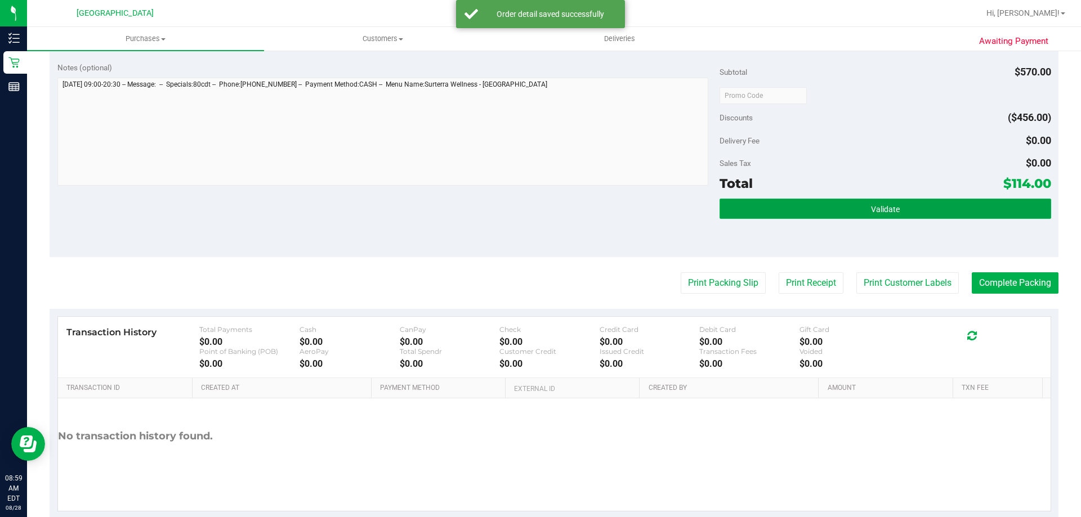
click at [776, 199] on button "Validate" at bounding box center [885, 209] width 331 height 20
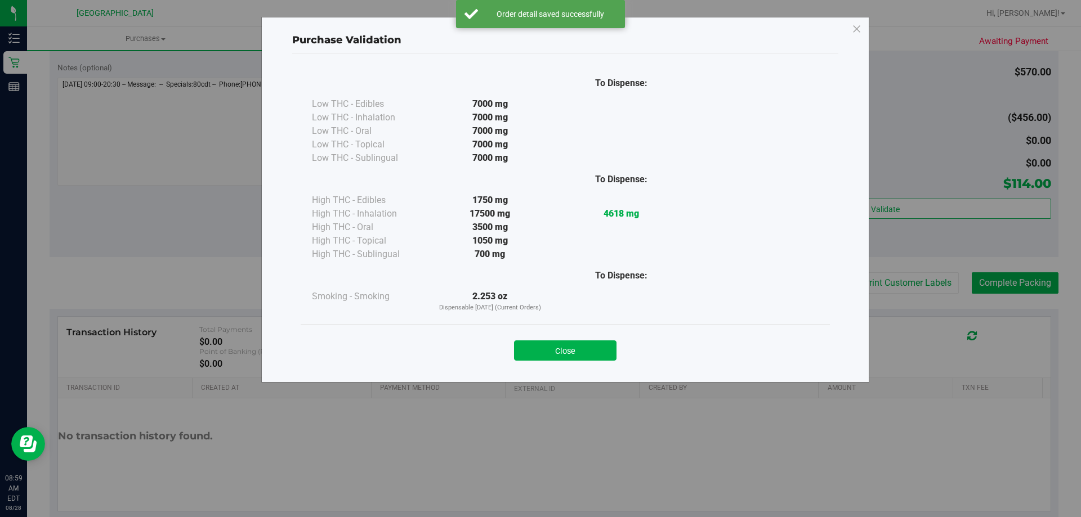
click at [592, 363] on div "Close" at bounding box center [565, 347] width 529 height 46
click at [595, 355] on button "Close" at bounding box center [565, 351] width 102 height 20
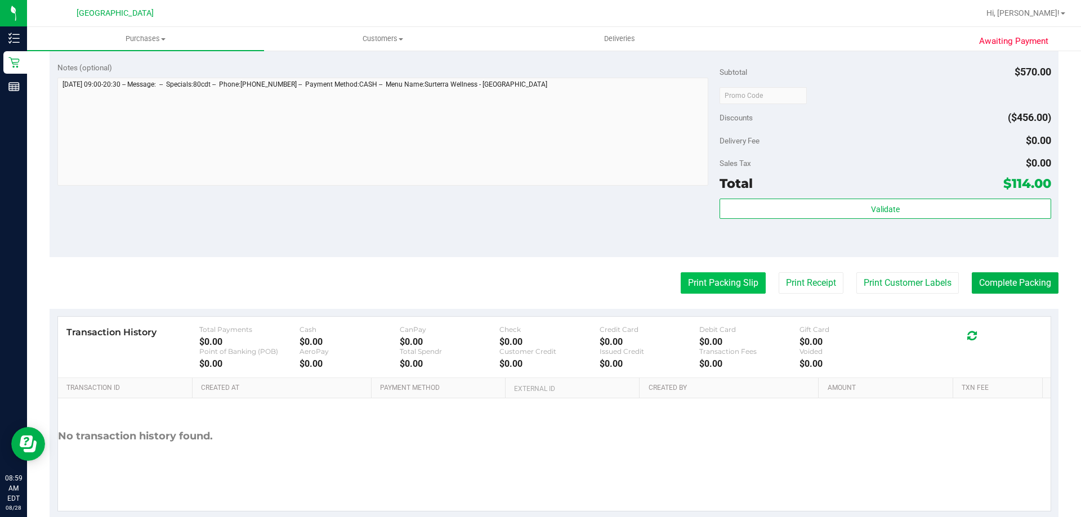
click at [703, 288] on button "Print Packing Slip" at bounding box center [723, 283] width 85 height 21
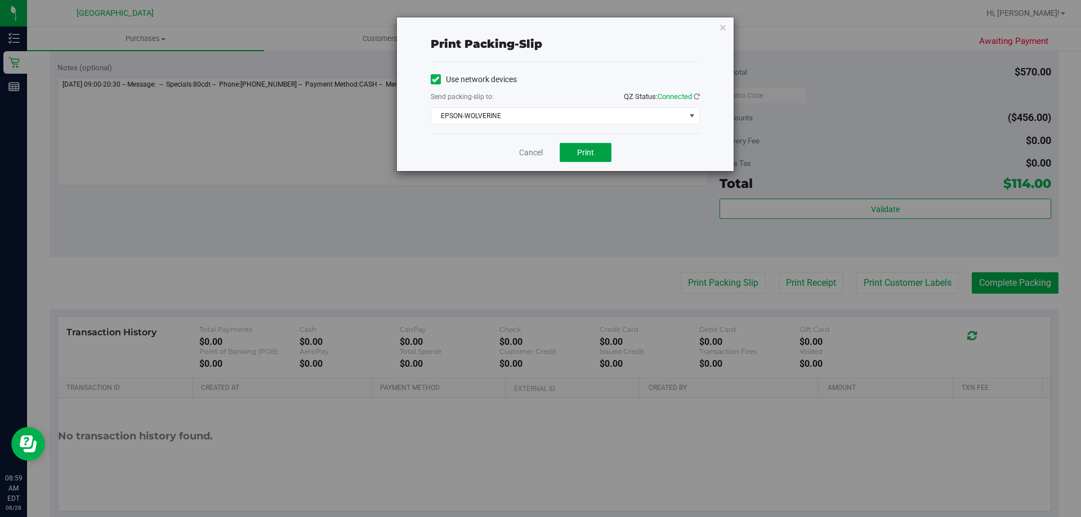
click at [586, 157] on button "Print" at bounding box center [586, 152] width 52 height 19
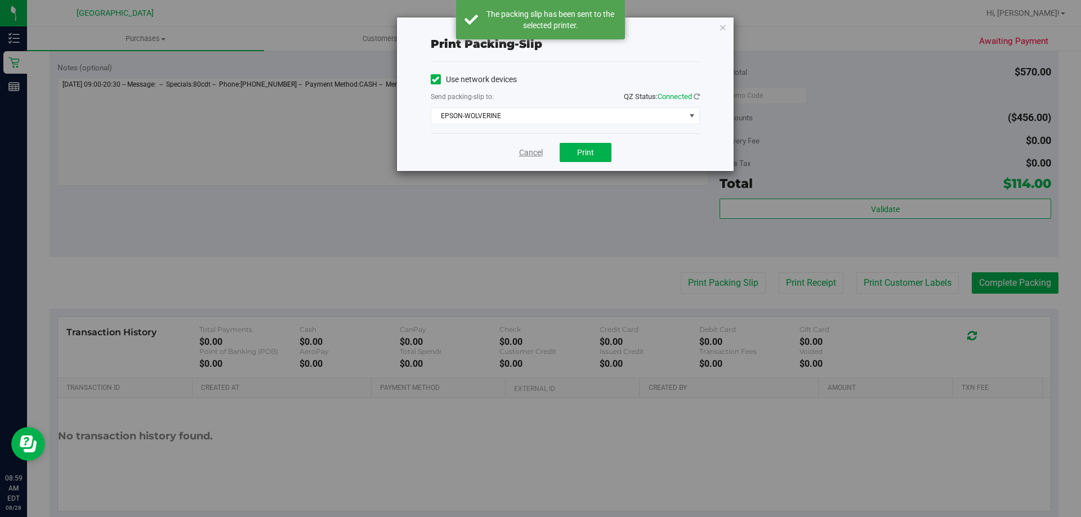
click at [532, 154] on link "Cancel" at bounding box center [531, 153] width 24 height 12
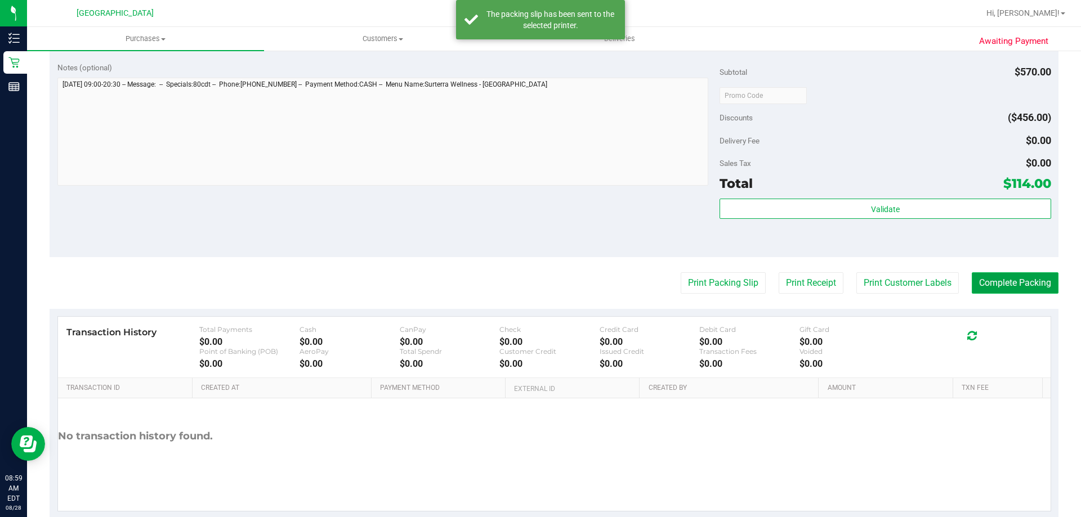
click at [1011, 280] on button "Complete Packing" at bounding box center [1015, 283] width 87 height 21
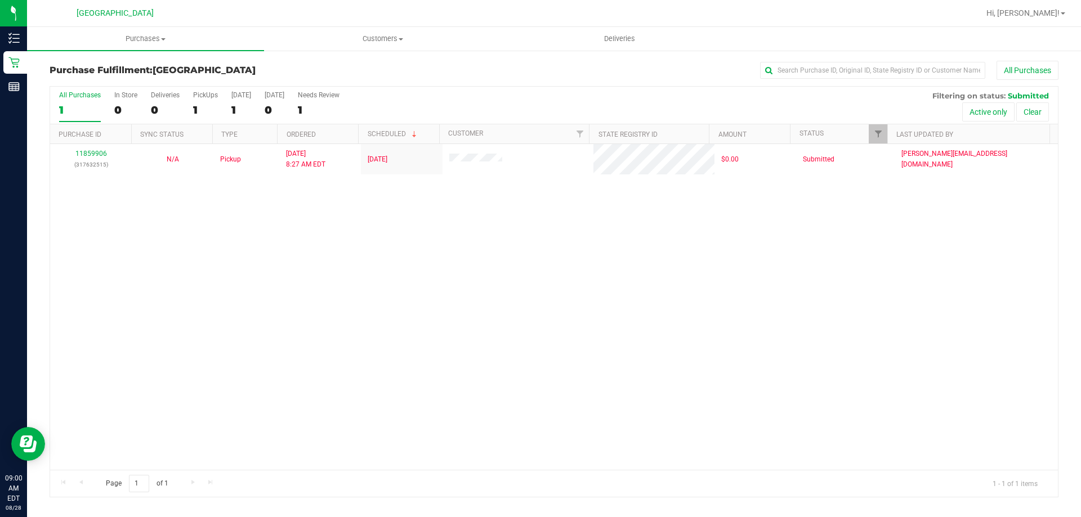
drag, startPoint x: 903, startPoint y: 379, endPoint x: 413, endPoint y: 309, distance: 495.4
click at [413, 309] on div "11859906 (317632515) N/A Pickup 8/28/2025 8:27 AM EDT 8/28/2025 $0.00 Submitted…" at bounding box center [554, 307] width 1008 height 326
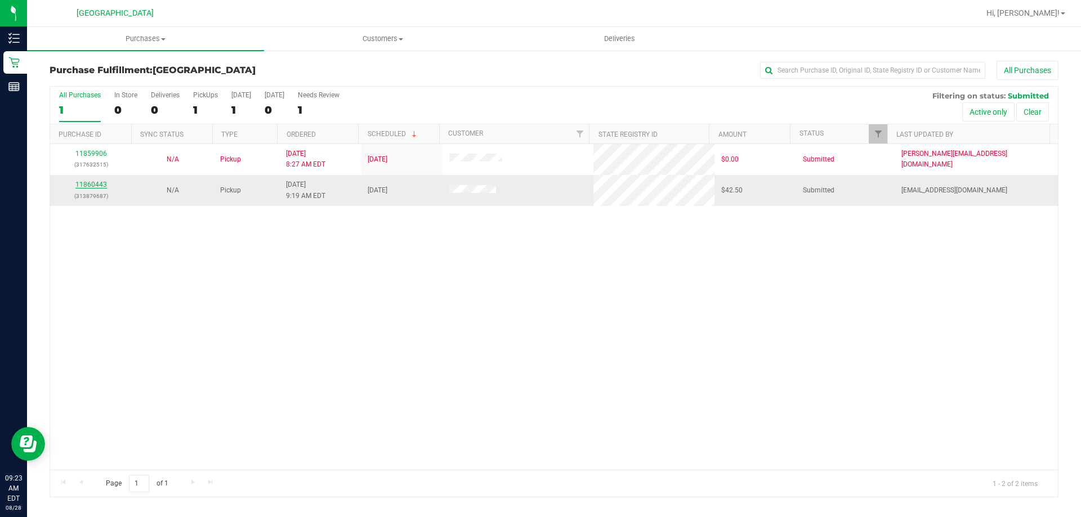
click at [92, 186] on link "11860443" at bounding box center [91, 185] width 32 height 8
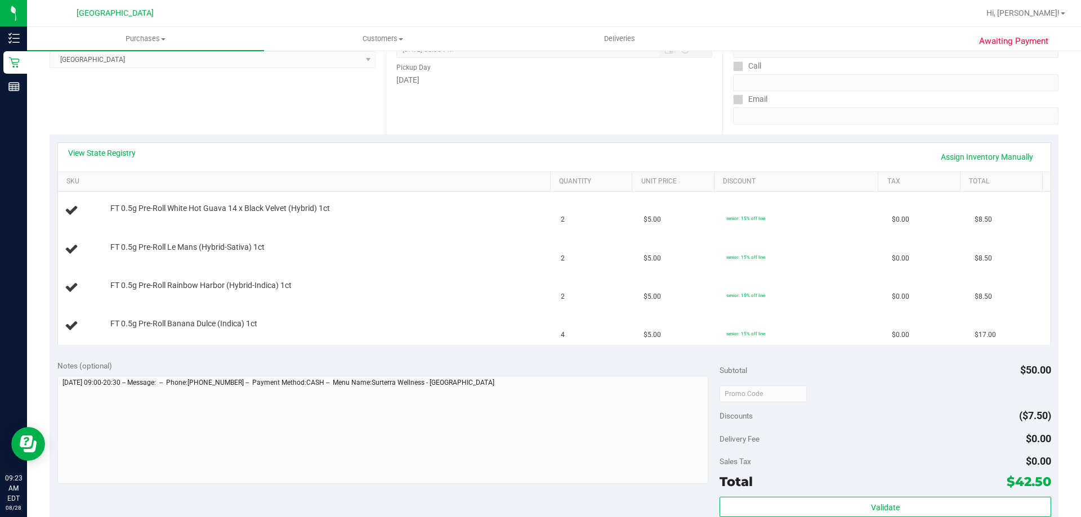
scroll to position [282, 0]
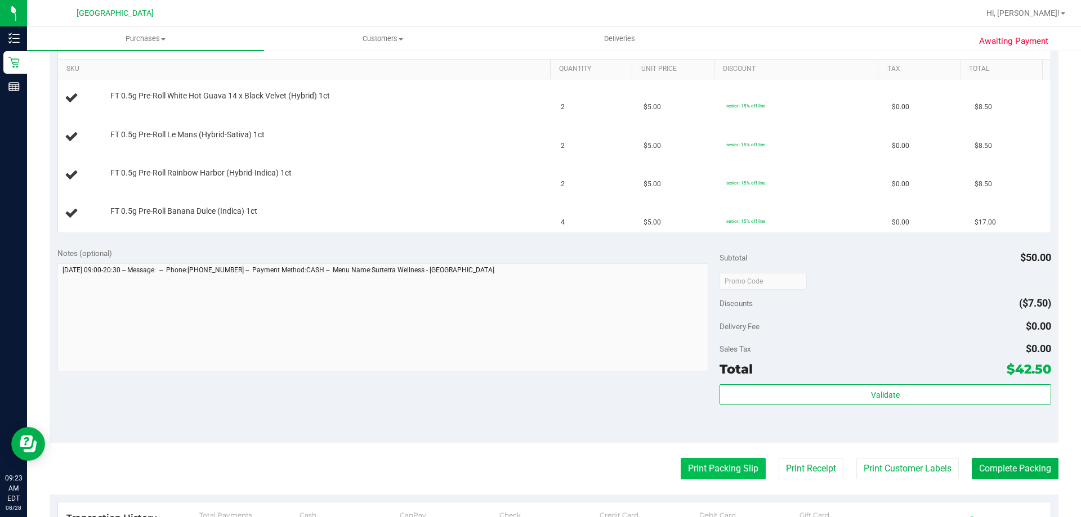
click at [730, 471] on button "Print Packing Slip" at bounding box center [723, 468] width 85 height 21
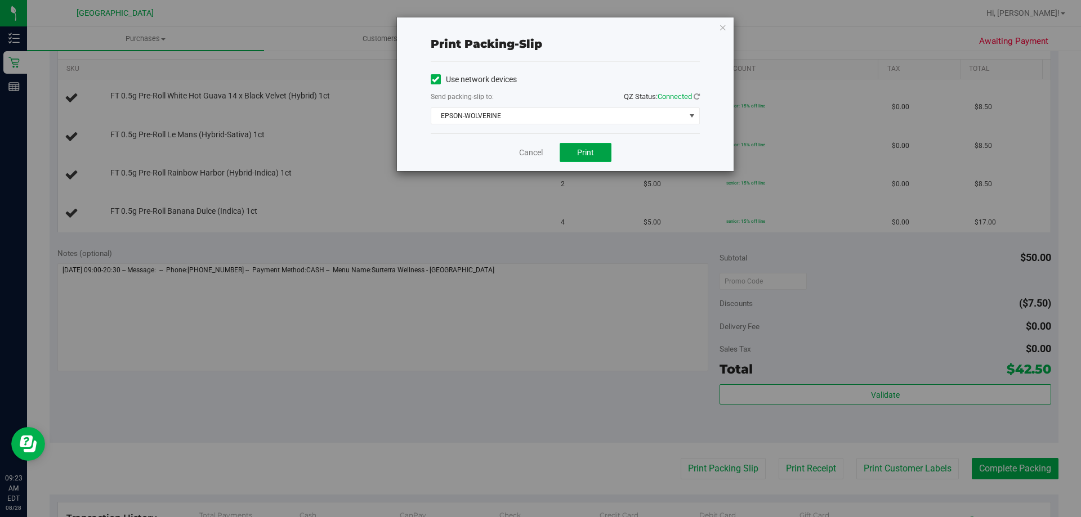
click at [597, 151] on button "Print" at bounding box center [586, 152] width 52 height 19
click at [539, 150] on link "Cancel" at bounding box center [531, 153] width 24 height 12
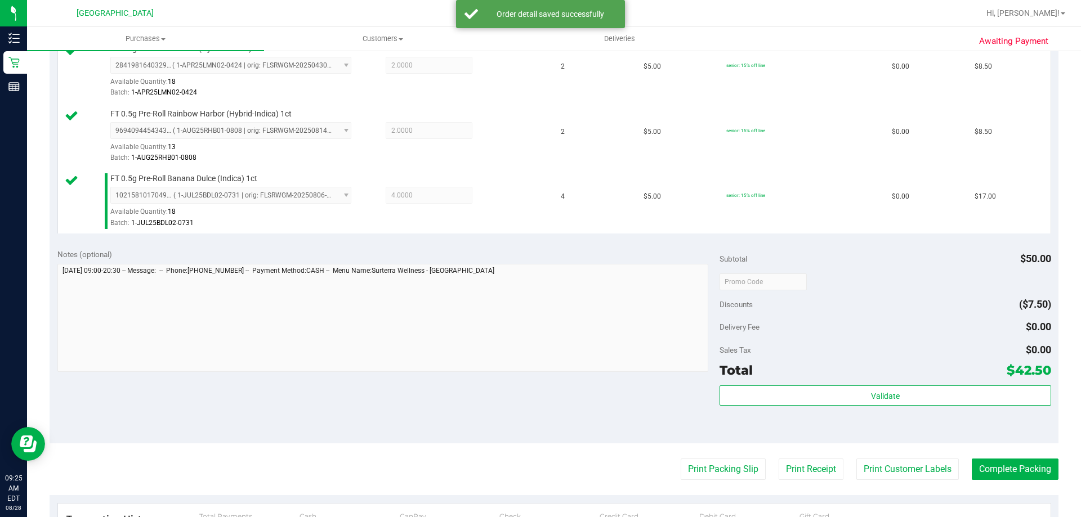
scroll to position [507, 0]
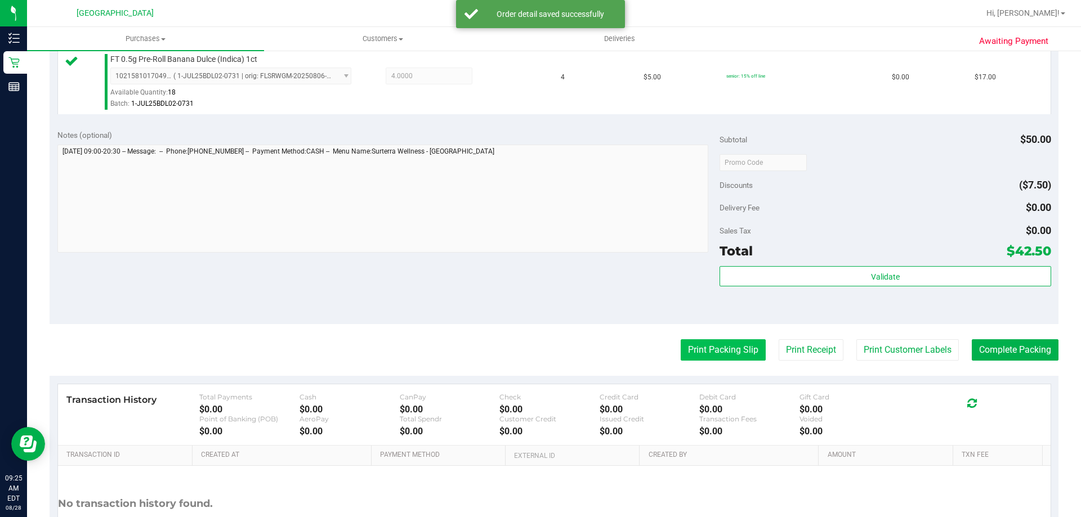
click at [730, 354] on button "Print Packing Slip" at bounding box center [723, 350] width 85 height 21
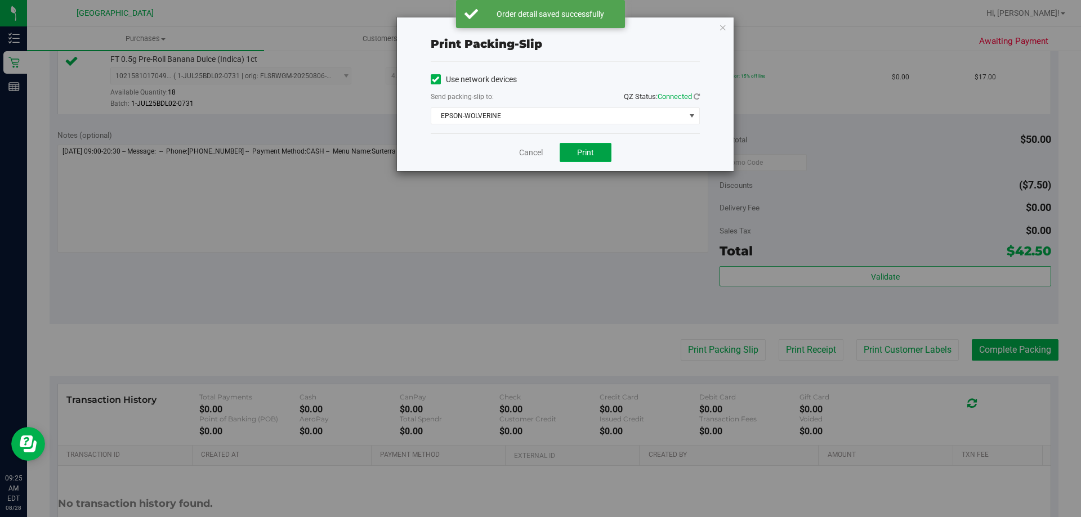
click at [581, 155] on span "Print" at bounding box center [585, 152] width 17 height 9
click at [529, 151] on link "Cancel" at bounding box center [531, 153] width 24 height 12
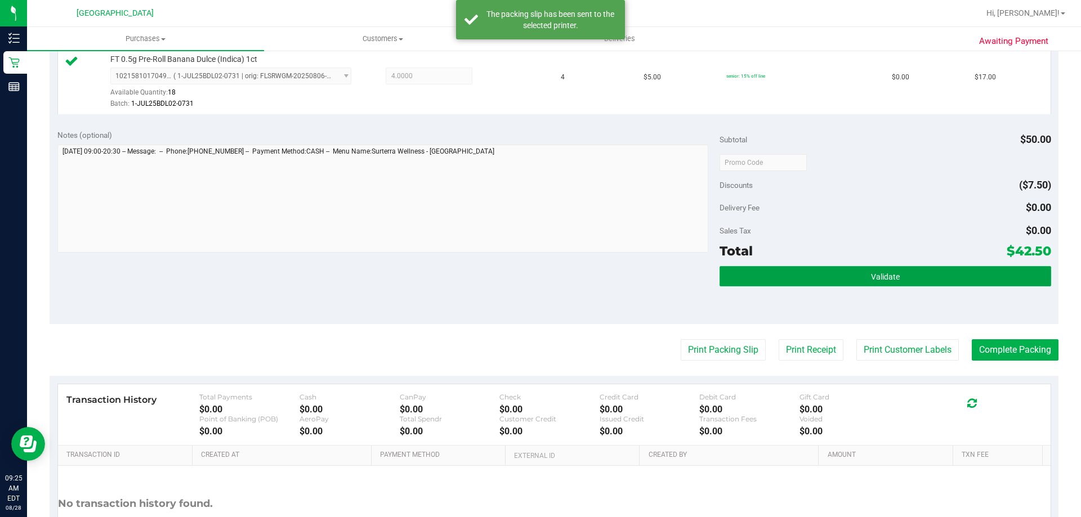
click at [849, 269] on button "Validate" at bounding box center [885, 276] width 331 height 20
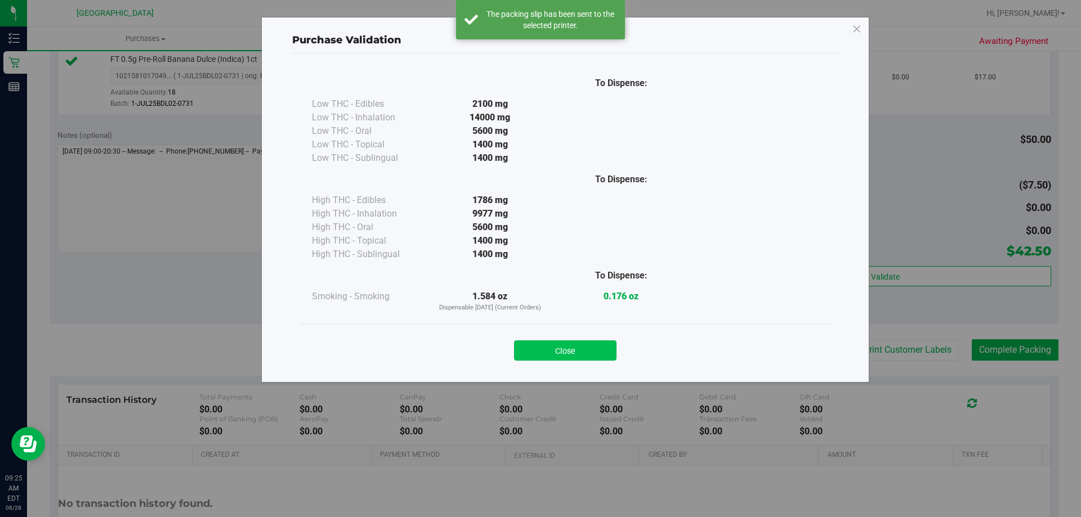
click at [588, 342] on button "Close" at bounding box center [565, 351] width 102 height 20
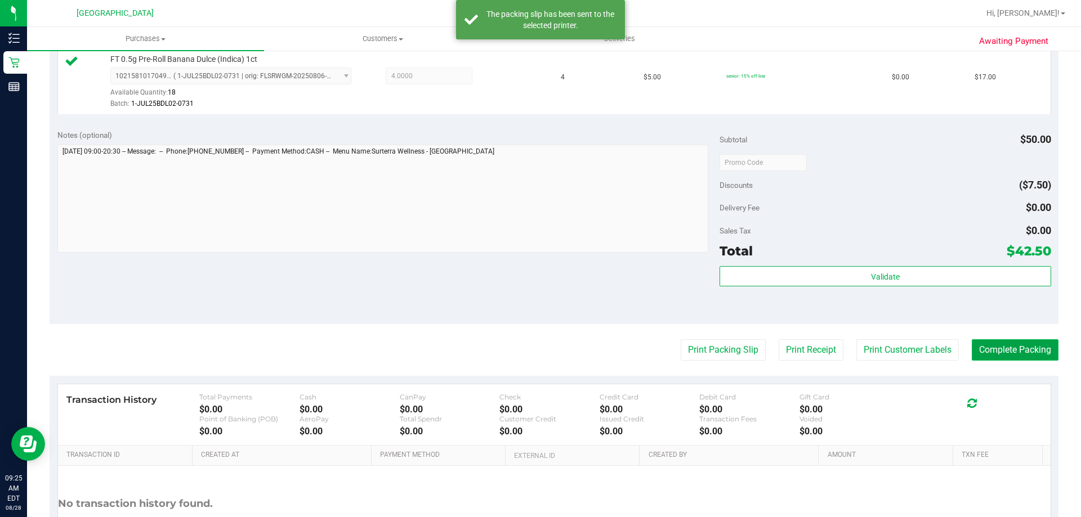
click at [1027, 342] on button "Complete Packing" at bounding box center [1015, 350] width 87 height 21
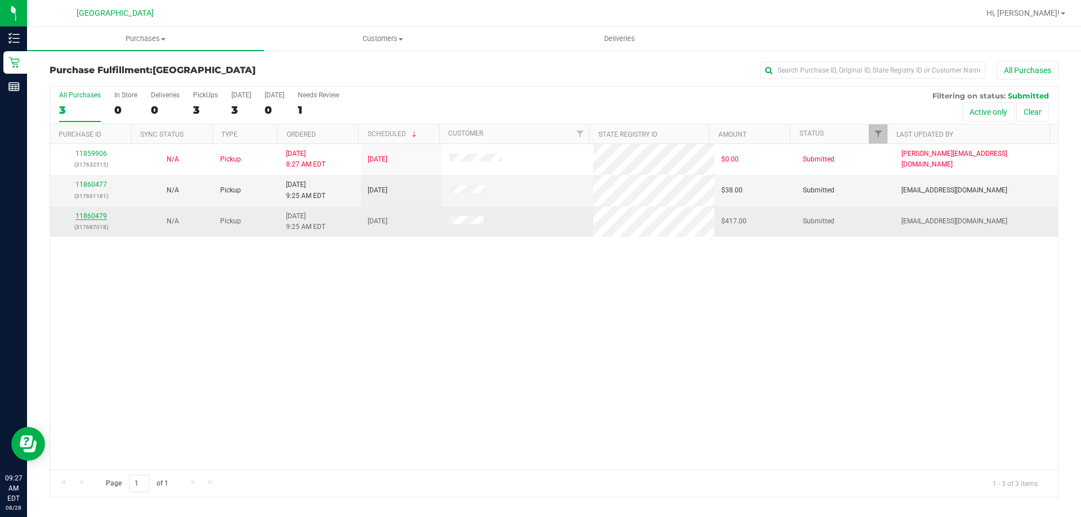
click at [92, 217] on link "11860479" at bounding box center [91, 216] width 32 height 8
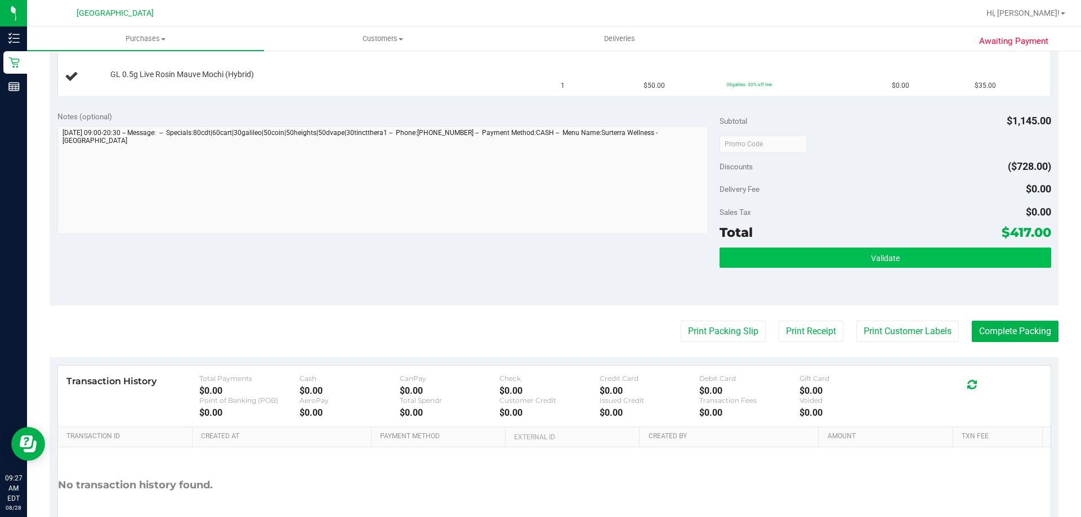
scroll to position [788, 0]
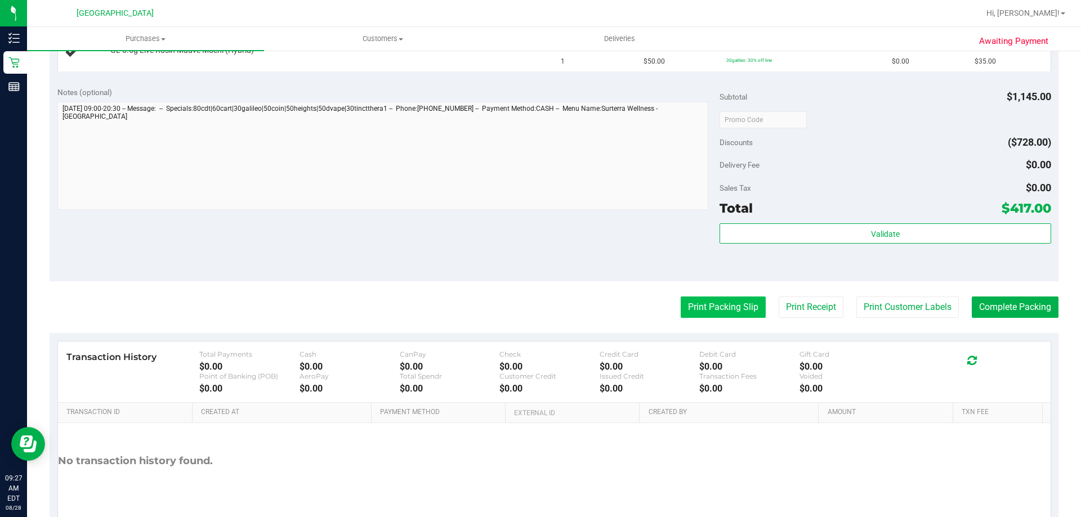
click at [729, 310] on button "Print Packing Slip" at bounding box center [723, 307] width 85 height 21
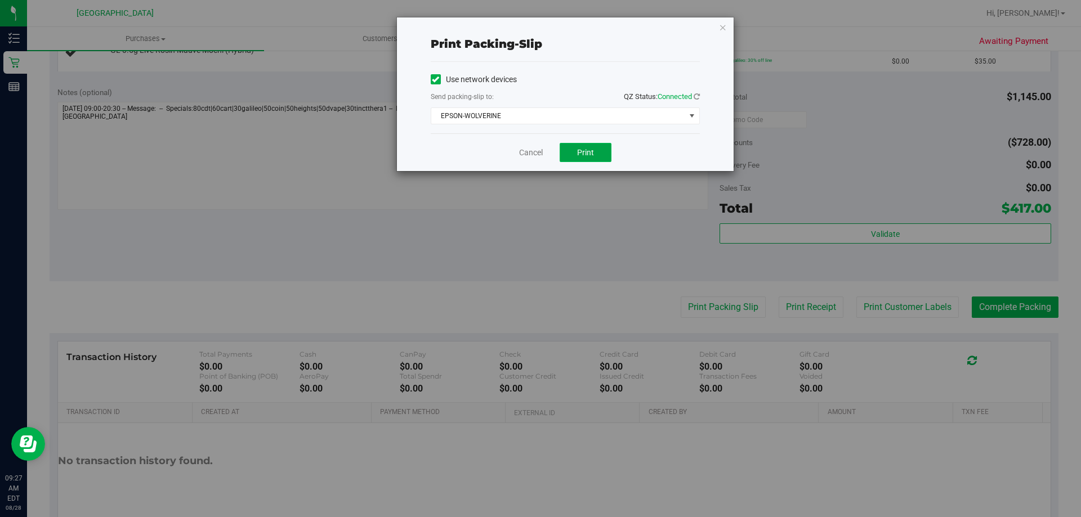
click at [592, 150] on span "Print" at bounding box center [585, 152] width 17 height 9
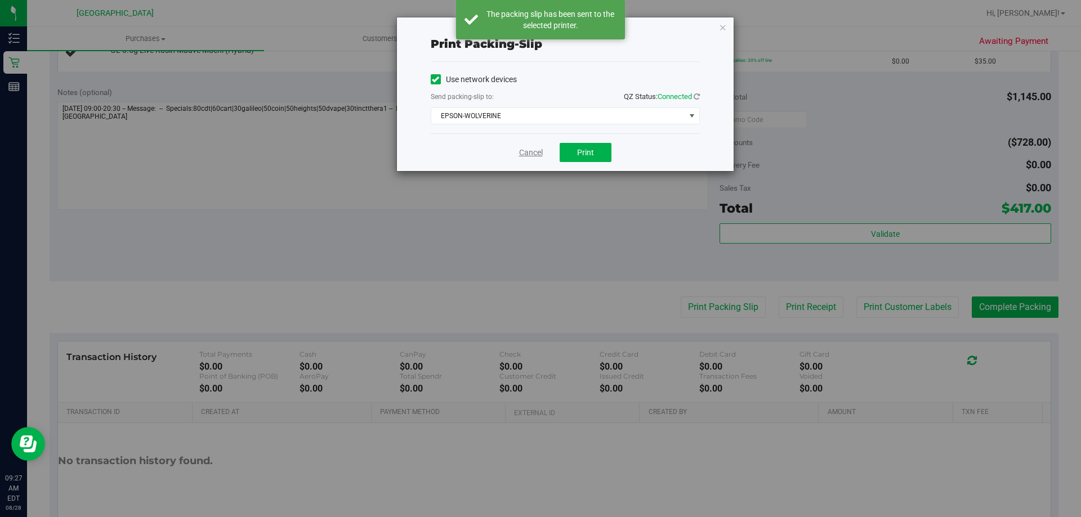
click at [532, 158] on link "Cancel" at bounding box center [531, 153] width 24 height 12
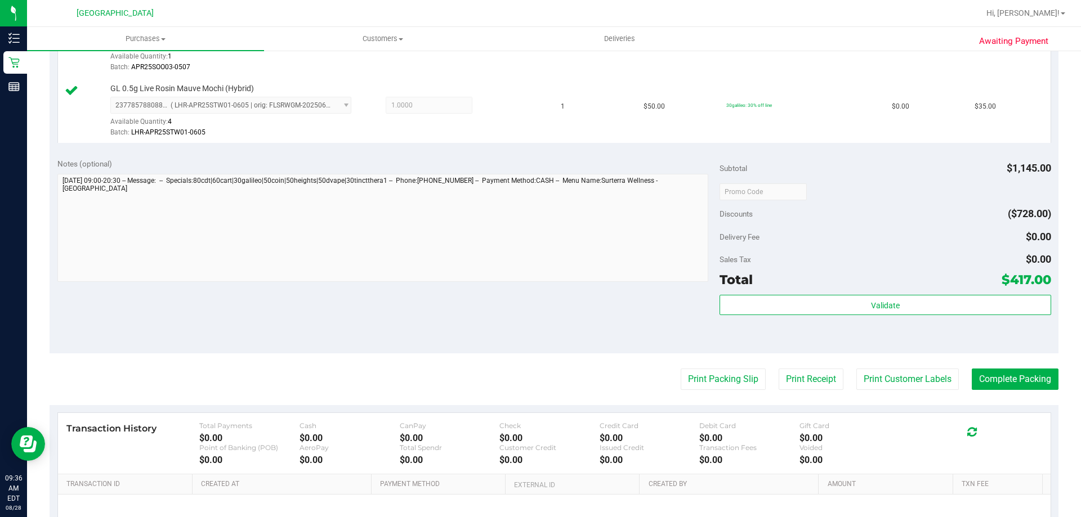
scroll to position [1070, 0]
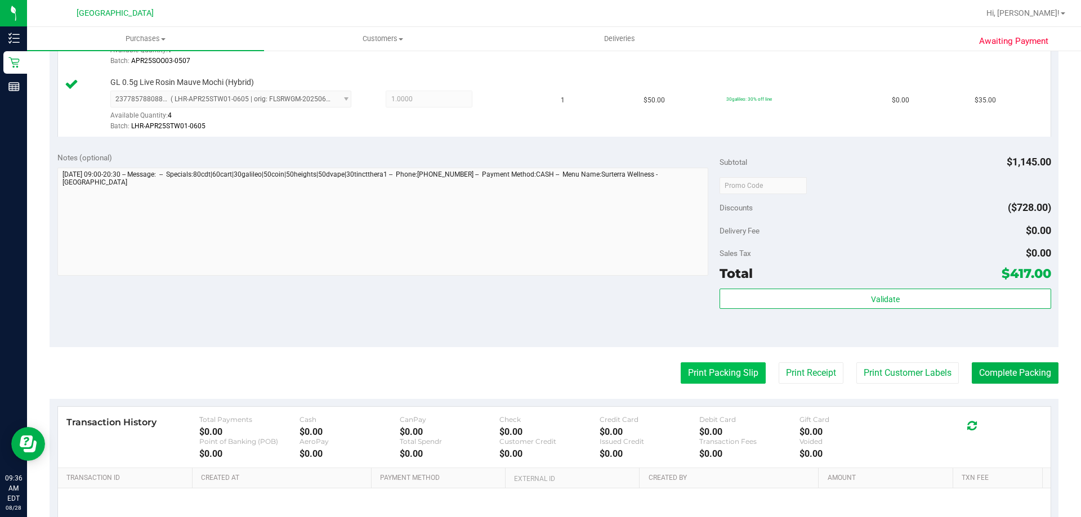
click at [722, 374] on button "Print Packing Slip" at bounding box center [723, 373] width 85 height 21
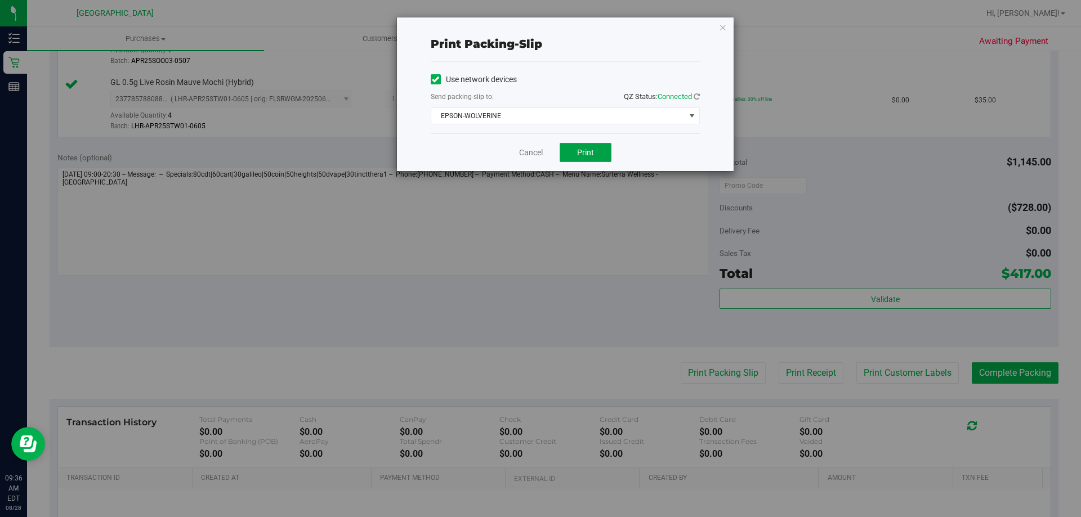
click at [595, 146] on button "Print" at bounding box center [586, 152] width 52 height 19
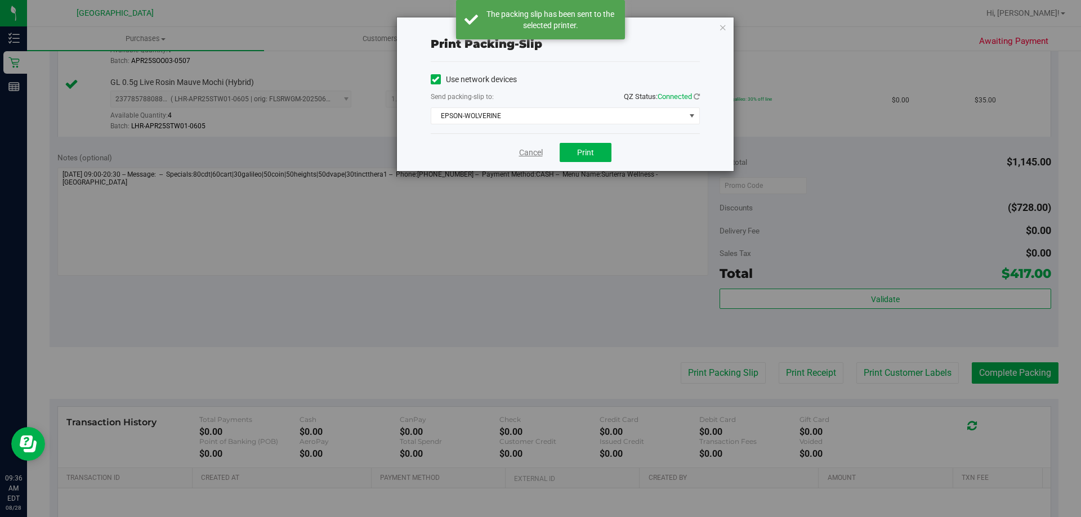
click at [532, 151] on link "Cancel" at bounding box center [531, 153] width 24 height 12
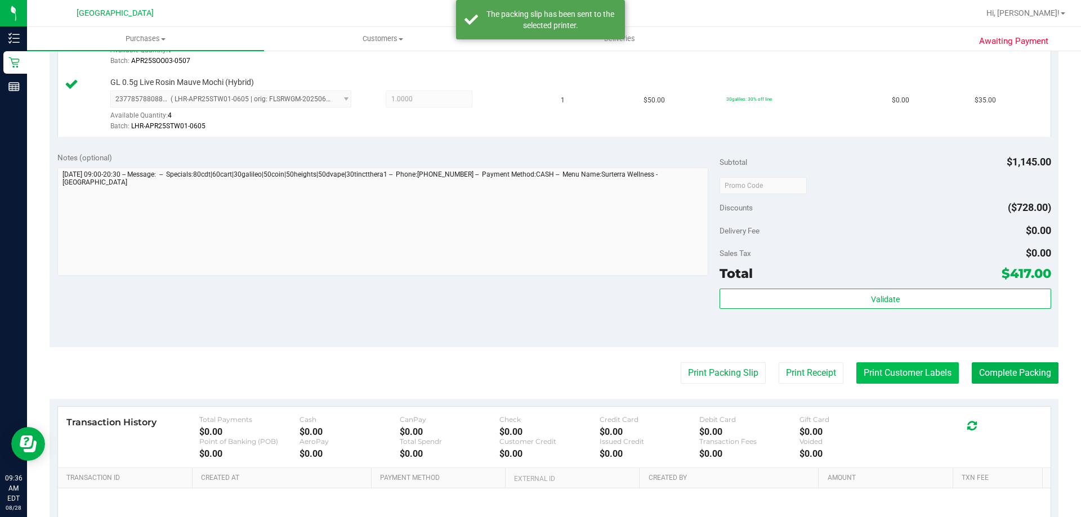
click at [885, 369] on button "Print Customer Labels" at bounding box center [907, 373] width 102 height 21
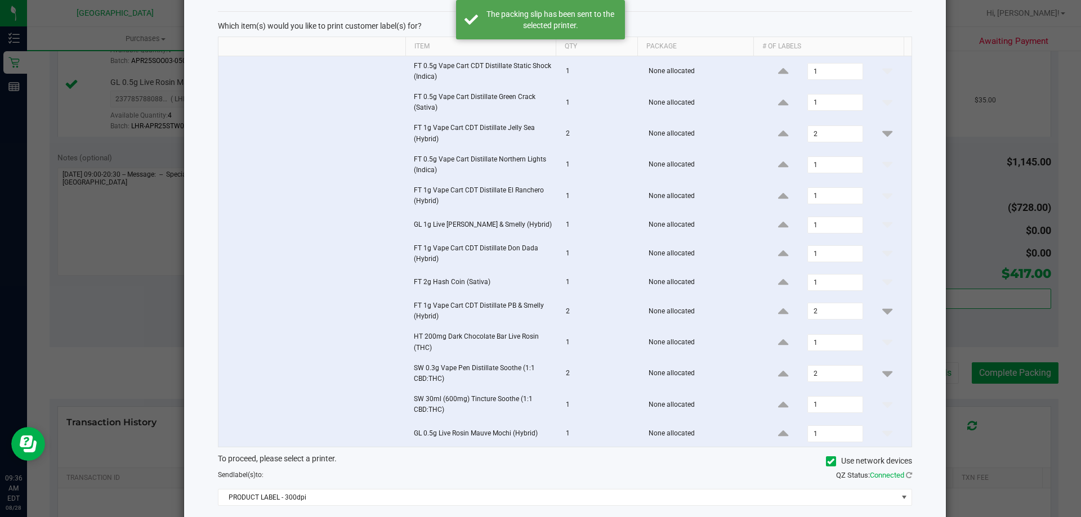
scroll to position [110, 0]
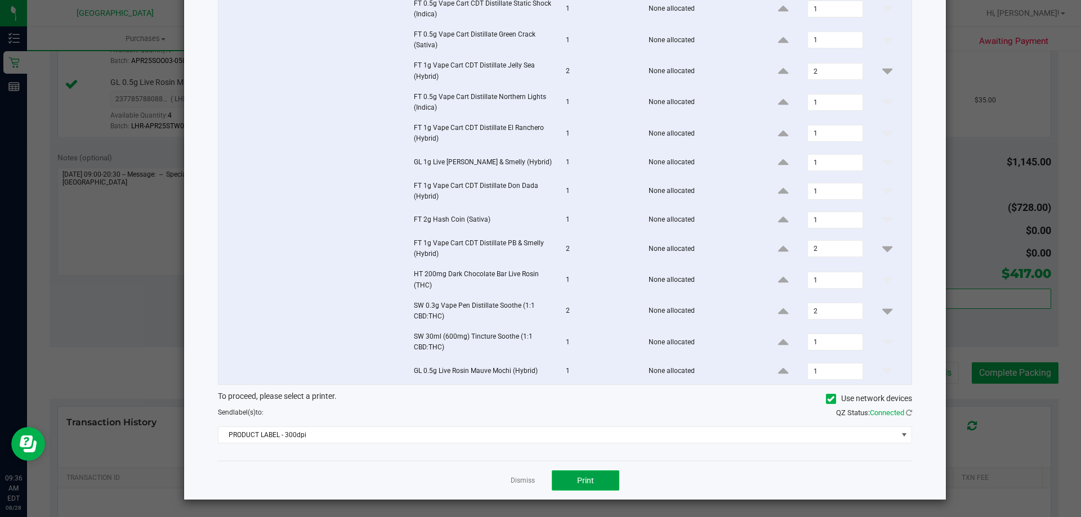
click at [597, 475] on button "Print" at bounding box center [586, 481] width 68 height 20
click at [594, 482] on button "Print" at bounding box center [586, 481] width 68 height 20
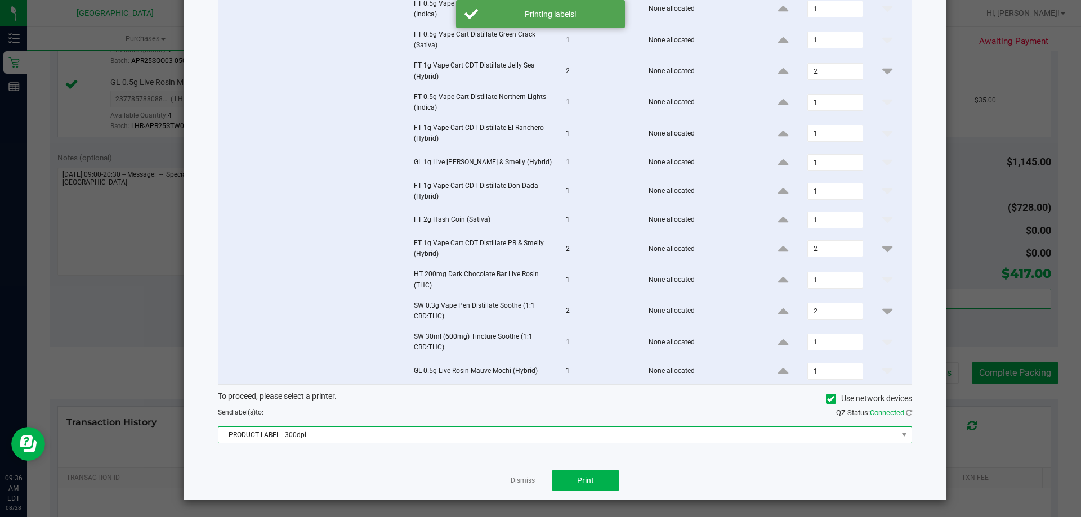
click at [378, 439] on span "PRODUCT LABEL - 300dpi" at bounding box center [557, 435] width 679 height 16
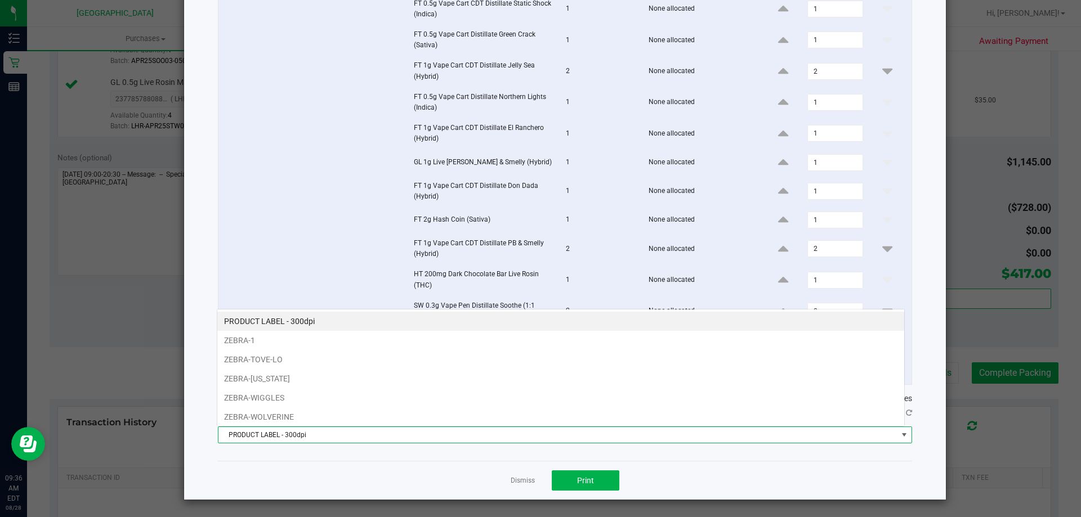
scroll to position [17, 688]
click at [328, 339] on li "ZEBRA-1" at bounding box center [560, 340] width 687 height 19
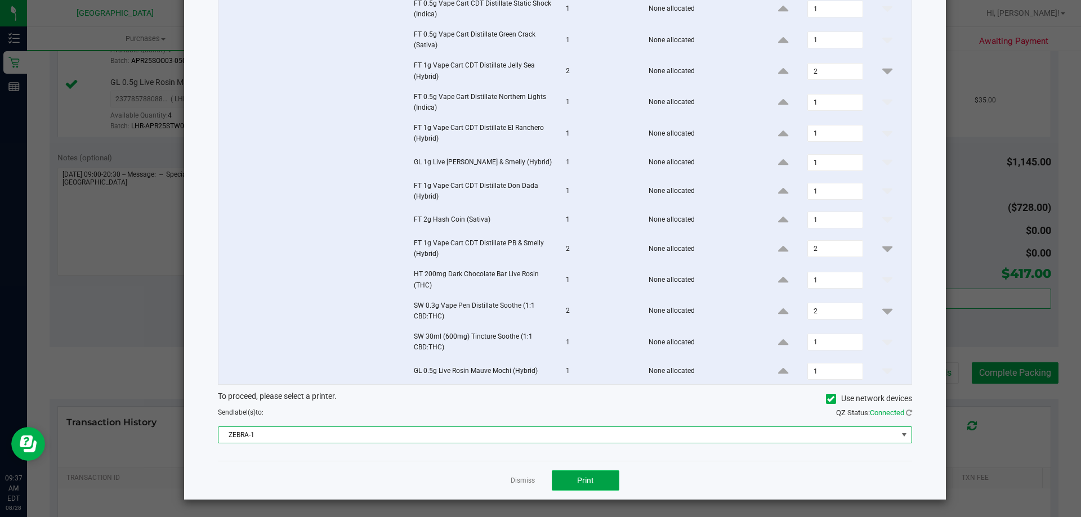
click at [590, 474] on button "Print" at bounding box center [586, 481] width 68 height 20
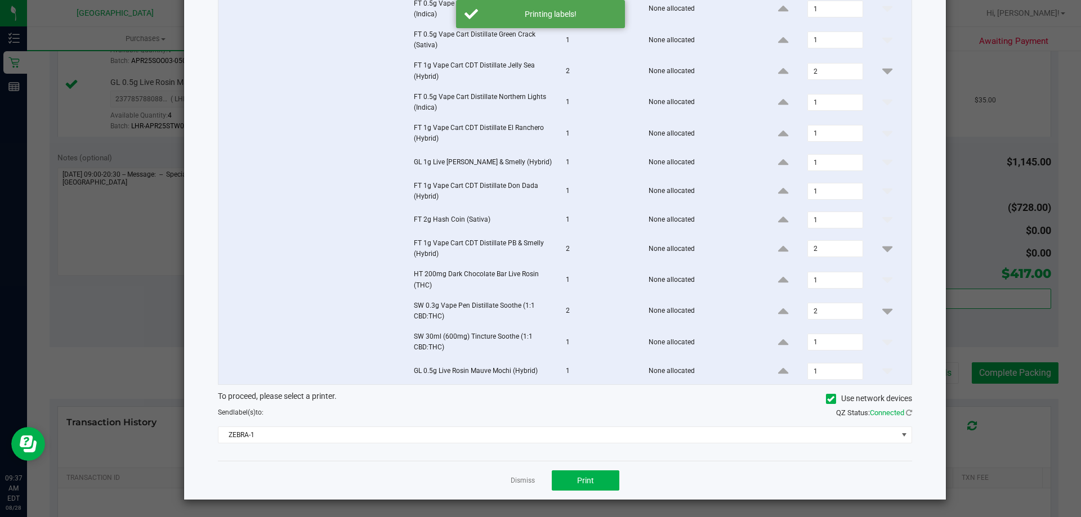
click at [950, 329] on ngb-modal-window "Print Customer Labels Which item(s) would you like to print customer label(s) f…" at bounding box center [545, 258] width 1090 height 517
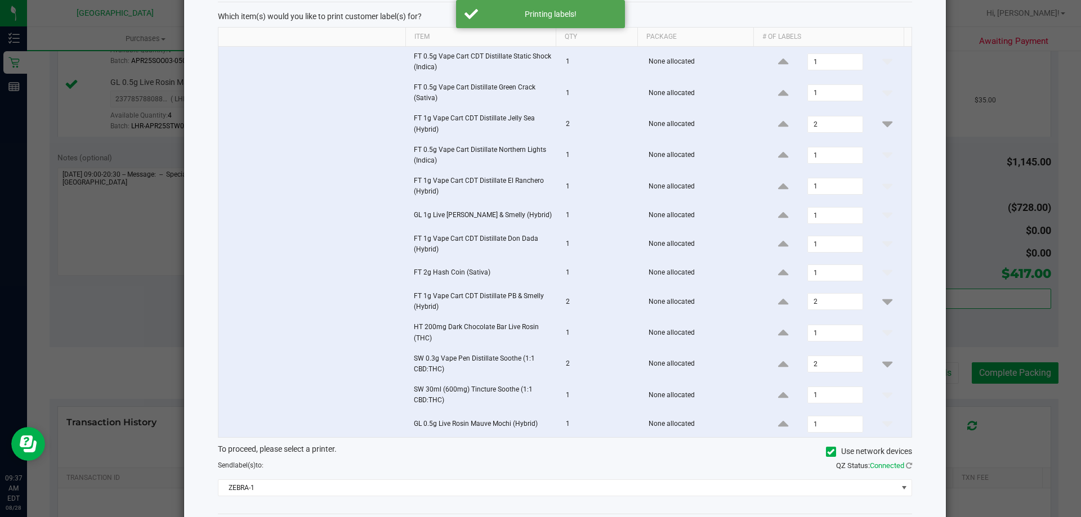
scroll to position [110, 0]
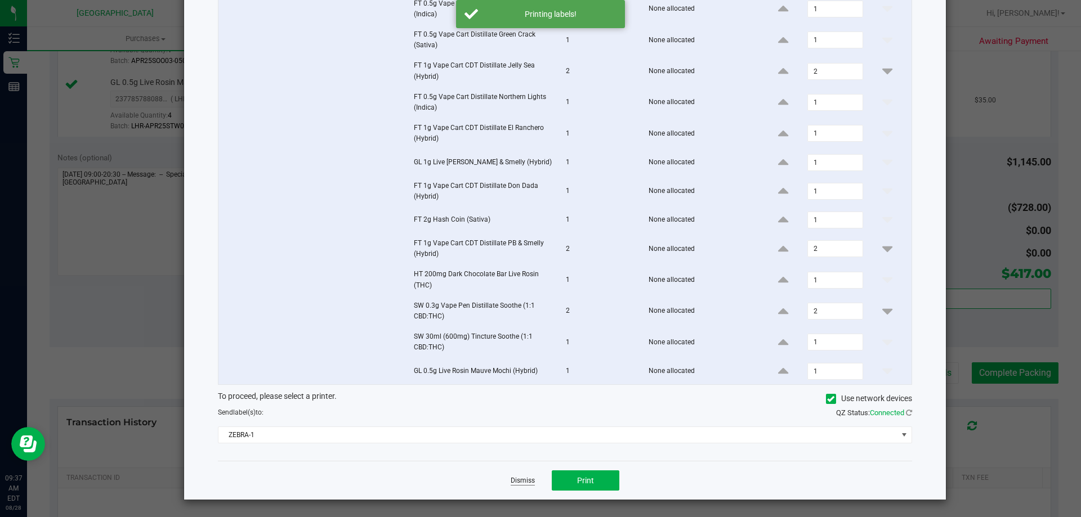
click at [520, 482] on link "Dismiss" at bounding box center [523, 481] width 24 height 10
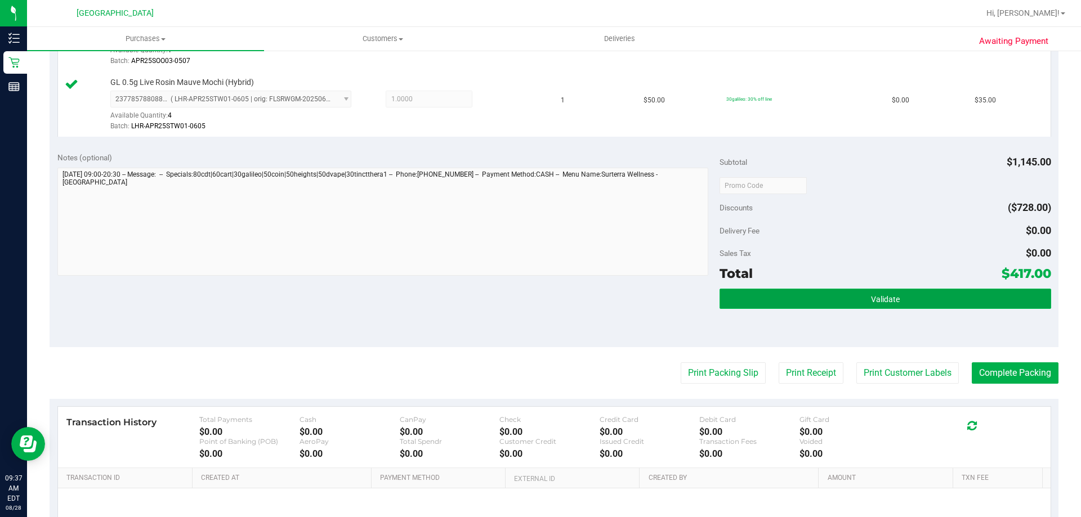
click at [847, 301] on button "Validate" at bounding box center [885, 299] width 331 height 20
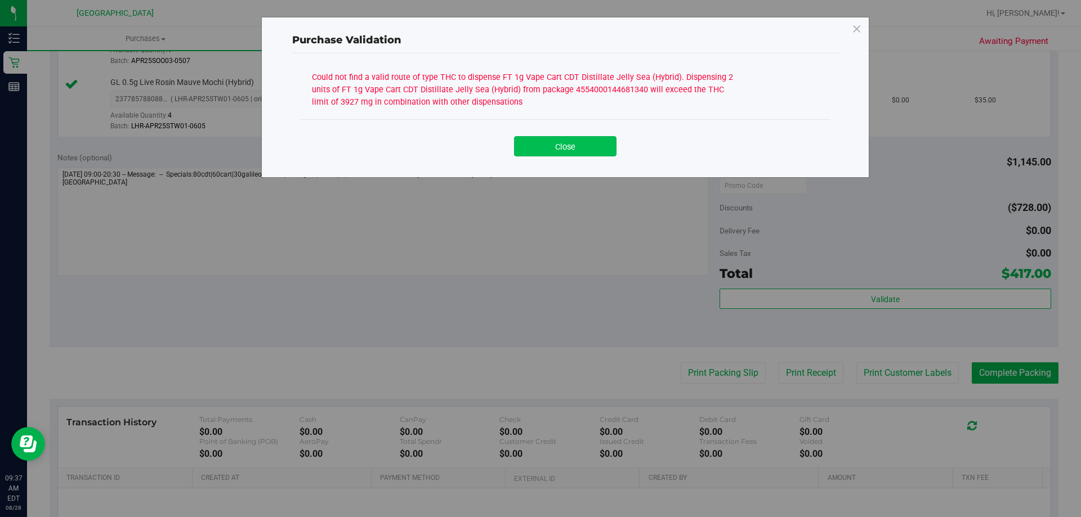
click at [584, 142] on button "Close" at bounding box center [565, 146] width 102 height 20
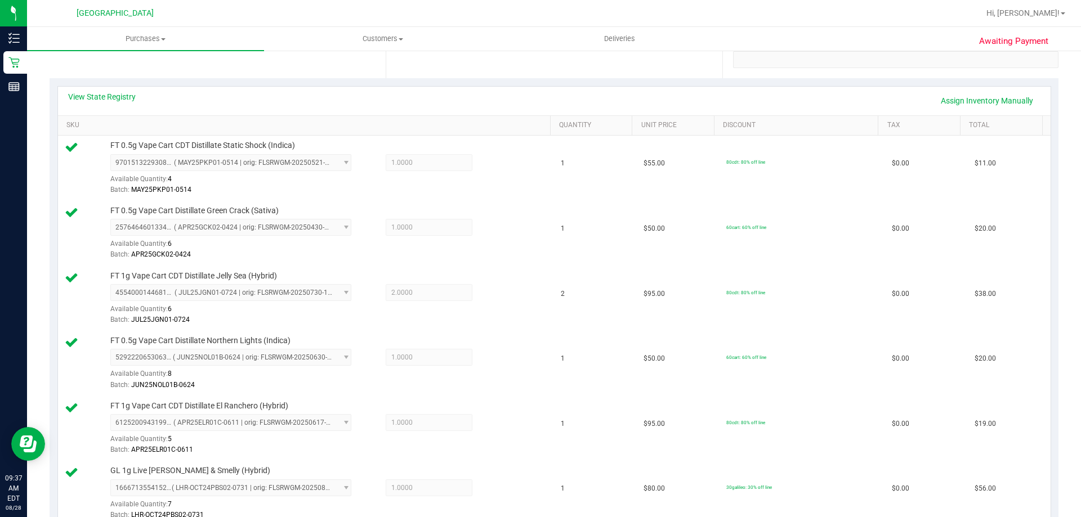
scroll to position [0, 0]
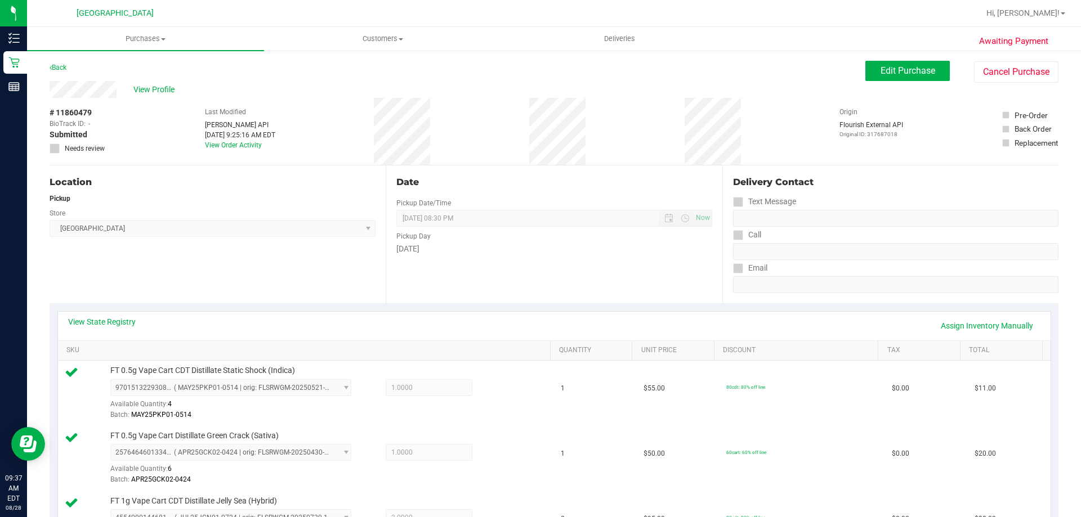
click at [63, 149] on label "Needs review" at bounding box center [78, 149] width 56 height 10
click at [60, 152] on label "Needs review" at bounding box center [78, 149] width 56 height 10
click at [908, 65] on button "Edit Purchase" at bounding box center [907, 71] width 84 height 20
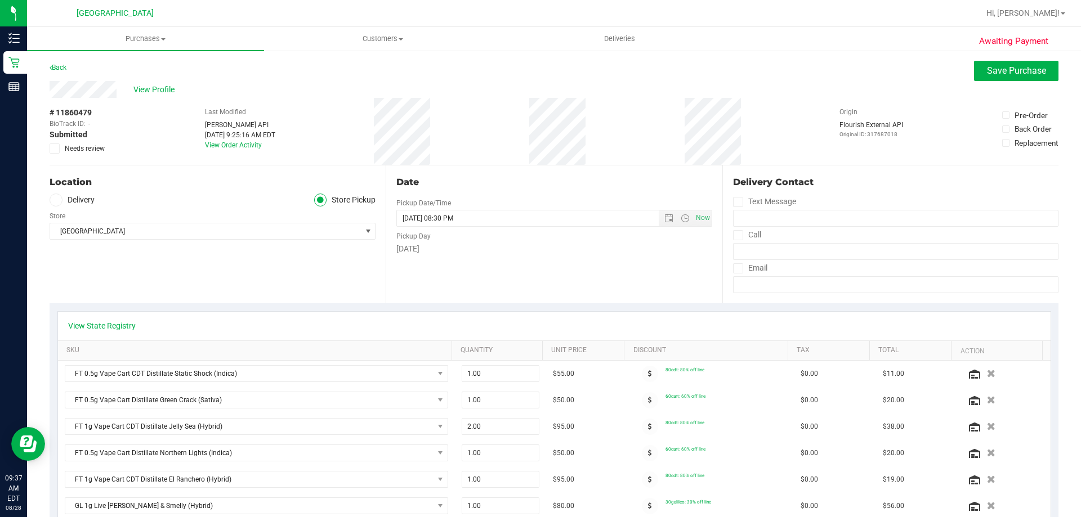
click at [65, 144] on span "Needs review" at bounding box center [85, 149] width 40 height 10
click at [0, 0] on input "Needs review" at bounding box center [0, 0] width 0 height 0
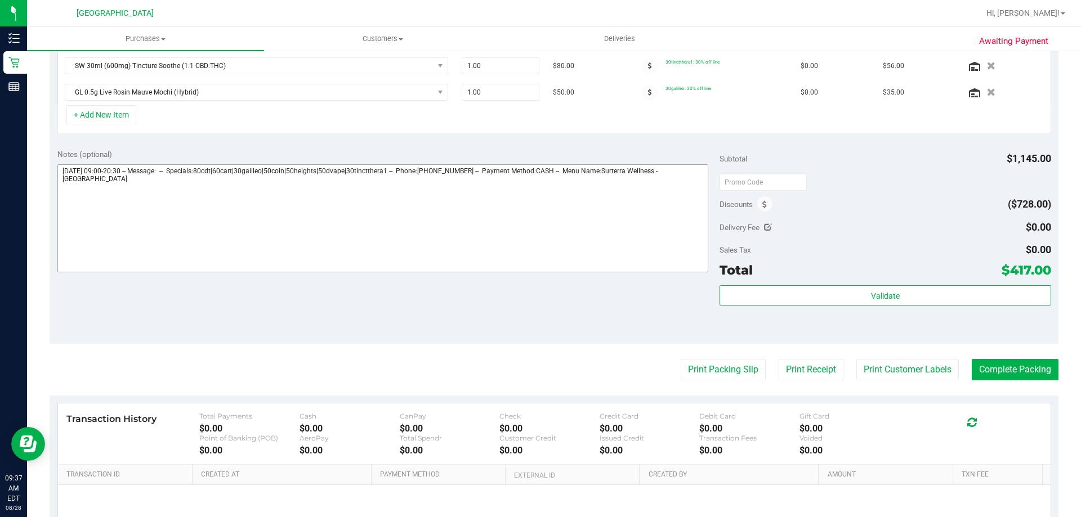
scroll to position [619, 0]
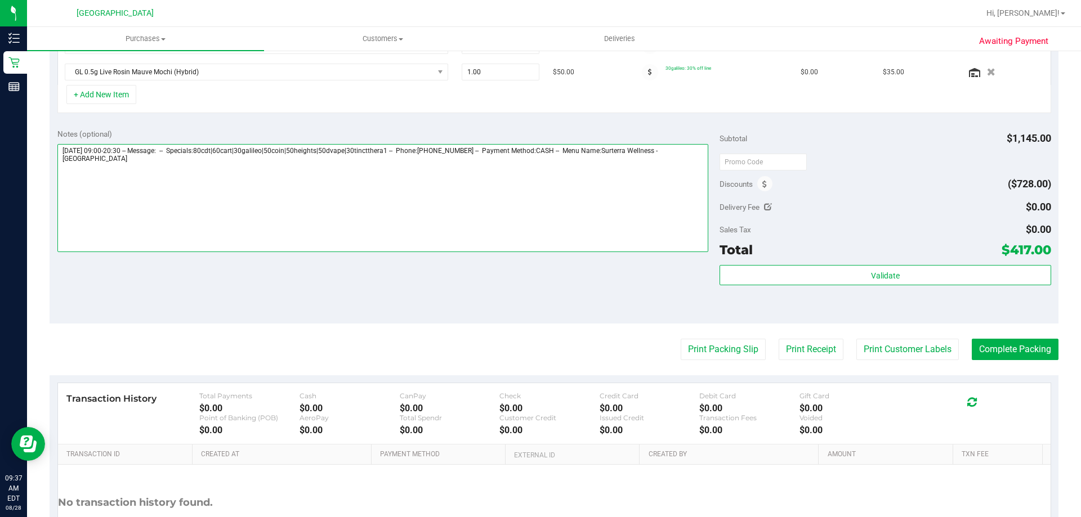
click at [515, 198] on textarea at bounding box center [382, 198] width 651 height 108
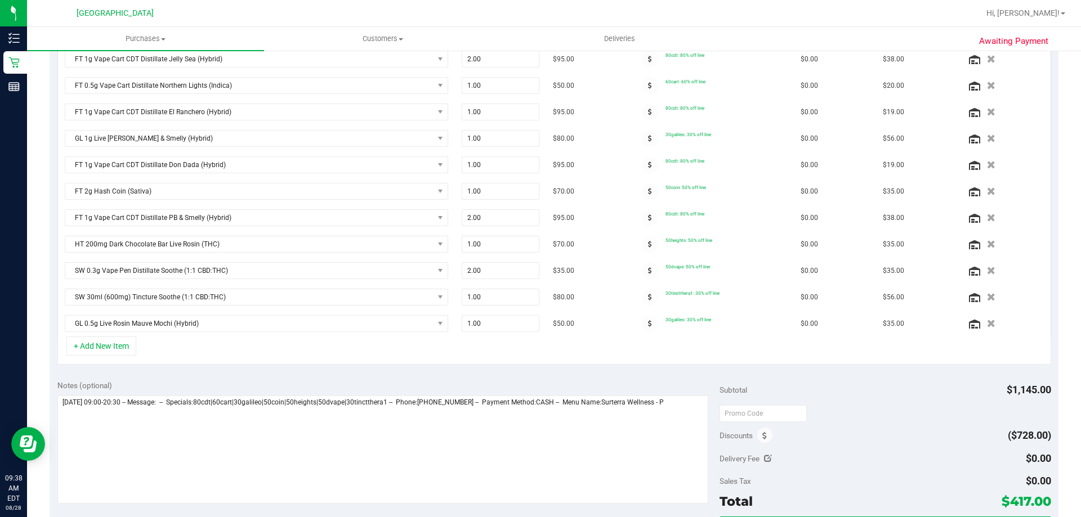
scroll to position [563, 0]
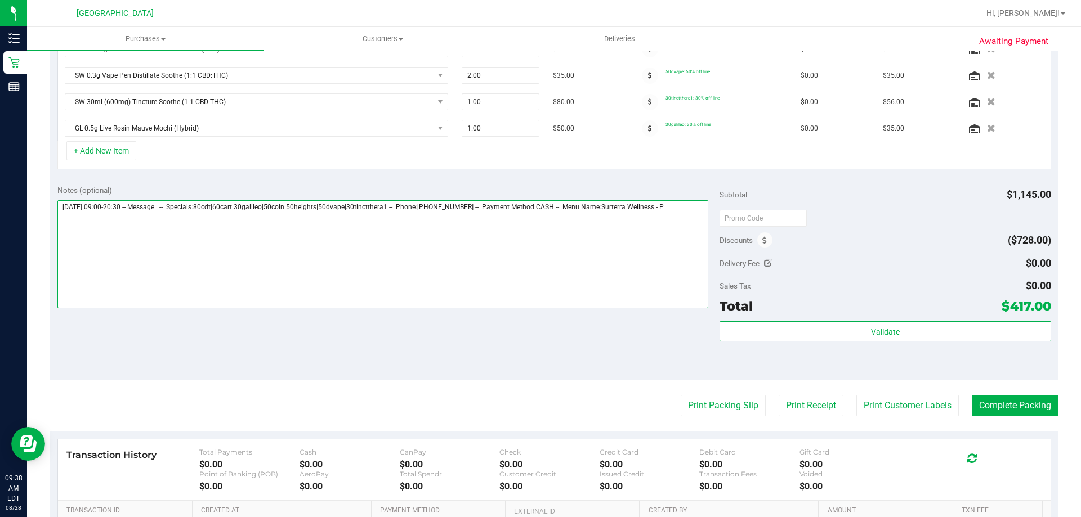
click at [693, 215] on textarea at bounding box center [382, 254] width 651 height 108
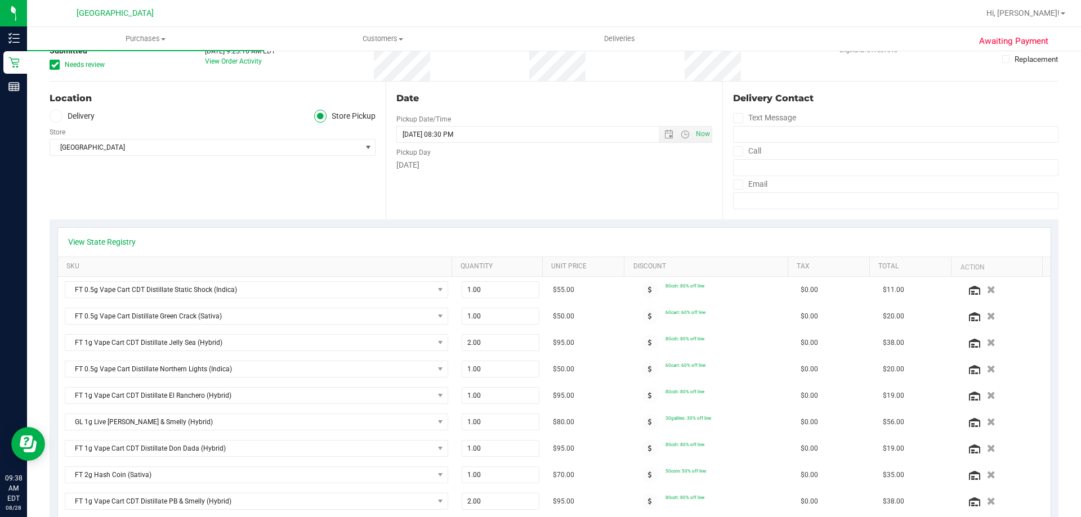
scroll to position [0, 0]
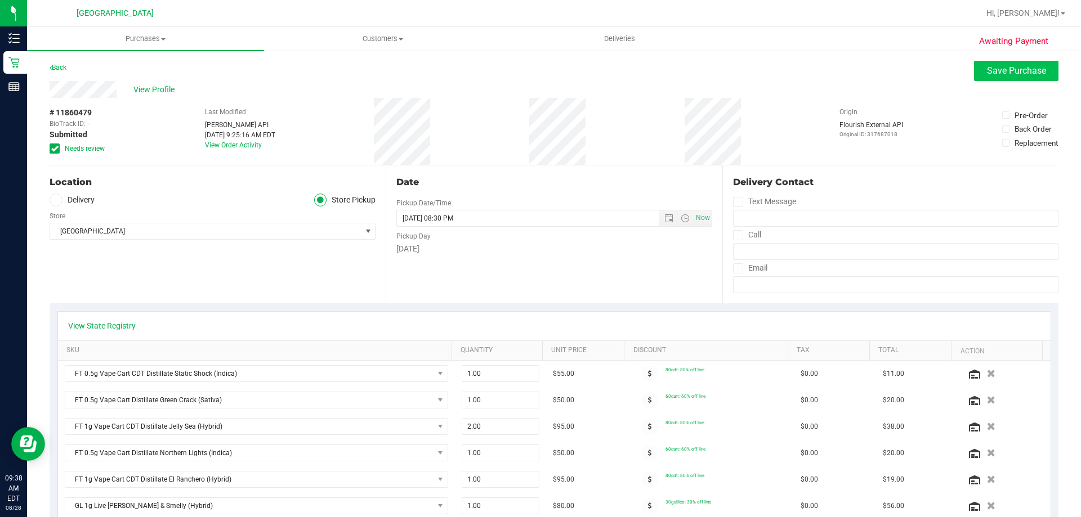
type textarea "Thursday 08/28/2025 09:00-20:30 -- Message: -- Specials:80cdt|60cart|30galileo|…"
click at [998, 68] on span "Save Purchase" at bounding box center [1016, 70] width 59 height 11
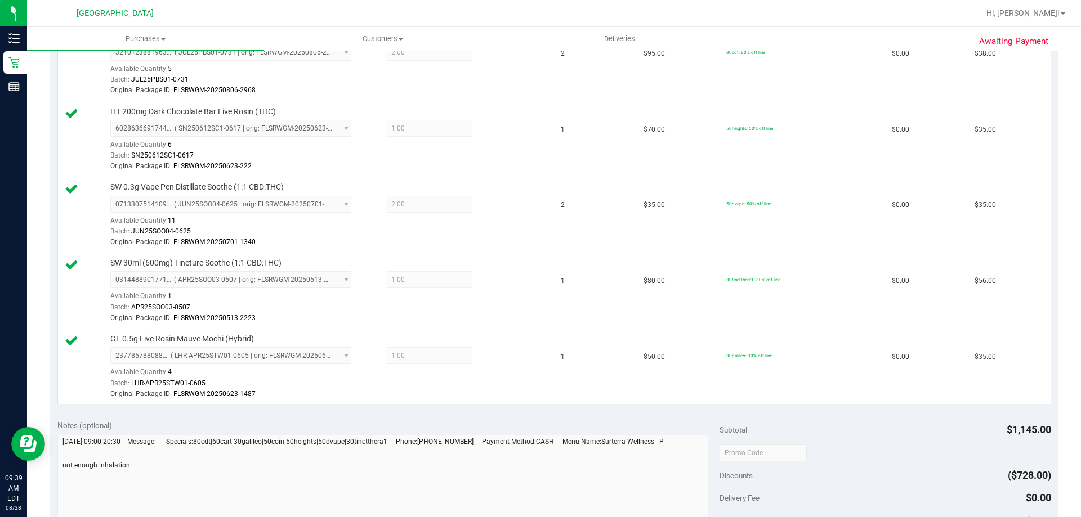
scroll to position [1126, 0]
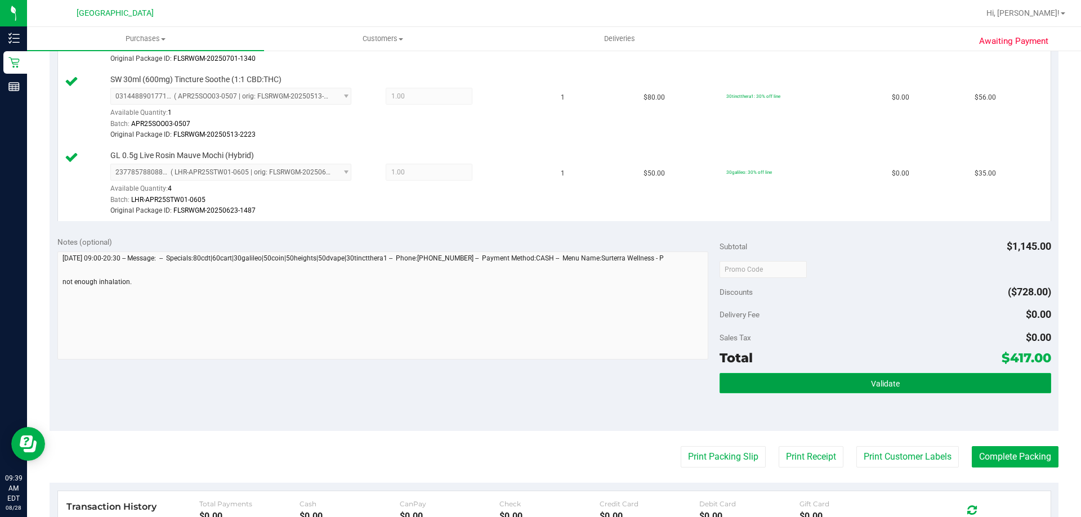
click at [914, 390] on button "Validate" at bounding box center [885, 383] width 331 height 20
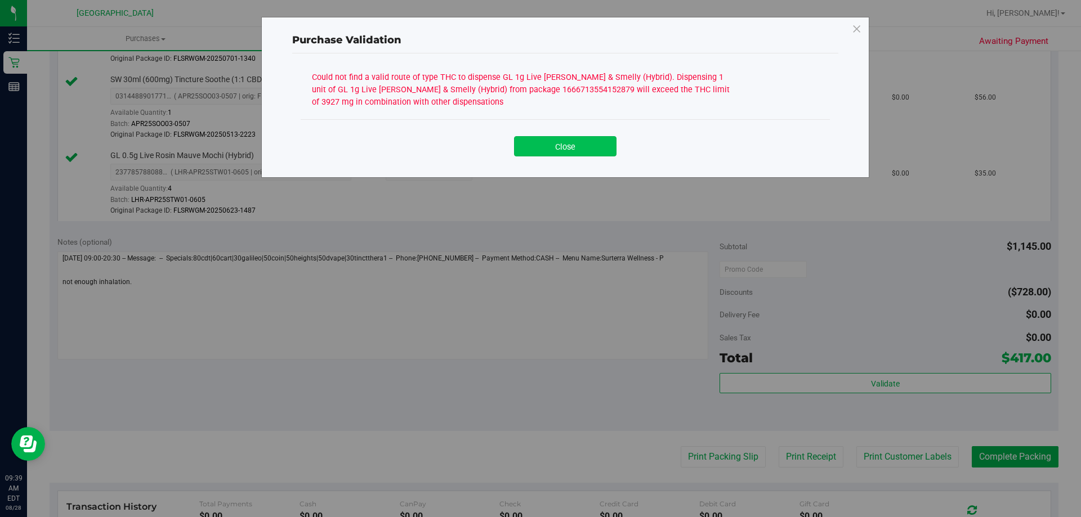
click at [576, 146] on button "Close" at bounding box center [565, 146] width 102 height 20
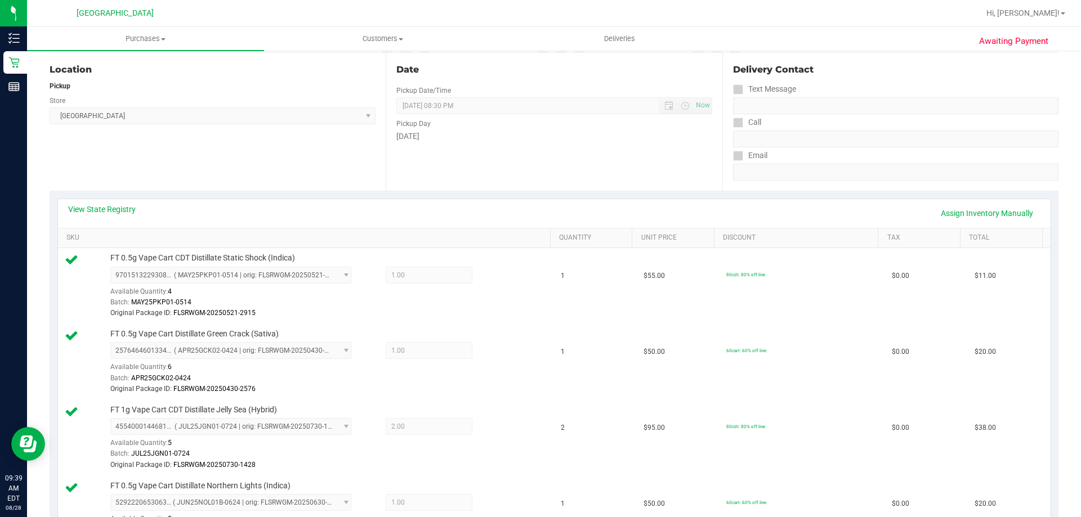
scroll to position [0, 0]
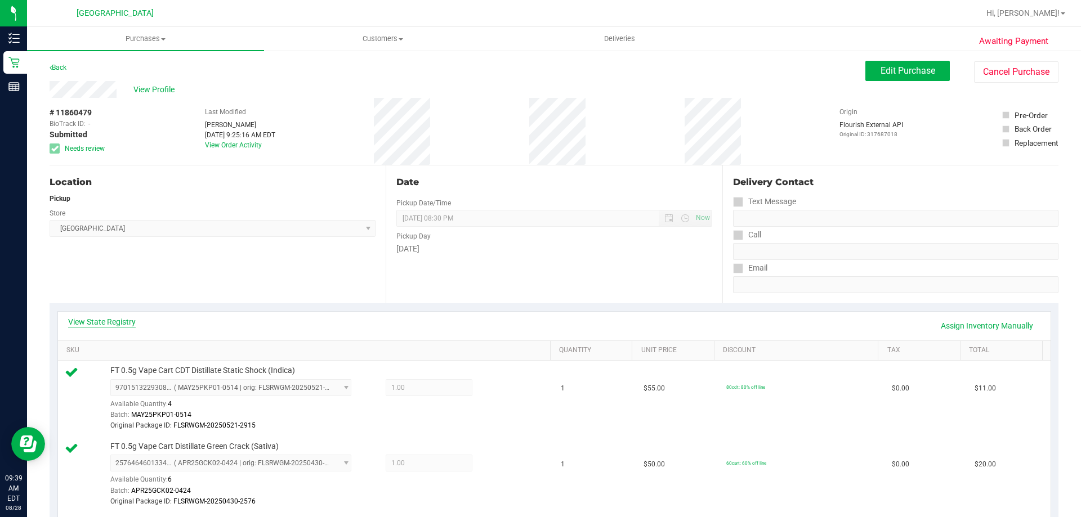
click at [102, 319] on link "View State Registry" at bounding box center [102, 321] width 68 height 11
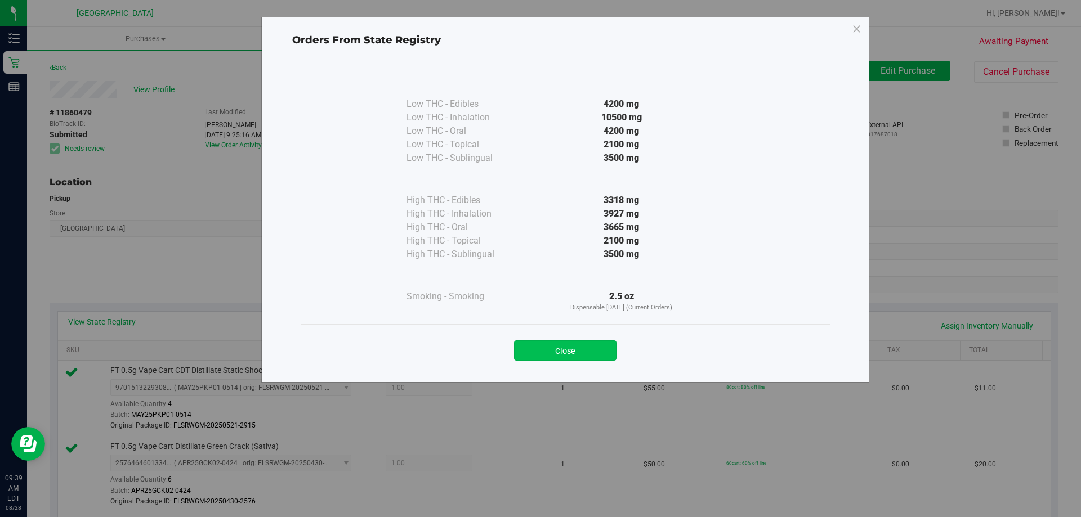
click at [586, 353] on button "Close" at bounding box center [565, 351] width 102 height 20
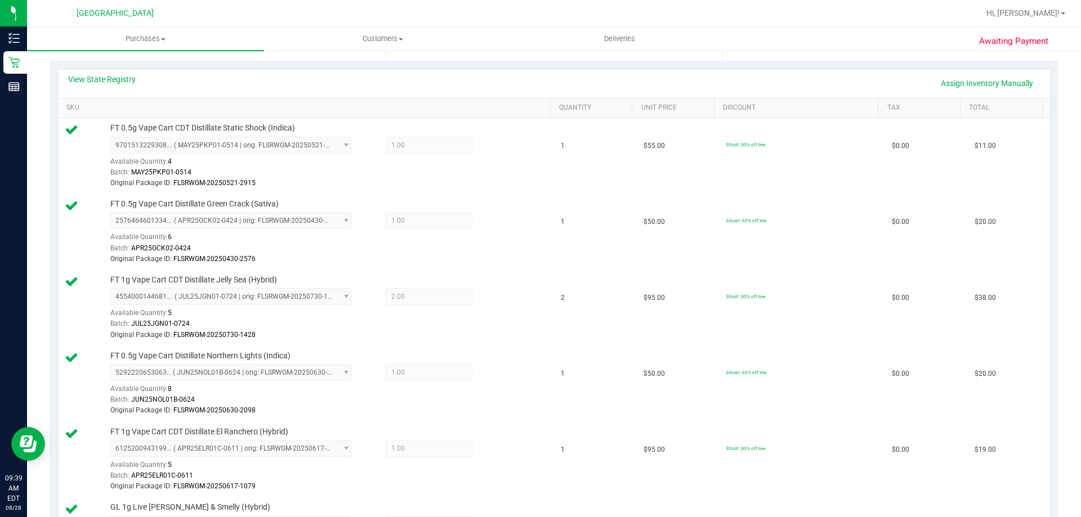
scroll to position [113, 0]
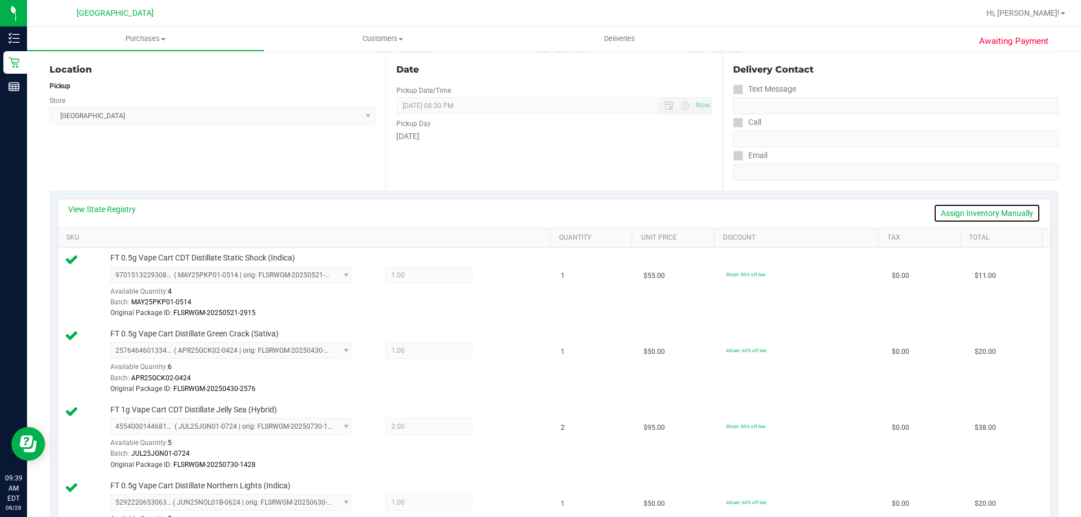
click at [995, 212] on link "Assign Inventory Manually" at bounding box center [987, 213] width 107 height 19
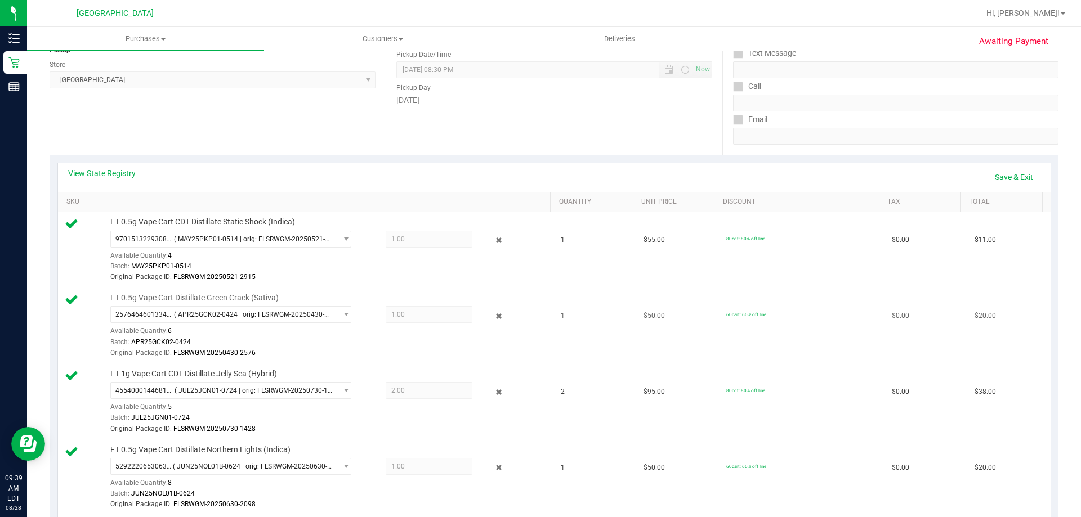
scroll to position [169, 0]
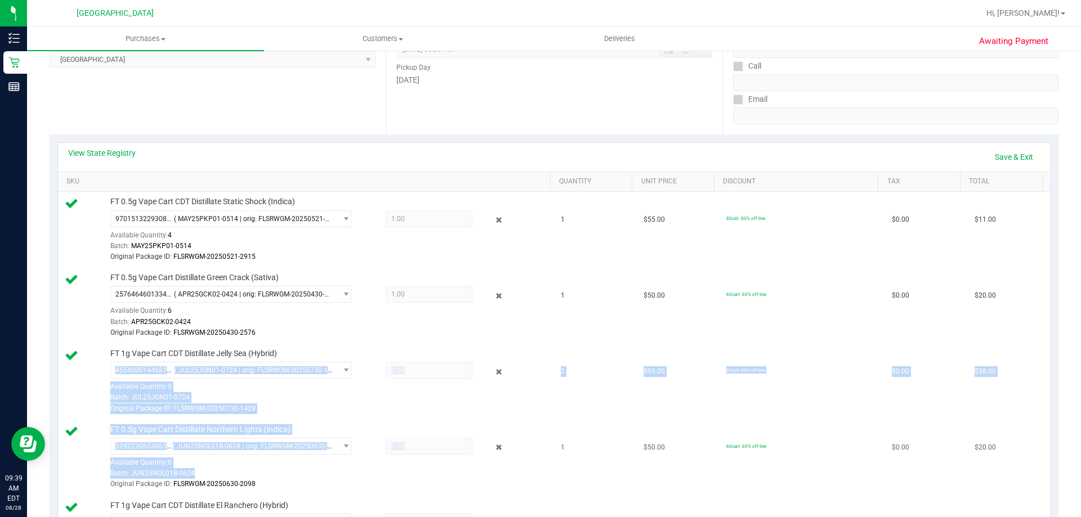
drag, startPoint x: 499, startPoint y: 377, endPoint x: 518, endPoint y: 476, distance: 101.4
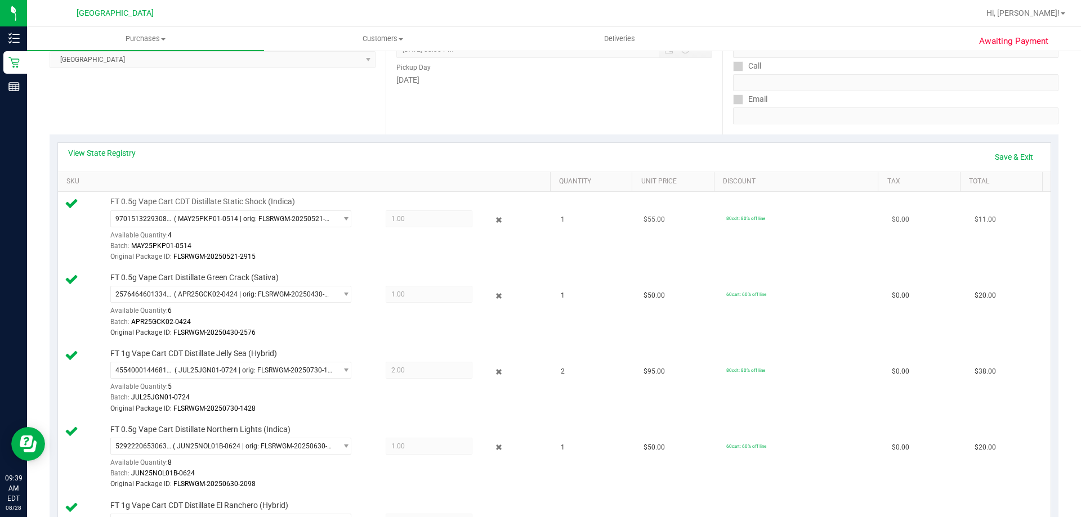
click at [509, 237] on div "9701513229308205 ( MAY25PKP01-0514 | orig: FLSRWGM-20250521-2915 ) 970151322930…" at bounding box center [327, 237] width 435 height 52
click at [493, 220] on icon at bounding box center [499, 220] width 12 height 13
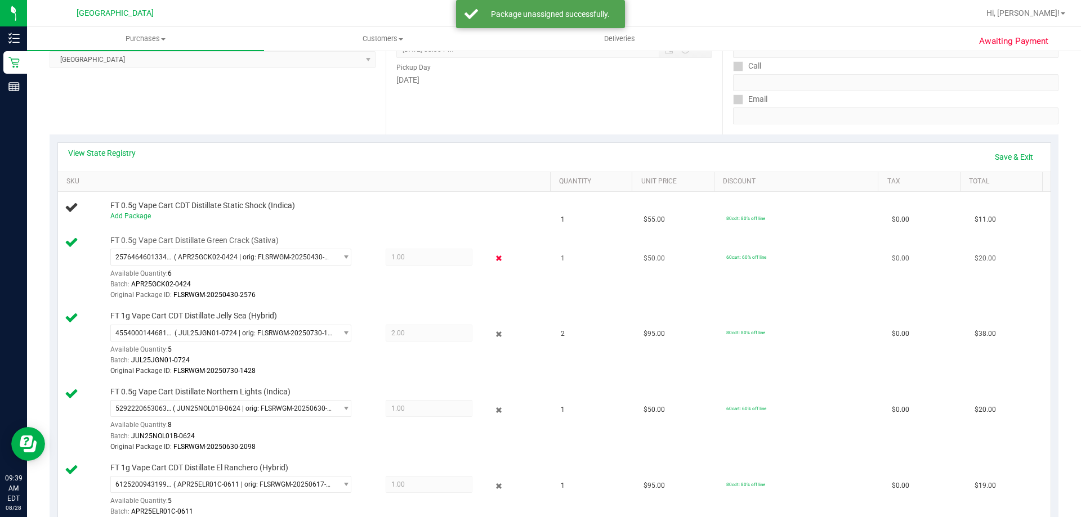
click at [494, 260] on icon at bounding box center [499, 258] width 12 height 13
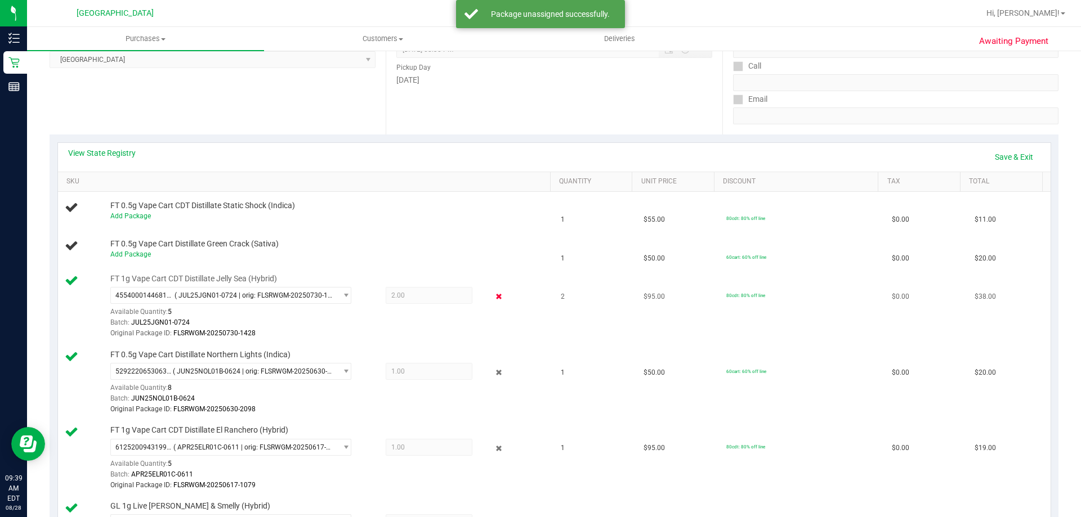
click at [496, 298] on icon at bounding box center [499, 297] width 12 height 13
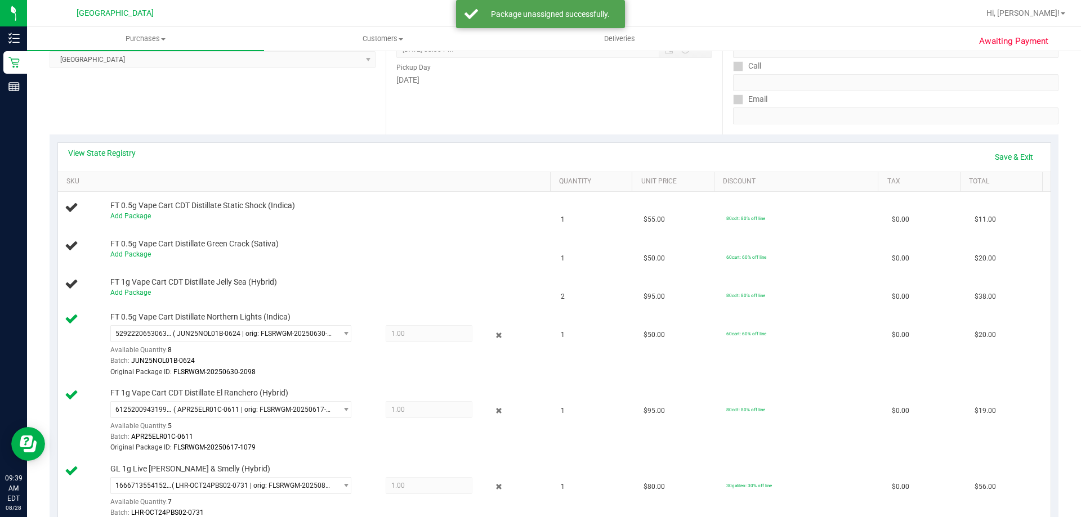
click at [493, 337] on icon at bounding box center [499, 335] width 12 height 13
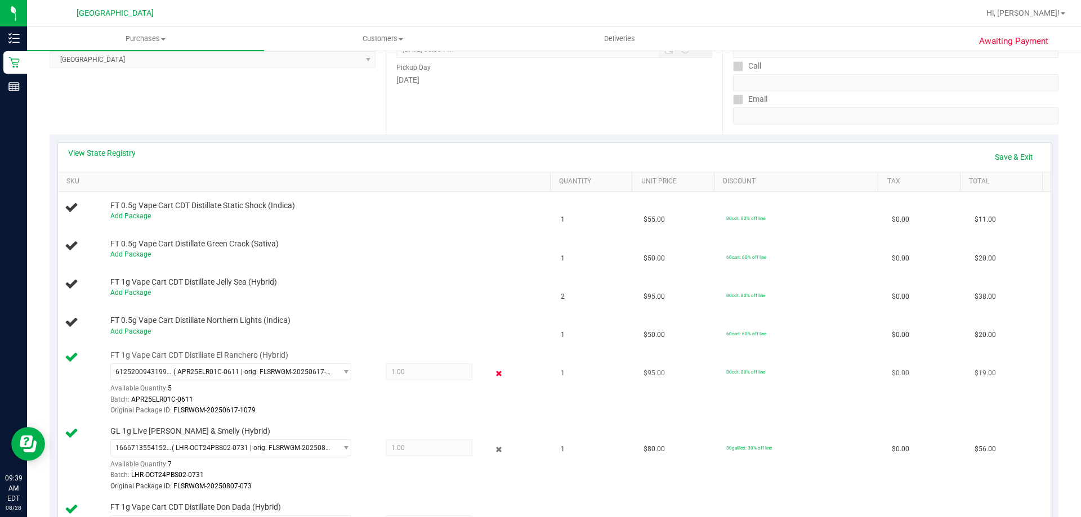
click at [493, 376] on icon at bounding box center [499, 373] width 12 height 13
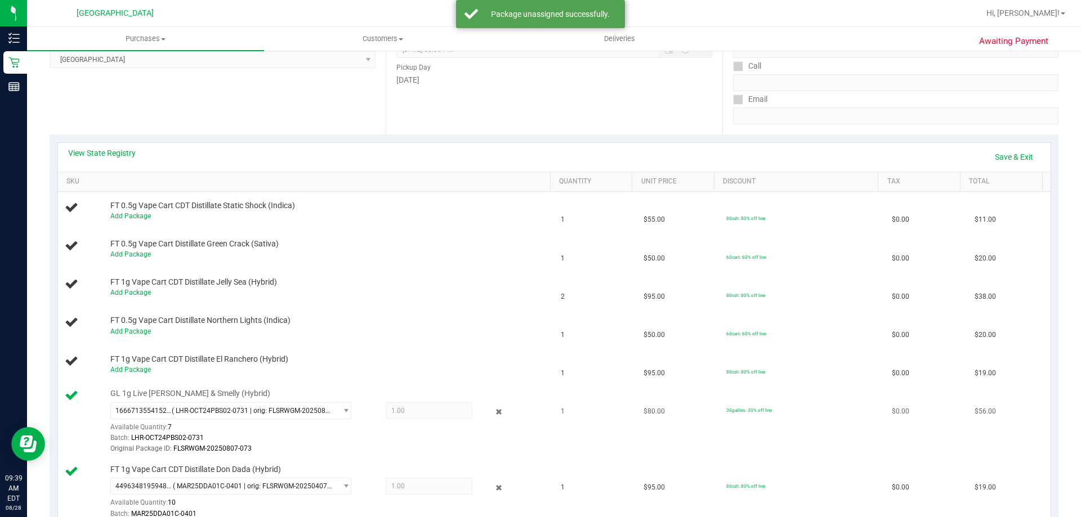
scroll to position [338, 0]
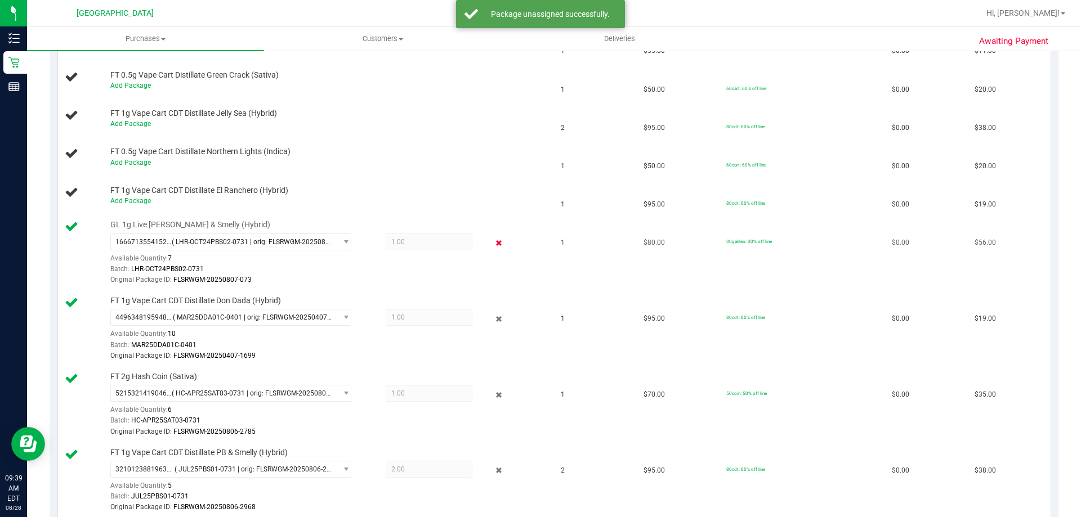
click at [493, 244] on icon at bounding box center [499, 243] width 12 height 13
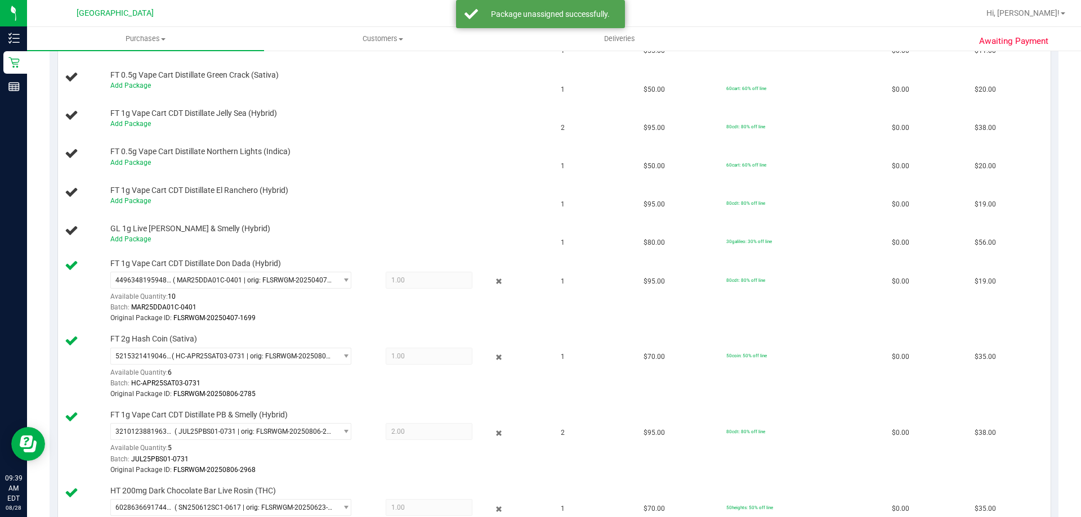
click at [494, 283] on icon at bounding box center [499, 281] width 12 height 13
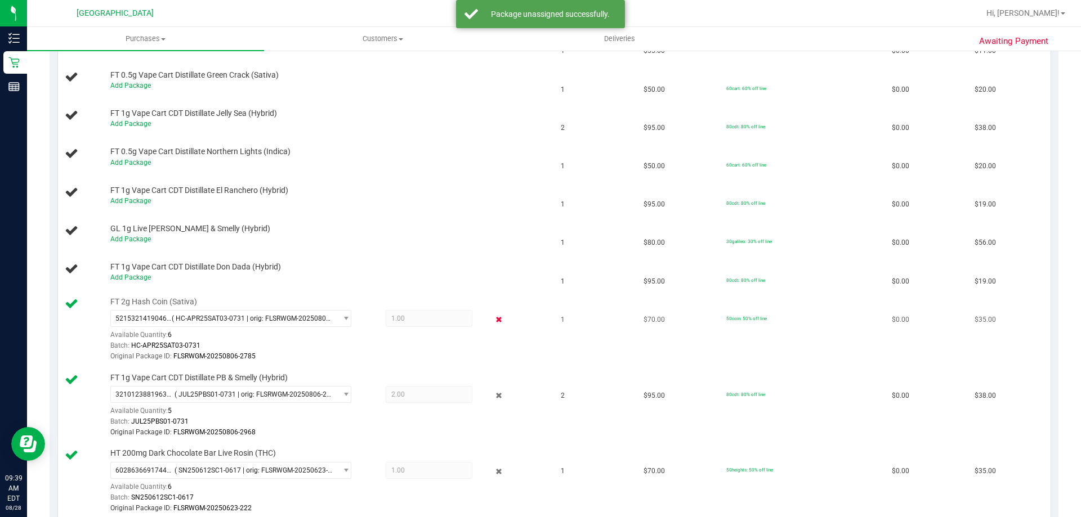
click at [493, 326] on icon at bounding box center [499, 320] width 12 height 13
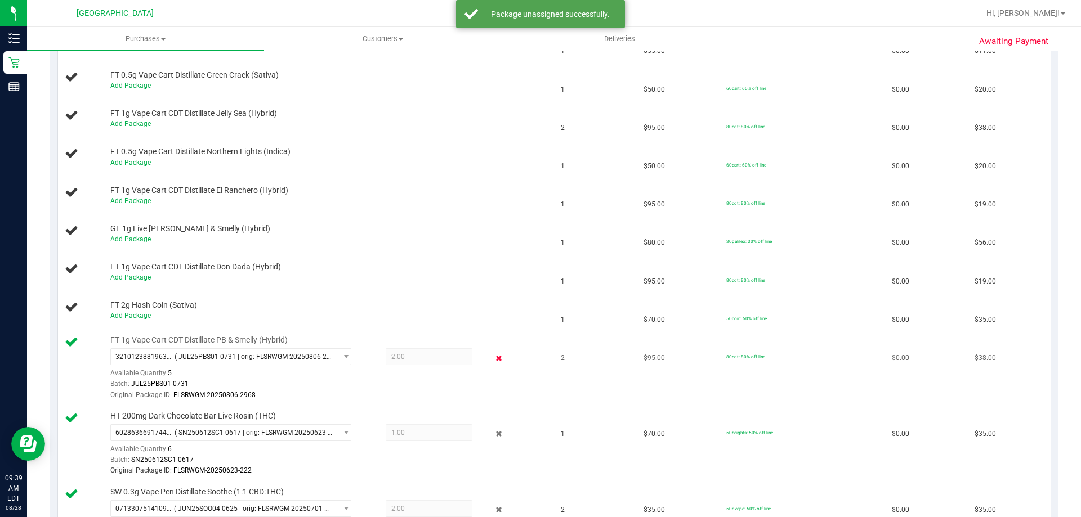
click at [493, 359] on icon at bounding box center [499, 358] width 12 height 13
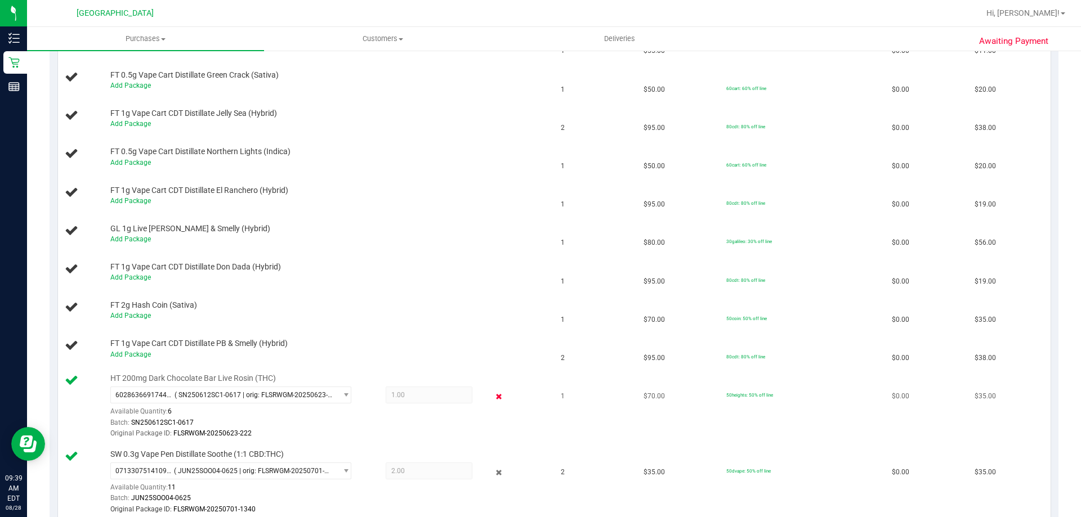
click at [493, 395] on icon at bounding box center [499, 396] width 12 height 13
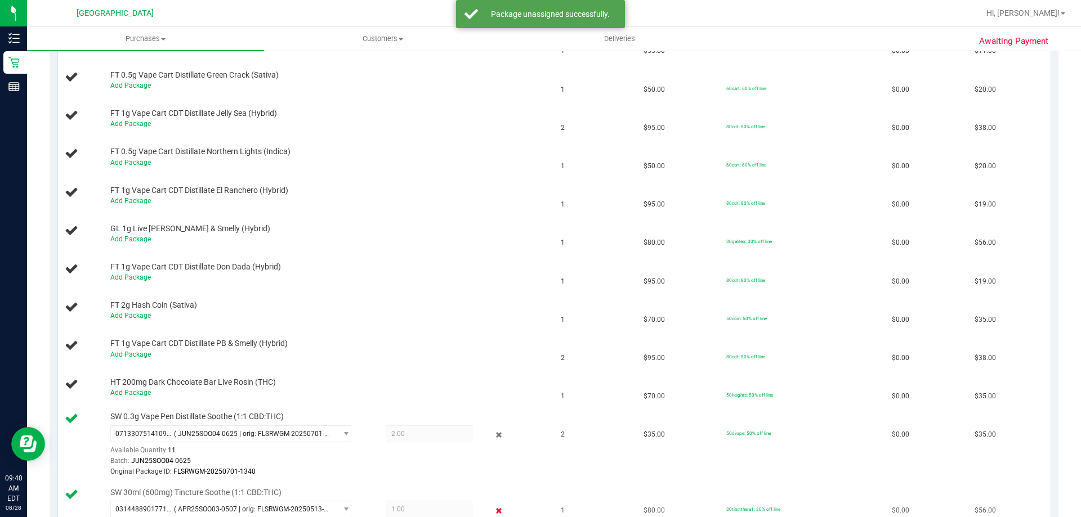
scroll to position [450, 0]
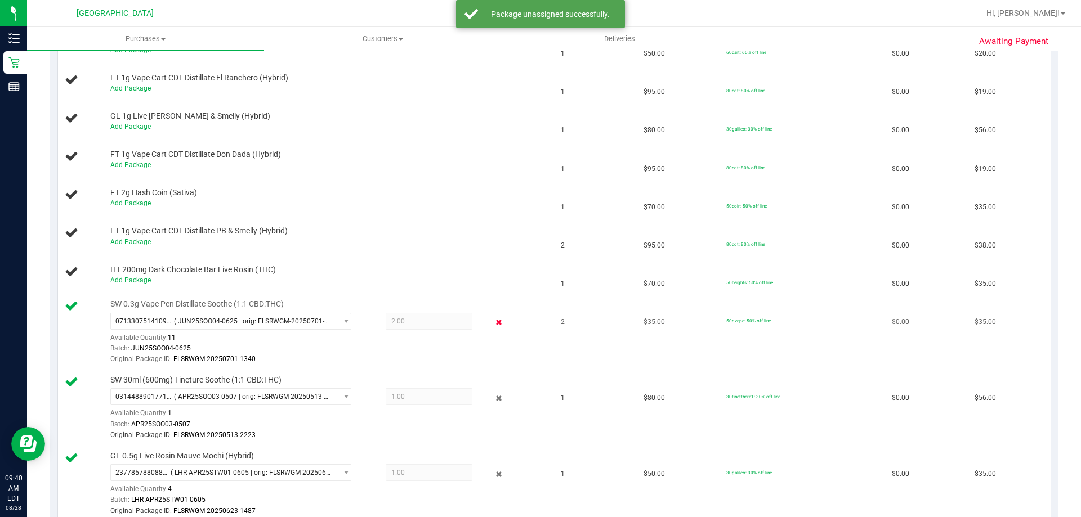
click at [493, 328] on icon at bounding box center [499, 322] width 12 height 13
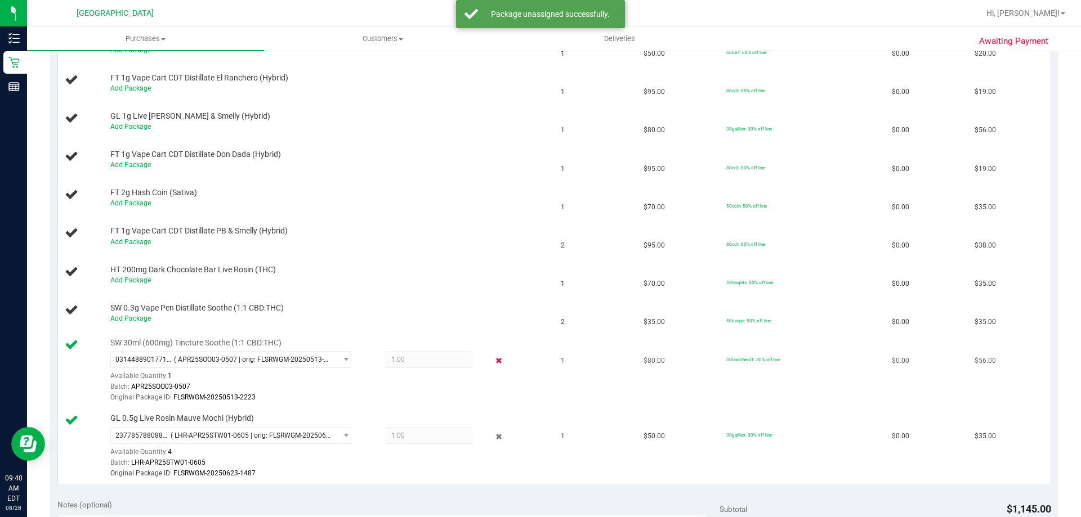
click at [496, 365] on icon at bounding box center [499, 361] width 12 height 13
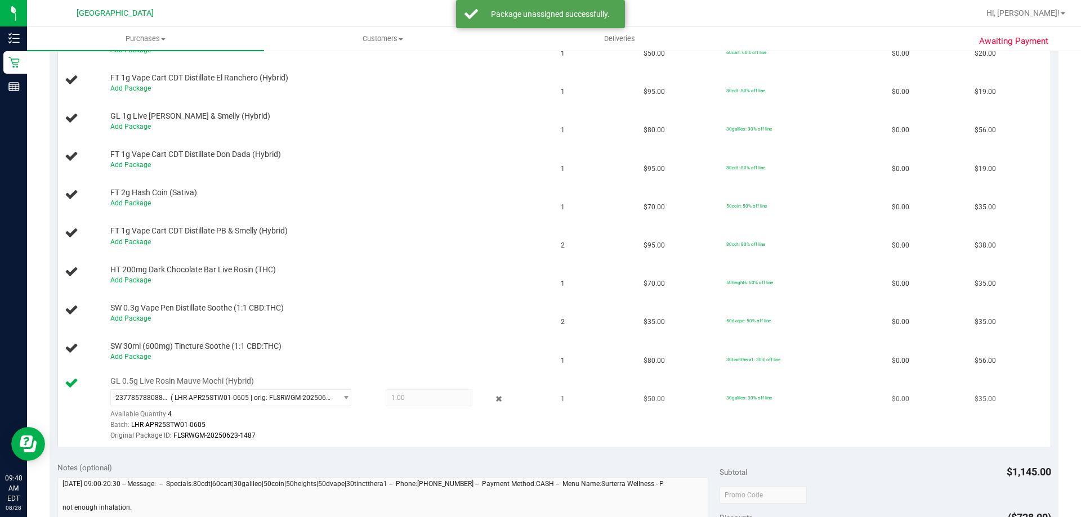
click at [500, 400] on div at bounding box center [490, 399] width 36 height 14
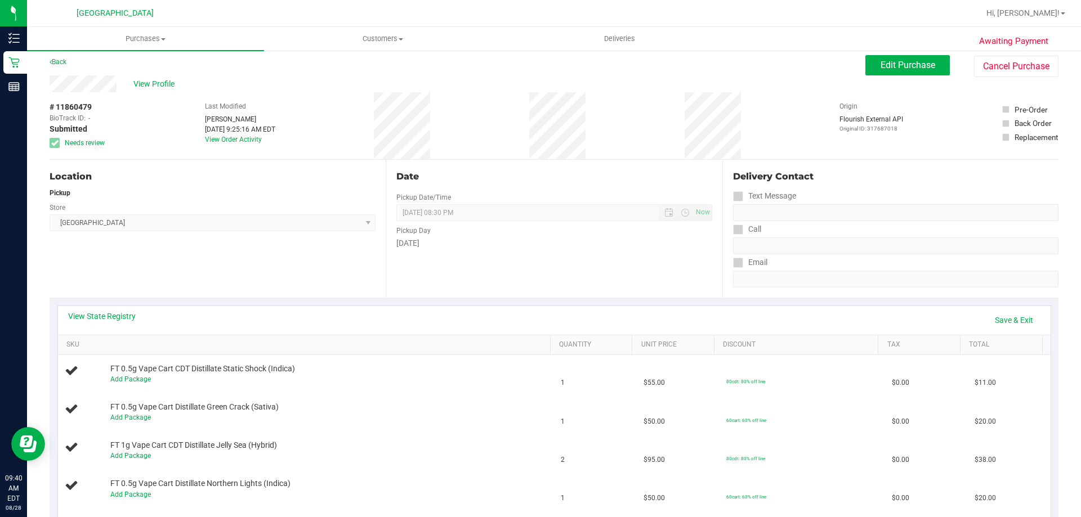
scroll to position [0, 0]
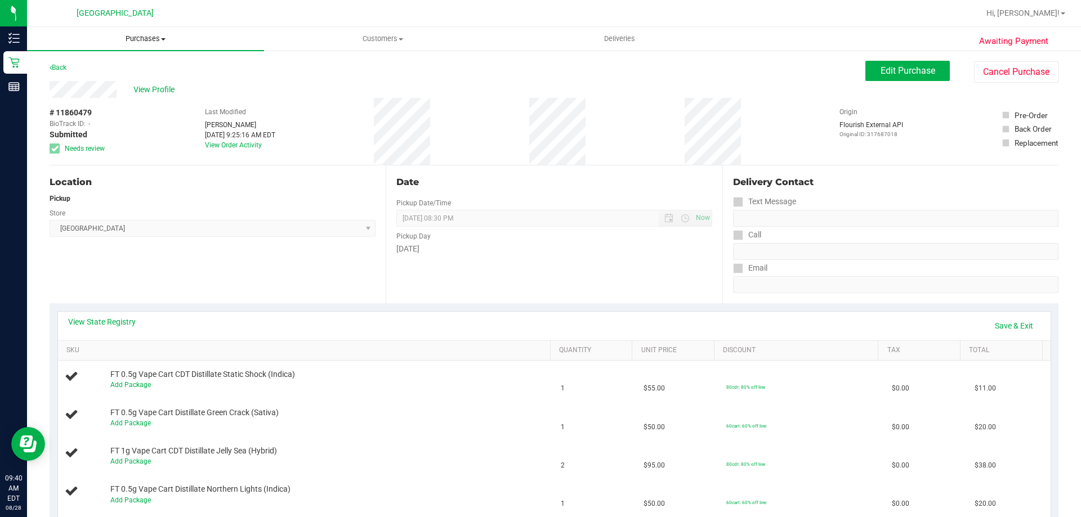
click at [148, 48] on uib-tab-heading "Purchases Summary of purchases Fulfillment All purchases" at bounding box center [145, 39] width 237 height 24
click at [150, 40] on span "Purchases" at bounding box center [145, 39] width 237 height 10
click at [79, 88] on li "All purchases" at bounding box center [145, 95] width 237 height 14
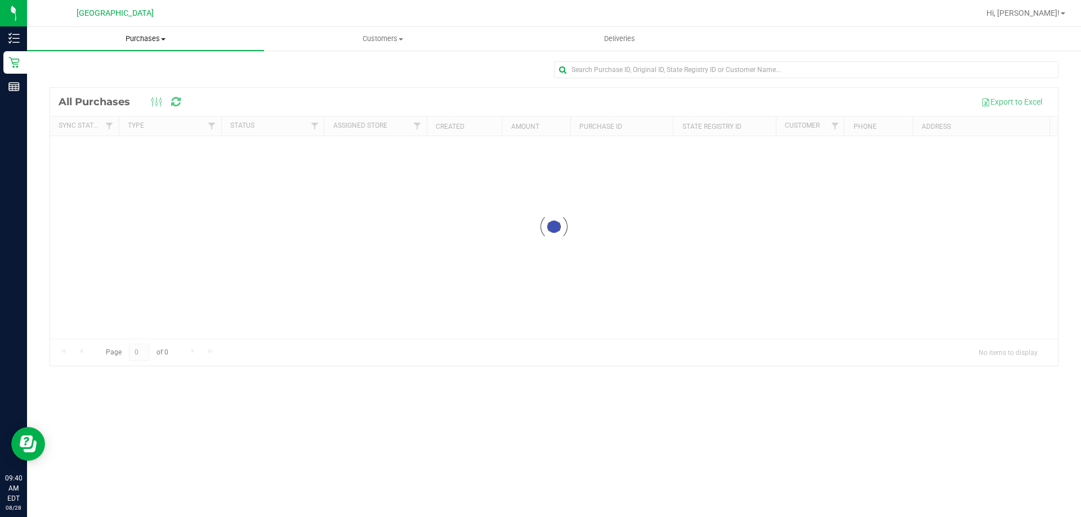
click at [167, 39] on span "Purchases" at bounding box center [145, 39] width 237 height 10
click at [153, 39] on span "Purchases" at bounding box center [145, 39] width 237 height 10
click at [149, 36] on span "Purchases" at bounding box center [145, 39] width 237 height 10
click at [120, 80] on li "Fulfillment" at bounding box center [145, 82] width 237 height 14
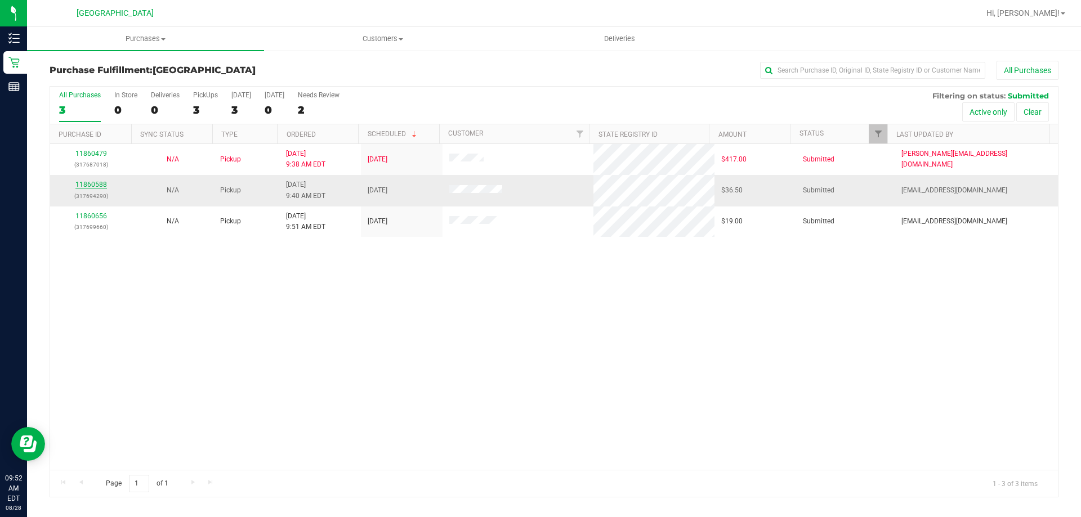
click at [85, 186] on link "11860588" at bounding box center [91, 185] width 32 height 8
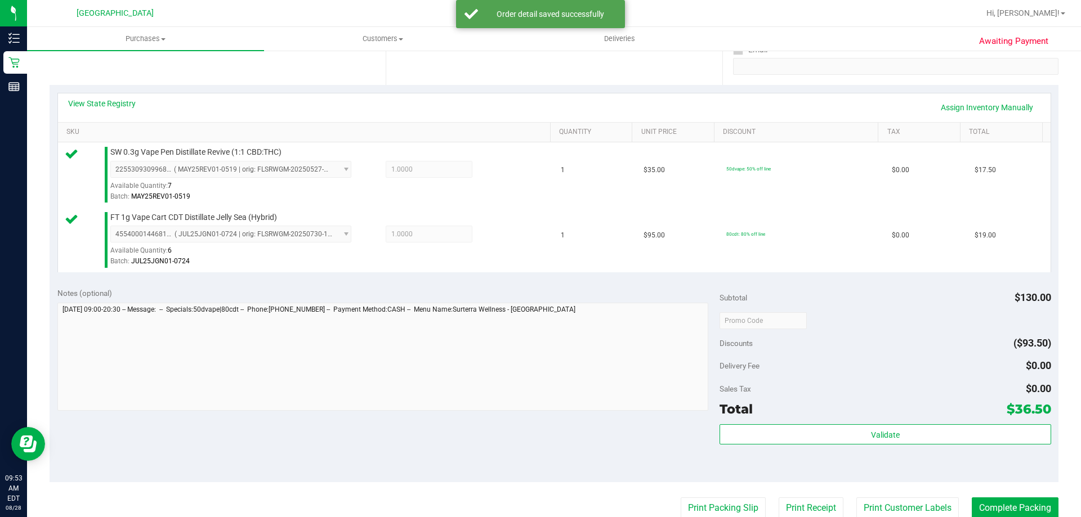
scroll to position [394, 0]
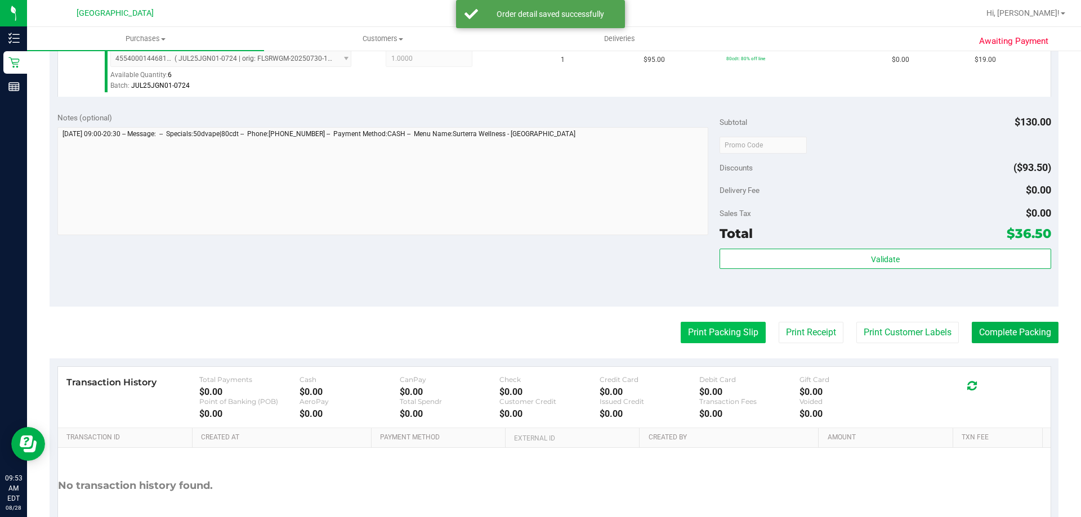
click at [698, 328] on button "Print Packing Slip" at bounding box center [723, 332] width 85 height 21
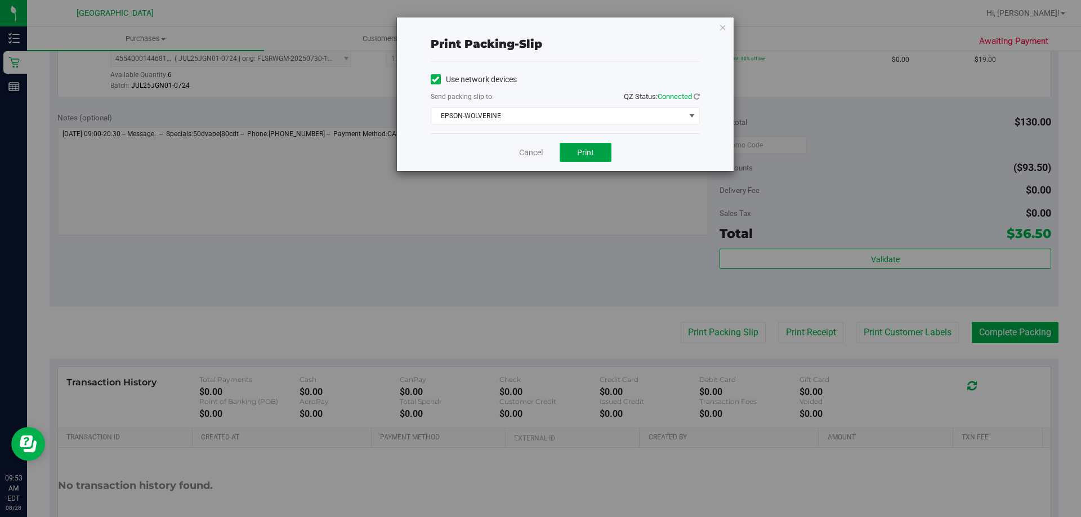
click at [570, 150] on button "Print" at bounding box center [586, 152] width 52 height 19
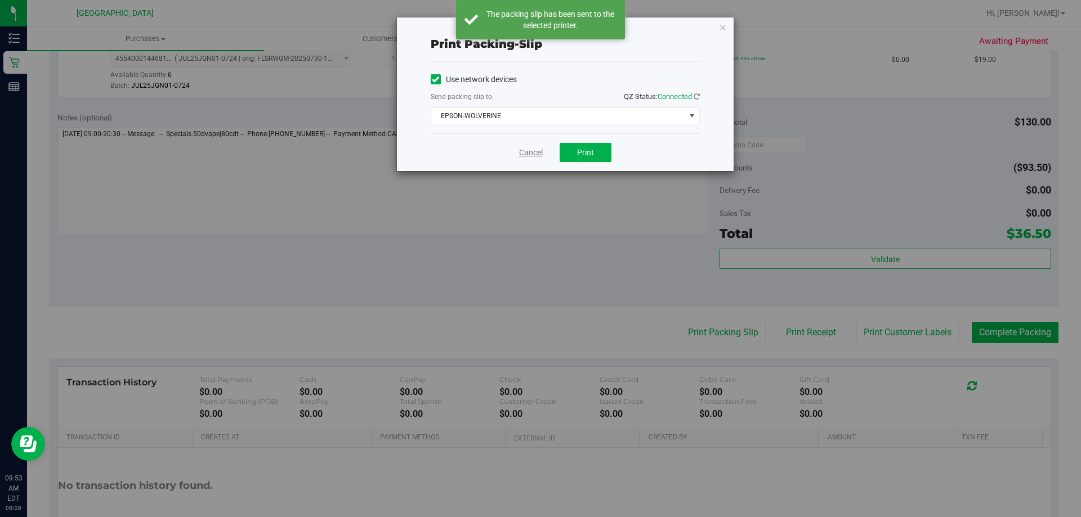
click at [530, 148] on link "Cancel" at bounding box center [531, 153] width 24 height 12
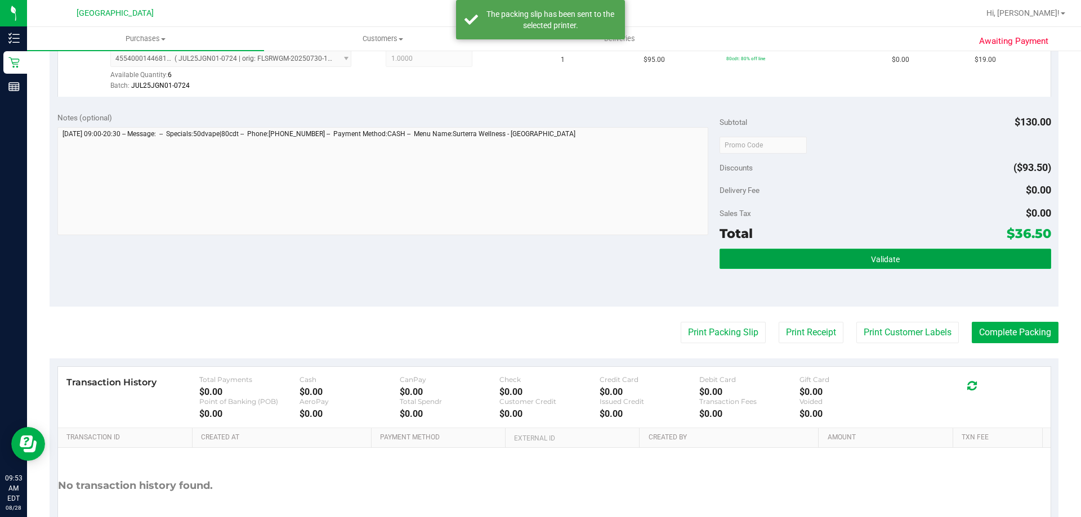
click at [903, 259] on button "Validate" at bounding box center [885, 259] width 331 height 20
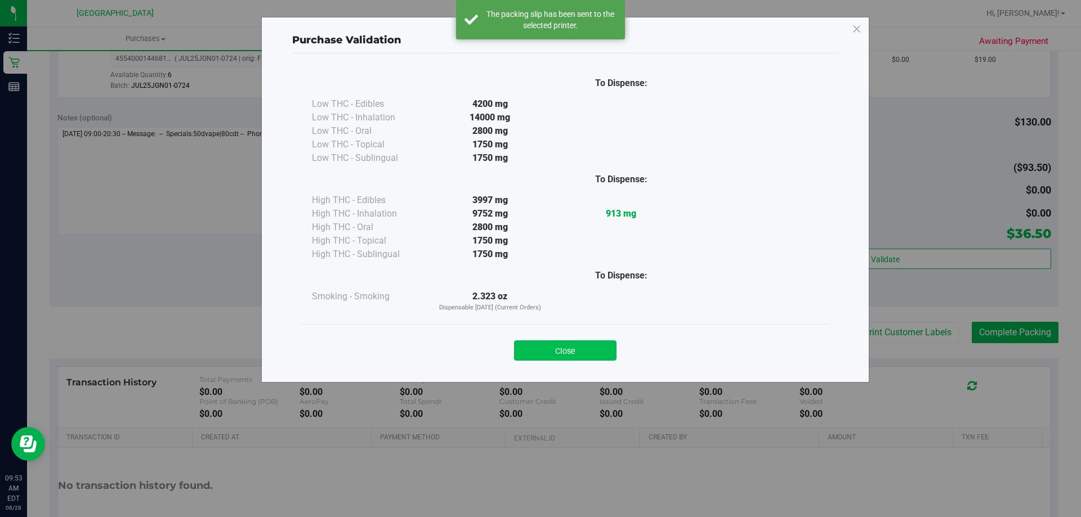
click at [602, 354] on button "Close" at bounding box center [565, 351] width 102 height 20
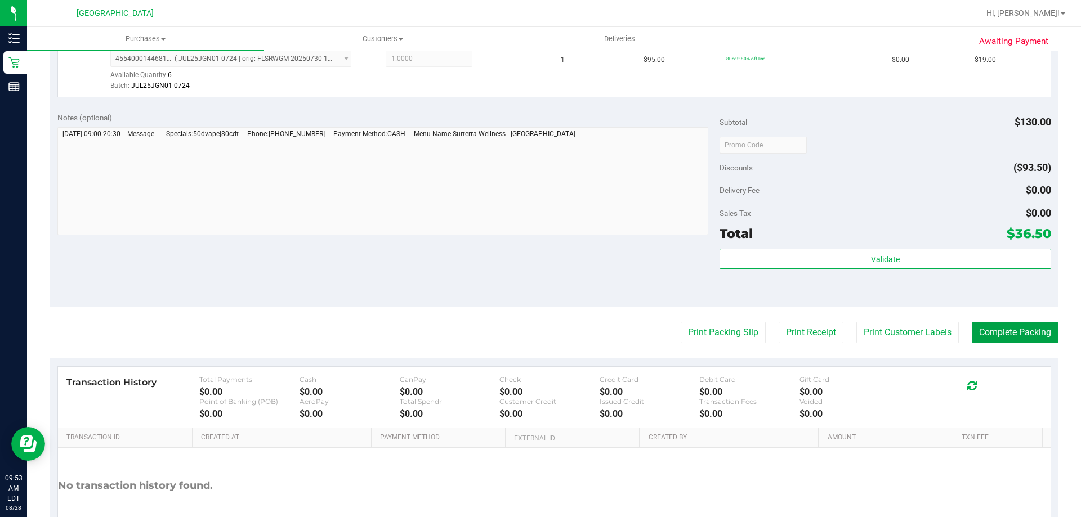
click at [1016, 334] on button "Complete Packing" at bounding box center [1015, 332] width 87 height 21
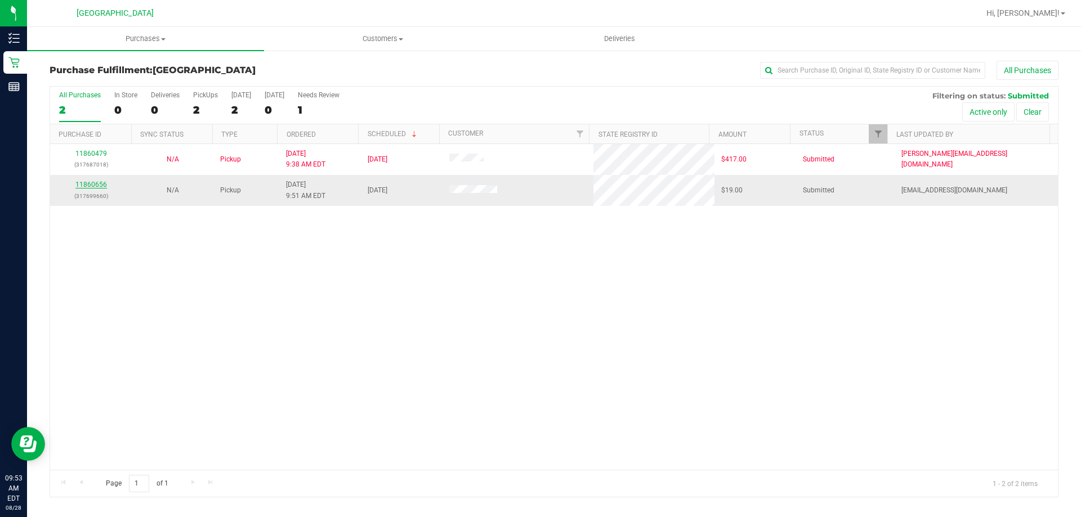
click at [96, 185] on link "11860656" at bounding box center [91, 185] width 32 height 8
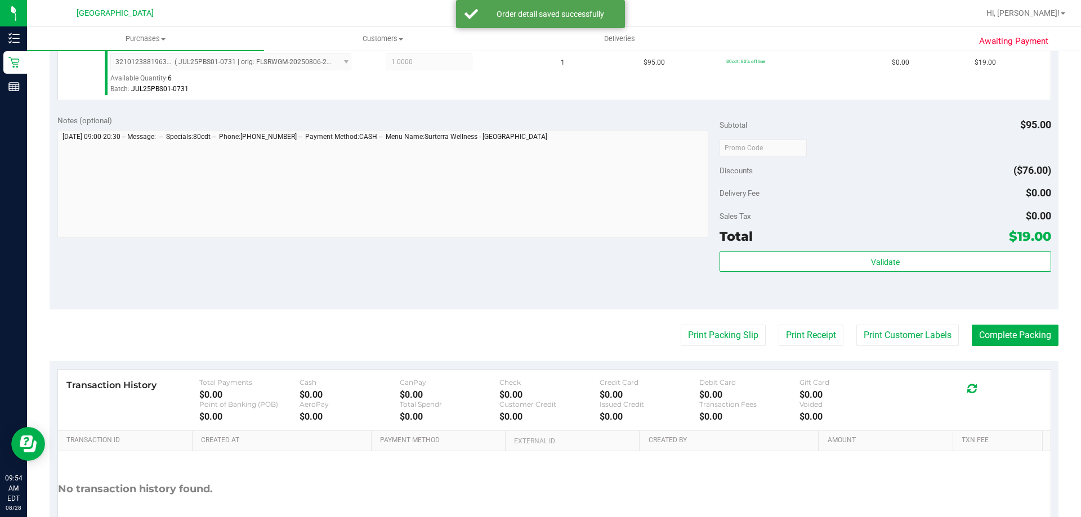
scroll to position [338, 0]
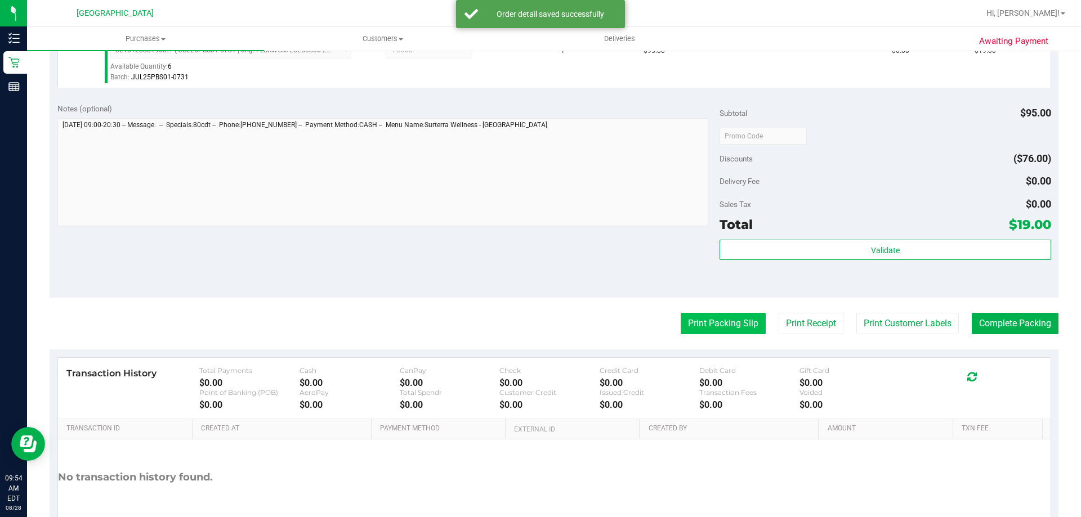
click at [703, 322] on button "Print Packing Slip" at bounding box center [723, 323] width 85 height 21
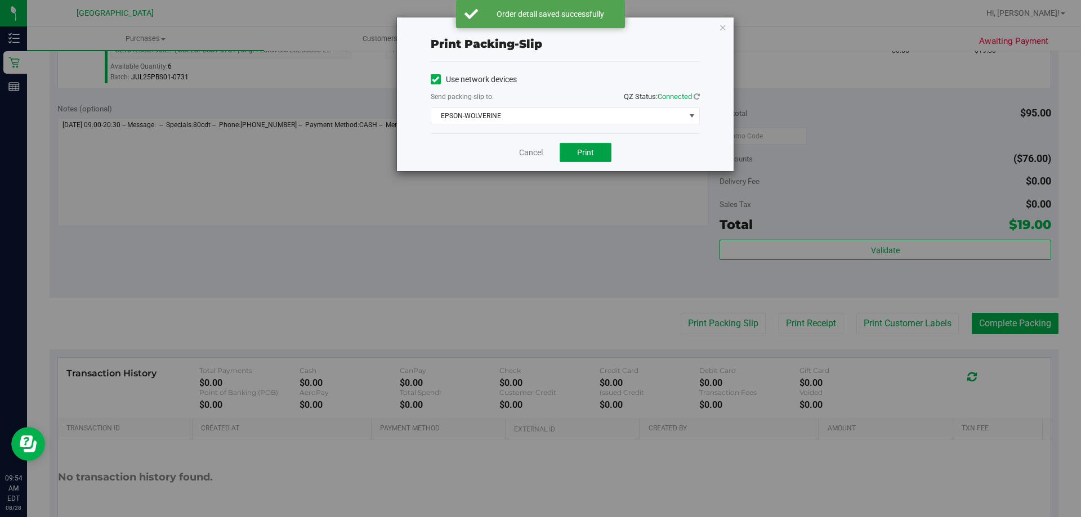
click at [606, 154] on button "Print" at bounding box center [586, 152] width 52 height 19
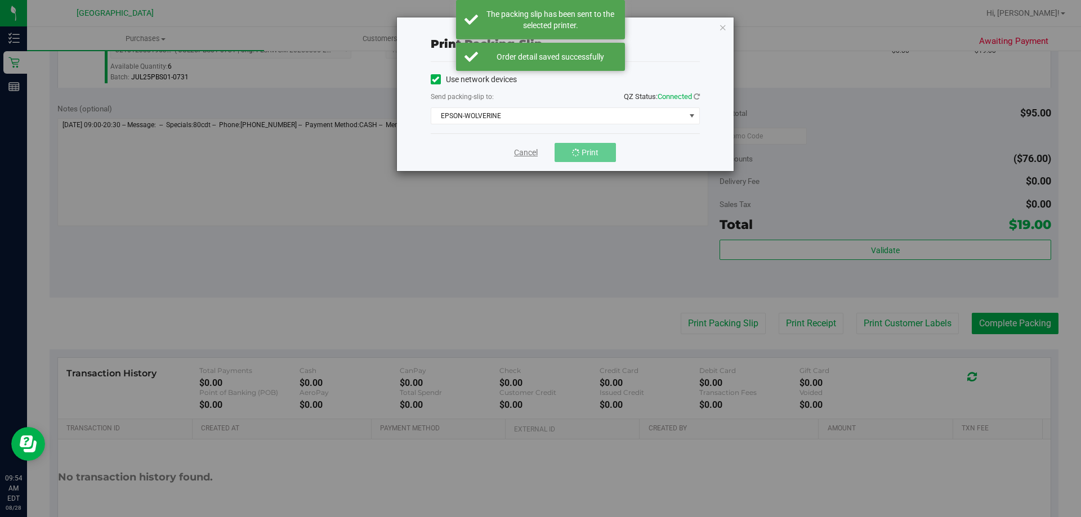
click at [534, 151] on link "Cancel" at bounding box center [526, 153] width 24 height 12
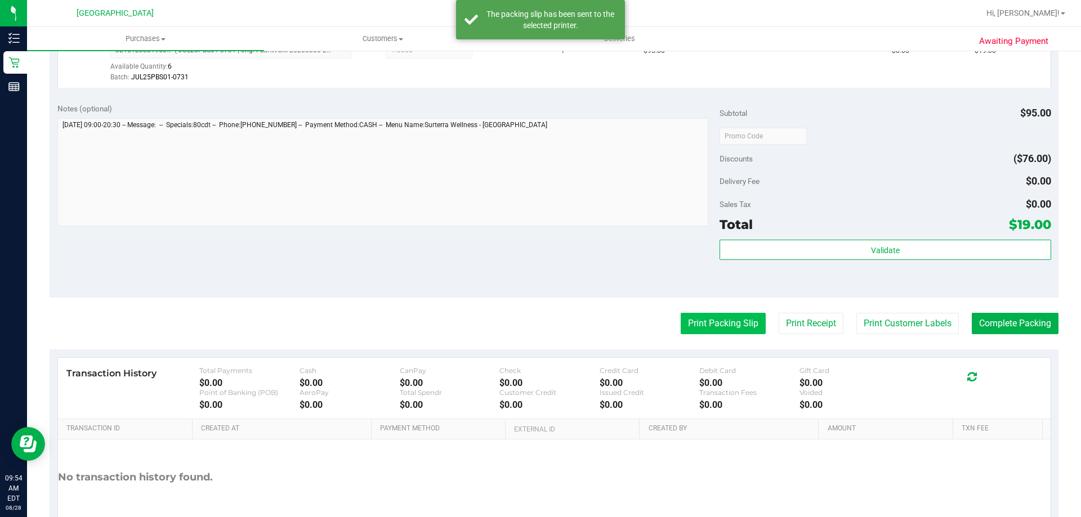
click at [721, 323] on button "Print Packing Slip" at bounding box center [723, 323] width 85 height 21
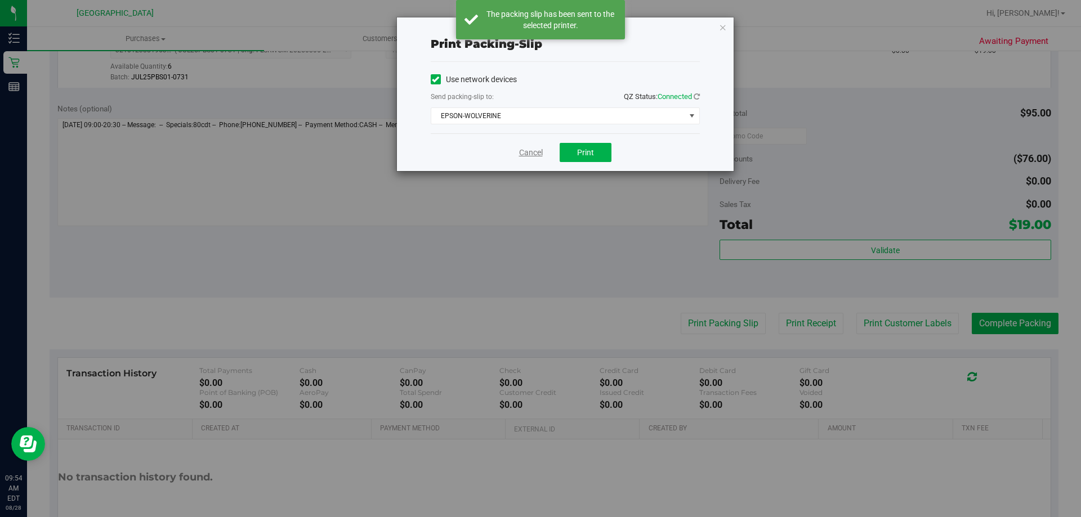
click at [522, 148] on link "Cancel" at bounding box center [531, 153] width 24 height 12
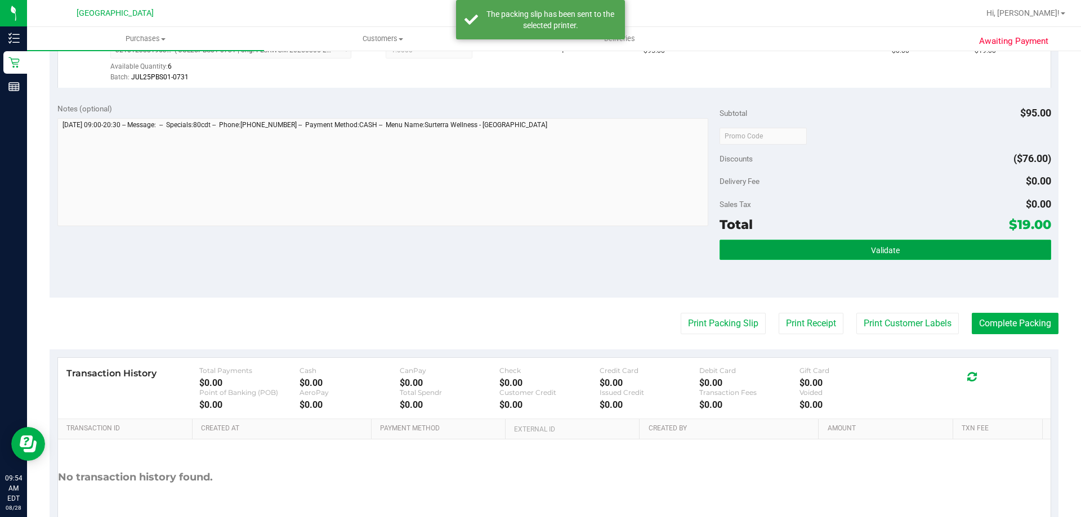
click at [935, 251] on button "Validate" at bounding box center [885, 250] width 331 height 20
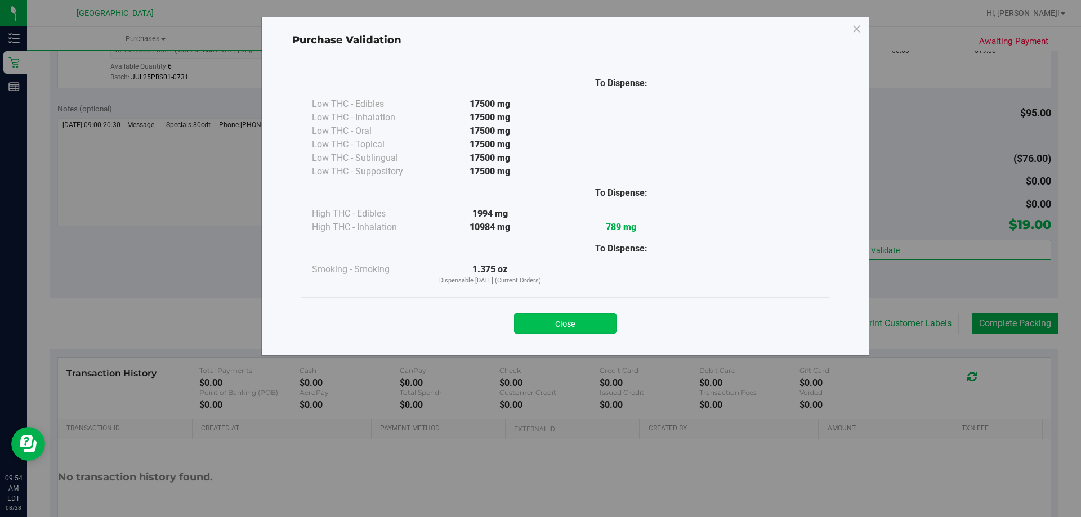
click at [586, 332] on button "Close" at bounding box center [565, 324] width 102 height 20
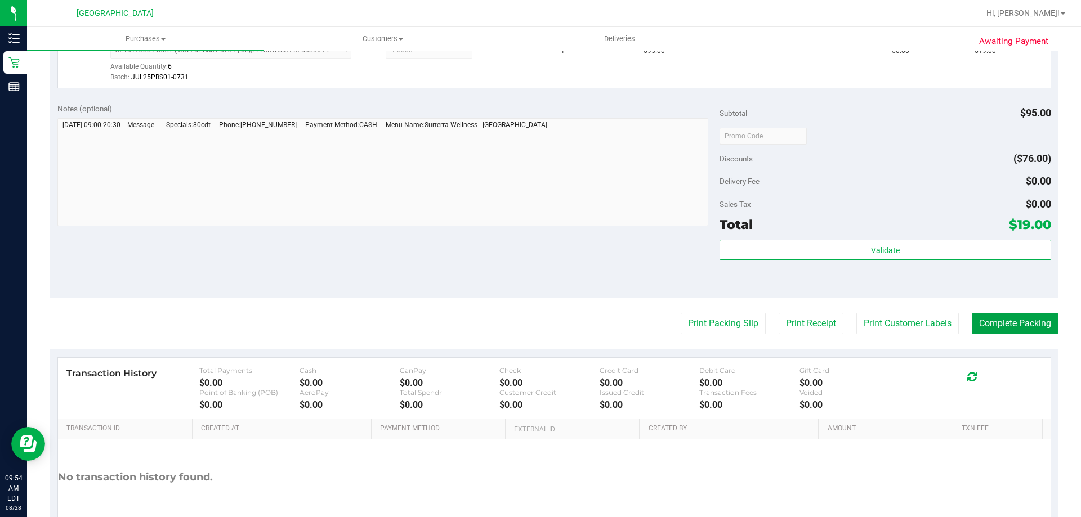
click at [1029, 323] on button "Complete Packing" at bounding box center [1015, 323] width 87 height 21
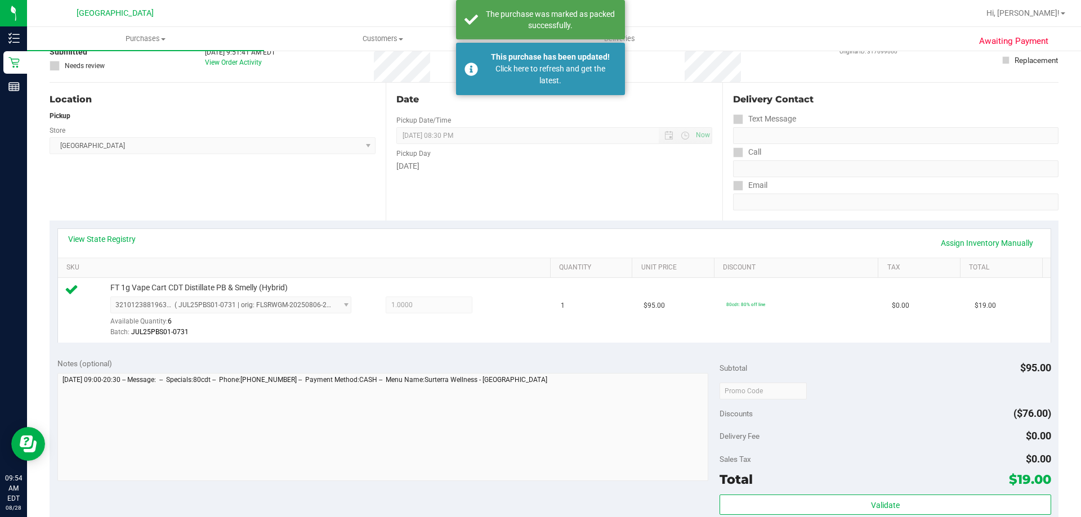
scroll to position [56, 0]
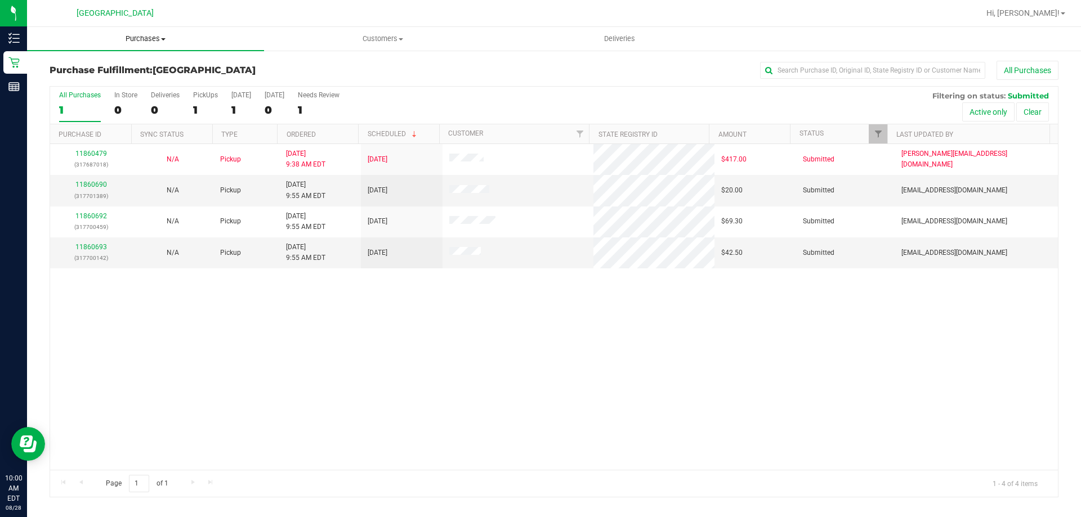
click at [145, 39] on span "Purchases" at bounding box center [145, 39] width 237 height 10
click at [96, 66] on span "Summary of purchases" at bounding box center [84, 68] width 115 height 10
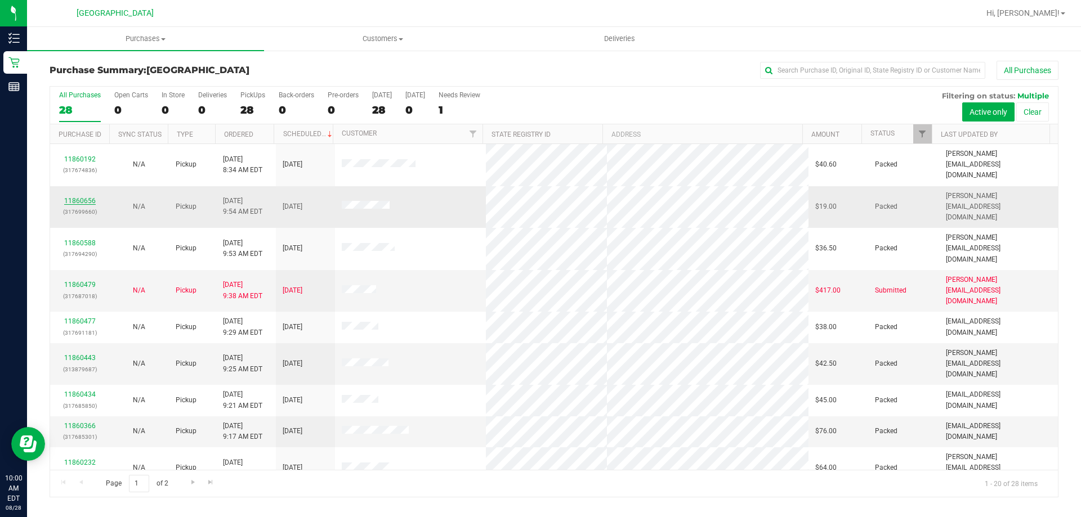
click at [71, 197] on link "11860656" at bounding box center [80, 201] width 32 height 8
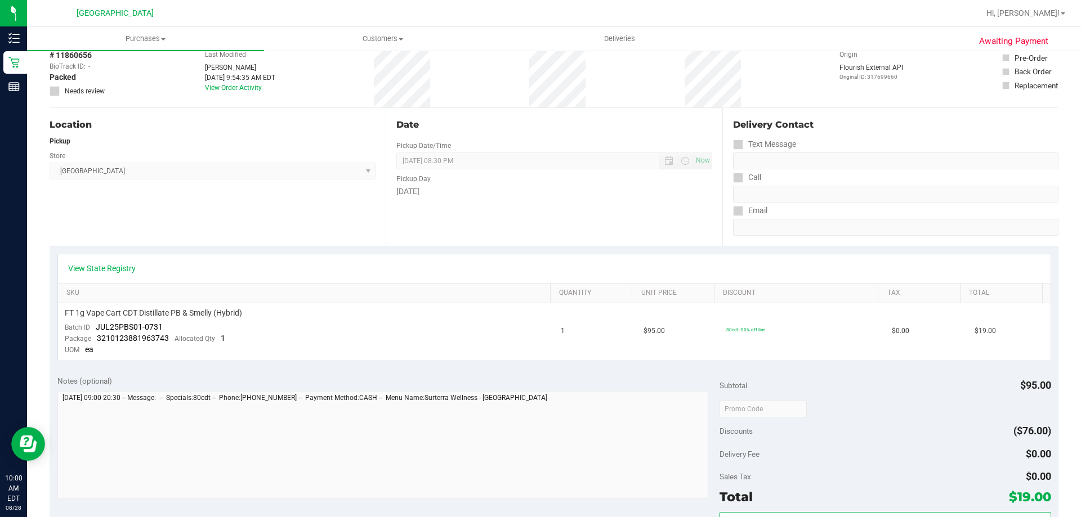
scroll to position [225, 0]
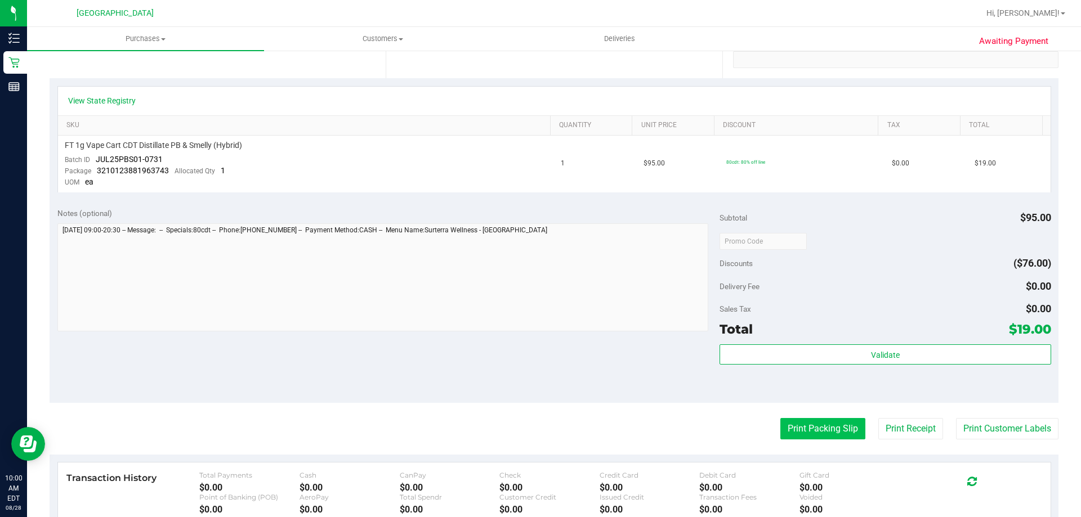
click at [796, 436] on button "Print Packing Slip" at bounding box center [822, 428] width 85 height 21
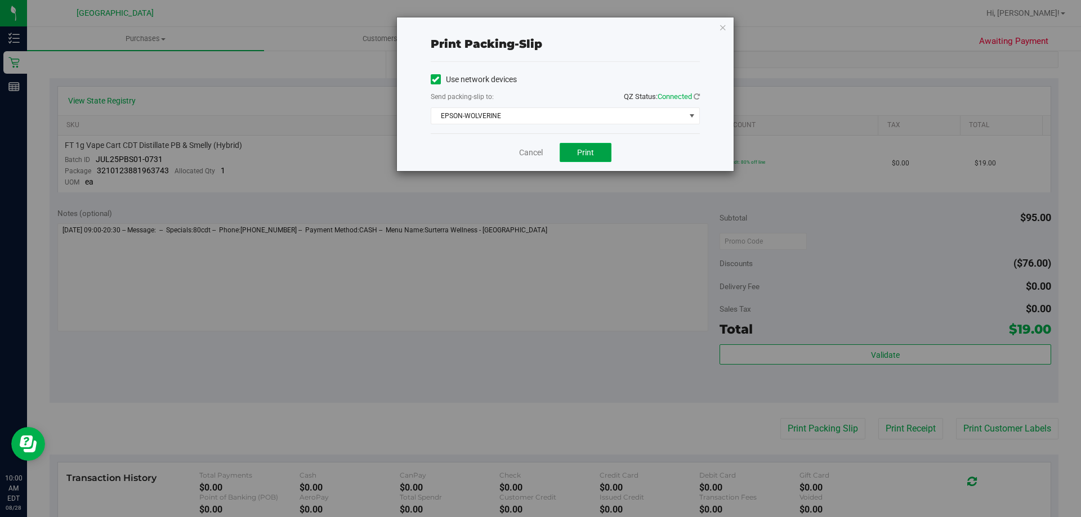
click at [591, 158] on button "Print" at bounding box center [586, 152] width 52 height 19
click at [533, 148] on link "Cancel" at bounding box center [531, 153] width 24 height 12
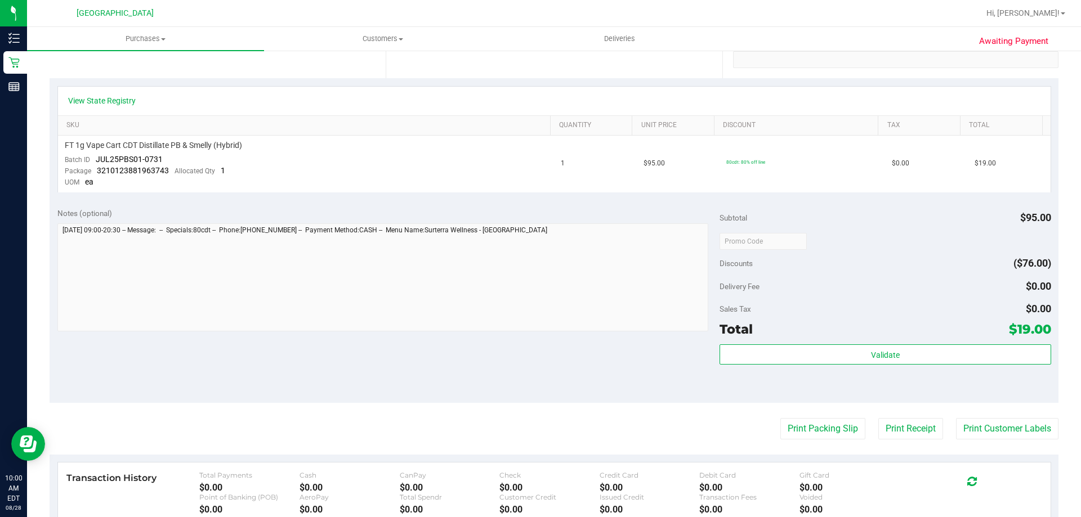
scroll to position [0, 0]
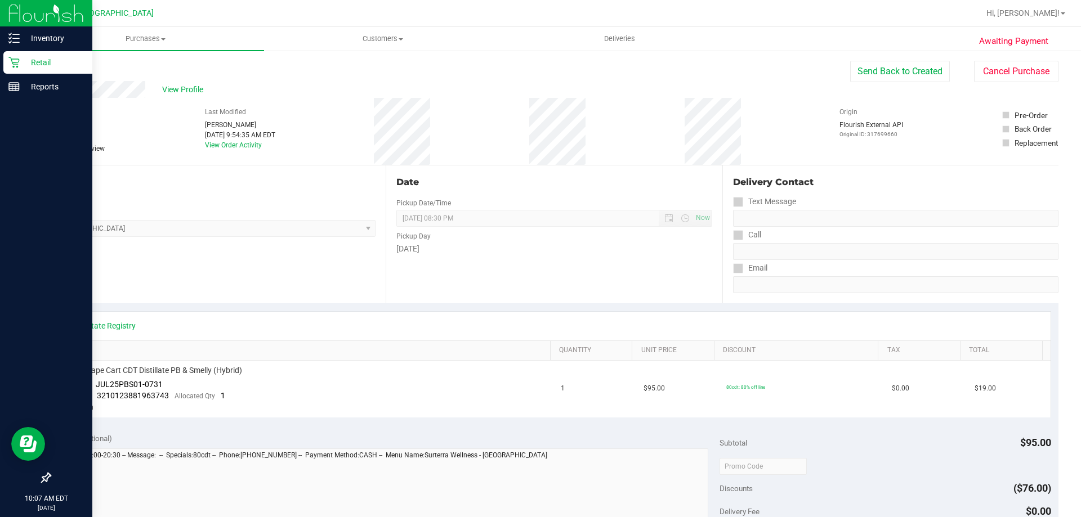
click at [54, 66] on p "Retail" at bounding box center [54, 63] width 68 height 14
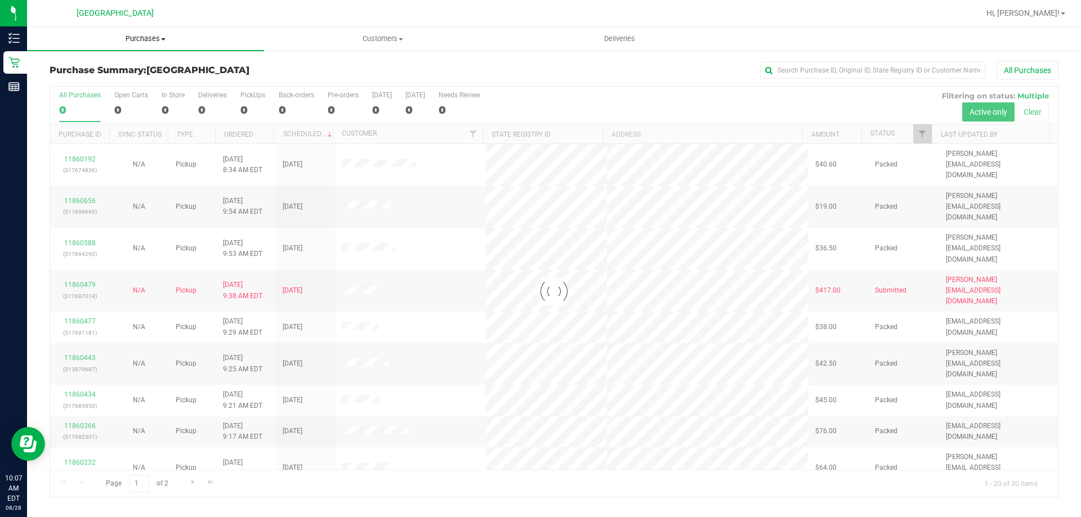
click at [149, 35] on span "Purchases" at bounding box center [145, 39] width 237 height 10
click at [96, 80] on li "Fulfillment" at bounding box center [145, 82] width 237 height 14
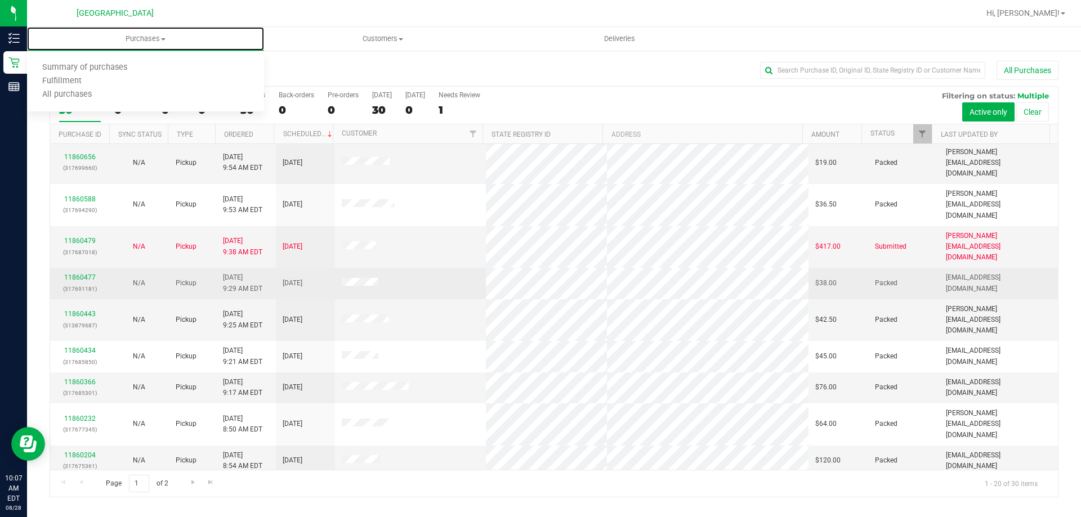
scroll to position [113, 0]
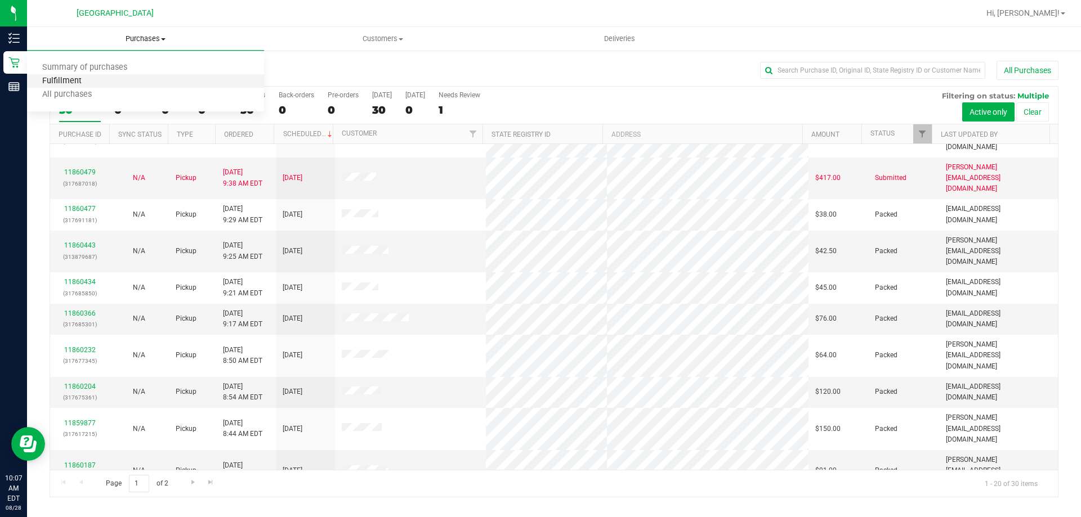
click at [81, 79] on span "Fulfillment" at bounding box center [62, 82] width 70 height 10
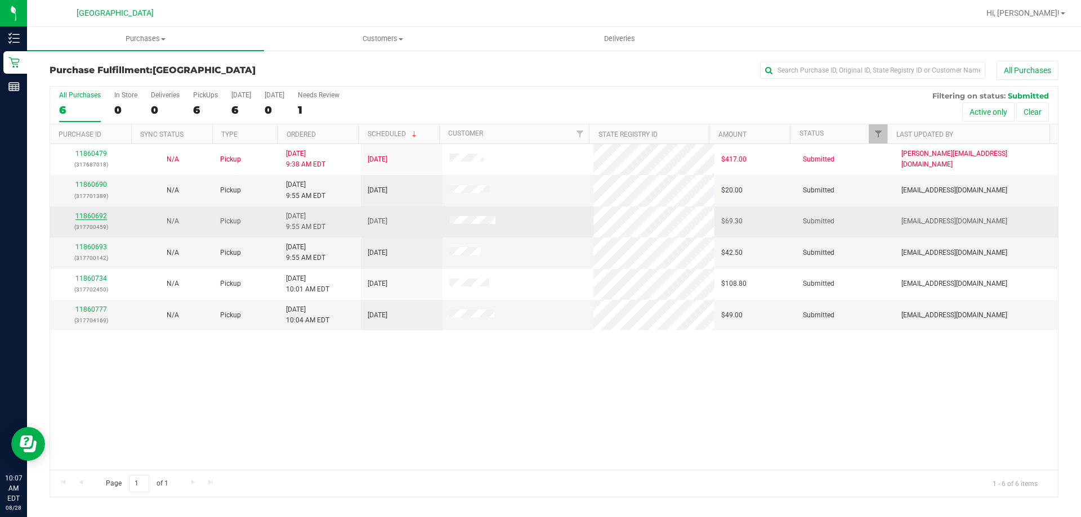
click at [94, 214] on link "11860692" at bounding box center [91, 216] width 32 height 8
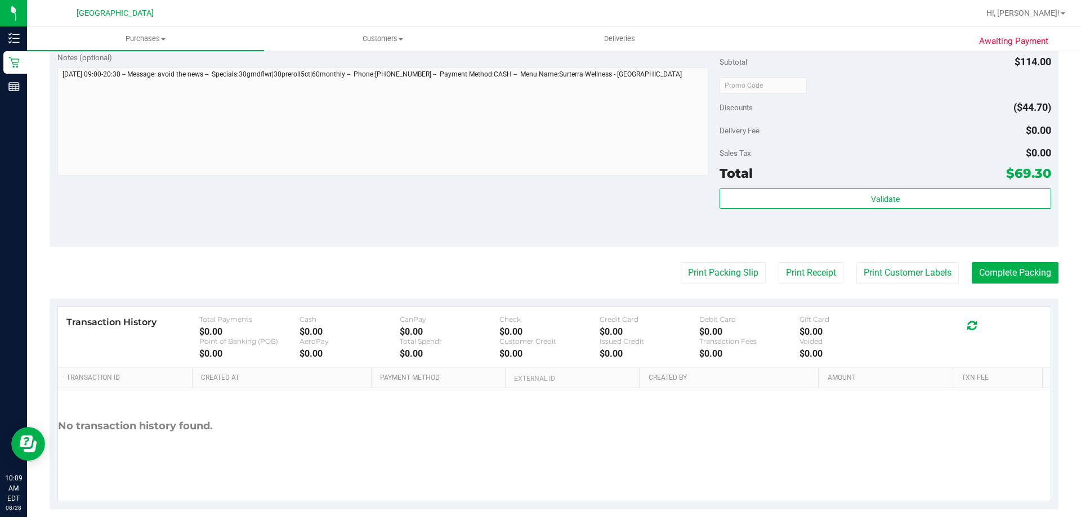
scroll to position [534, 0]
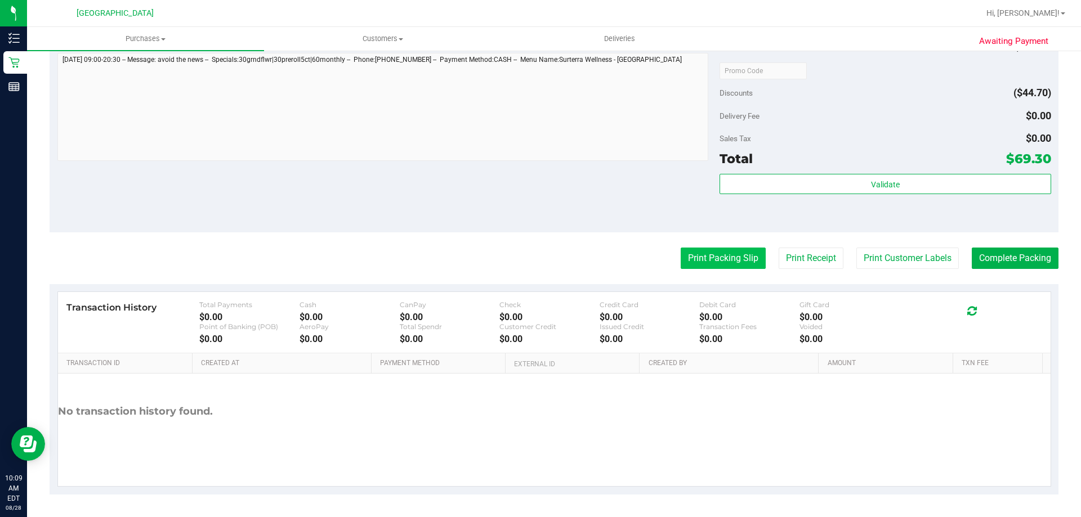
drag, startPoint x: 721, startPoint y: 256, endPoint x: 723, endPoint y: 250, distance: 5.9
click at [723, 250] on button "Print Packing Slip" at bounding box center [723, 258] width 85 height 21
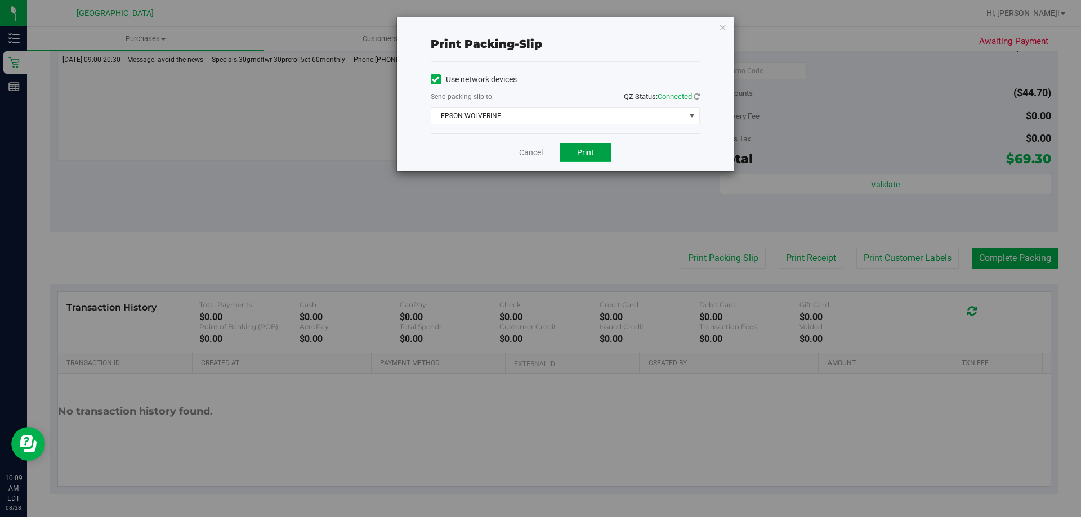
click at [587, 150] on span "Print" at bounding box center [585, 152] width 17 height 9
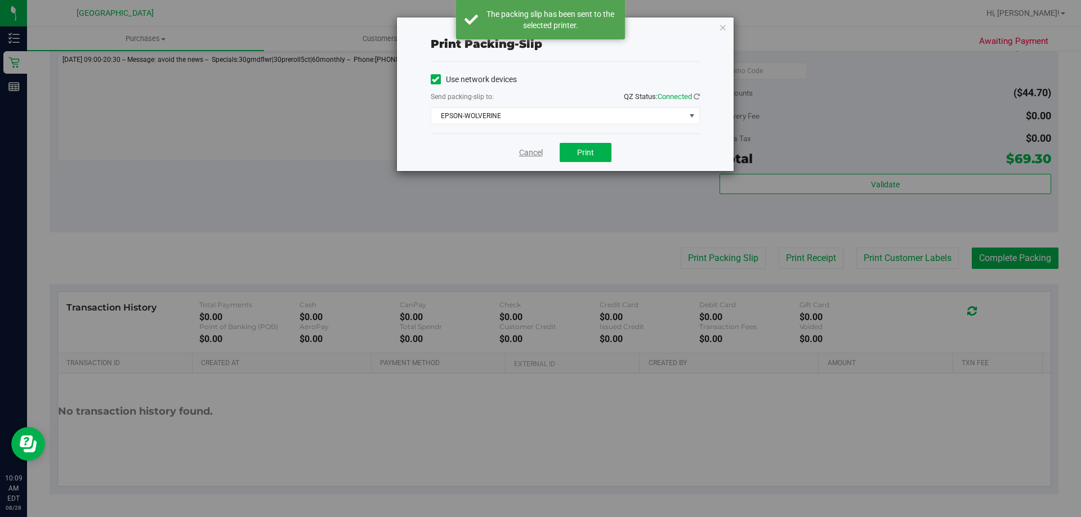
click at [526, 151] on link "Cancel" at bounding box center [531, 153] width 24 height 12
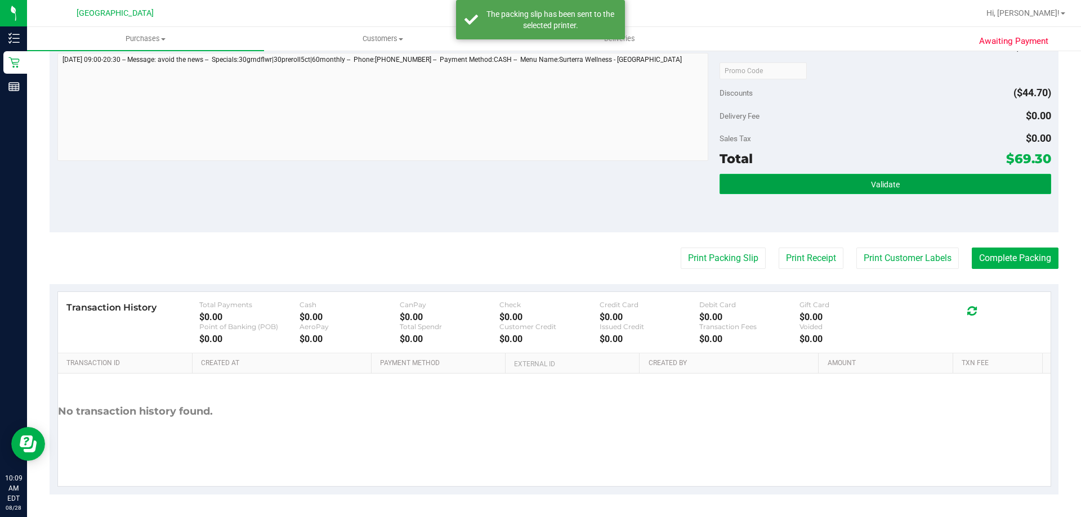
click at [862, 185] on button "Validate" at bounding box center [885, 184] width 331 height 20
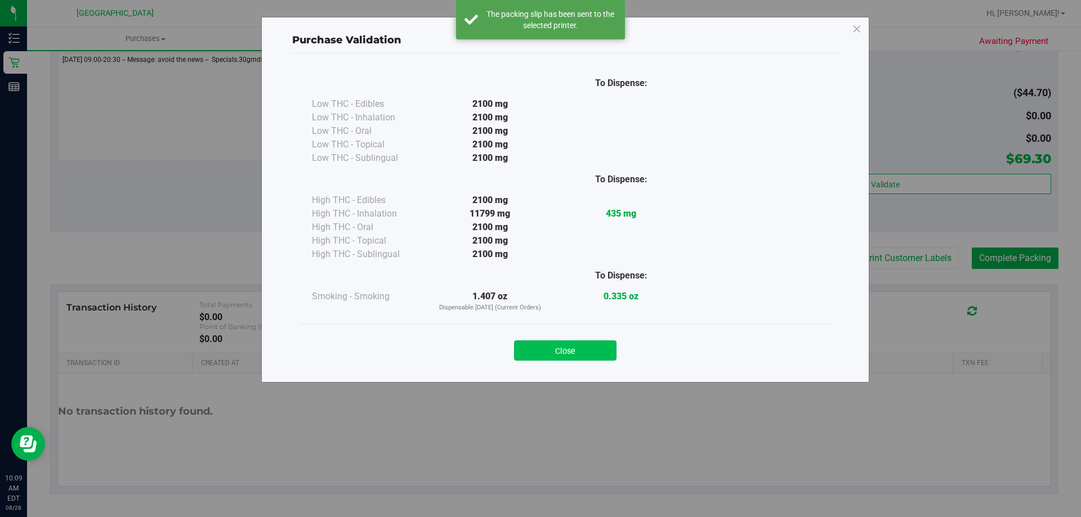
click at [558, 353] on button "Close" at bounding box center [565, 351] width 102 height 20
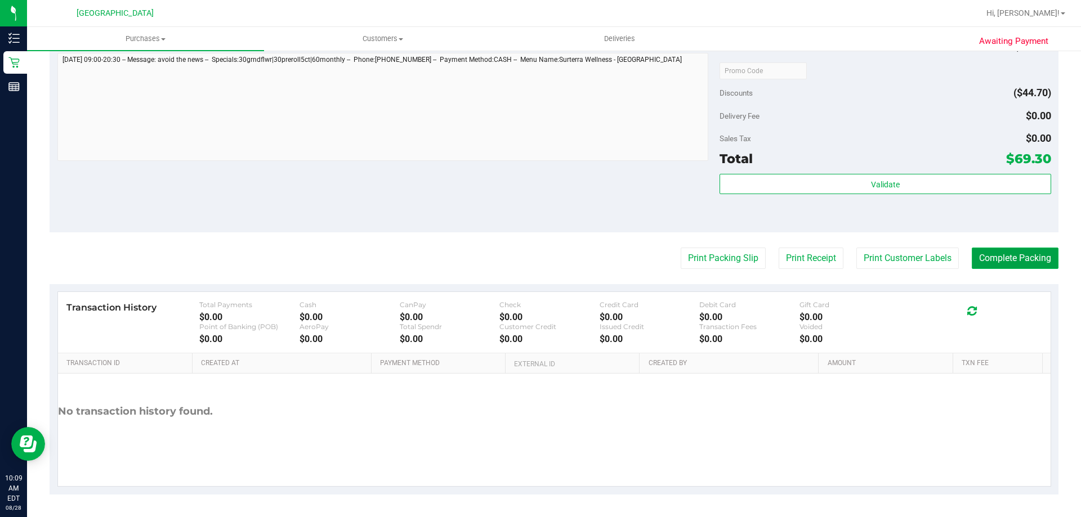
click at [1028, 259] on button "Complete Packing" at bounding box center [1015, 258] width 87 height 21
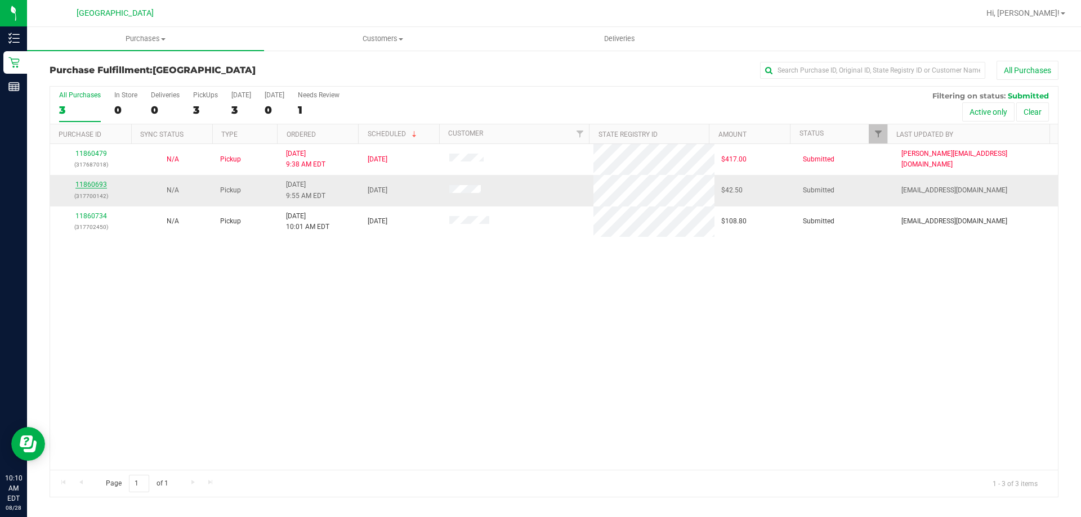
click at [88, 187] on div "All Purchases 3 In Store 0 Deliveries 0 PickUps 3 Today 3 Tomorrow 0 Needs Revi…" at bounding box center [554, 292] width 1009 height 412
click at [87, 188] on link "11860693" at bounding box center [91, 185] width 32 height 8
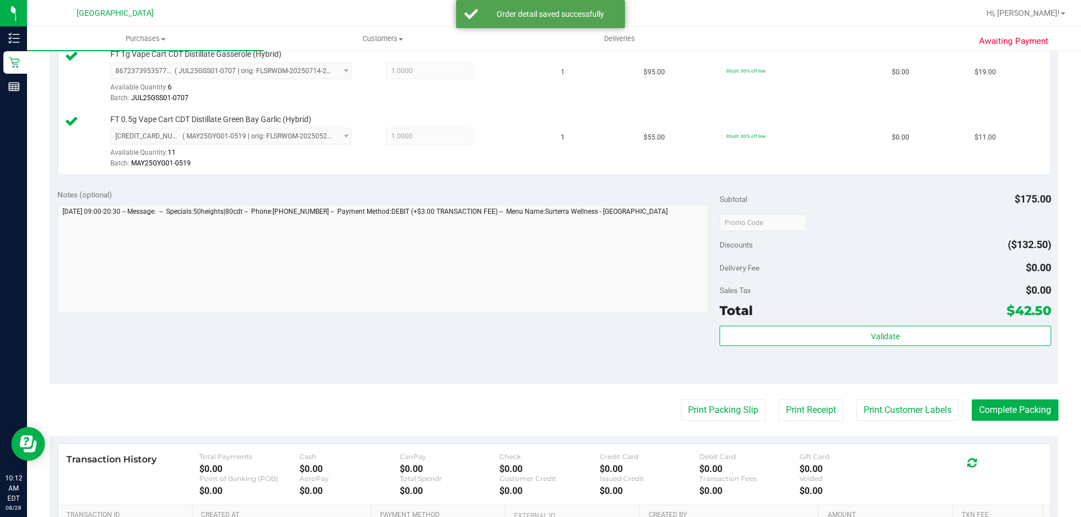
scroll to position [394, 0]
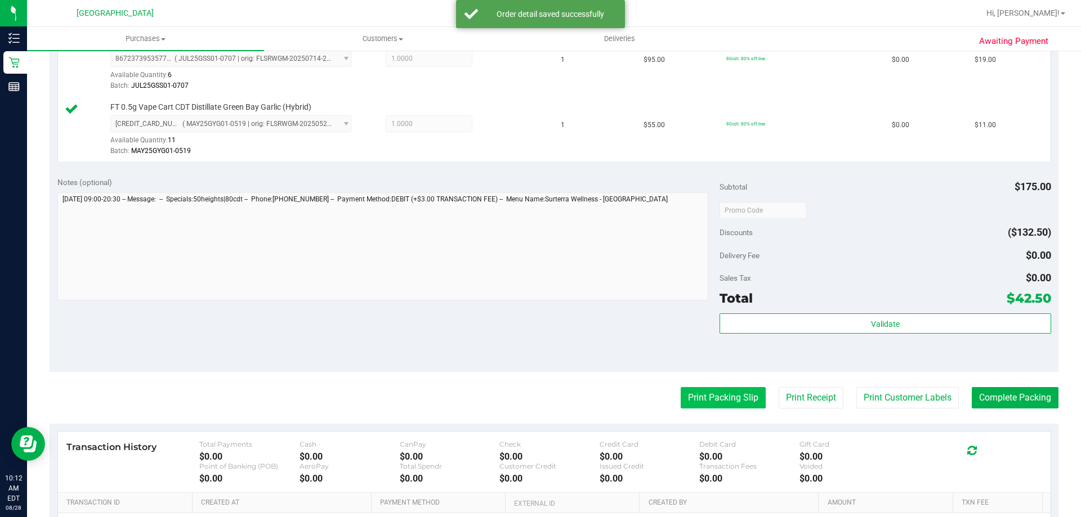
click at [727, 396] on button "Print Packing Slip" at bounding box center [723, 397] width 85 height 21
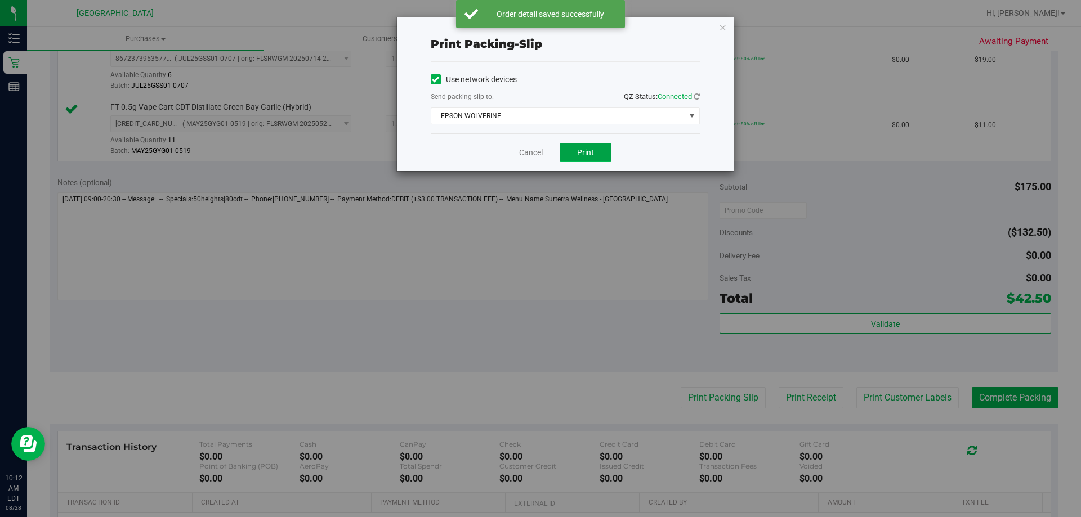
click at [588, 150] on span "Print" at bounding box center [585, 152] width 17 height 9
click at [538, 154] on link "Cancel" at bounding box center [531, 153] width 24 height 12
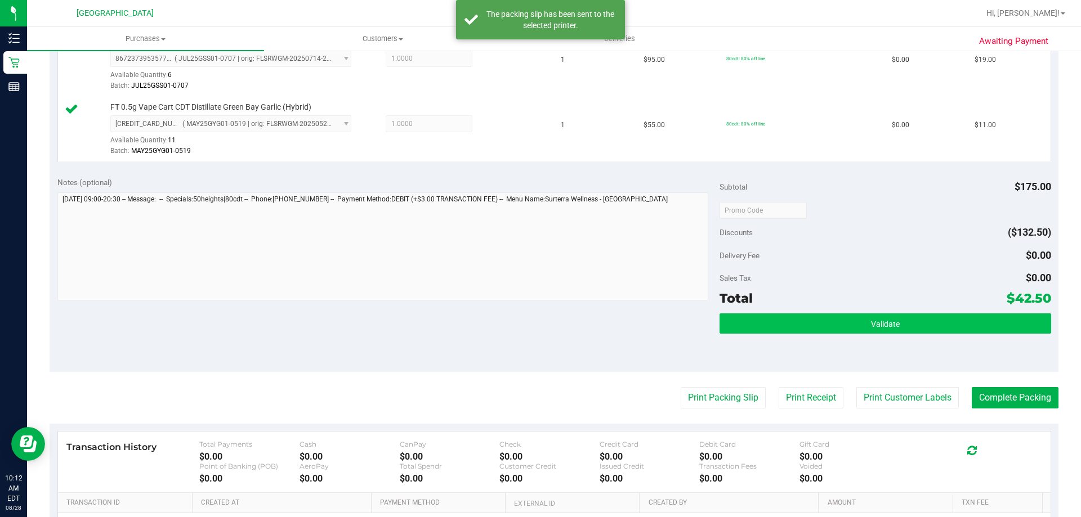
click at [988, 313] on div "Subtotal $175.00 Discounts ($132.50) Delivery Fee $0.00 Sales Tax $0.00 Total $…" at bounding box center [885, 271] width 331 height 188
click at [989, 333] on button "Validate" at bounding box center [885, 324] width 331 height 20
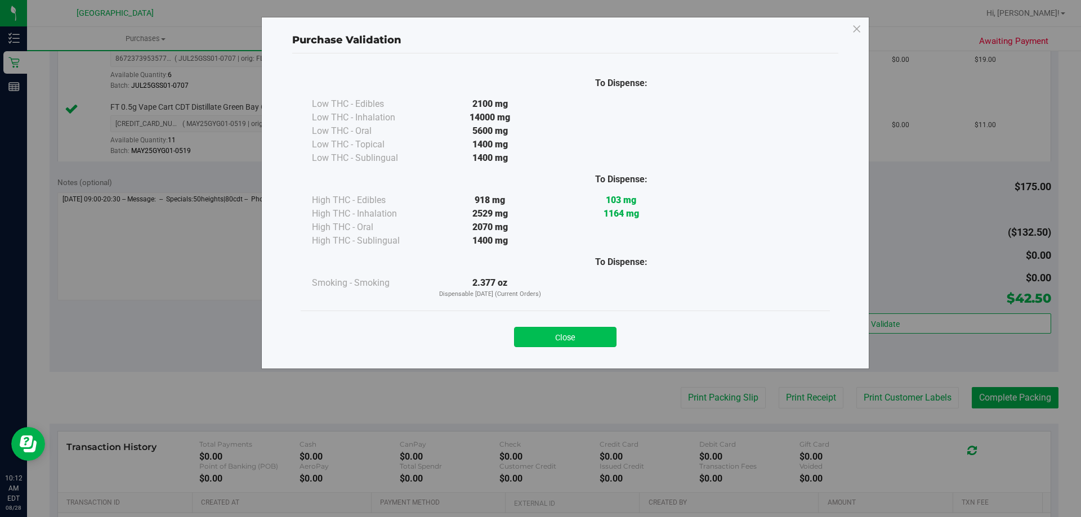
click at [602, 336] on button "Close" at bounding box center [565, 337] width 102 height 20
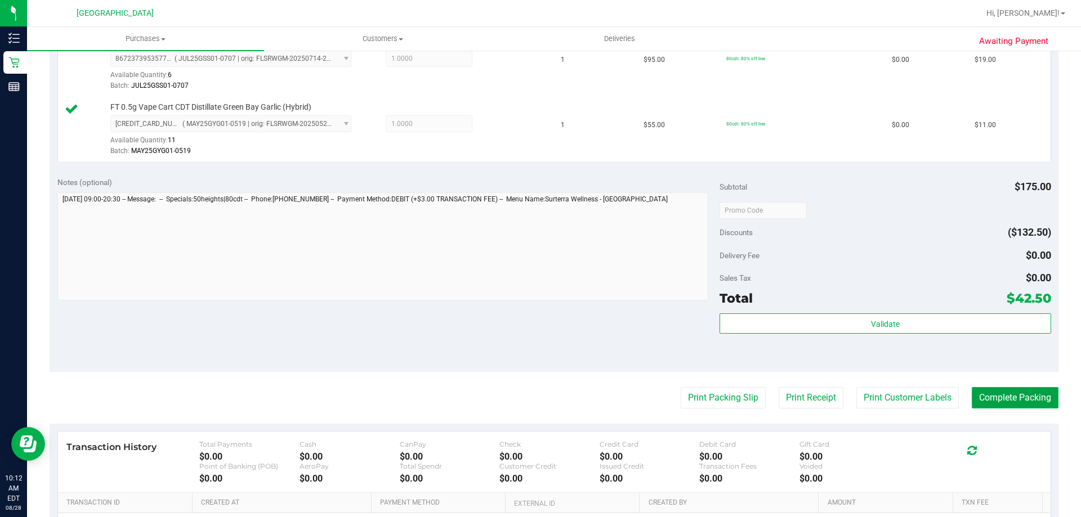
click at [998, 400] on button "Complete Packing" at bounding box center [1015, 397] width 87 height 21
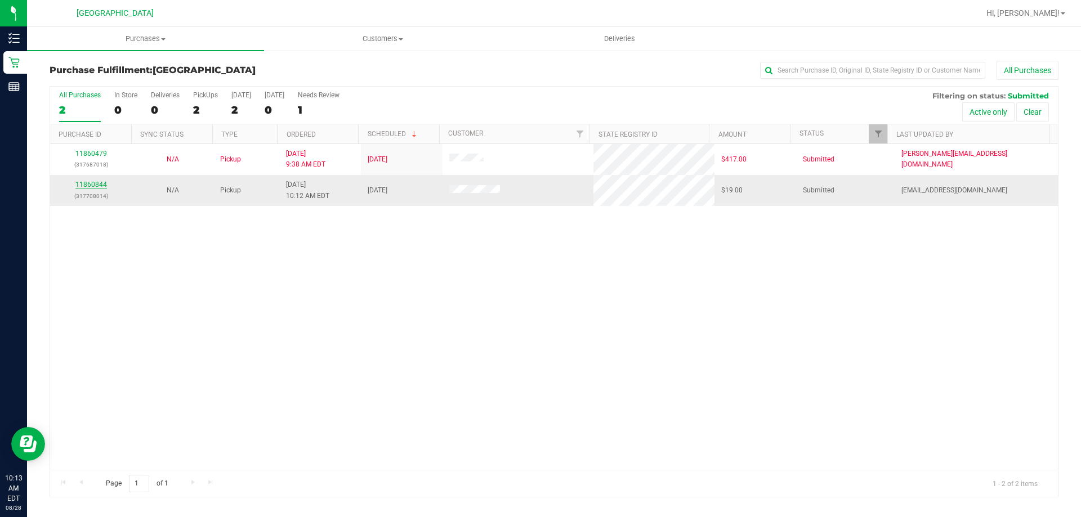
click at [95, 181] on link "11860844" at bounding box center [91, 185] width 32 height 8
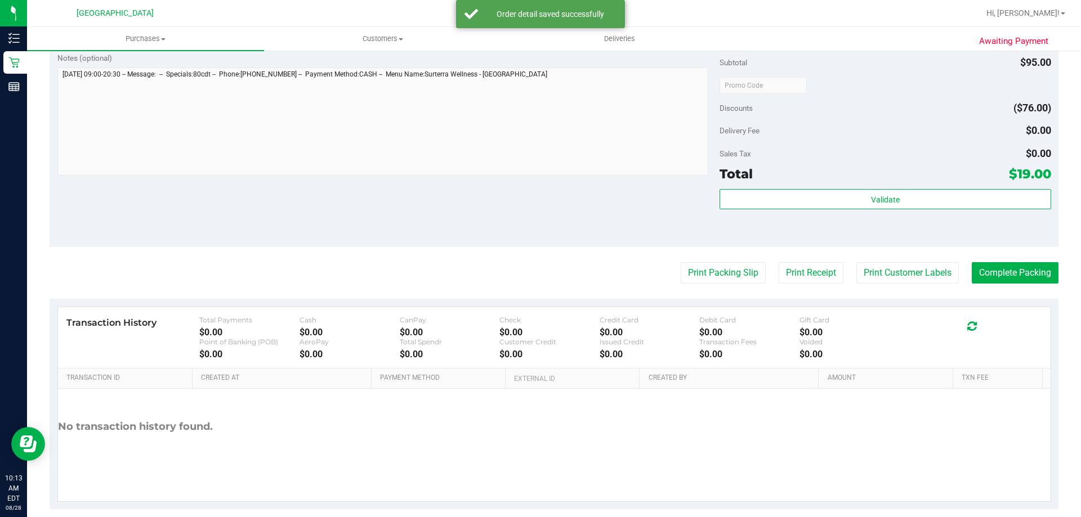
scroll to position [394, 0]
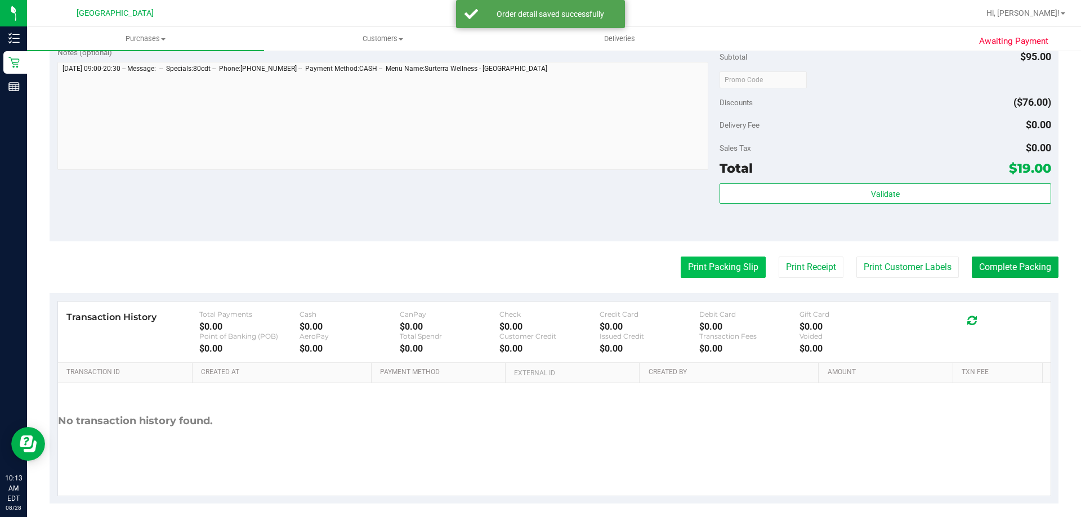
click at [738, 263] on button "Print Packing Slip" at bounding box center [723, 267] width 85 height 21
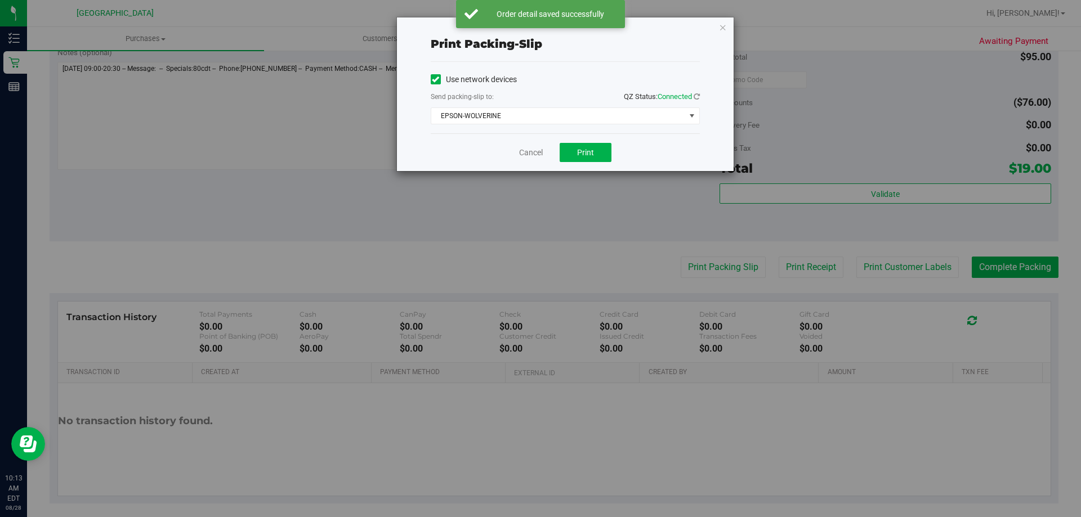
click at [562, 140] on div "Cancel Print" at bounding box center [565, 152] width 269 height 38
click at [586, 149] on span "Print" at bounding box center [585, 152] width 17 height 9
click at [524, 149] on link "Cancel" at bounding box center [526, 153] width 24 height 12
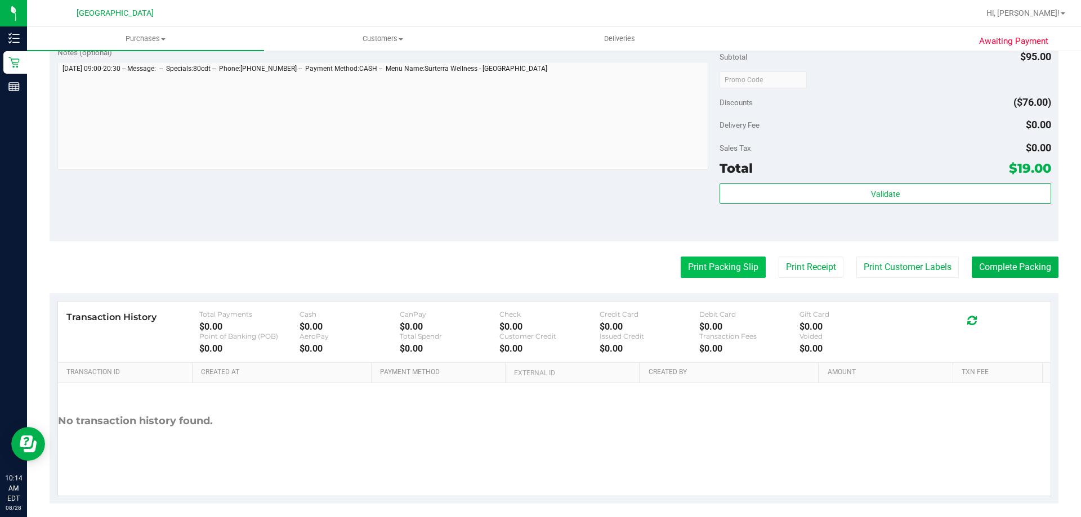
click at [734, 269] on button "Print Packing Slip" at bounding box center [723, 267] width 85 height 21
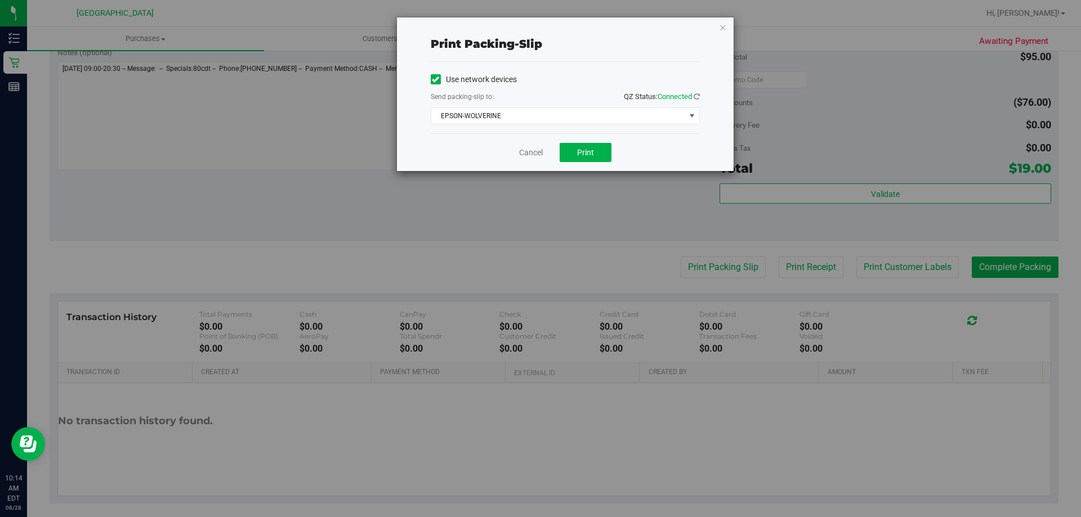
click at [579, 141] on div "Cancel Print" at bounding box center [565, 152] width 269 height 38
click at [579, 146] on button "Print" at bounding box center [586, 152] width 52 height 19
click at [529, 153] on link "Cancel" at bounding box center [531, 153] width 24 height 12
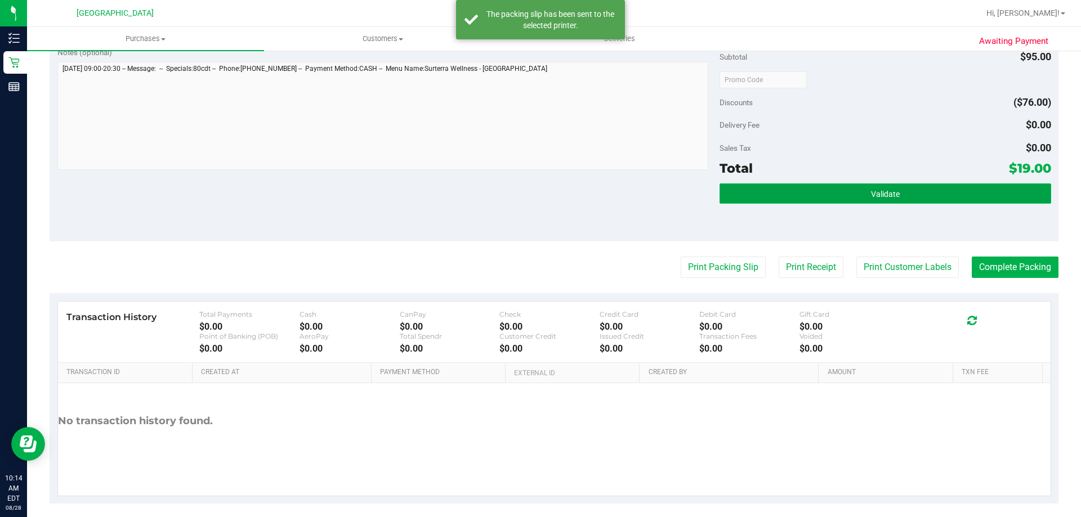
click at [871, 193] on span "Validate" at bounding box center [885, 194] width 29 height 9
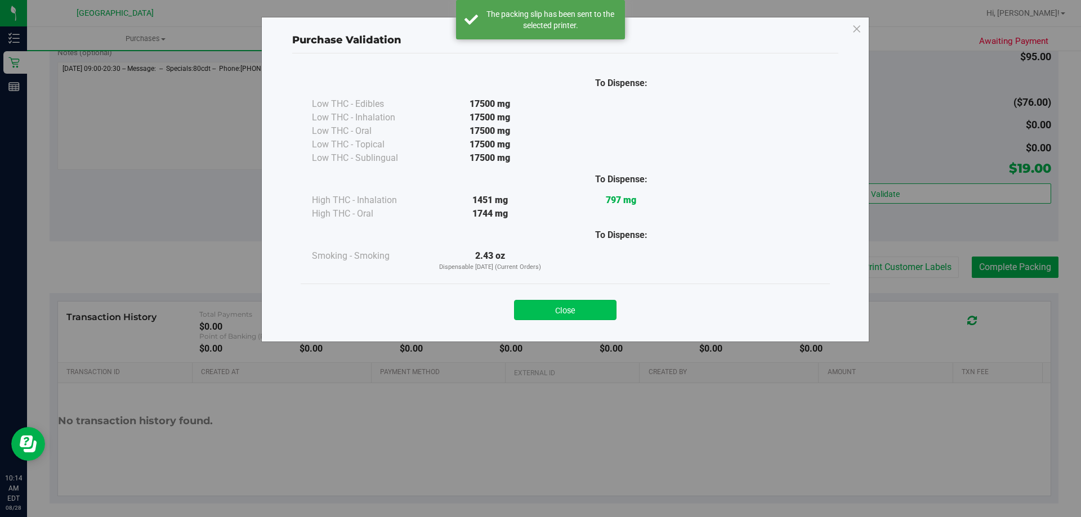
click at [566, 318] on button "Close" at bounding box center [565, 310] width 102 height 20
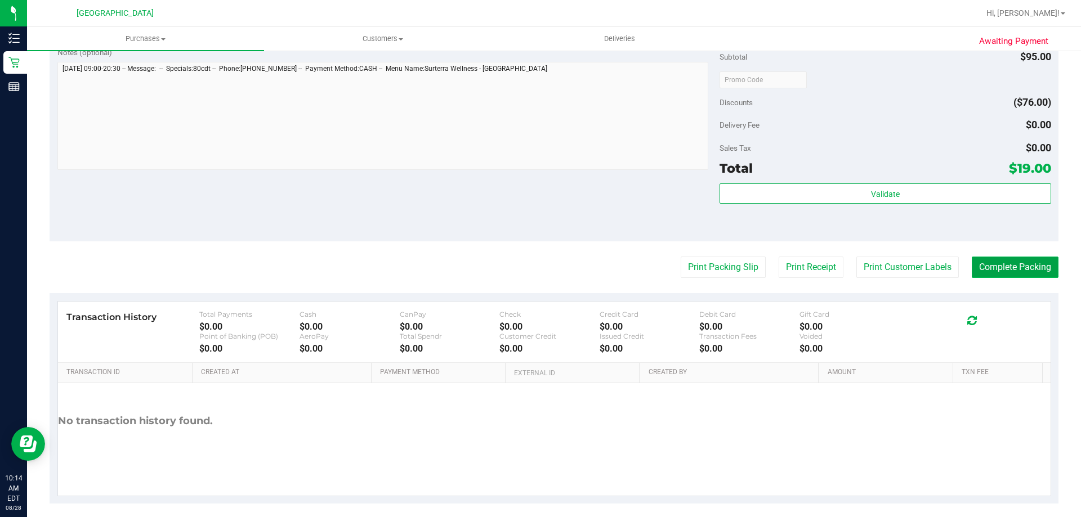
click at [1041, 269] on button "Complete Packing" at bounding box center [1015, 267] width 87 height 21
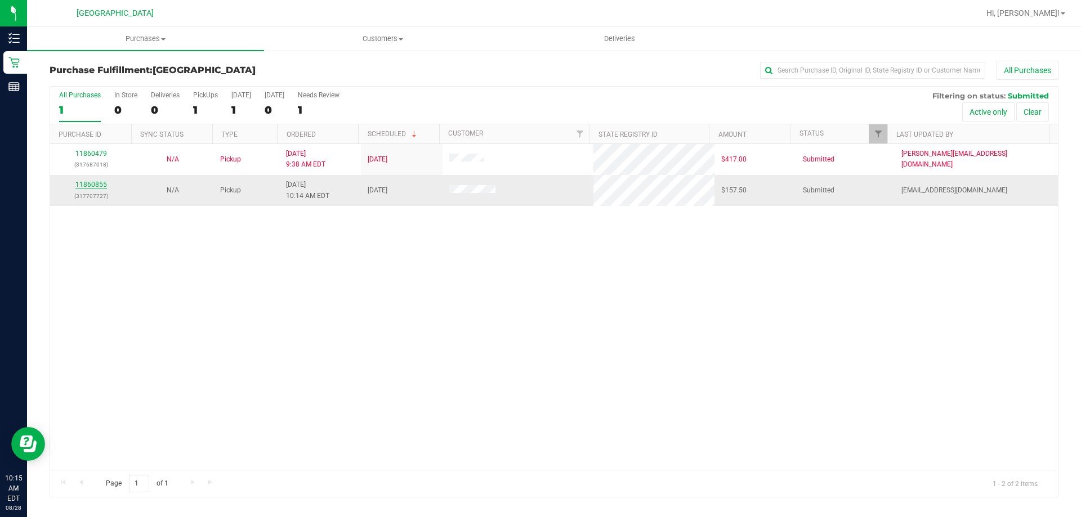
click at [78, 185] on link "11860855" at bounding box center [91, 185] width 32 height 8
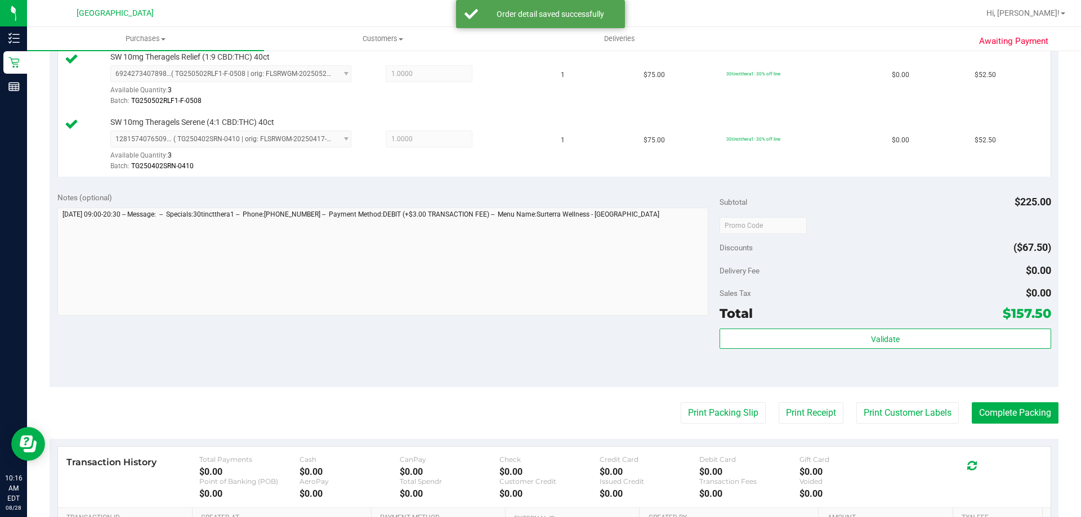
scroll to position [534, 0]
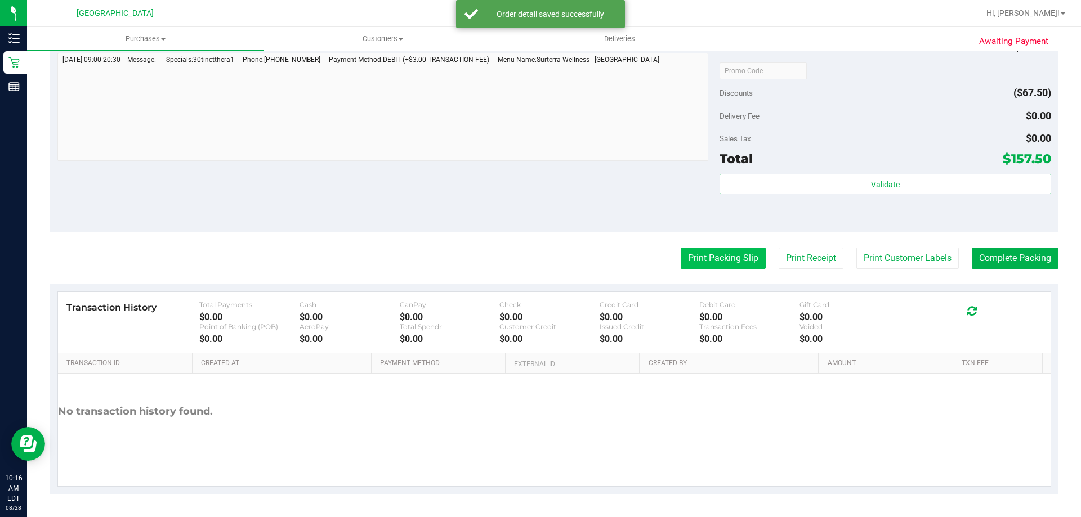
click at [720, 264] on button "Print Packing Slip" at bounding box center [723, 258] width 85 height 21
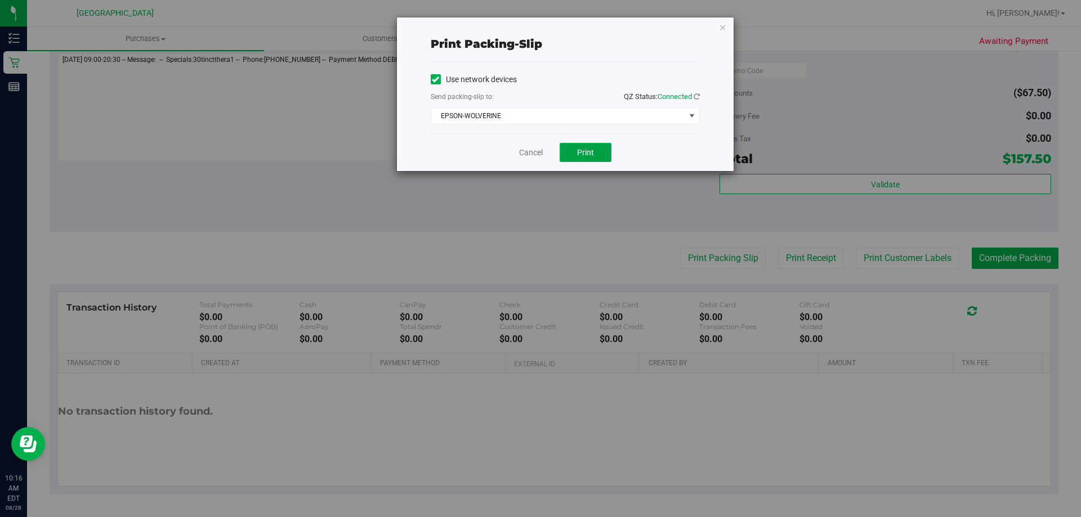
click at [583, 154] on span "Print" at bounding box center [585, 152] width 17 height 9
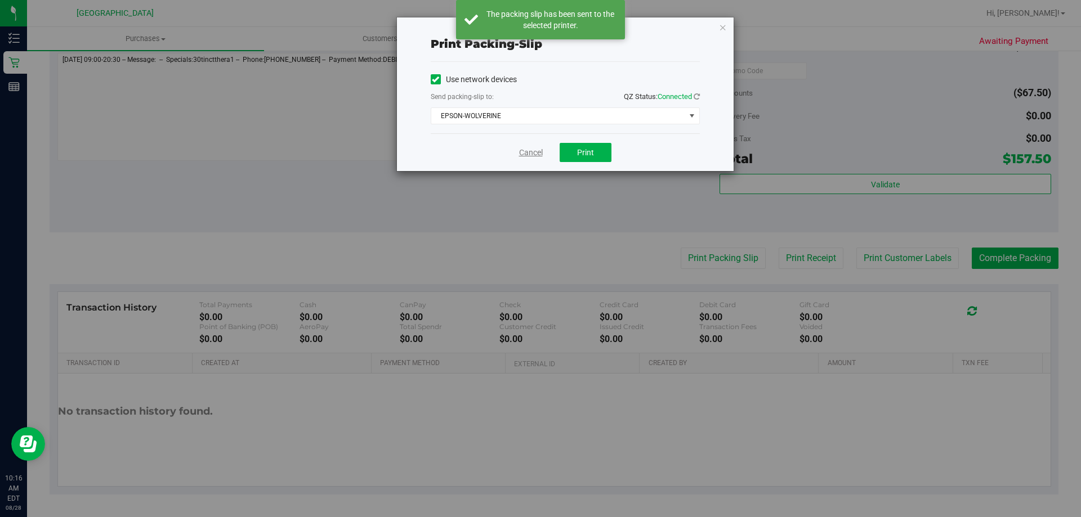
click at [528, 150] on link "Cancel" at bounding box center [531, 153] width 24 height 12
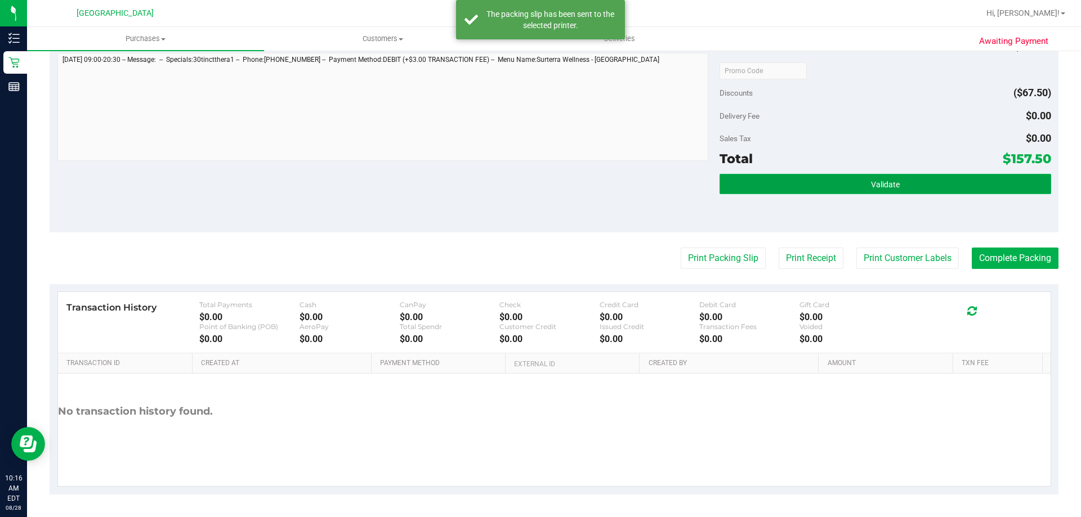
click at [923, 185] on button "Validate" at bounding box center [885, 184] width 331 height 20
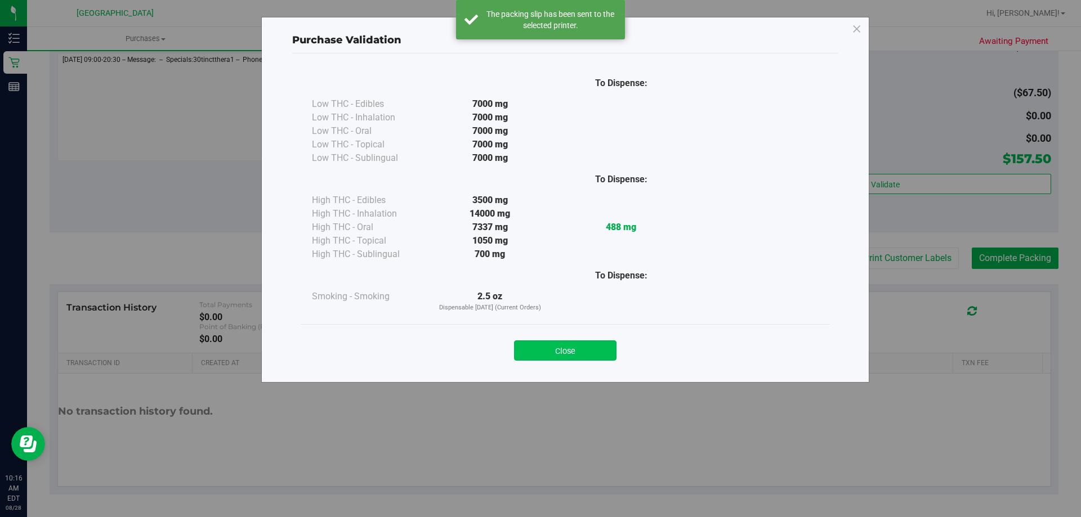
click at [599, 358] on button "Close" at bounding box center [565, 351] width 102 height 20
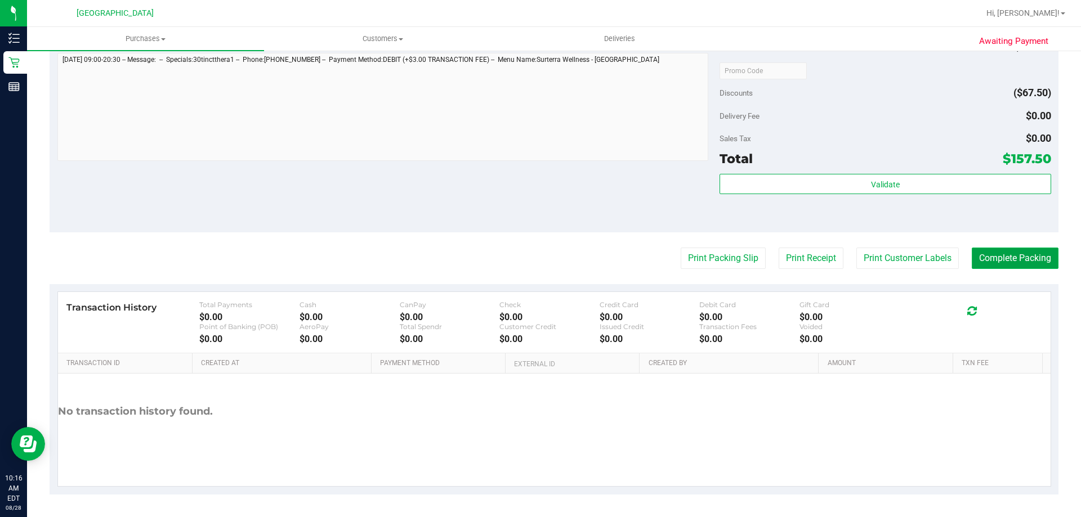
click at [998, 260] on button "Complete Packing" at bounding box center [1015, 258] width 87 height 21
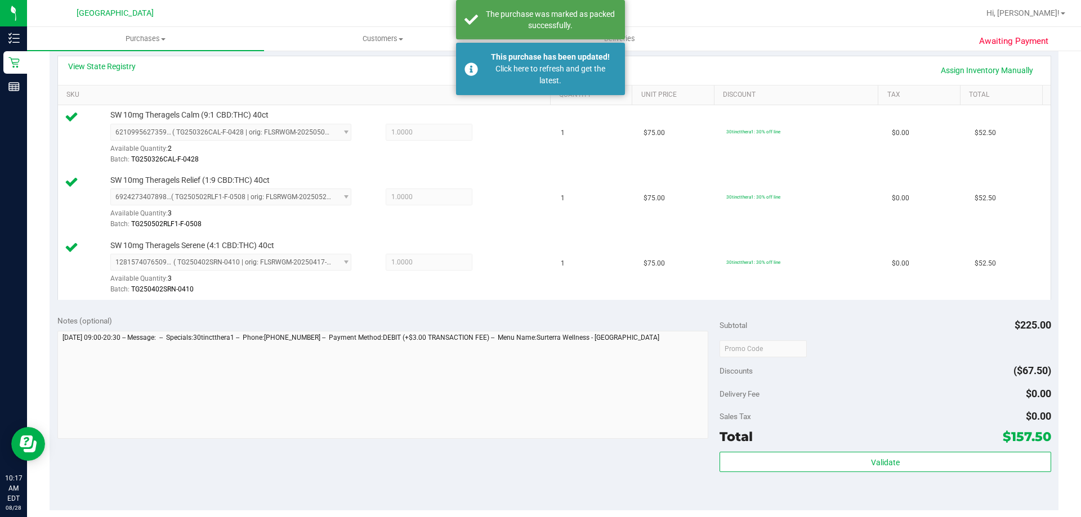
scroll to position [252, 0]
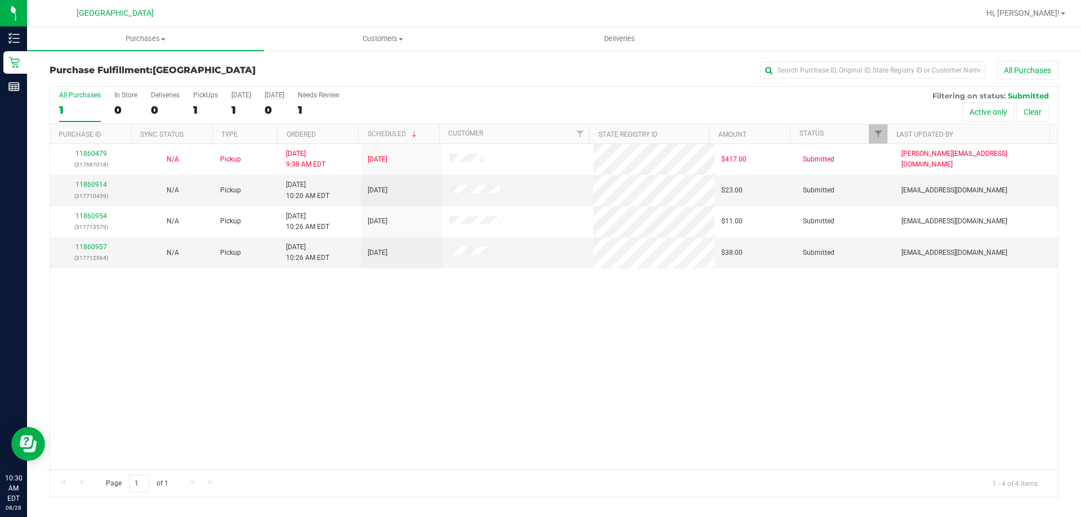
click at [656, 340] on div "11860479 (317687018) N/A Pickup [DATE] 9:38 AM EDT 8/28/2025 $417.00 Submitted …" at bounding box center [554, 307] width 1008 height 326
click at [105, 187] on link "11860914" at bounding box center [91, 185] width 32 height 8
click at [102, 181] on link "11860914" at bounding box center [91, 185] width 32 height 8
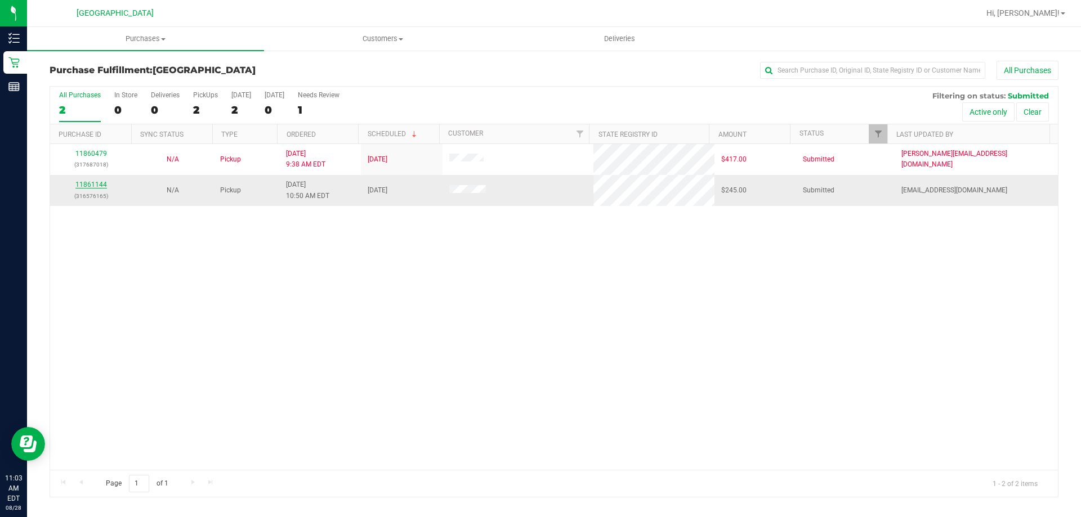
click at [95, 183] on link "11861144" at bounding box center [91, 185] width 32 height 8
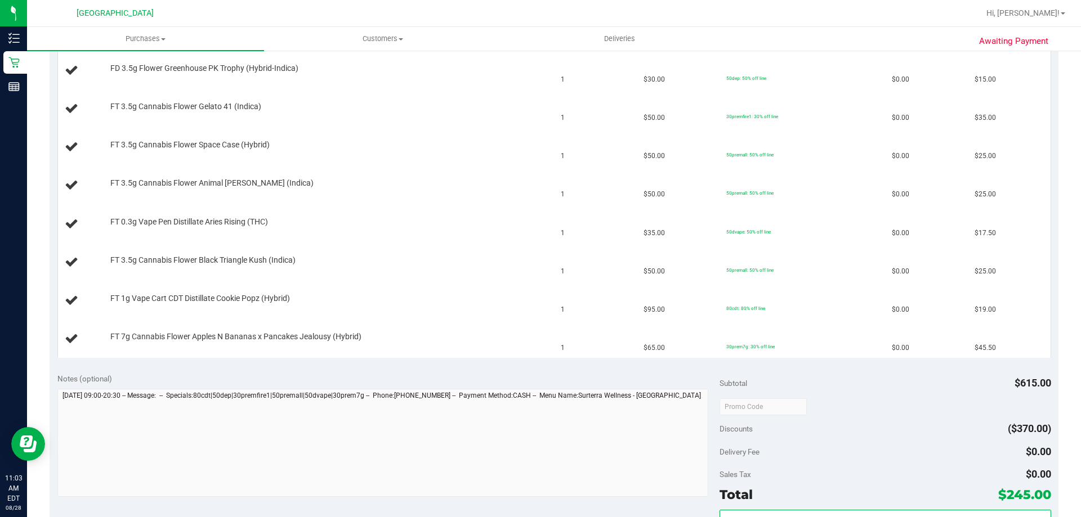
scroll to position [563, 0]
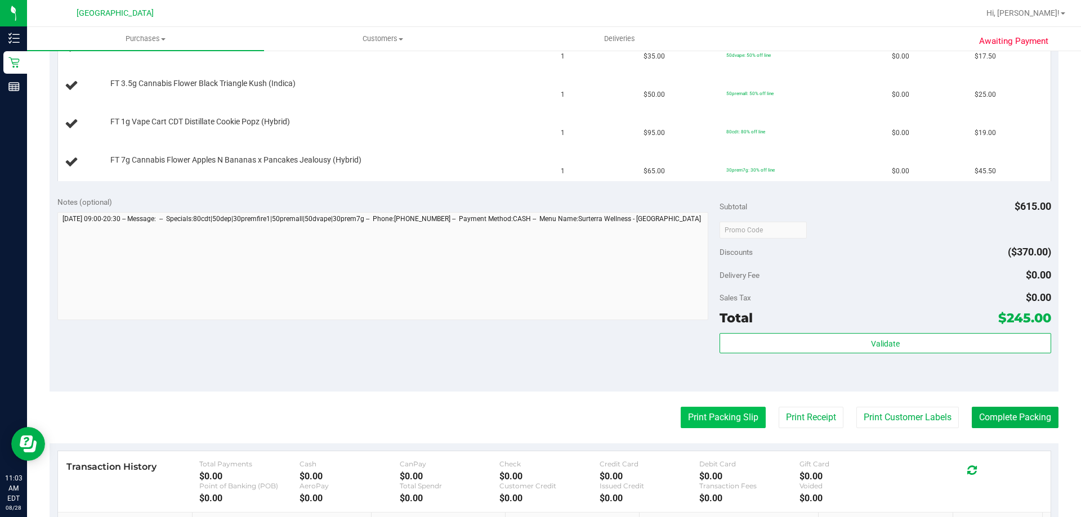
click at [702, 412] on button "Print Packing Slip" at bounding box center [723, 417] width 85 height 21
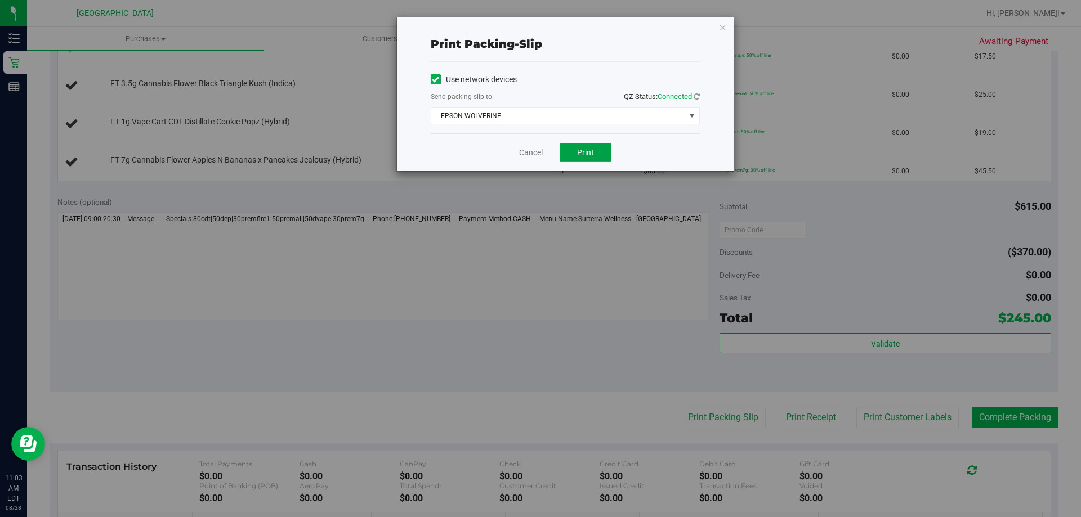
click at [582, 157] on span "Print" at bounding box center [585, 152] width 17 height 9
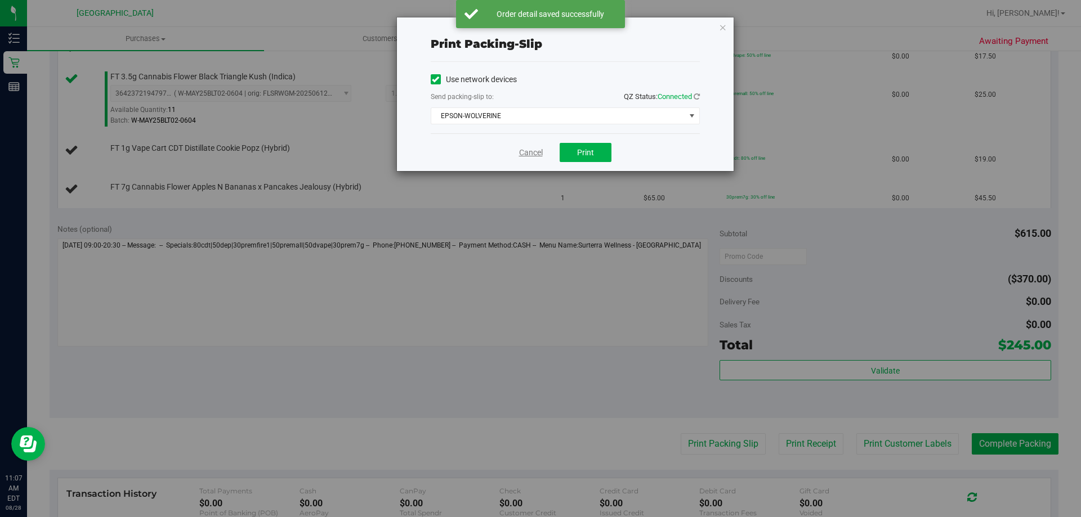
click at [527, 148] on link "Cancel" at bounding box center [531, 153] width 24 height 12
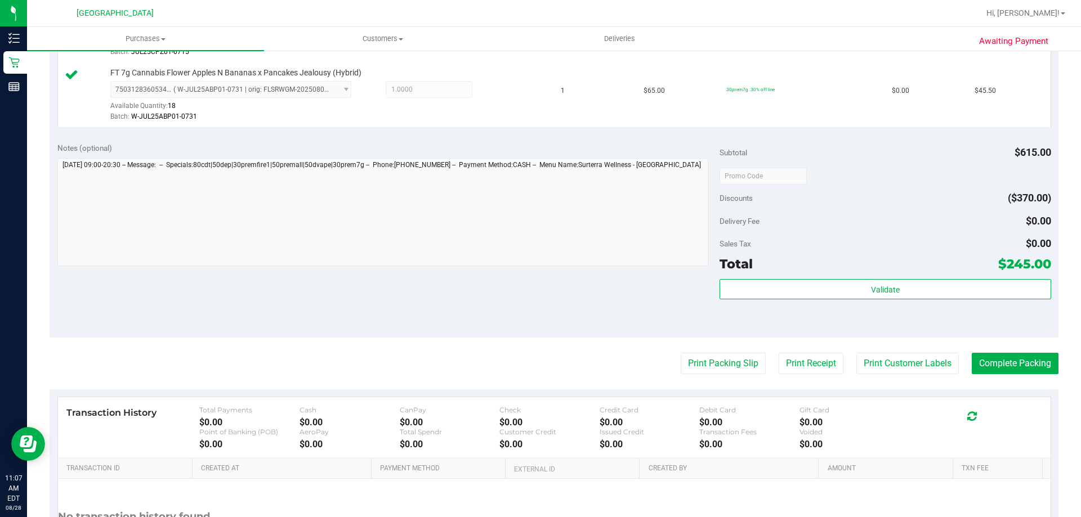
scroll to position [989, 0]
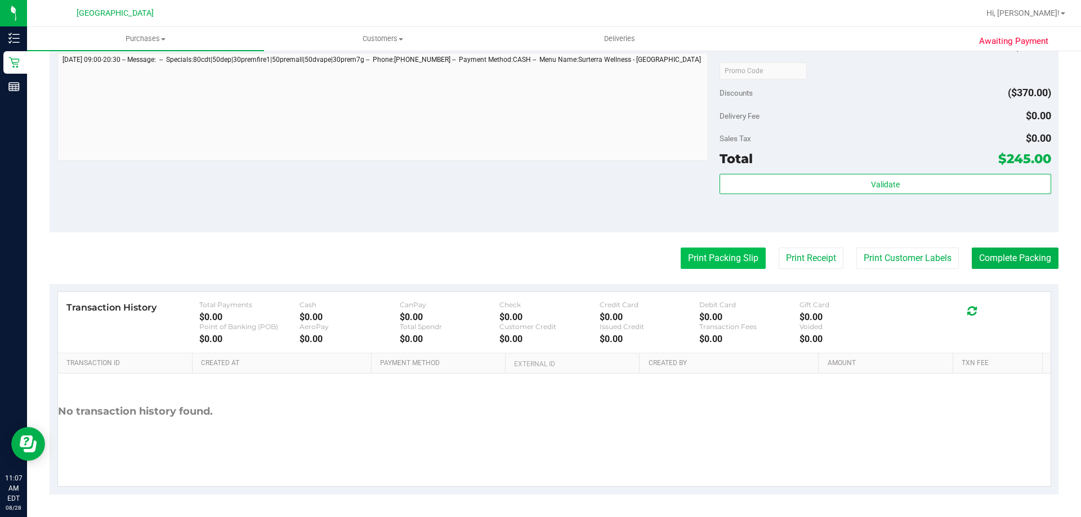
click at [700, 265] on button "Print Packing Slip" at bounding box center [723, 258] width 85 height 21
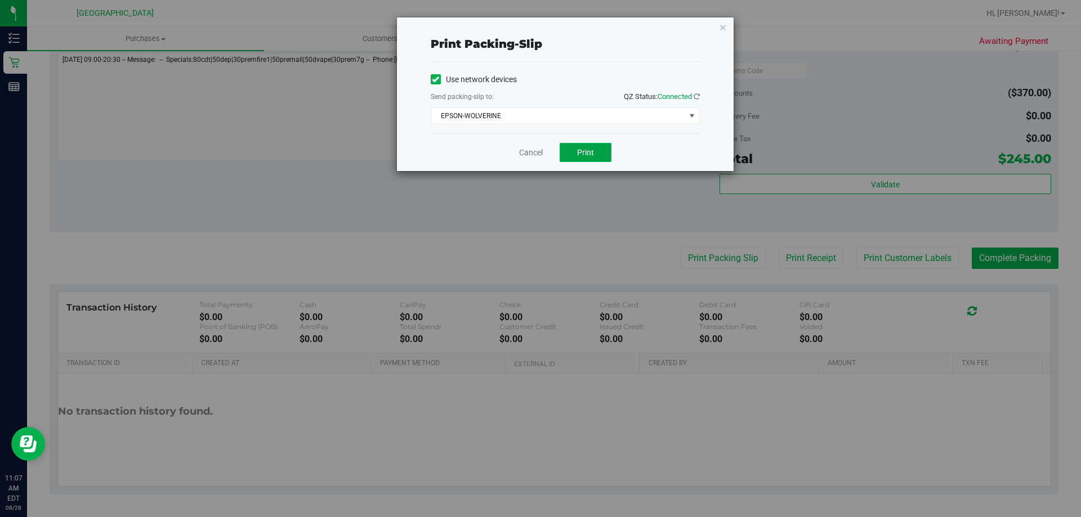
click at [595, 158] on button "Print" at bounding box center [586, 152] width 52 height 19
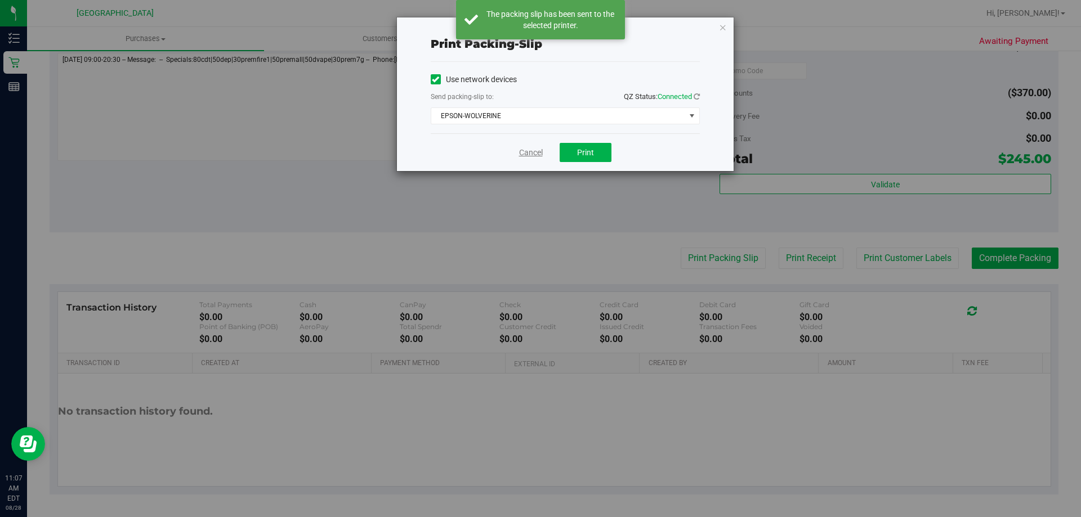
click at [526, 148] on link "Cancel" at bounding box center [531, 153] width 24 height 12
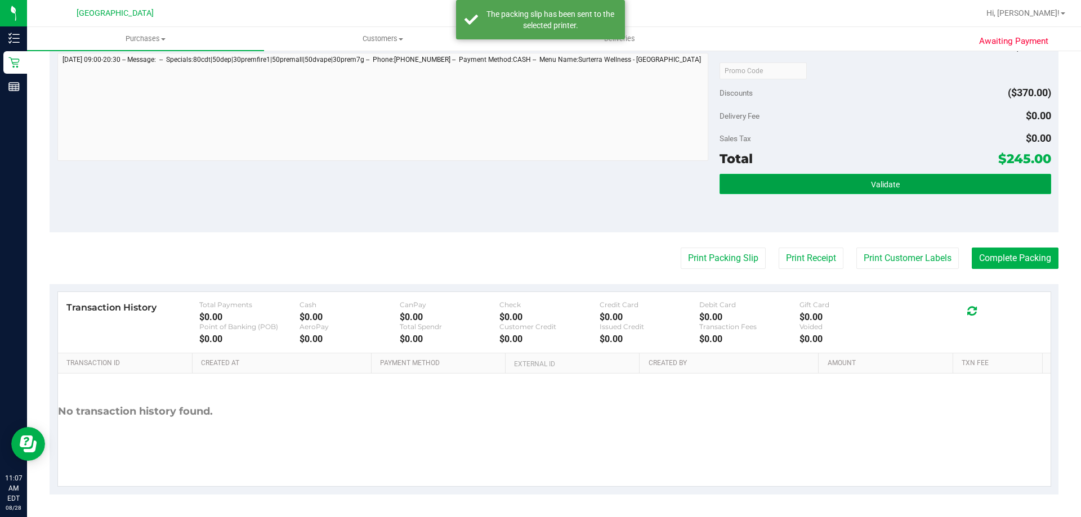
click at [918, 178] on button "Validate" at bounding box center [885, 184] width 331 height 20
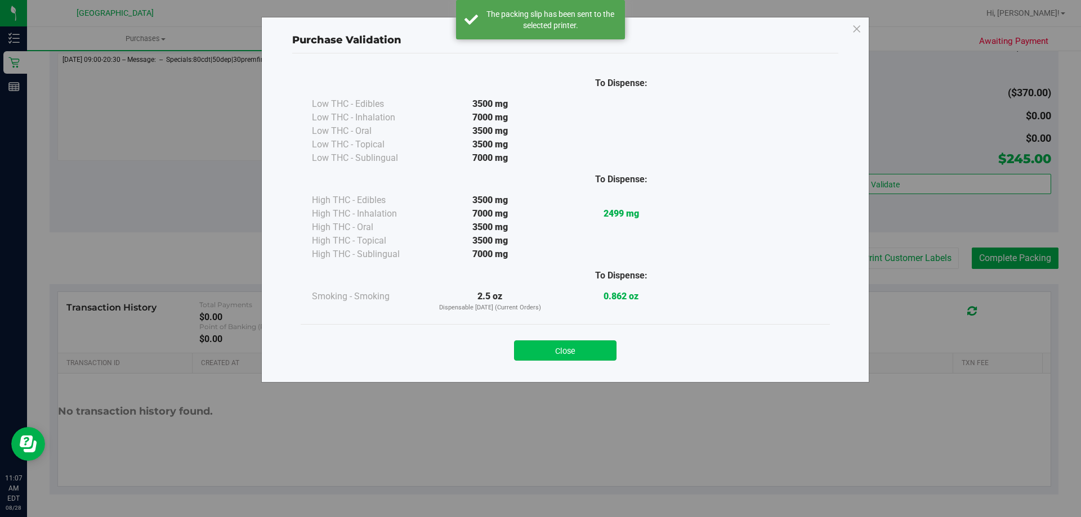
click at [568, 356] on button "Close" at bounding box center [565, 351] width 102 height 20
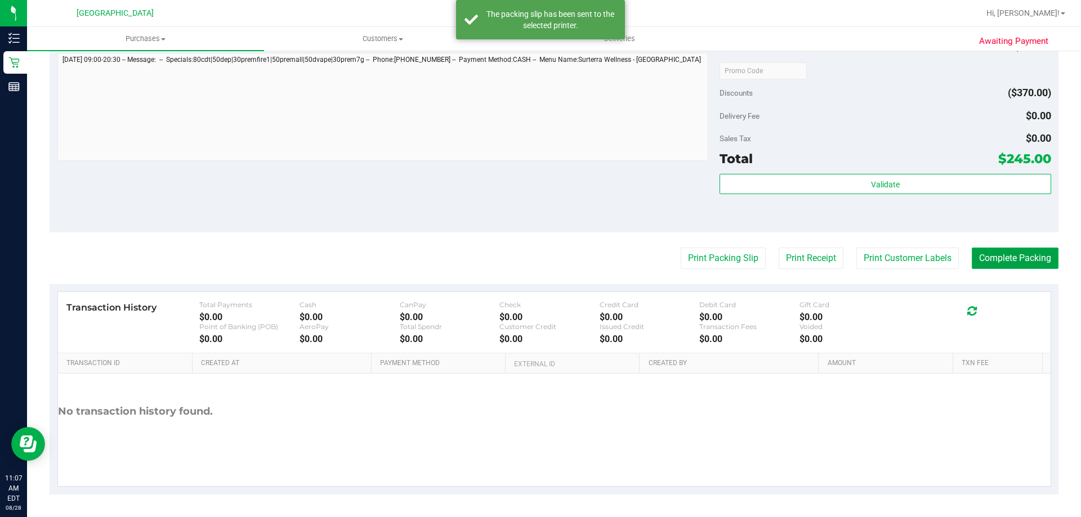
click at [1009, 262] on button "Complete Packing" at bounding box center [1015, 258] width 87 height 21
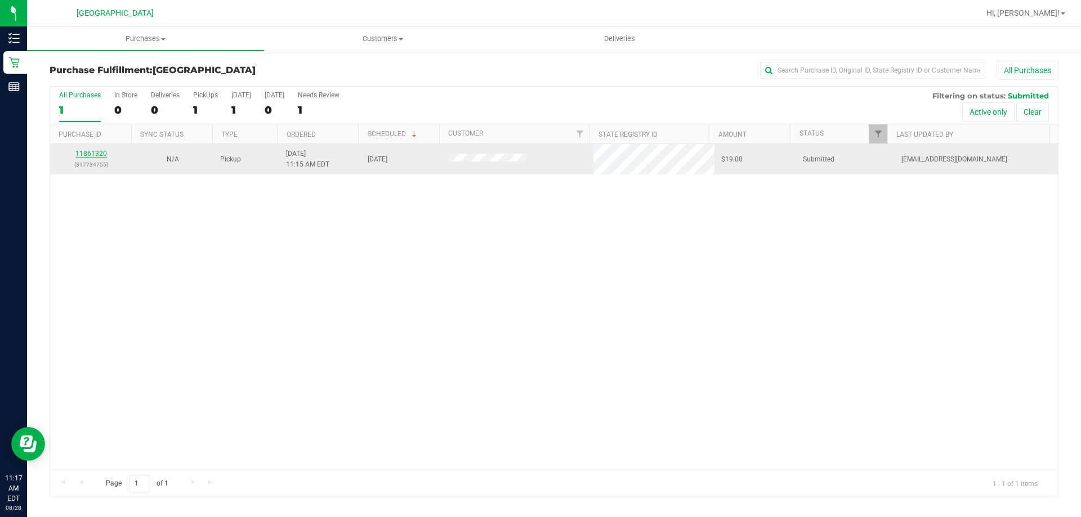
click at [101, 151] on link "11861320" at bounding box center [91, 154] width 32 height 8
click at [96, 153] on link "11861320" at bounding box center [91, 154] width 32 height 8
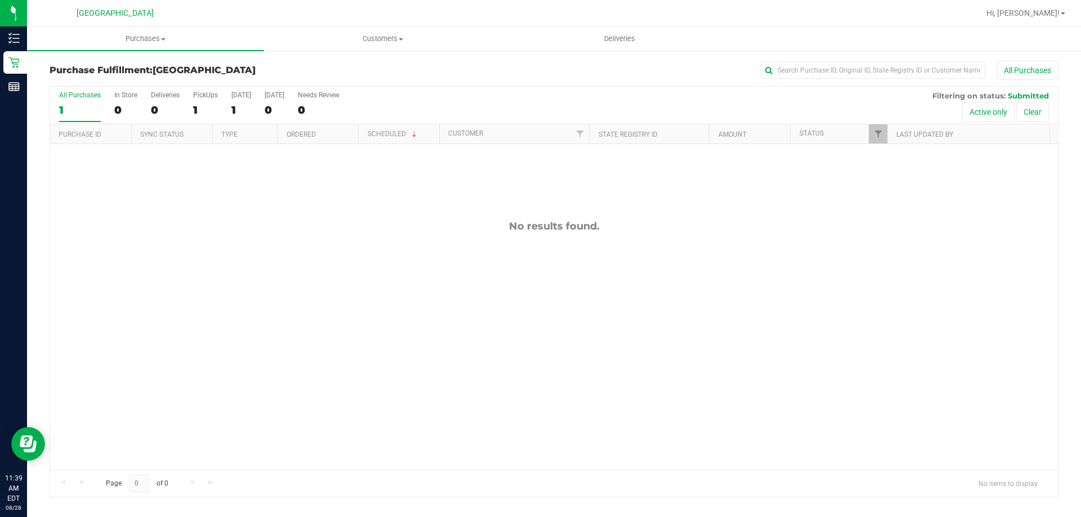
click at [879, 365] on div "No results found." at bounding box center [554, 345] width 1008 height 402
drag, startPoint x: 668, startPoint y: 286, endPoint x: 756, endPoint y: 298, distance: 88.7
click at [707, 296] on div "No results found." at bounding box center [554, 345] width 1008 height 402
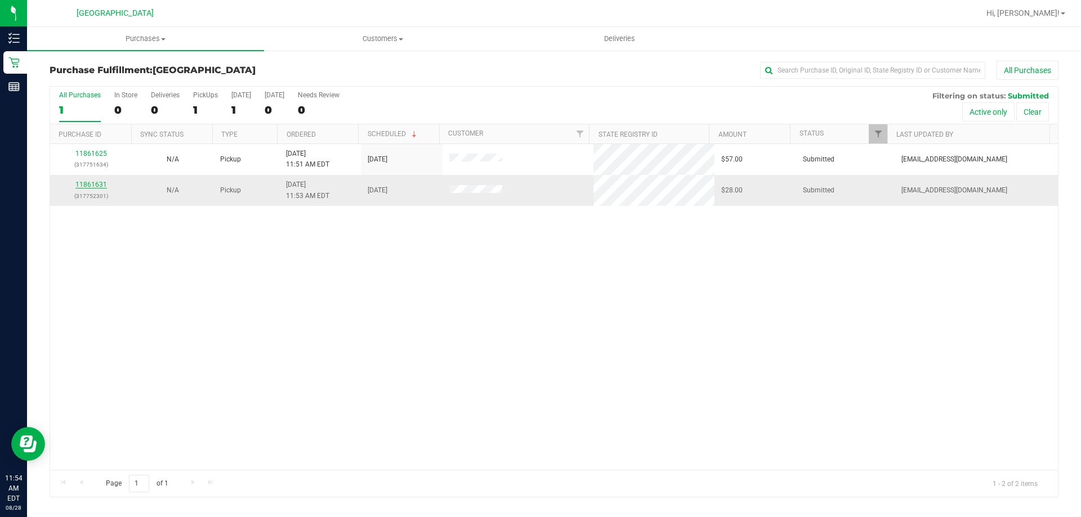
click at [97, 186] on link "11861631" at bounding box center [91, 185] width 32 height 8
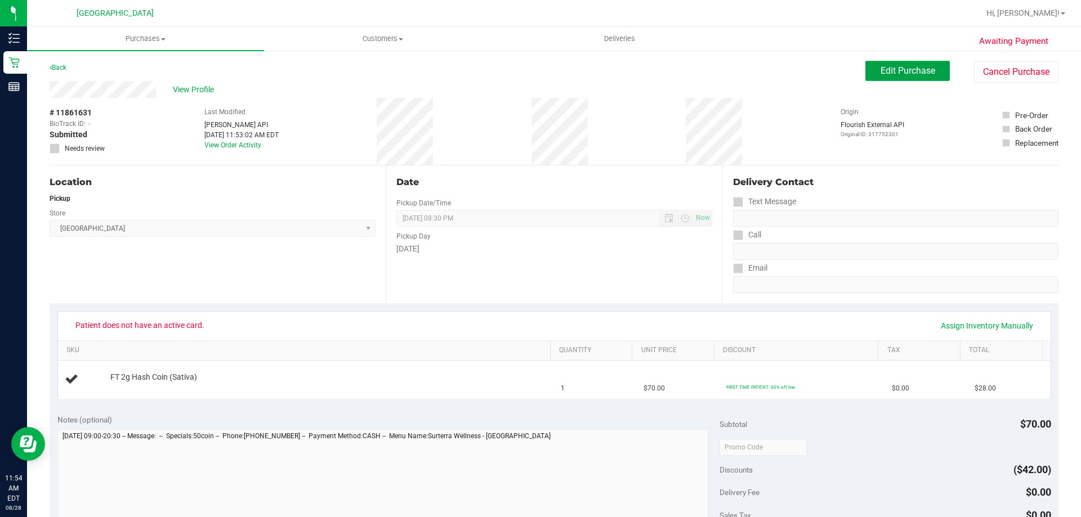
click at [916, 69] on span "Edit Purchase" at bounding box center [908, 70] width 55 height 11
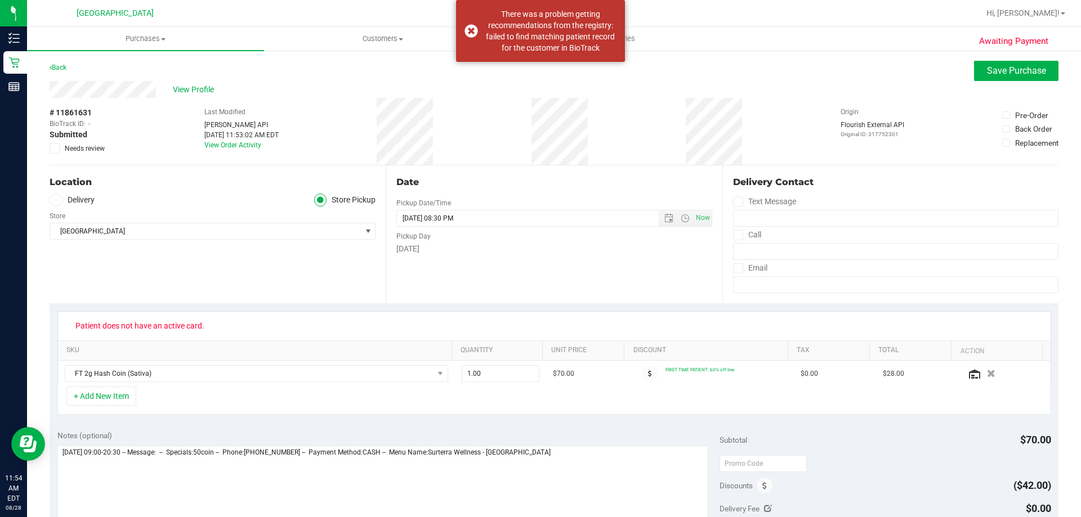
click at [78, 146] on span "Needs review" at bounding box center [85, 149] width 40 height 10
click at [0, 0] on input "Needs review" at bounding box center [0, 0] width 0 height 0
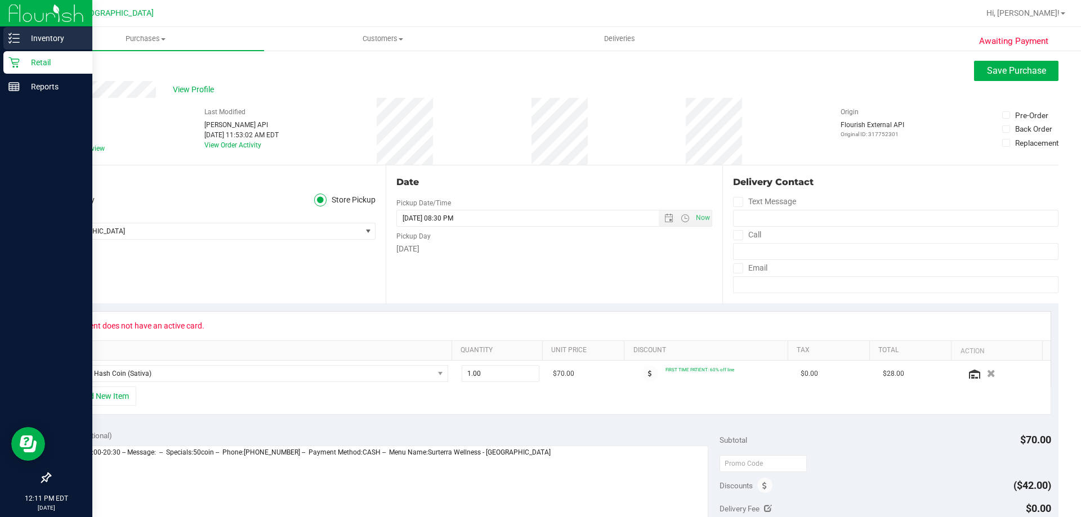
click at [19, 32] on div "Inventory" at bounding box center [47, 38] width 89 height 23
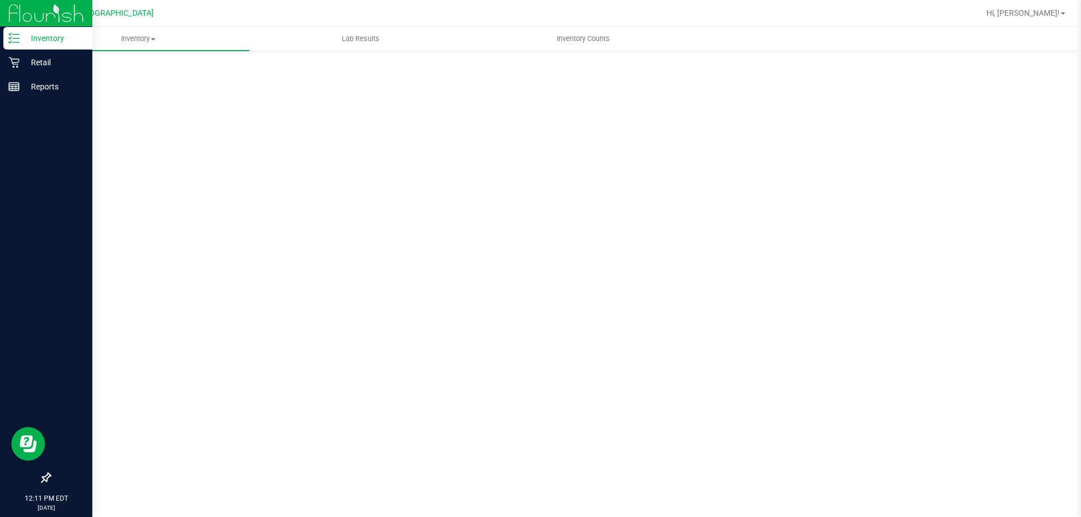
click at [59, 63] on p "Retail" at bounding box center [54, 63] width 68 height 14
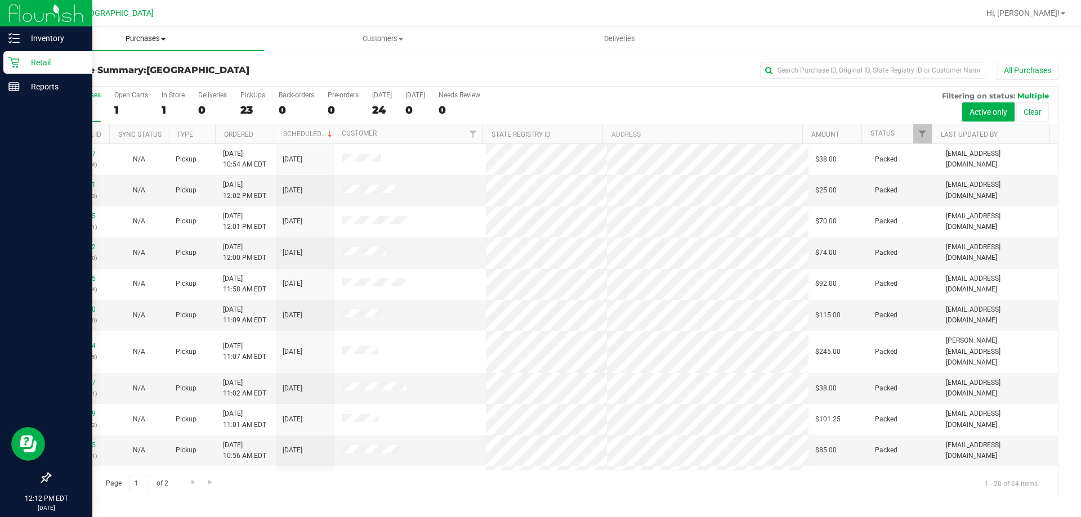
click at [148, 38] on span "Purchases" at bounding box center [145, 39] width 237 height 10
click at [103, 77] on li "Fulfillment" at bounding box center [145, 82] width 237 height 14
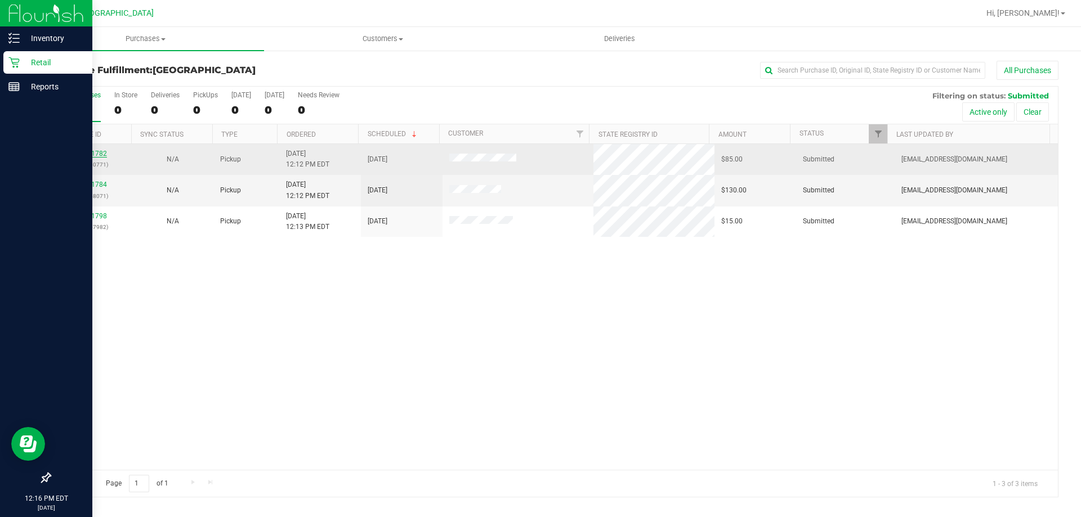
click at [88, 152] on link "11861782" at bounding box center [91, 154] width 32 height 8
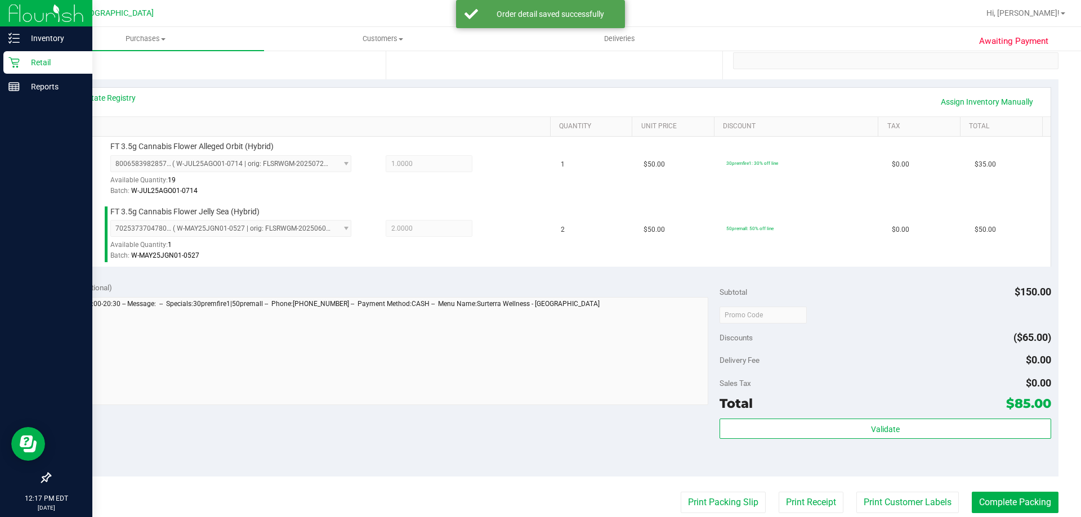
scroll to position [450, 0]
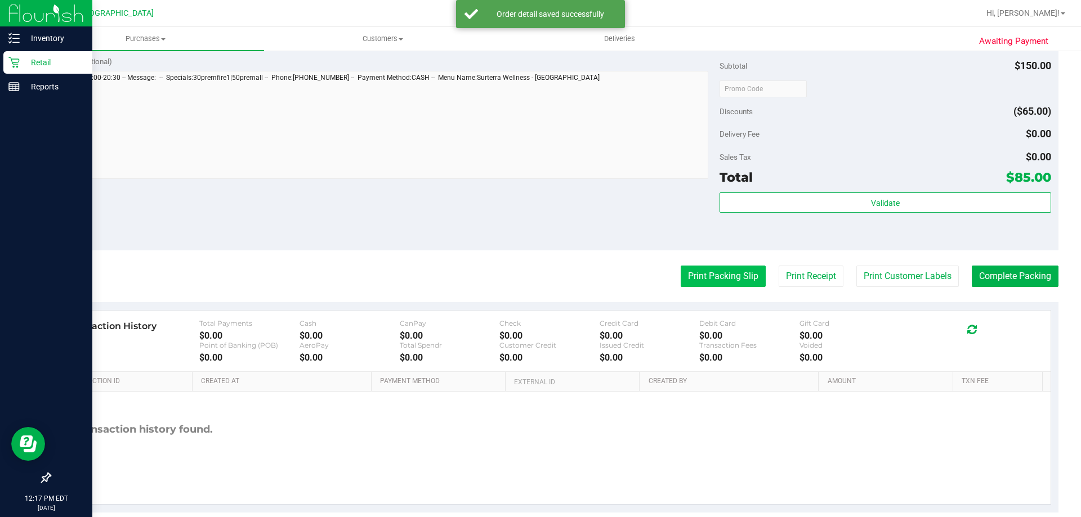
click at [720, 270] on button "Print Packing Slip" at bounding box center [723, 276] width 85 height 21
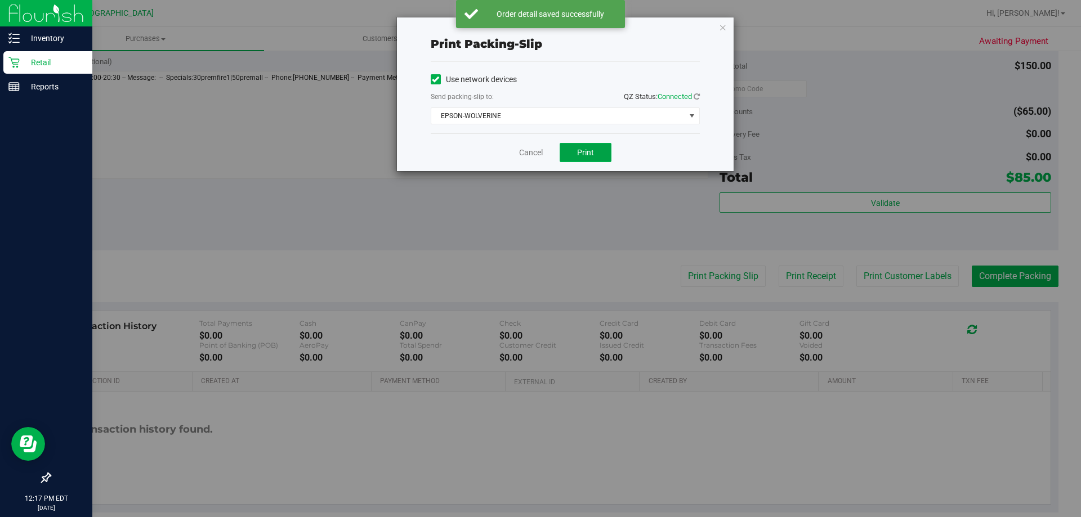
click at [597, 158] on button "Print" at bounding box center [586, 152] width 52 height 19
click at [537, 151] on link "Cancel" at bounding box center [531, 153] width 24 height 12
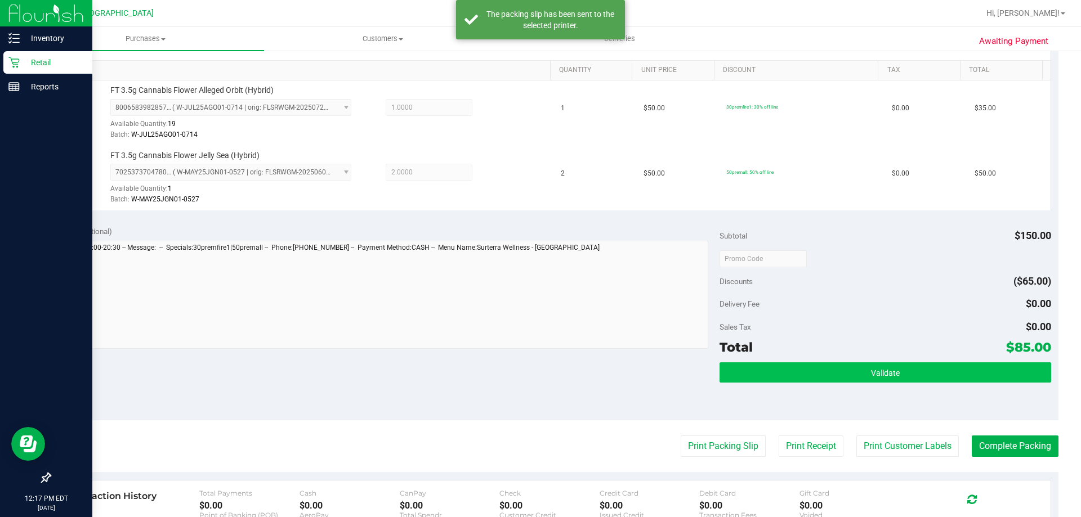
scroll to position [282, 0]
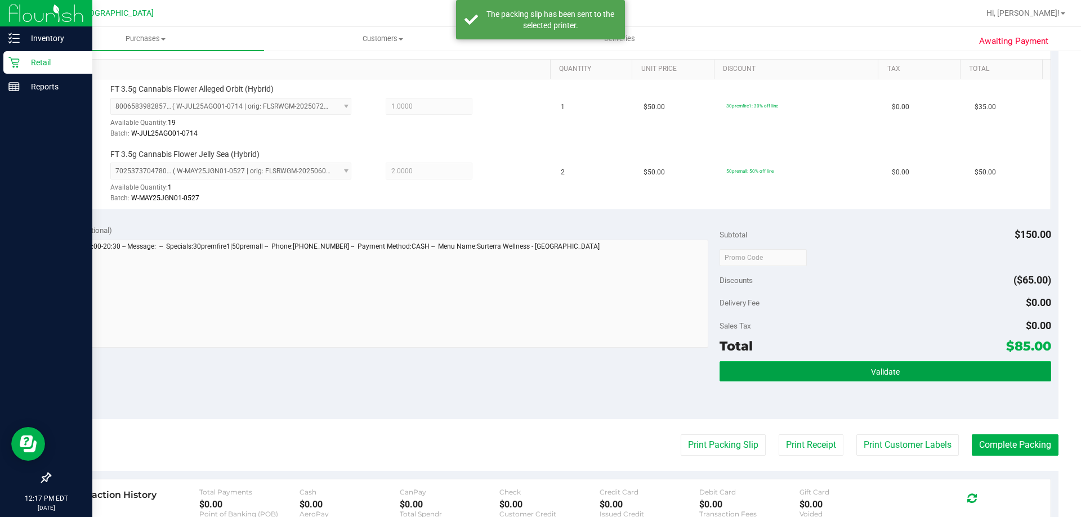
click at [923, 377] on button "Validate" at bounding box center [885, 371] width 331 height 20
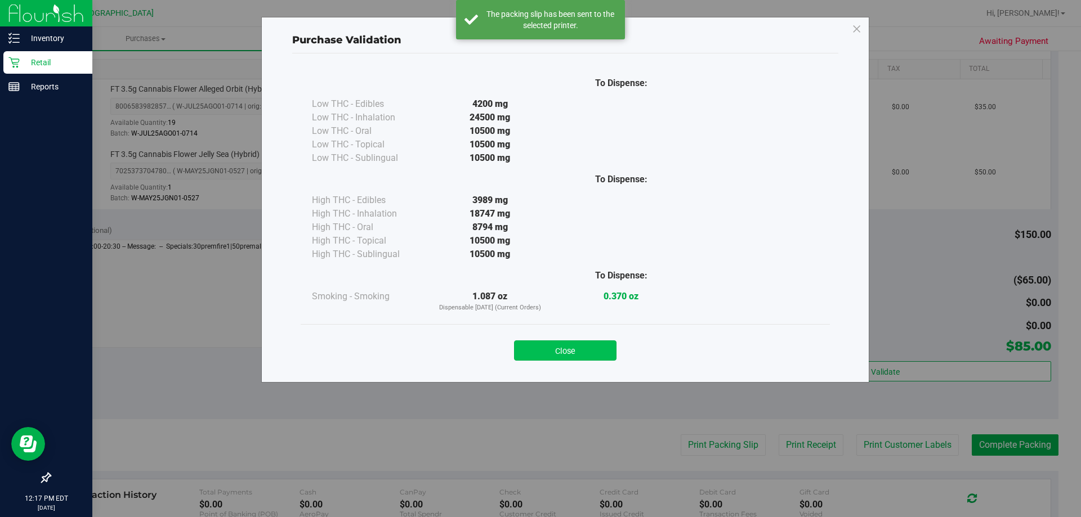
click at [564, 356] on button "Close" at bounding box center [565, 351] width 102 height 20
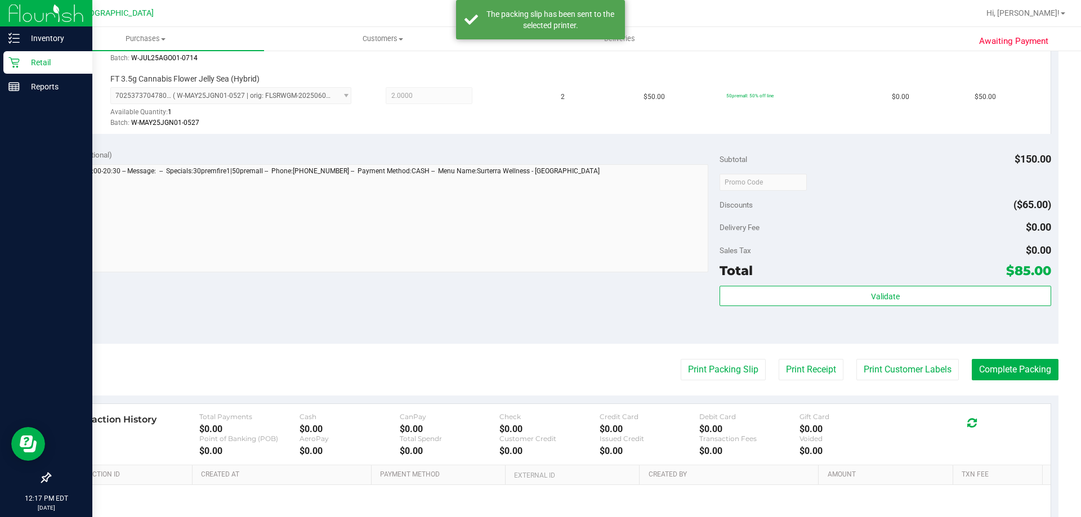
scroll to position [468, 0]
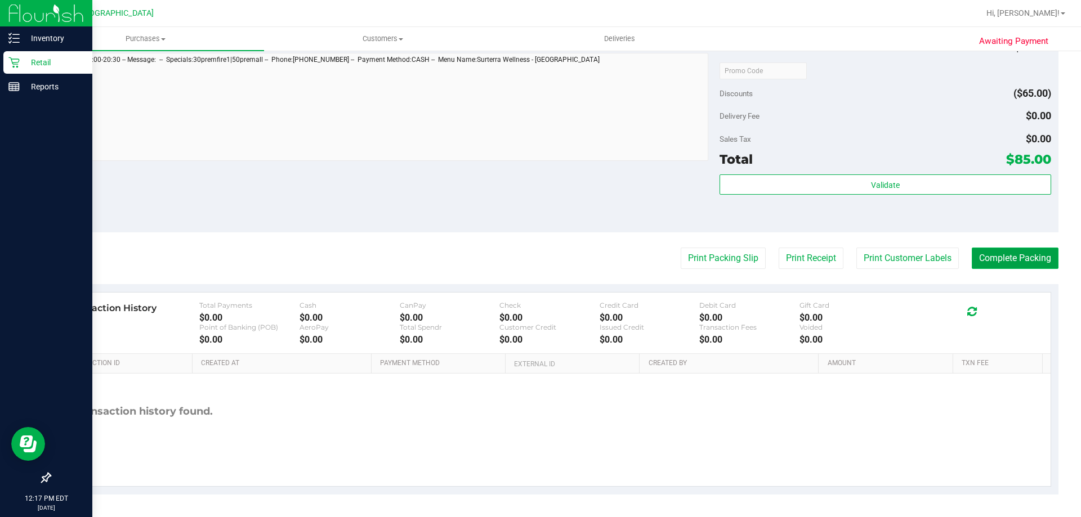
click at [985, 258] on button "Complete Packing" at bounding box center [1015, 258] width 87 height 21
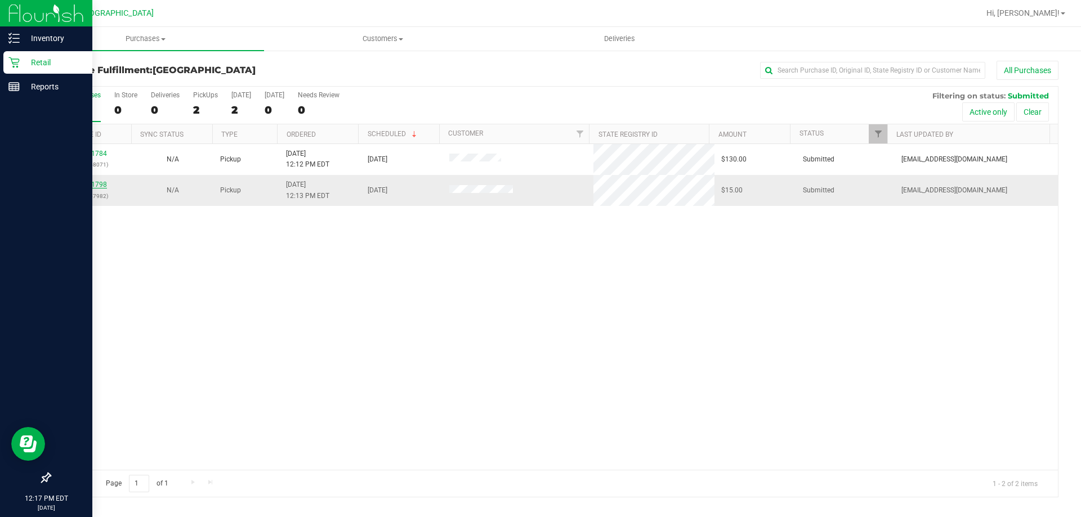
click at [101, 188] on link "11861798" at bounding box center [91, 185] width 32 height 8
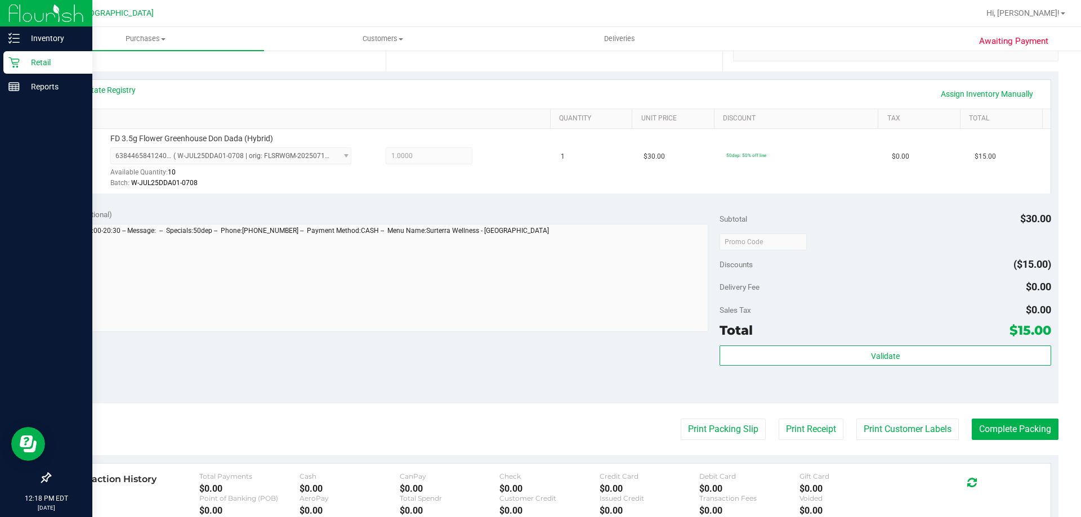
scroll to position [403, 0]
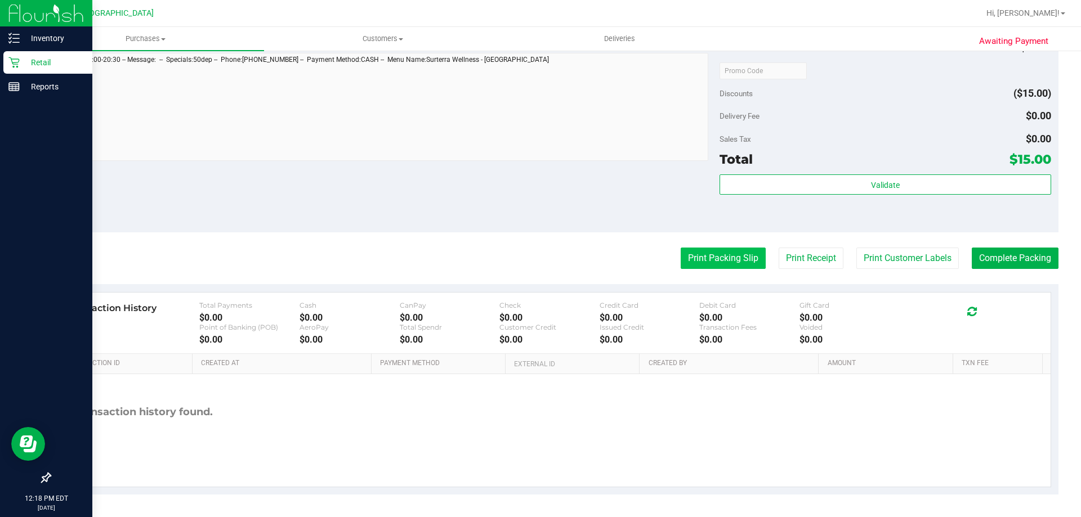
click at [744, 258] on button "Print Packing Slip" at bounding box center [723, 258] width 85 height 21
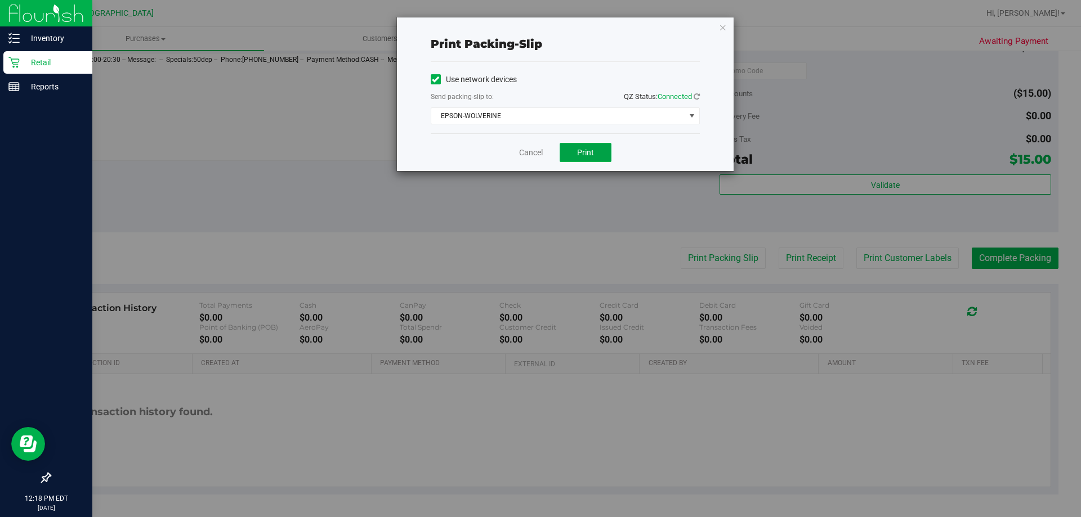
click at [585, 156] on span "Print" at bounding box center [585, 152] width 17 height 9
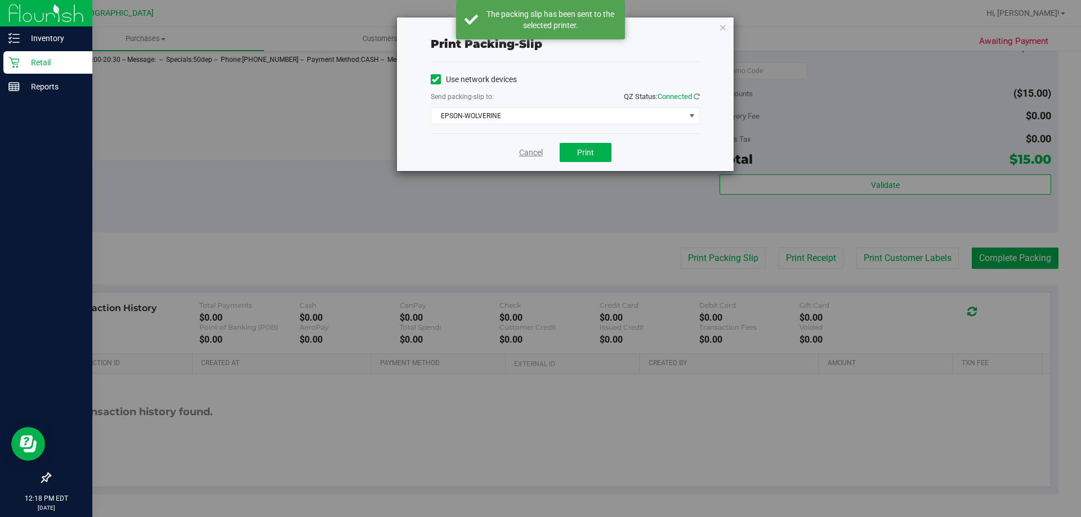
click at [524, 149] on link "Cancel" at bounding box center [531, 153] width 24 height 12
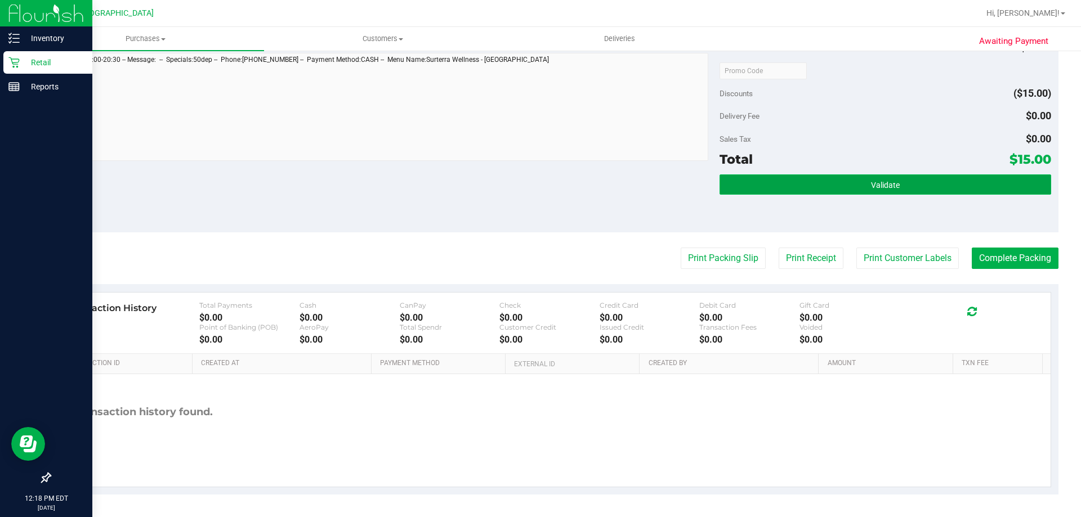
click at [894, 181] on button "Validate" at bounding box center [885, 185] width 331 height 20
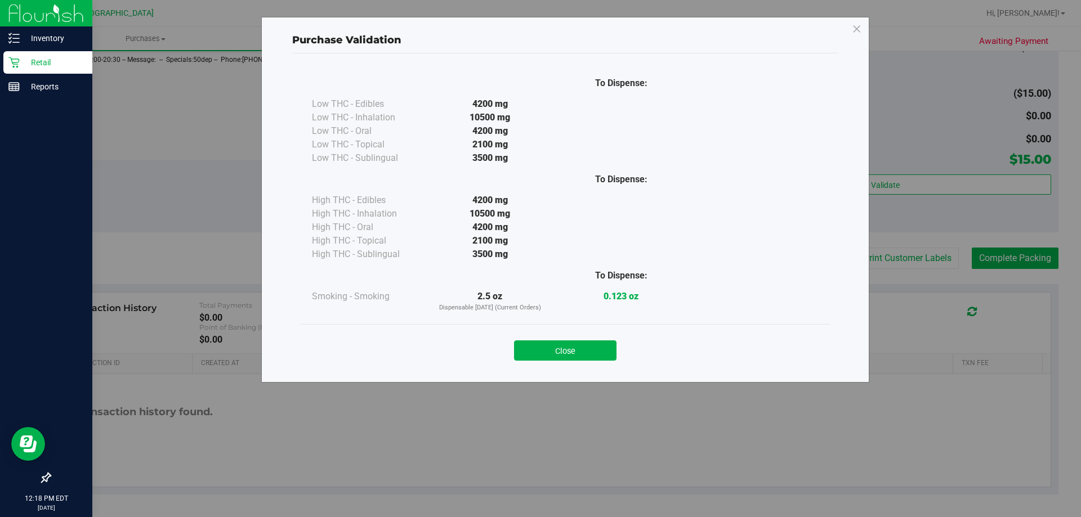
click at [567, 362] on div "Close" at bounding box center [565, 347] width 529 height 46
click at [543, 355] on button "Close" at bounding box center [565, 351] width 102 height 20
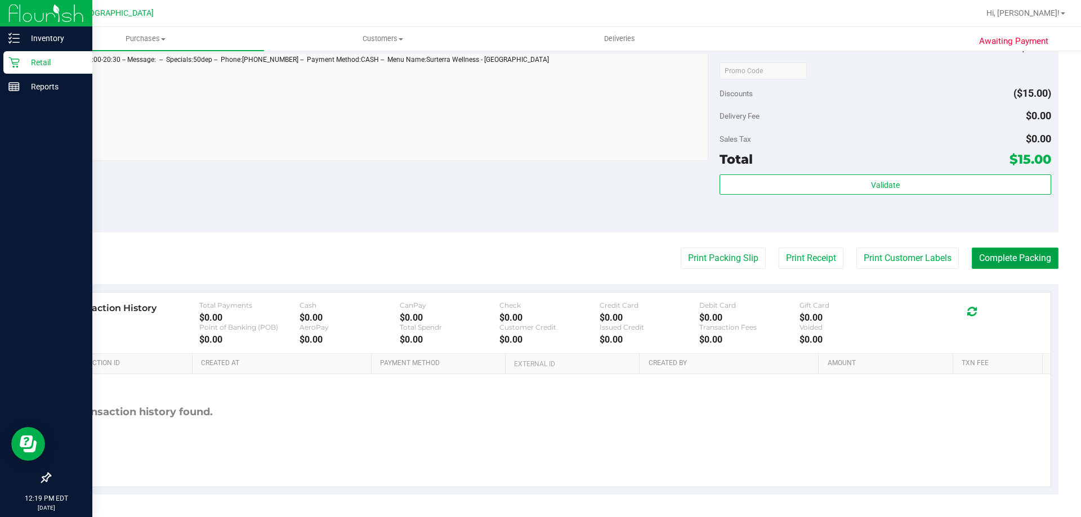
click at [998, 257] on button "Complete Packing" at bounding box center [1015, 258] width 87 height 21
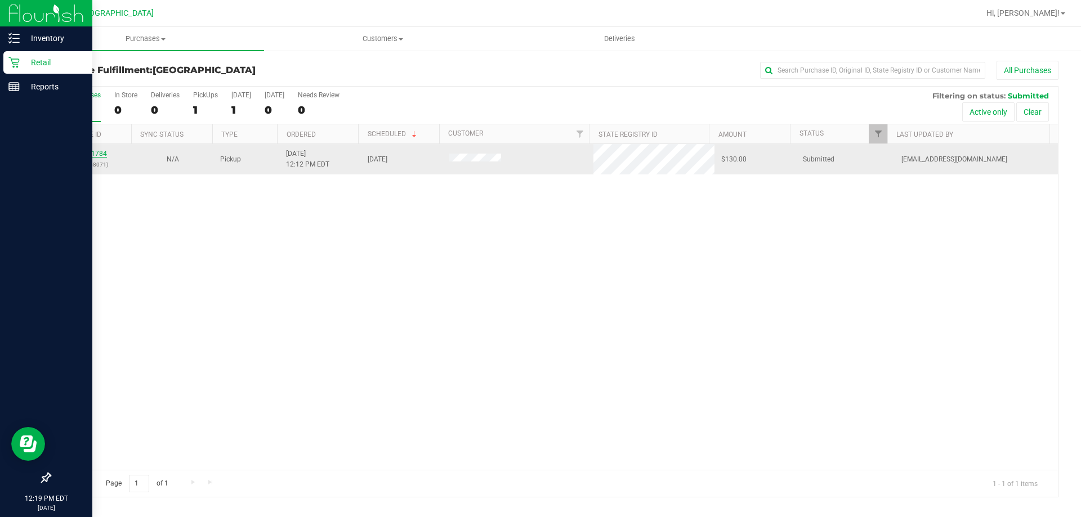
click at [101, 151] on link "11861784" at bounding box center [91, 154] width 32 height 8
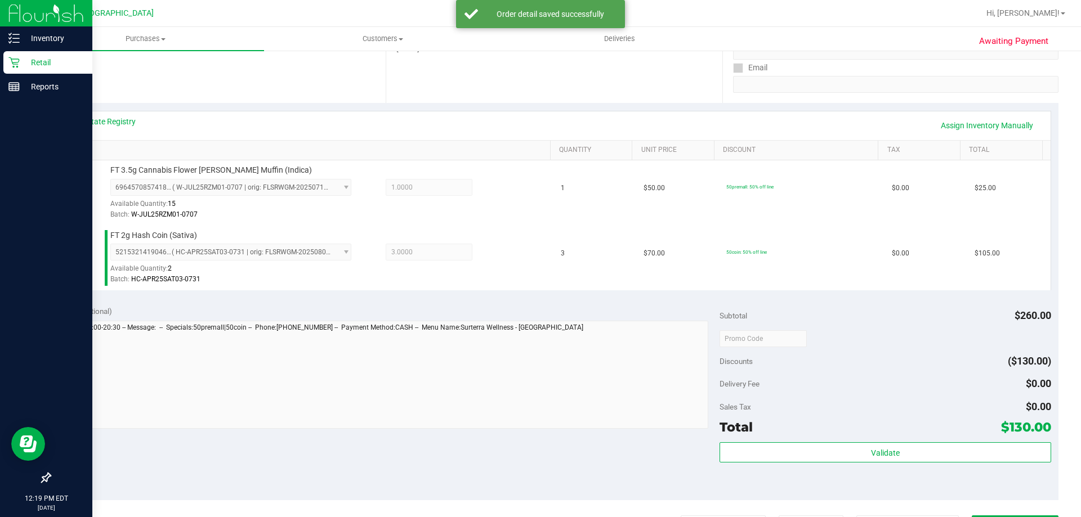
scroll to position [450, 0]
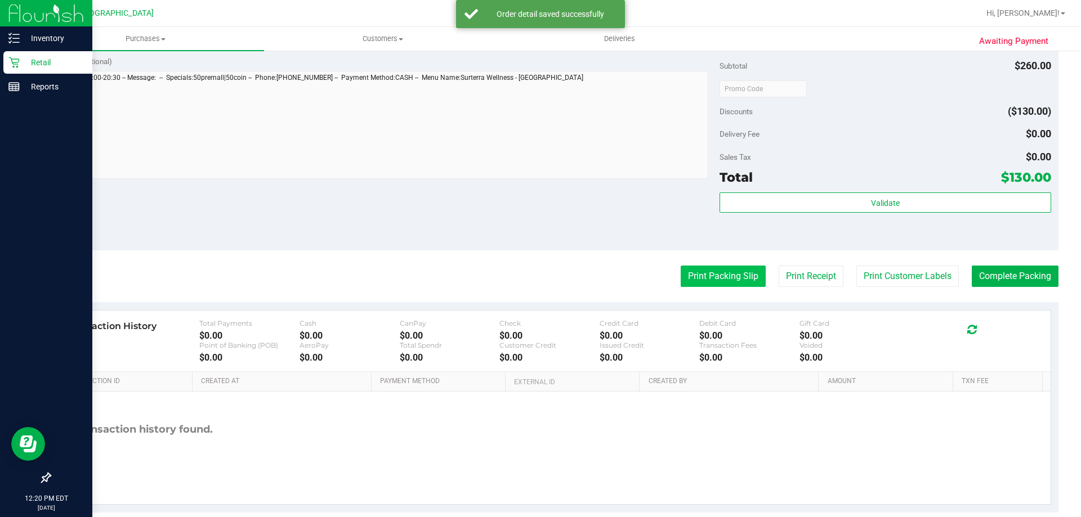
click at [715, 283] on button "Print Packing Slip" at bounding box center [723, 276] width 85 height 21
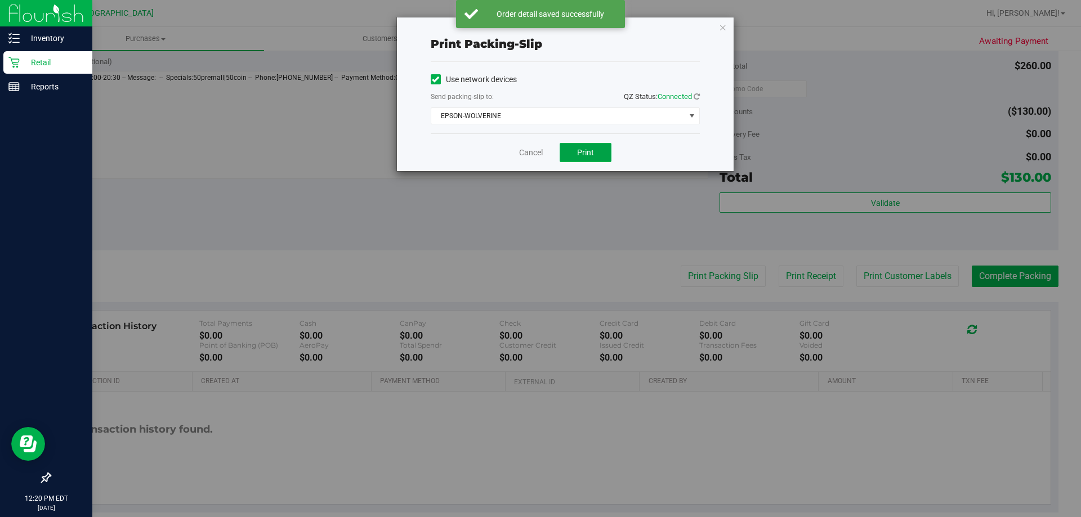
click at [591, 150] on span "Print" at bounding box center [585, 152] width 17 height 9
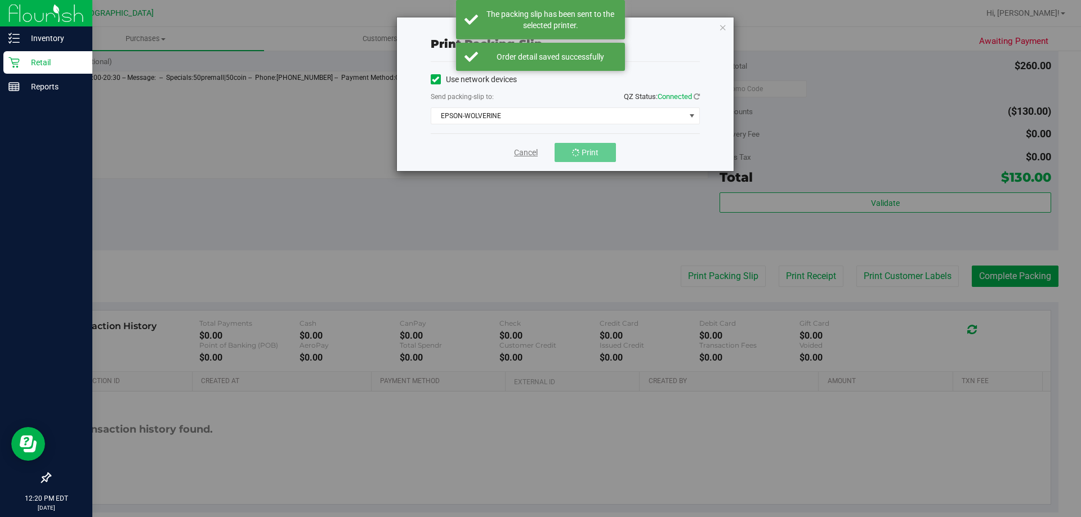
click at [521, 154] on link "Cancel" at bounding box center [526, 153] width 24 height 12
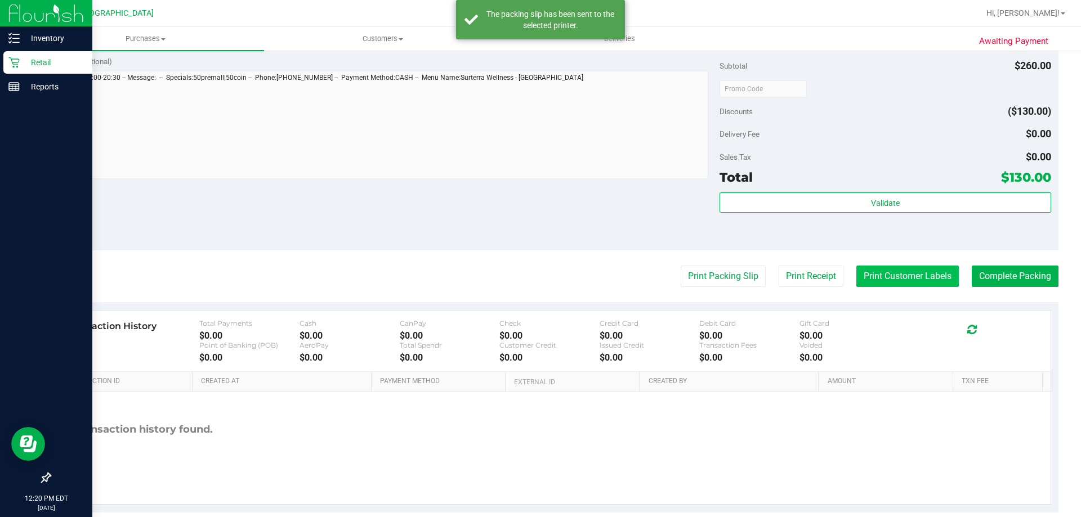
click at [889, 274] on button "Print Customer Labels" at bounding box center [907, 276] width 102 height 21
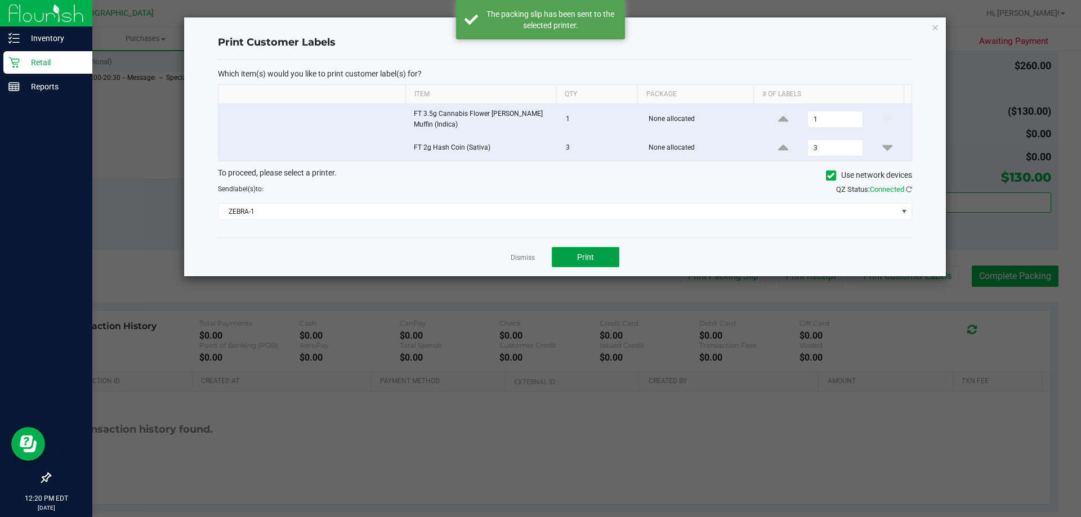
click at [610, 258] on button "Print" at bounding box center [586, 257] width 68 height 20
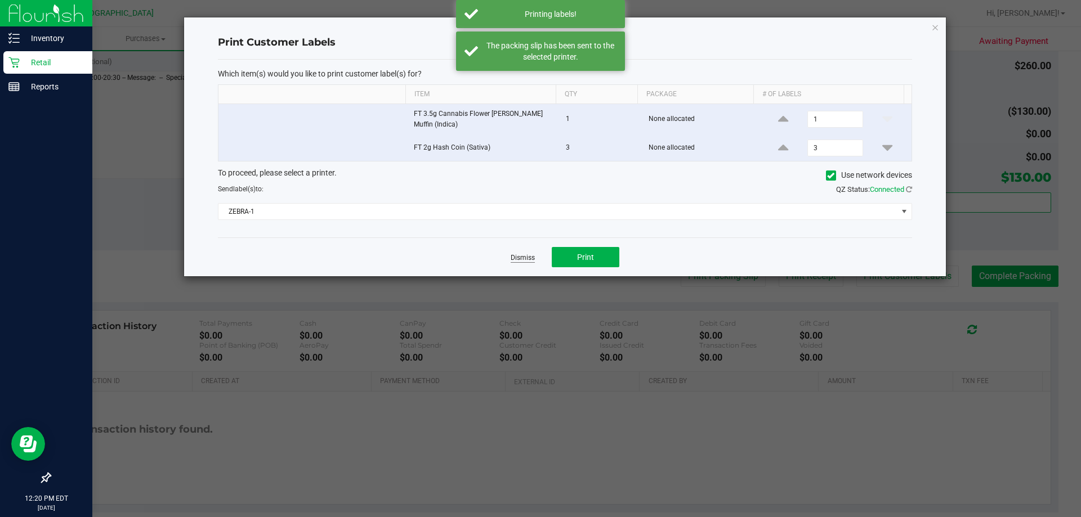
click at [528, 257] on link "Dismiss" at bounding box center [523, 258] width 24 height 10
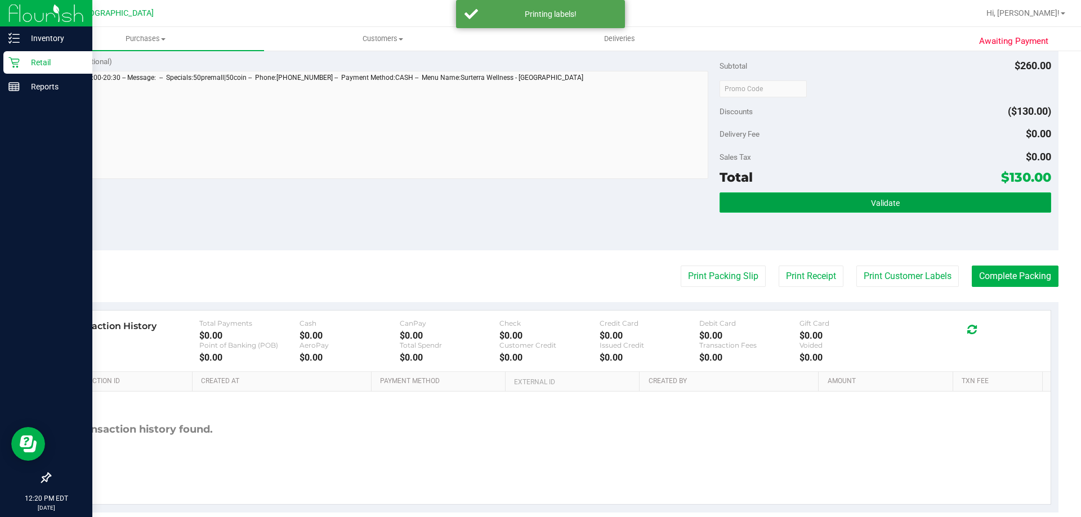
click at [904, 201] on button "Validate" at bounding box center [885, 203] width 331 height 20
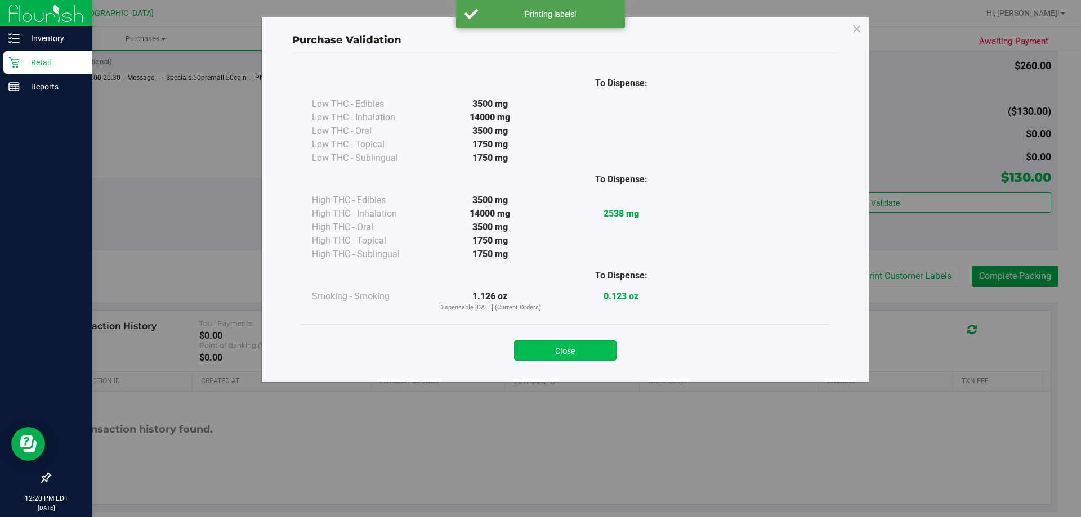
click at [546, 343] on button "Close" at bounding box center [565, 351] width 102 height 20
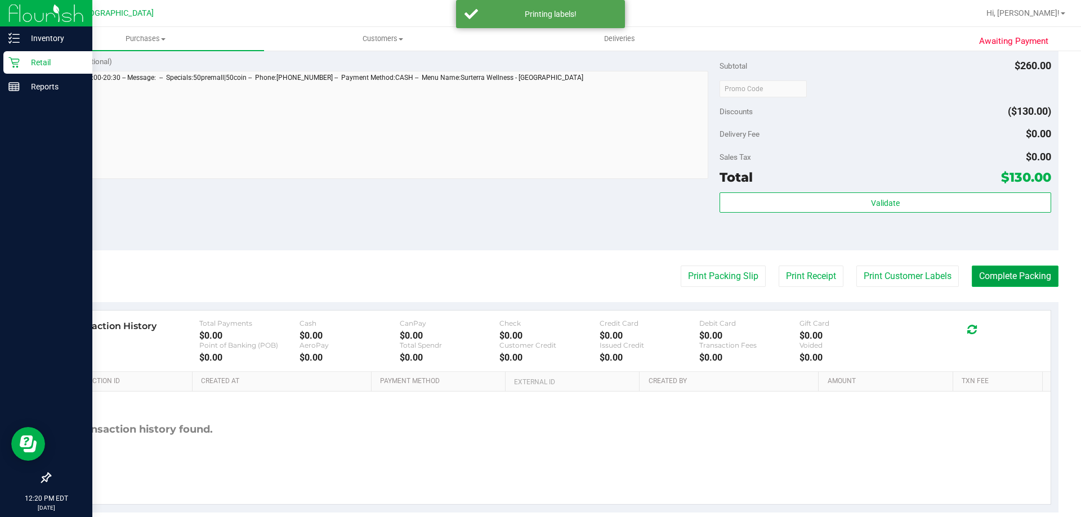
click at [1005, 280] on button "Complete Packing" at bounding box center [1015, 276] width 87 height 21
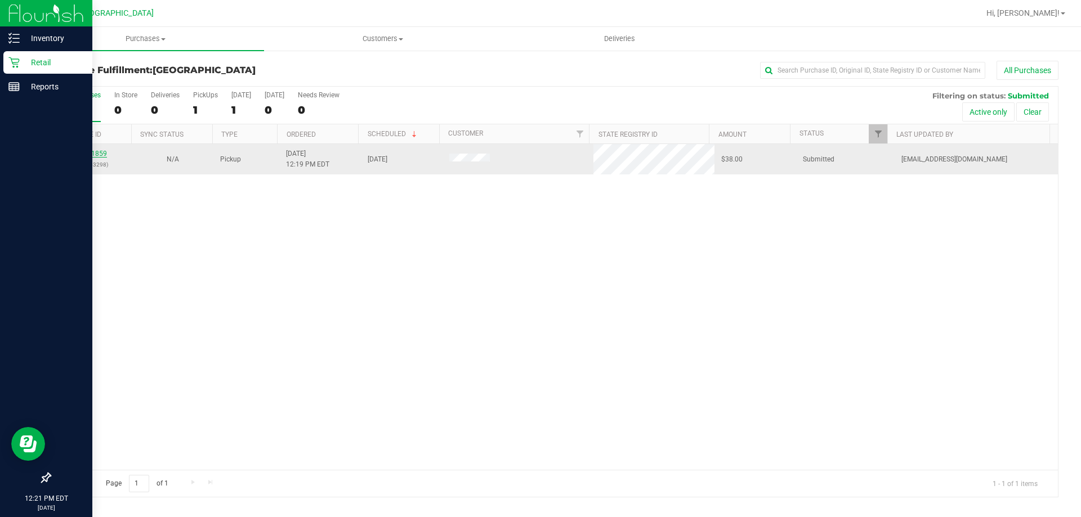
click at [99, 155] on link "11861859" at bounding box center [91, 154] width 32 height 8
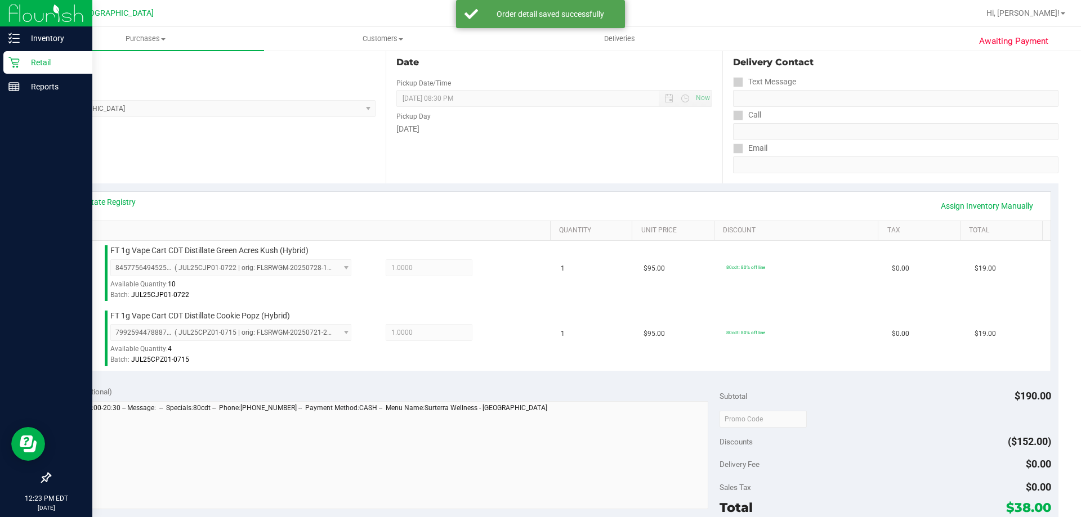
scroll to position [394, 0]
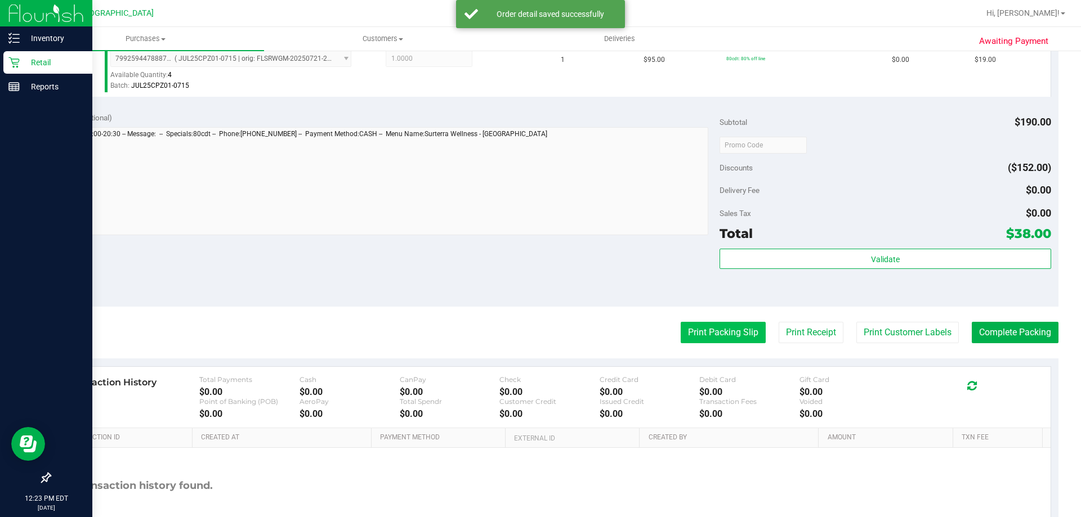
click at [743, 332] on button "Print Packing Slip" at bounding box center [723, 332] width 85 height 21
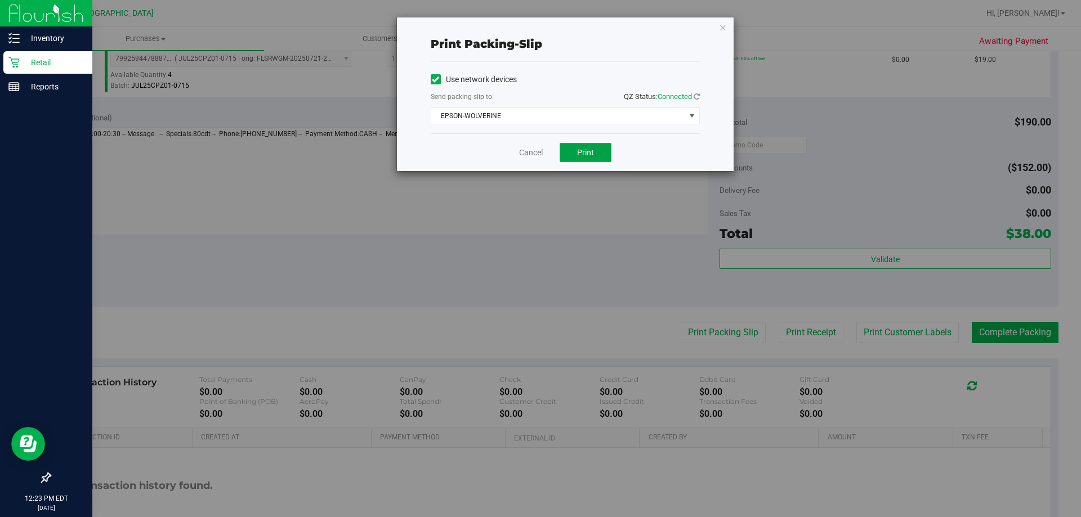
click at [582, 151] on span "Print" at bounding box center [585, 152] width 17 height 9
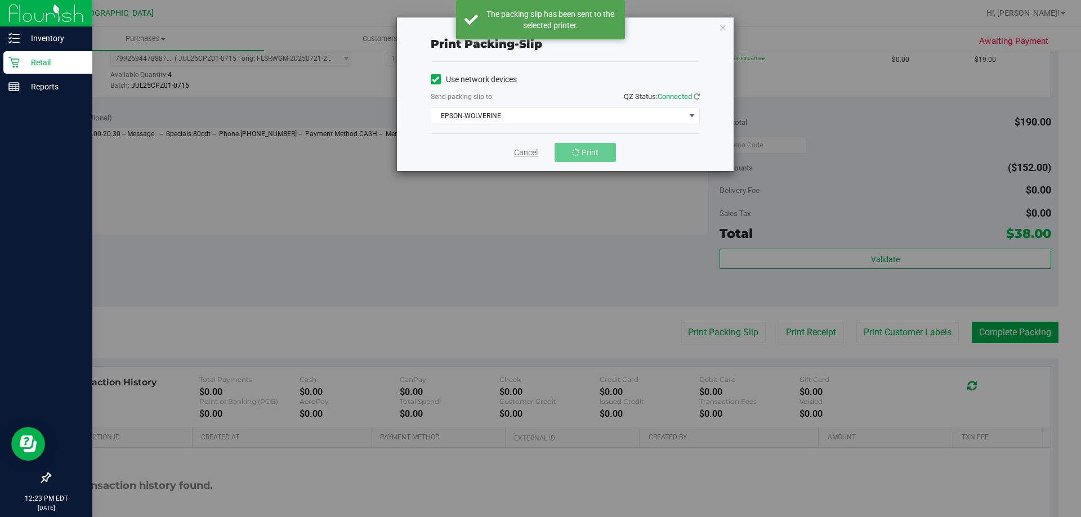
click at [536, 150] on link "Cancel" at bounding box center [526, 153] width 24 height 12
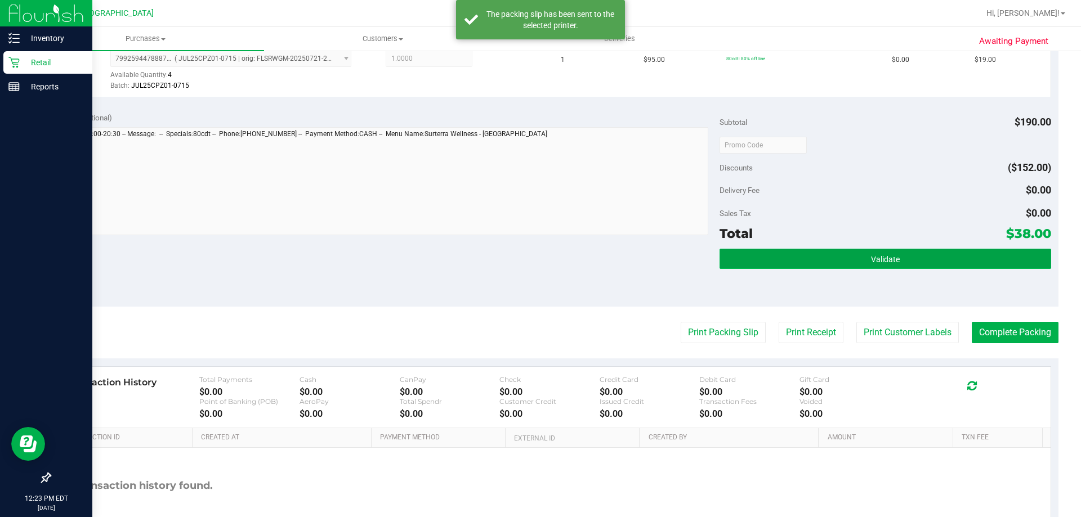
click at [905, 259] on button "Validate" at bounding box center [885, 259] width 331 height 20
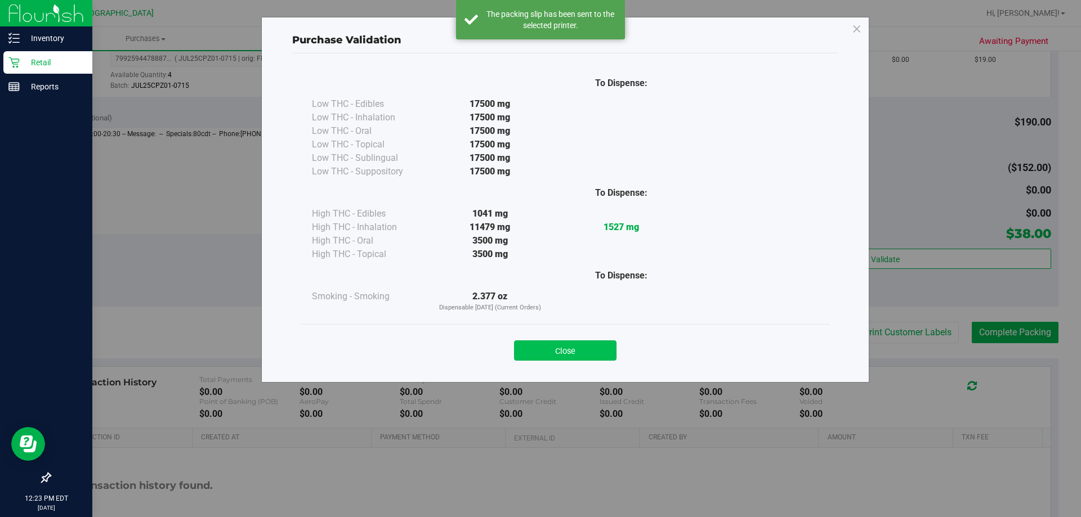
click at [570, 356] on button "Close" at bounding box center [565, 351] width 102 height 20
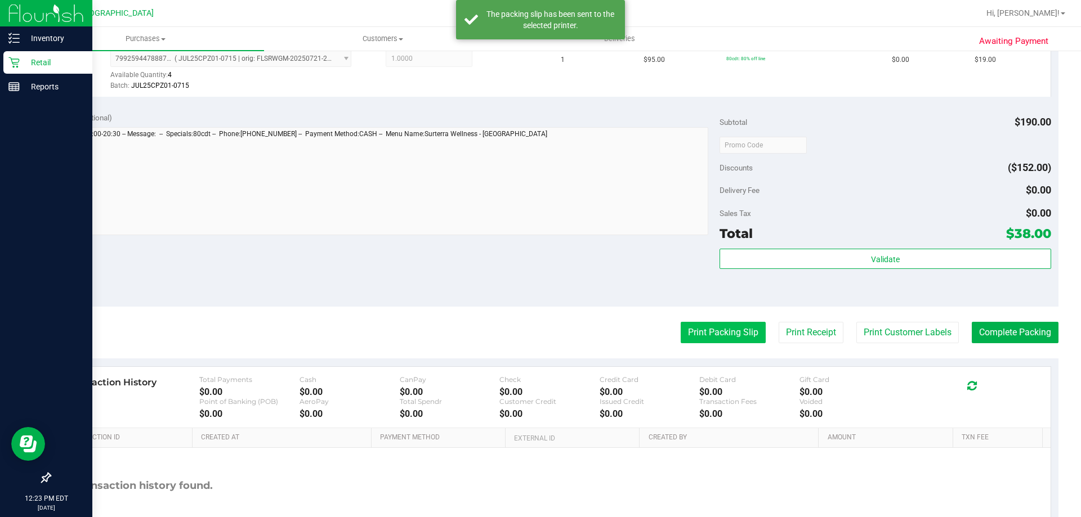
click at [718, 337] on button "Print Packing Slip" at bounding box center [723, 332] width 85 height 21
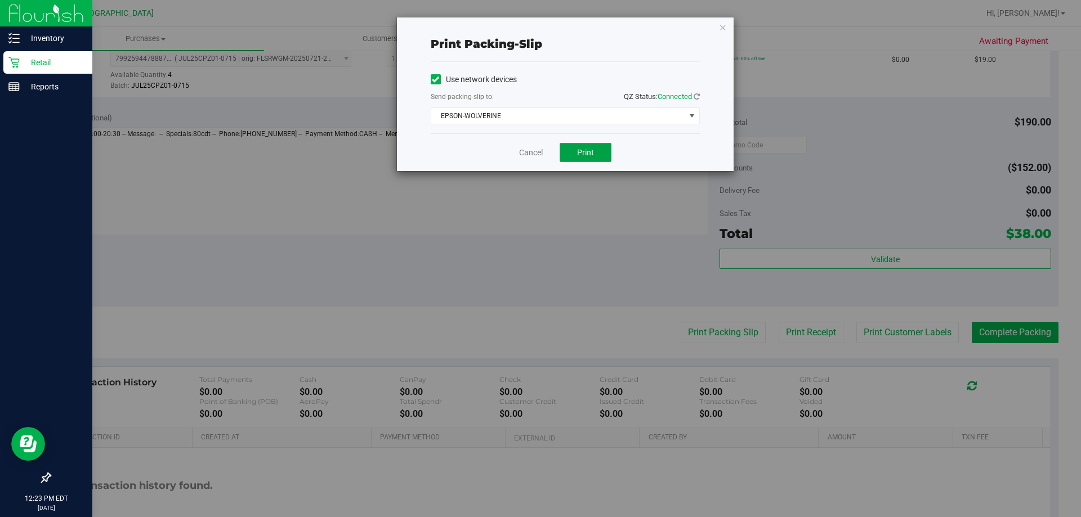
click at [582, 144] on button "Print" at bounding box center [586, 152] width 52 height 19
click at [524, 148] on link "Cancel" at bounding box center [531, 153] width 24 height 12
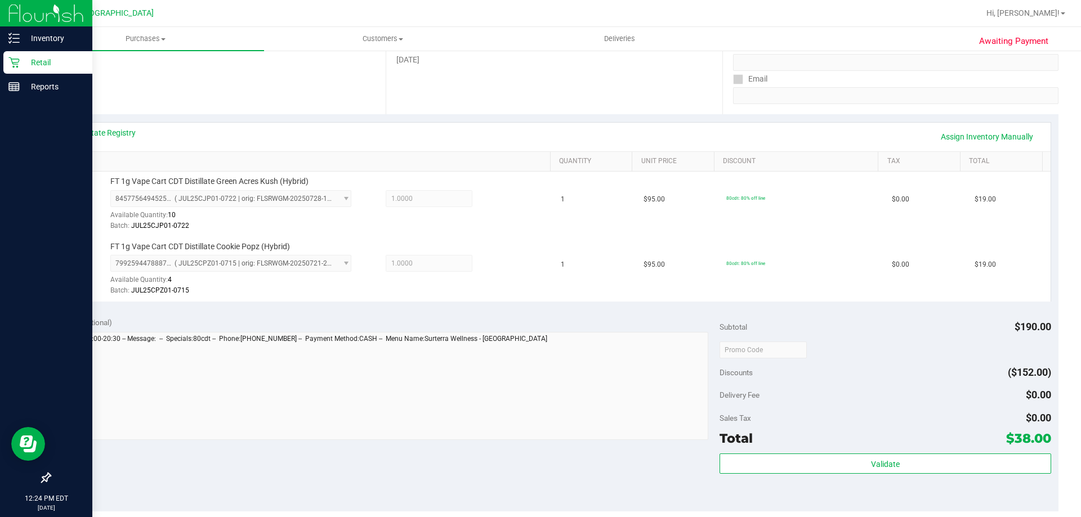
scroll to position [225, 0]
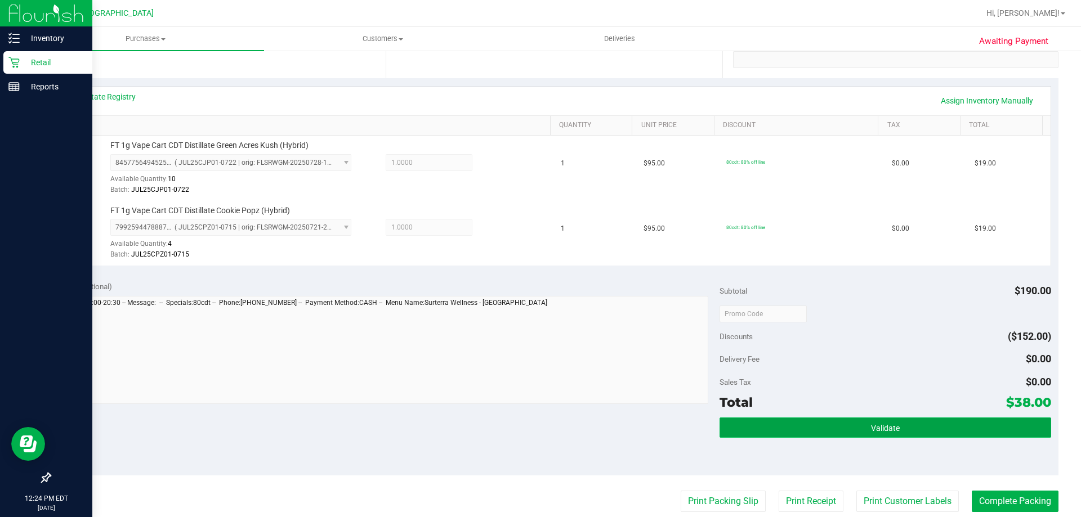
click at [956, 429] on button "Validate" at bounding box center [885, 428] width 331 height 20
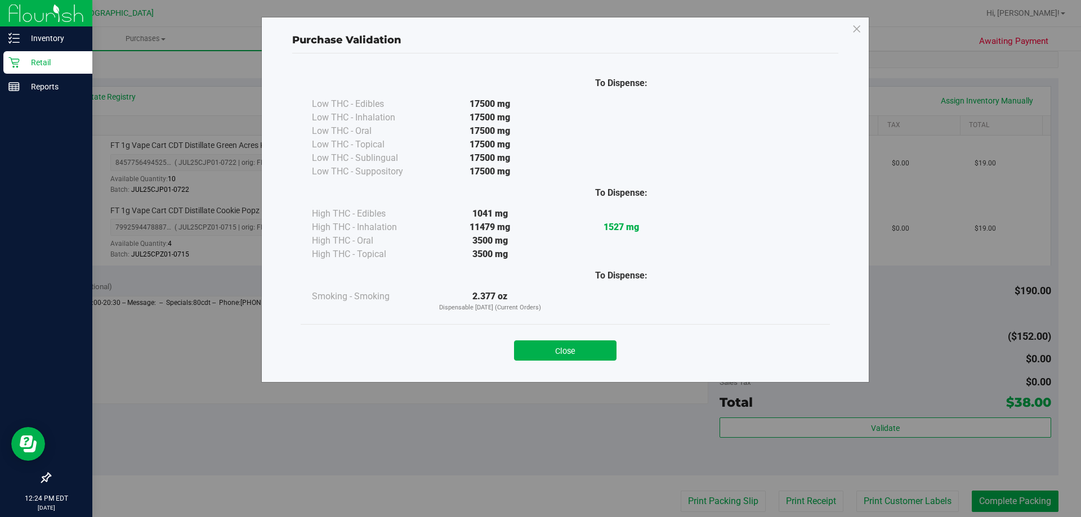
click at [561, 341] on button "Close" at bounding box center [565, 351] width 102 height 20
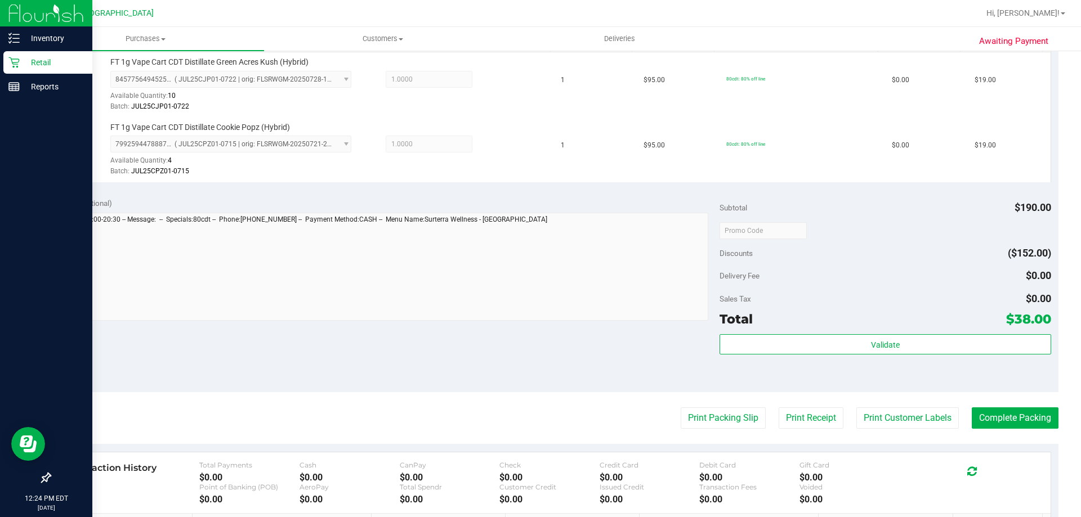
scroll to position [450, 0]
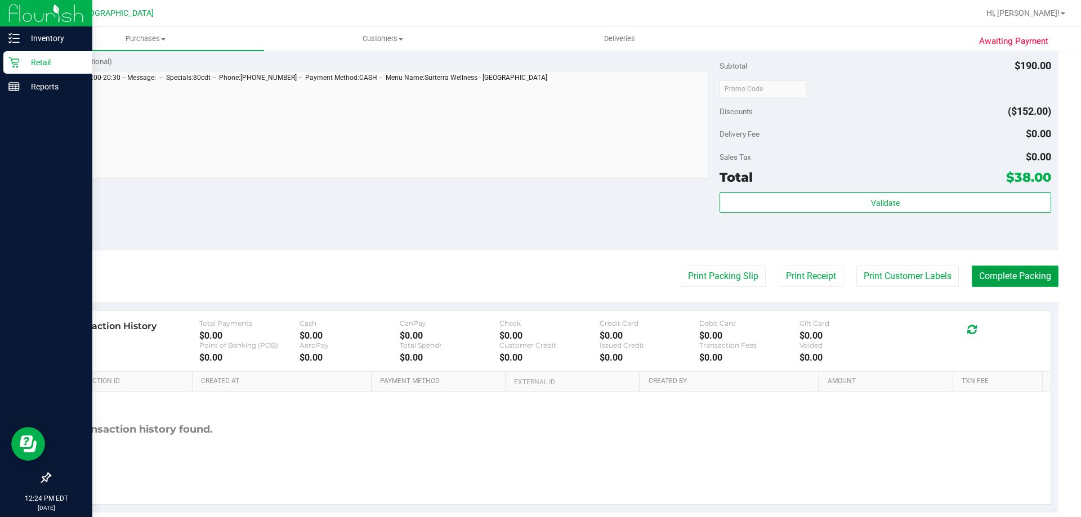
click at [1021, 276] on button "Complete Packing" at bounding box center [1015, 276] width 87 height 21
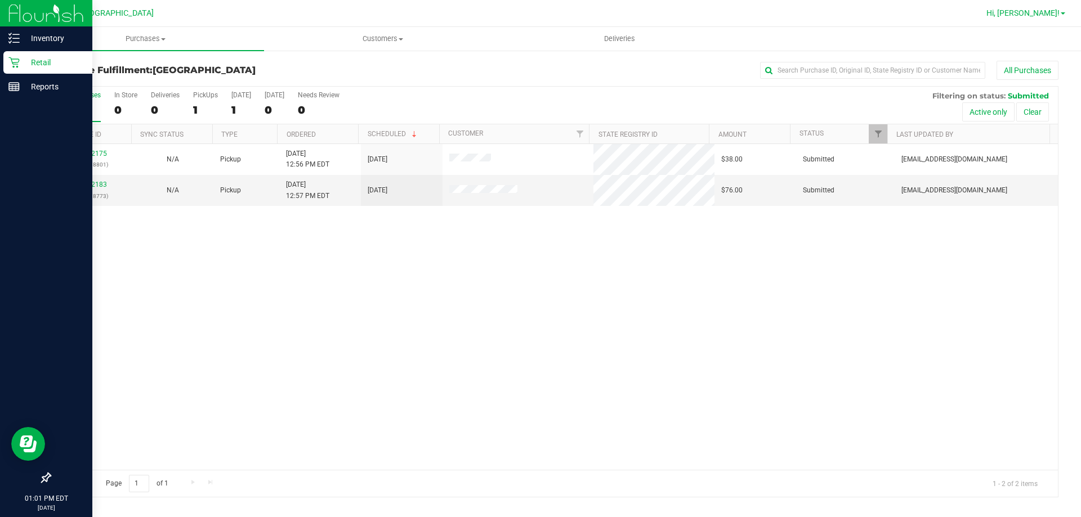
click at [1063, 13] on span at bounding box center [1063, 13] width 5 height 2
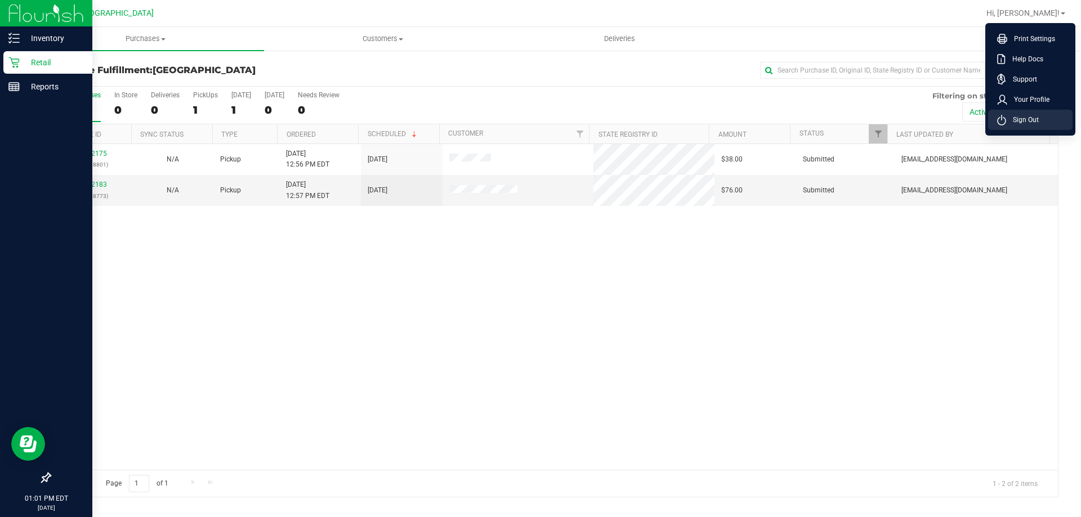
click at [1021, 116] on span "Sign Out" at bounding box center [1022, 119] width 33 height 11
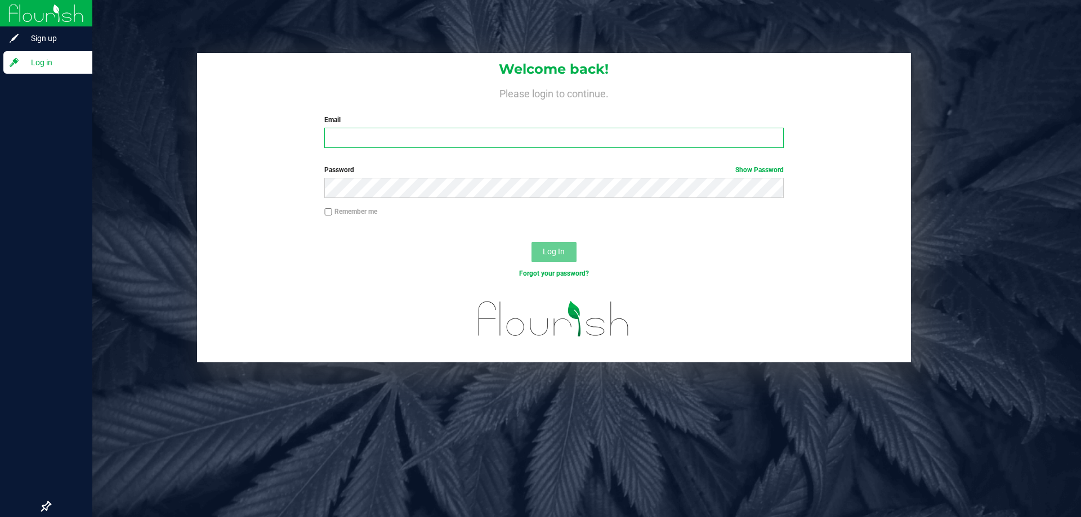
click at [380, 141] on input "Email" at bounding box center [553, 138] width 459 height 20
type input "[EMAIL_ADDRESS][DOMAIN_NAME]"
click at [532, 242] on button "Log In" at bounding box center [554, 252] width 45 height 20
